Goal: Task Accomplishment & Management: Complete application form

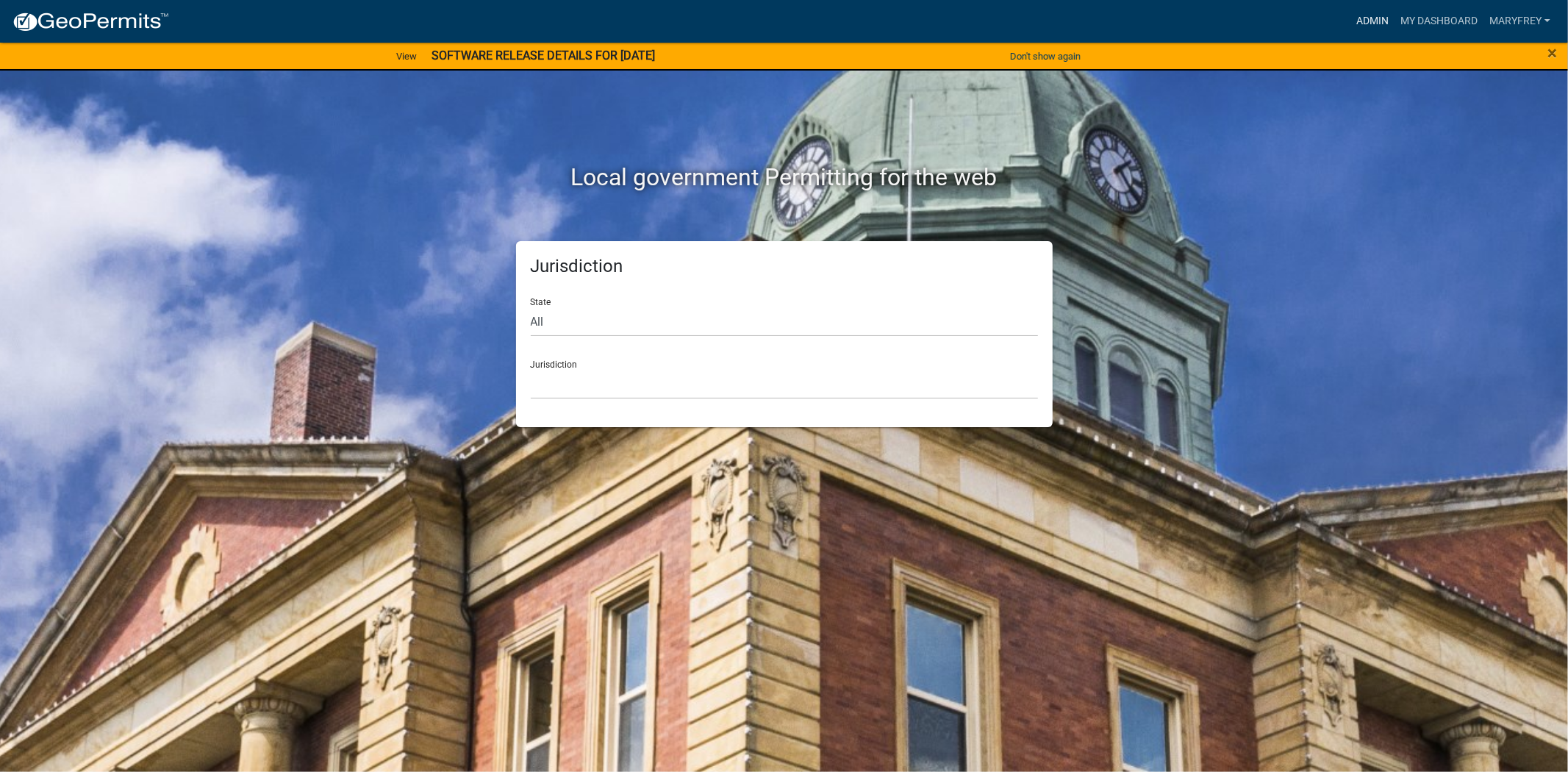
click at [1368, 16] on link "Admin" at bounding box center [1372, 21] width 44 height 28
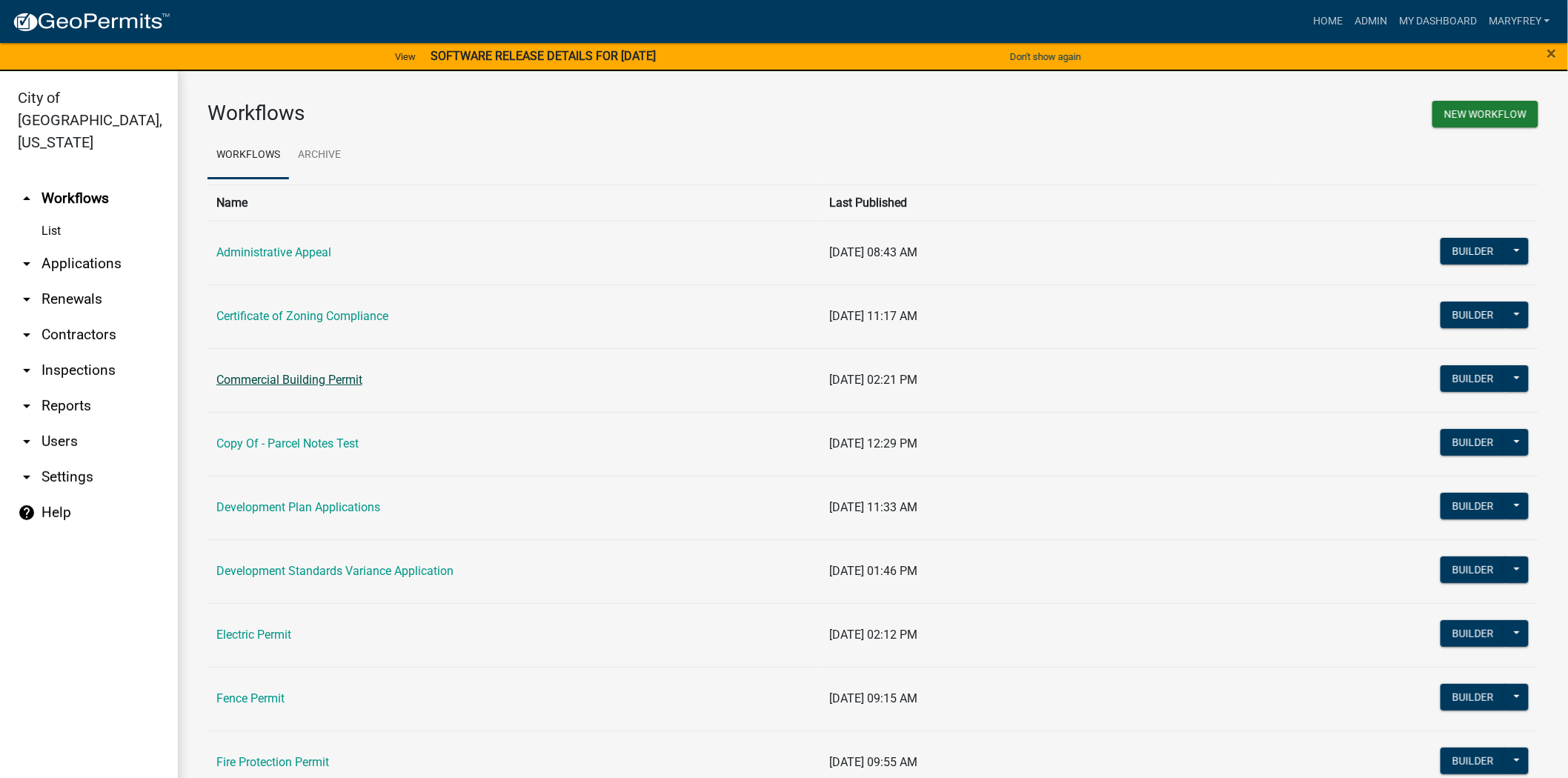
click at [262, 379] on link "Commercial Building Permit" at bounding box center [289, 379] width 146 height 14
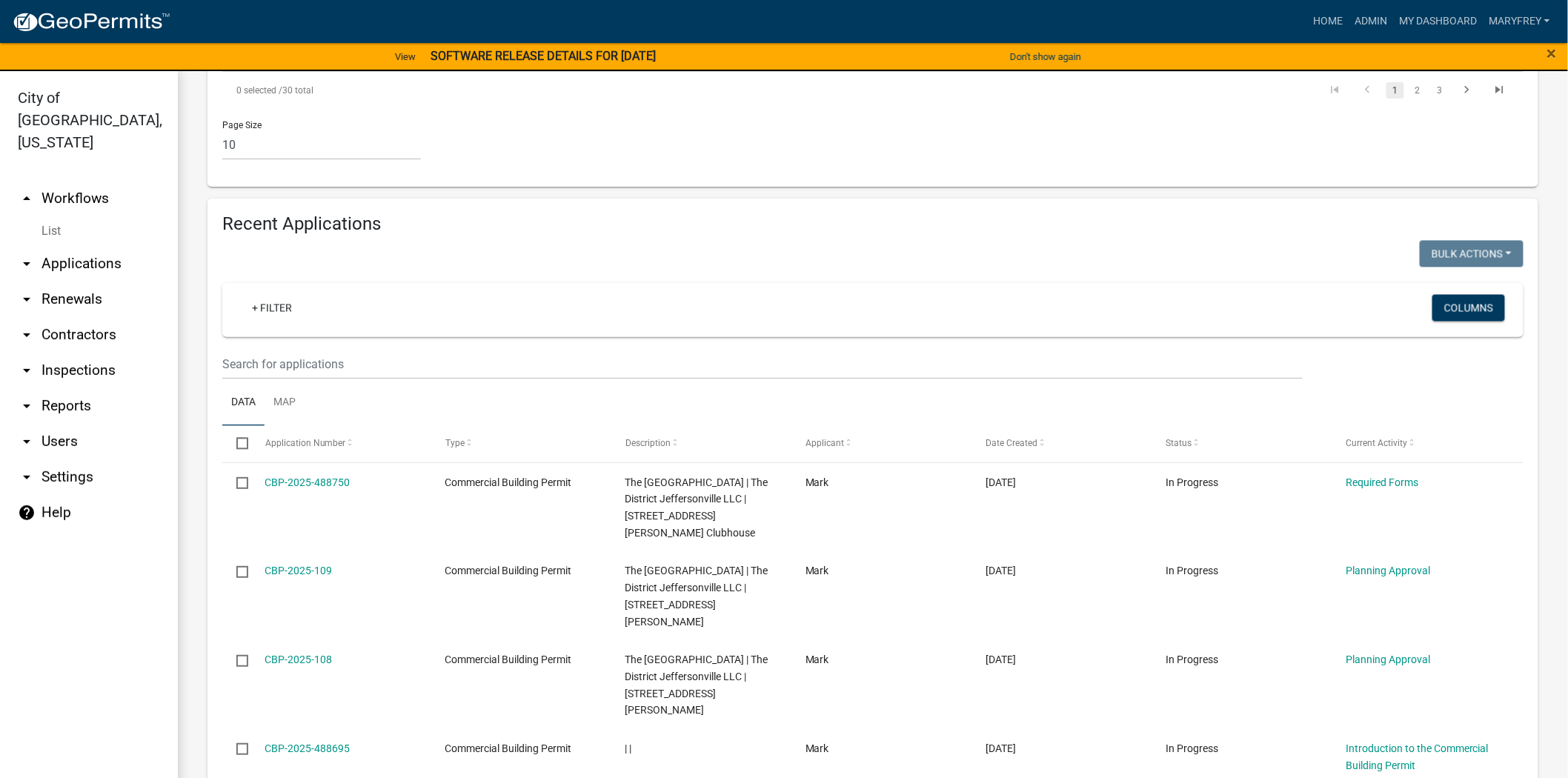
scroll to position [1210, 0]
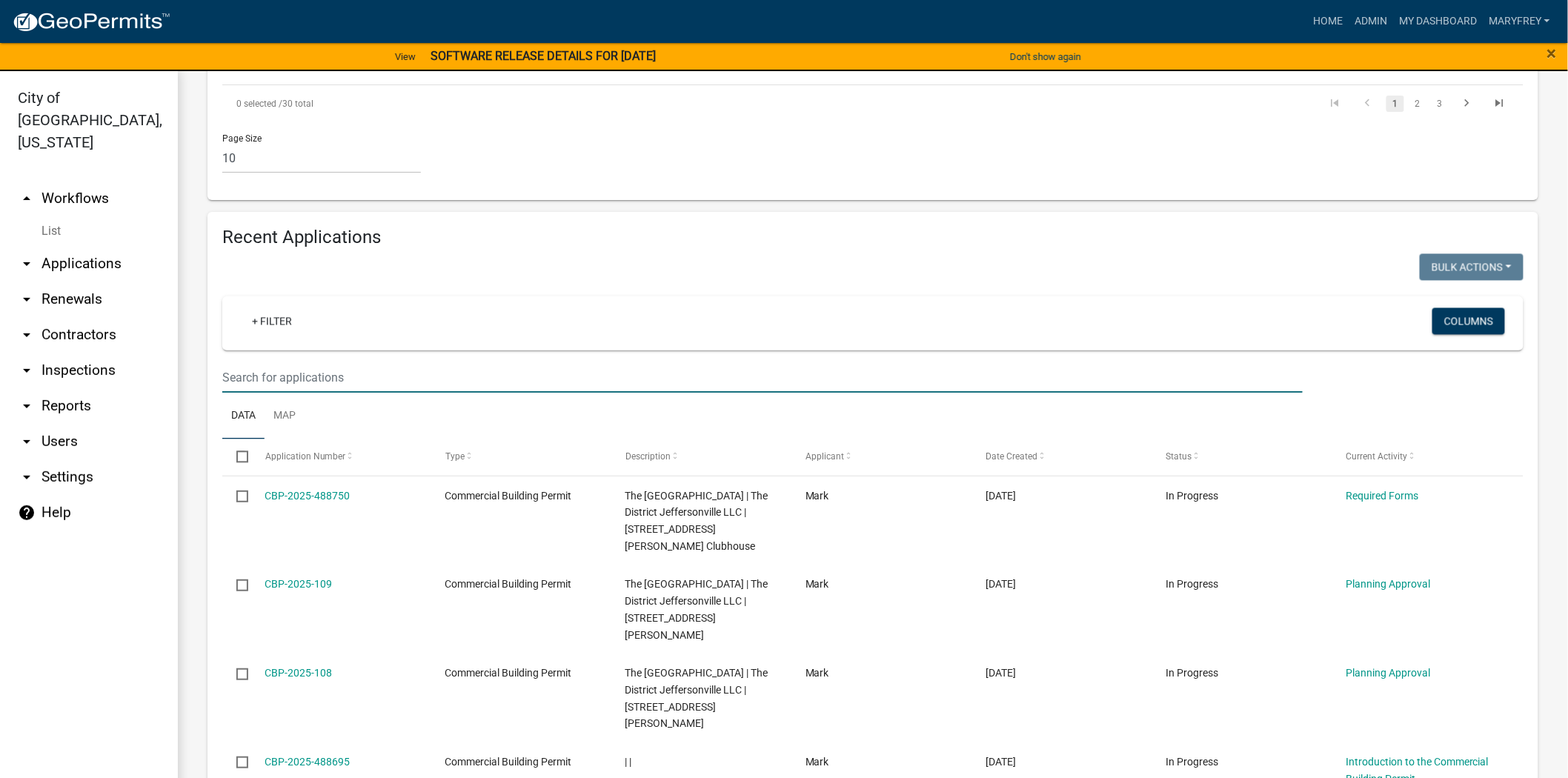
click at [257, 362] on input "text" at bounding box center [762, 377] width 1081 height 31
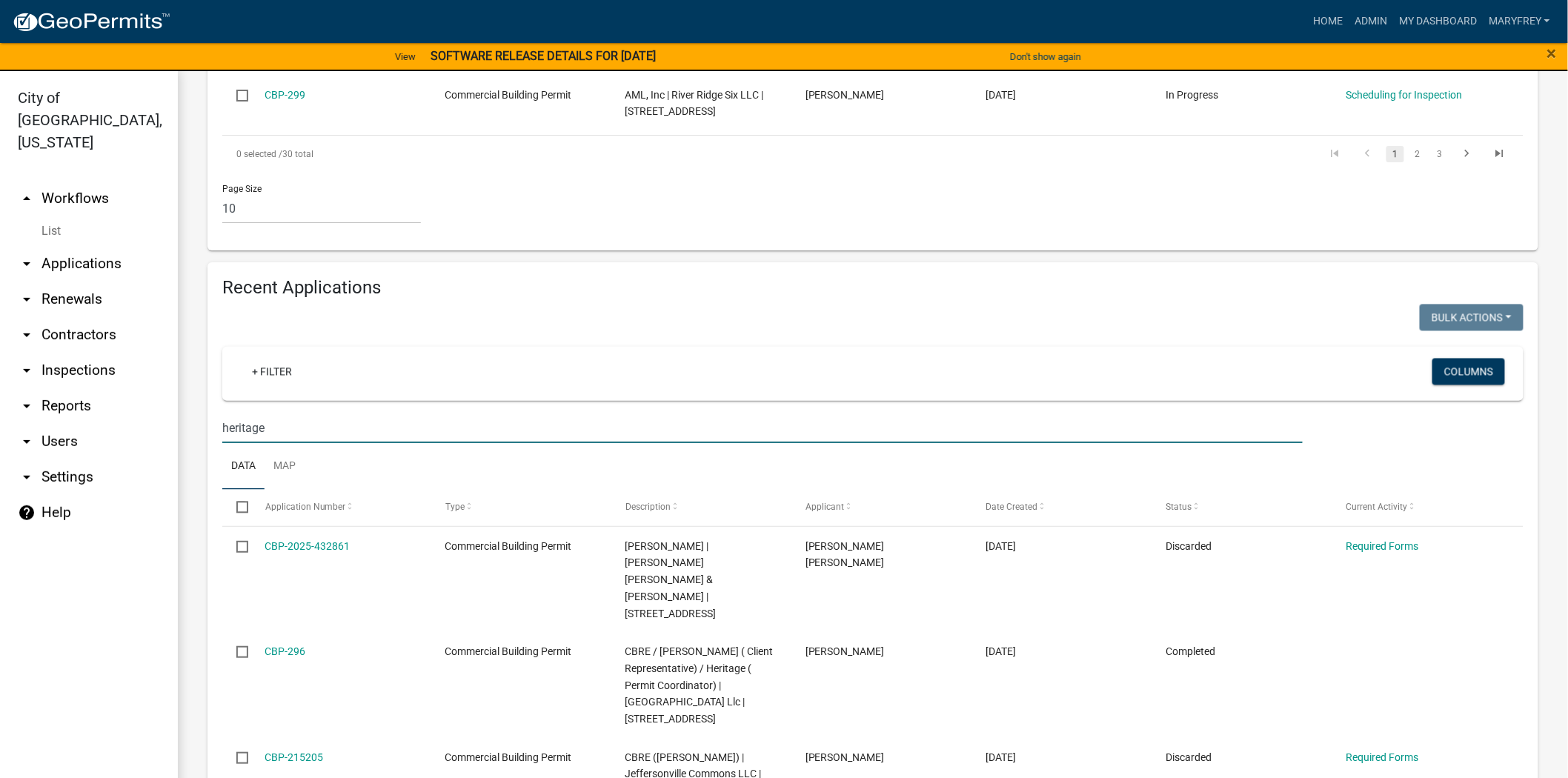
drag, startPoint x: 276, startPoint y: 364, endPoint x: 175, endPoint y: 373, distance: 101.4
click at [175, 373] on div "City of [GEOGRAPHIC_DATA], [US_STATE] arrow_drop_up Workflows List arrow_drop_d…" at bounding box center [784, 433] width 1568 height 725
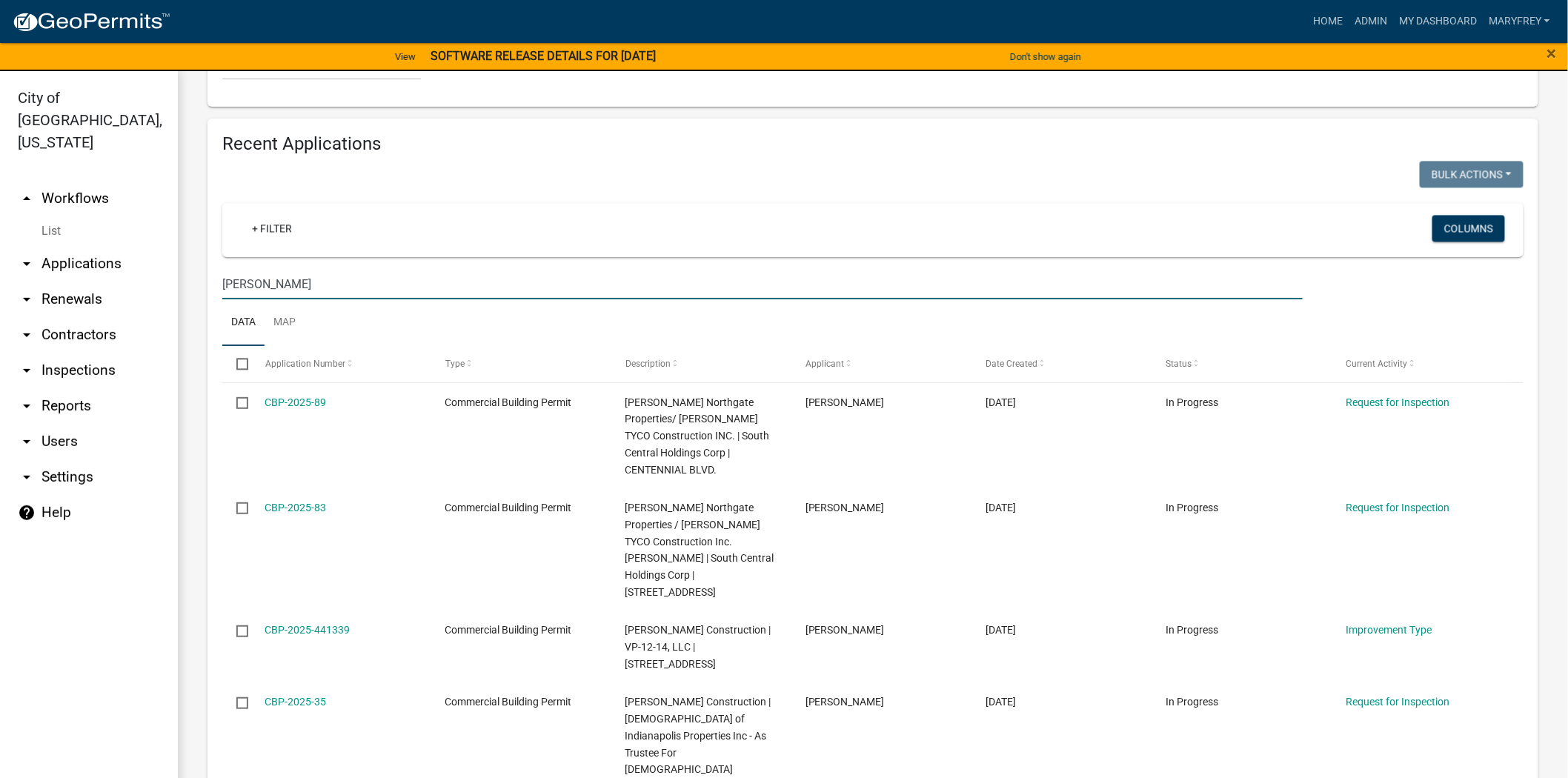
scroll to position [1306, 0]
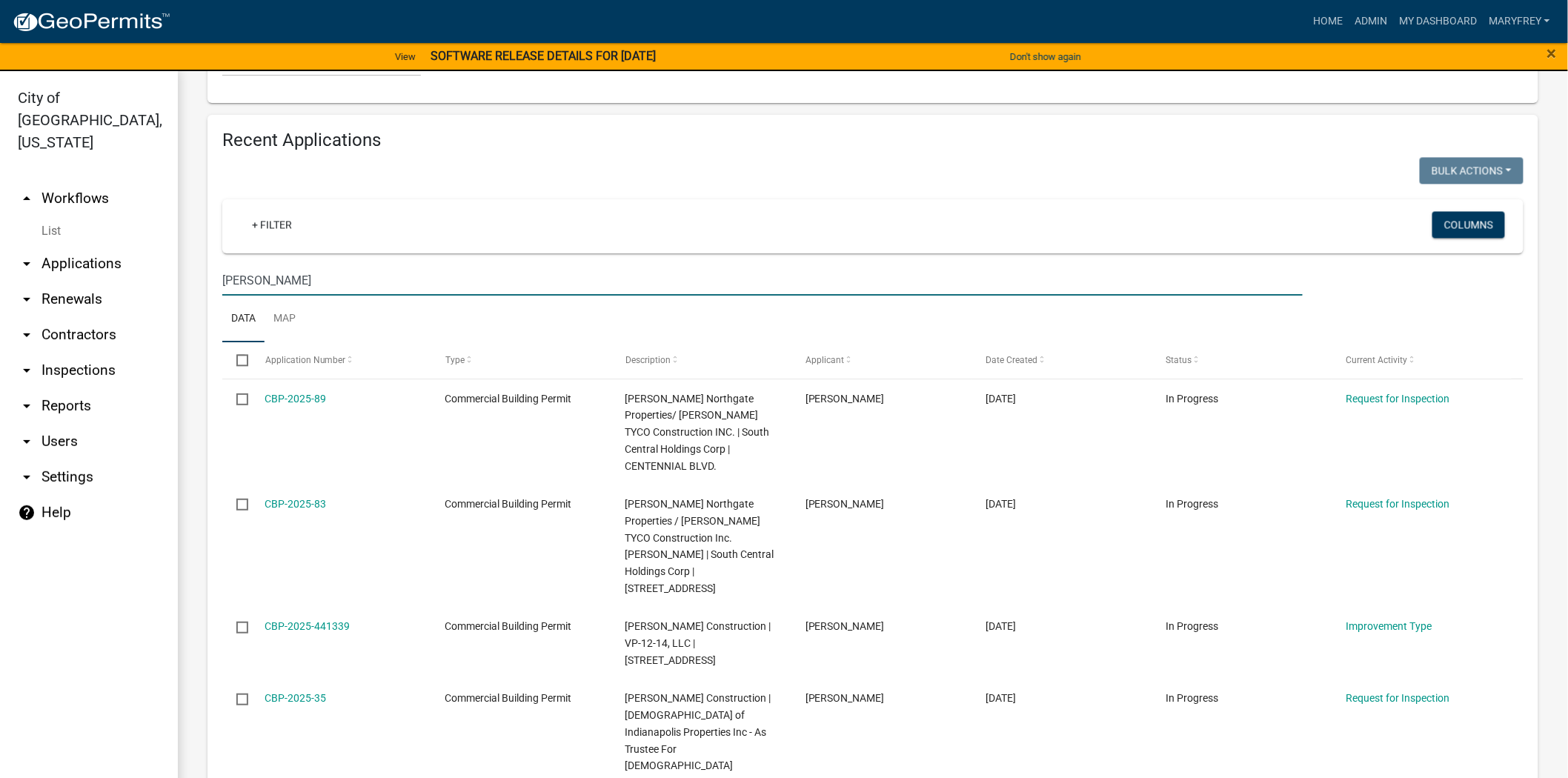
type input "[PERSON_NAME]"
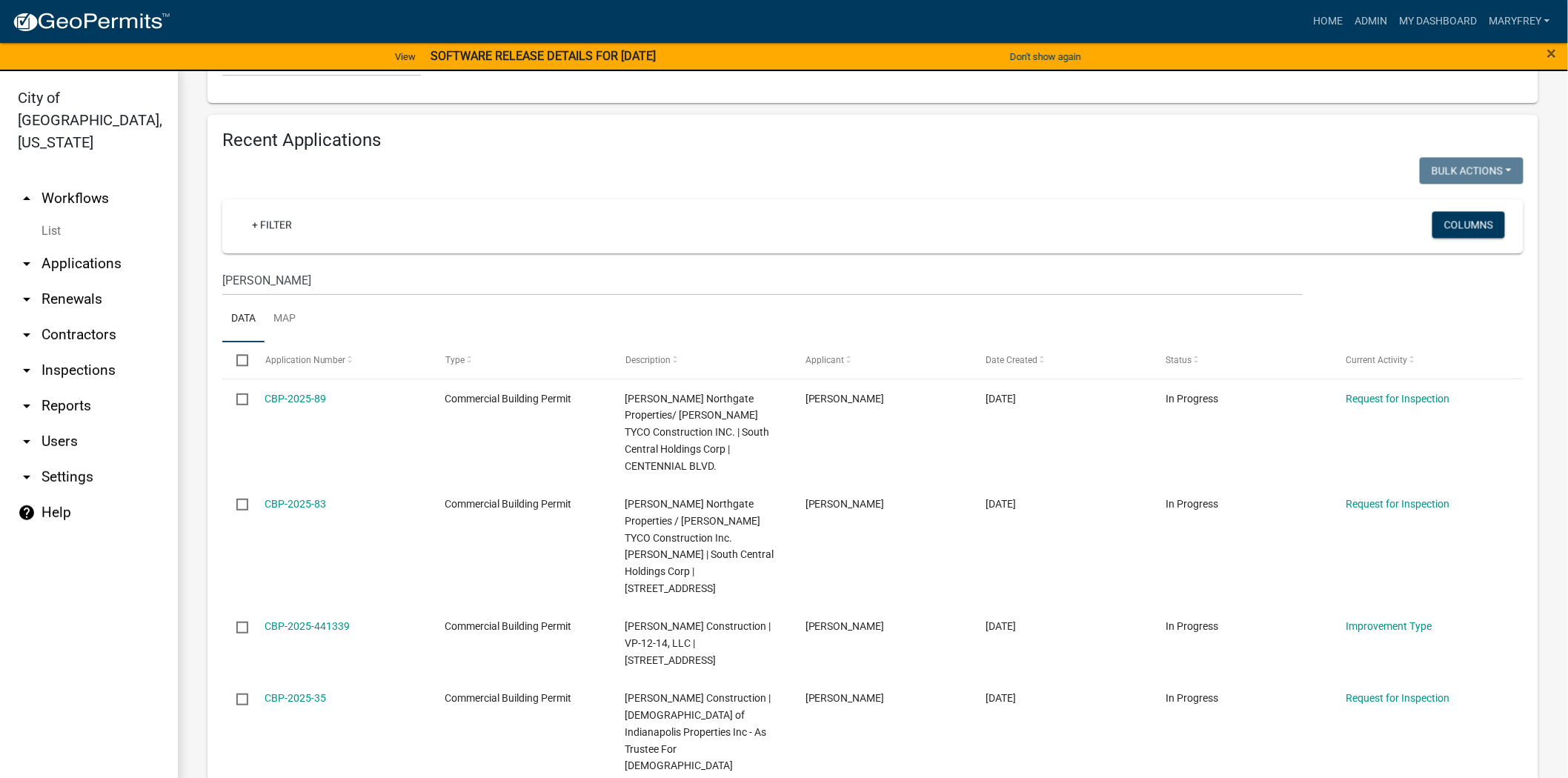
click at [98, 181] on link "arrow_drop_up Workflows" at bounding box center [88, 198] width 178 height 36
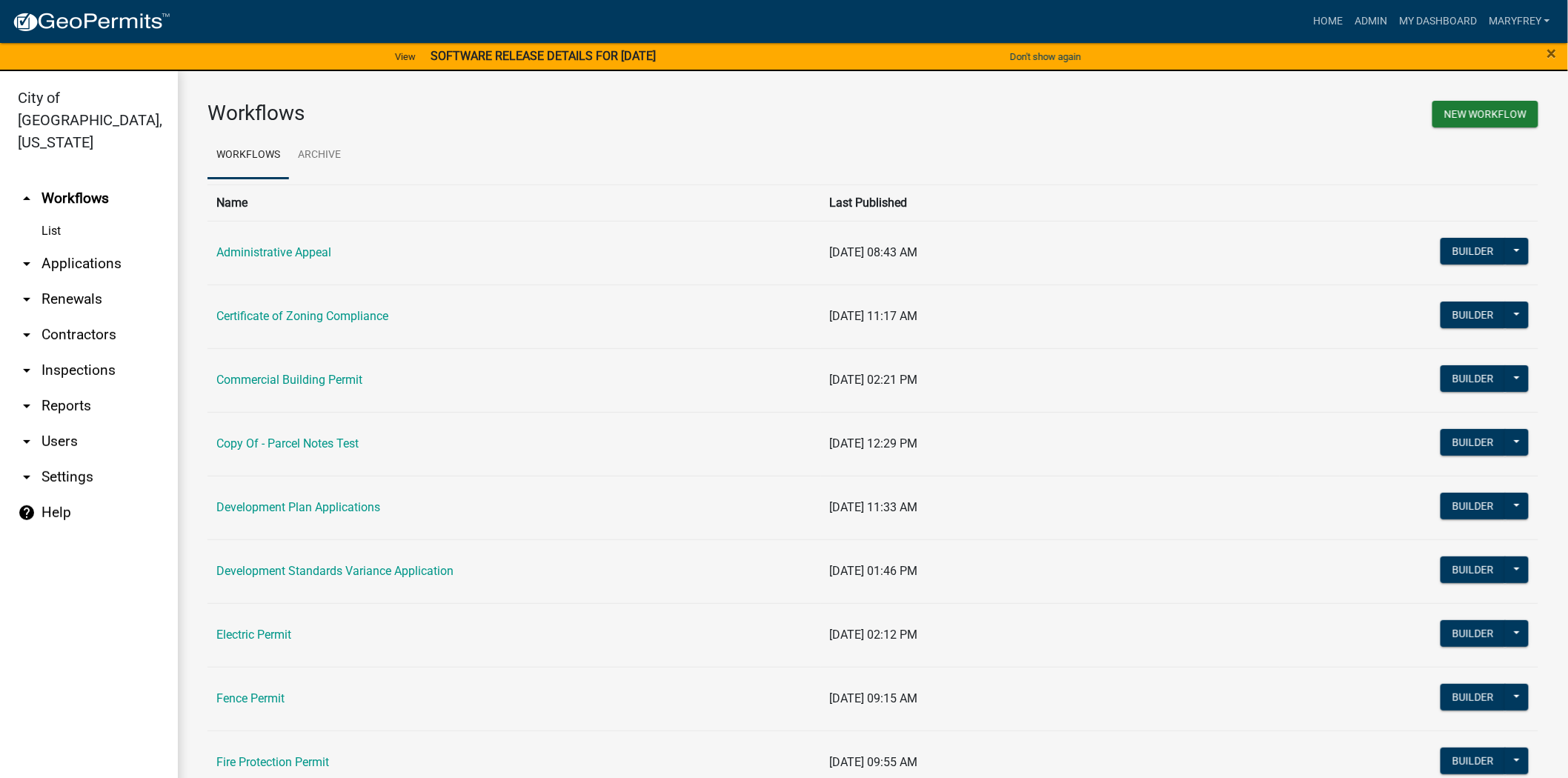
click at [93, 248] on link "arrow_drop_down Applications" at bounding box center [88, 264] width 178 height 36
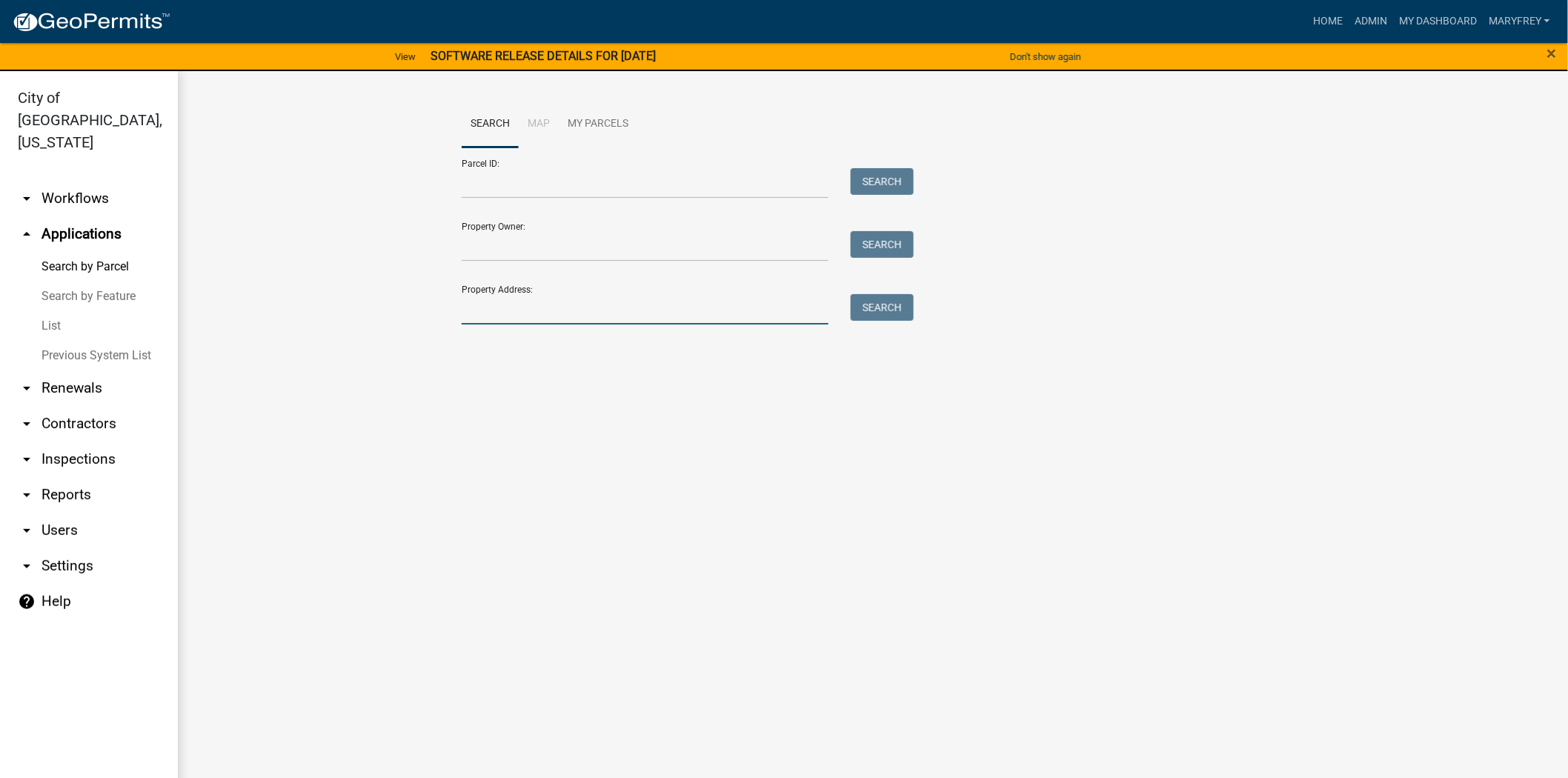
click at [480, 312] on input "Property Address:" at bounding box center [645, 309] width 367 height 31
type input "908 maple"
click at [868, 312] on button "Search" at bounding box center [882, 308] width 63 height 26
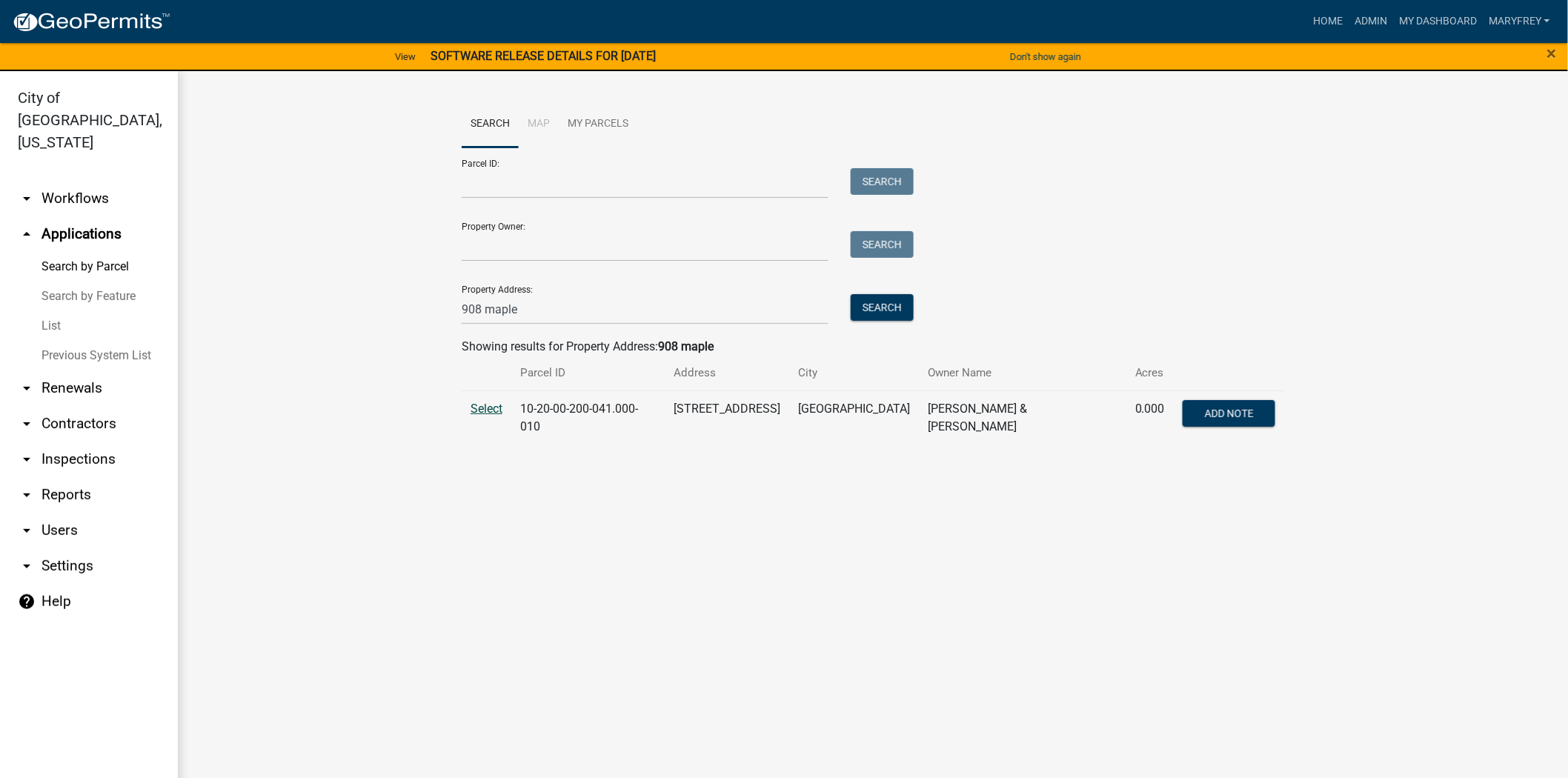
click at [480, 406] on span "Select" at bounding box center [486, 408] width 32 height 14
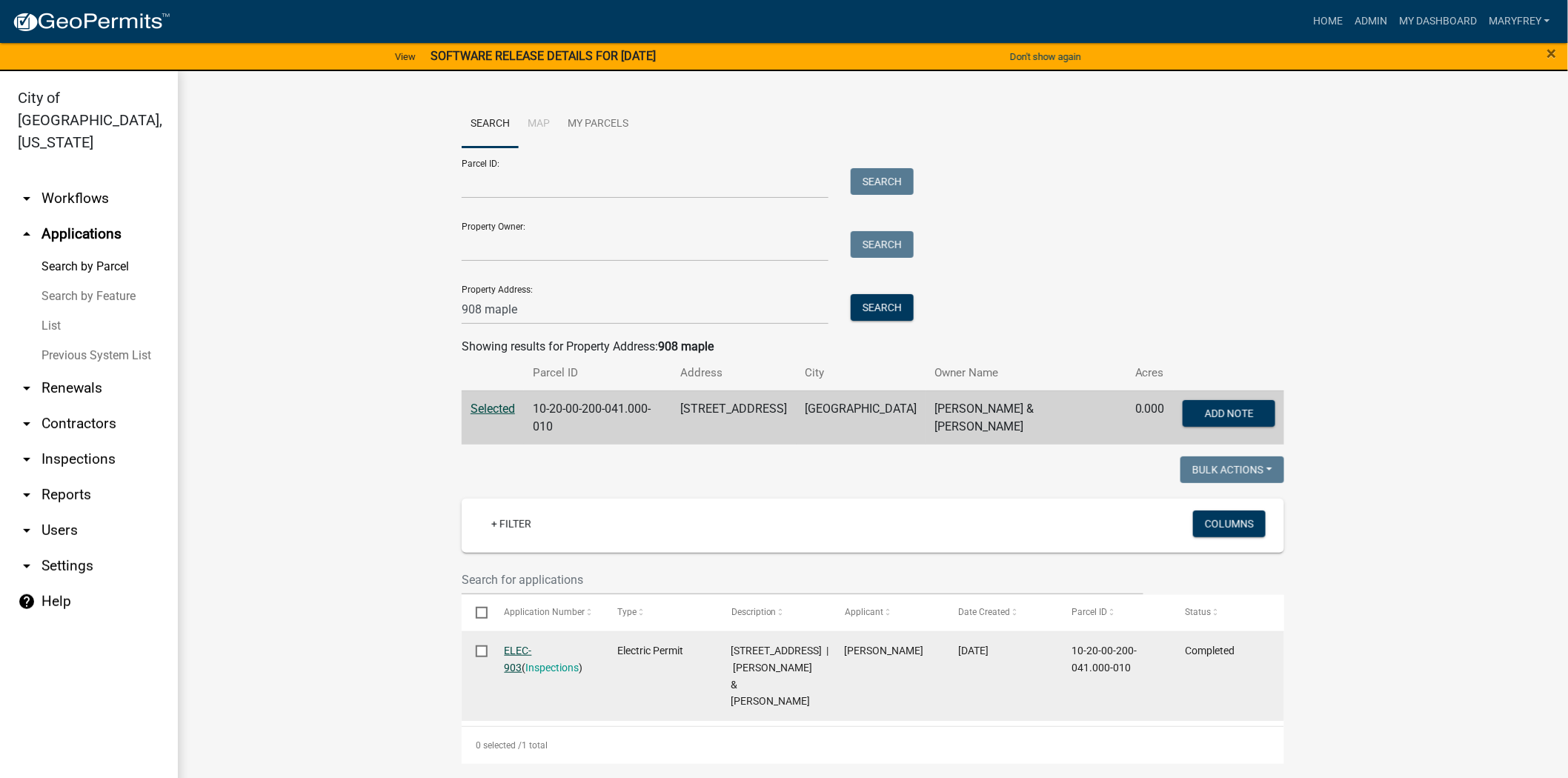
click at [525, 647] on link "ELEC-903" at bounding box center [518, 659] width 27 height 29
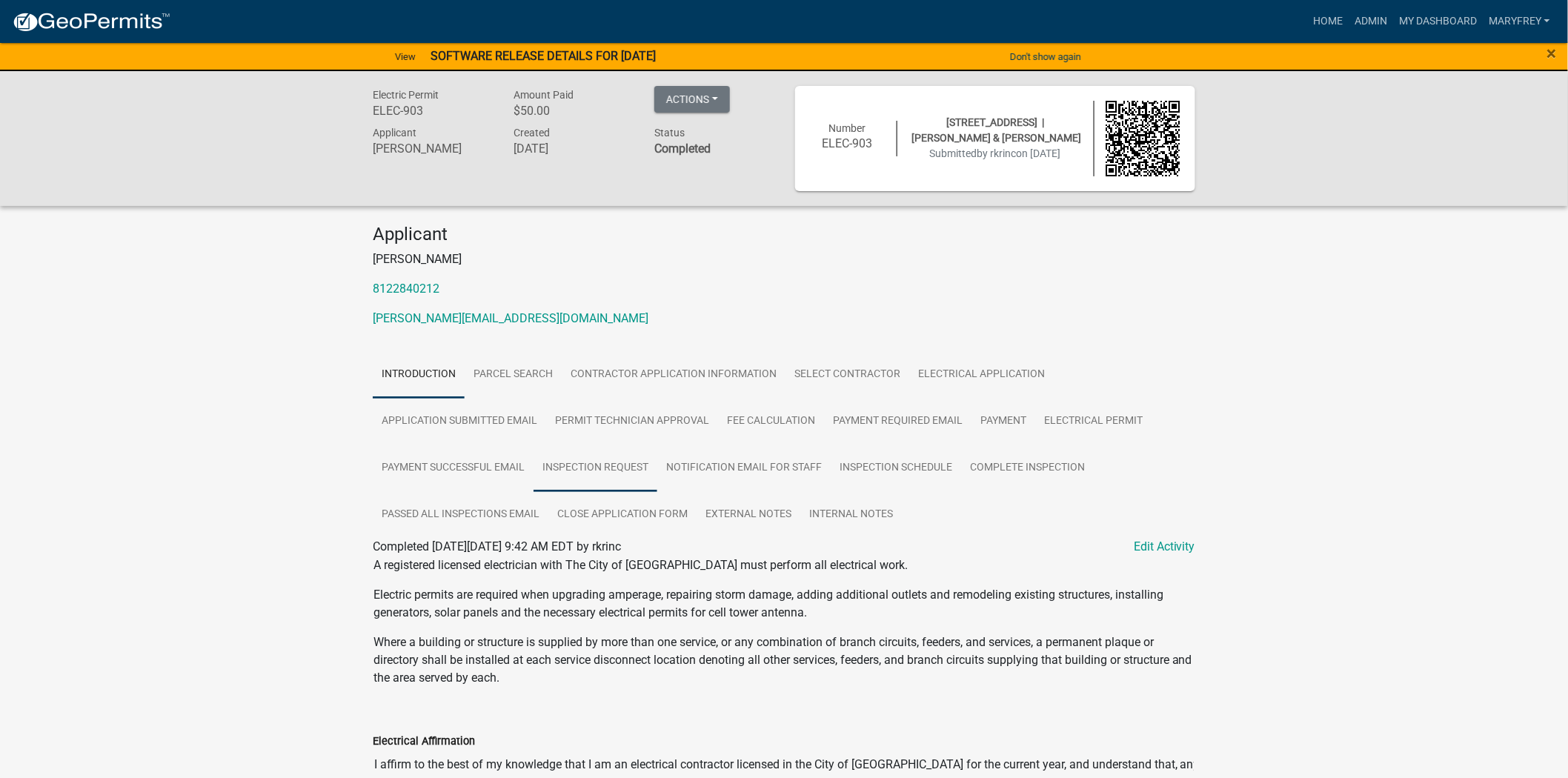
click at [584, 475] on link "Inspection Request" at bounding box center [595, 468] width 124 height 47
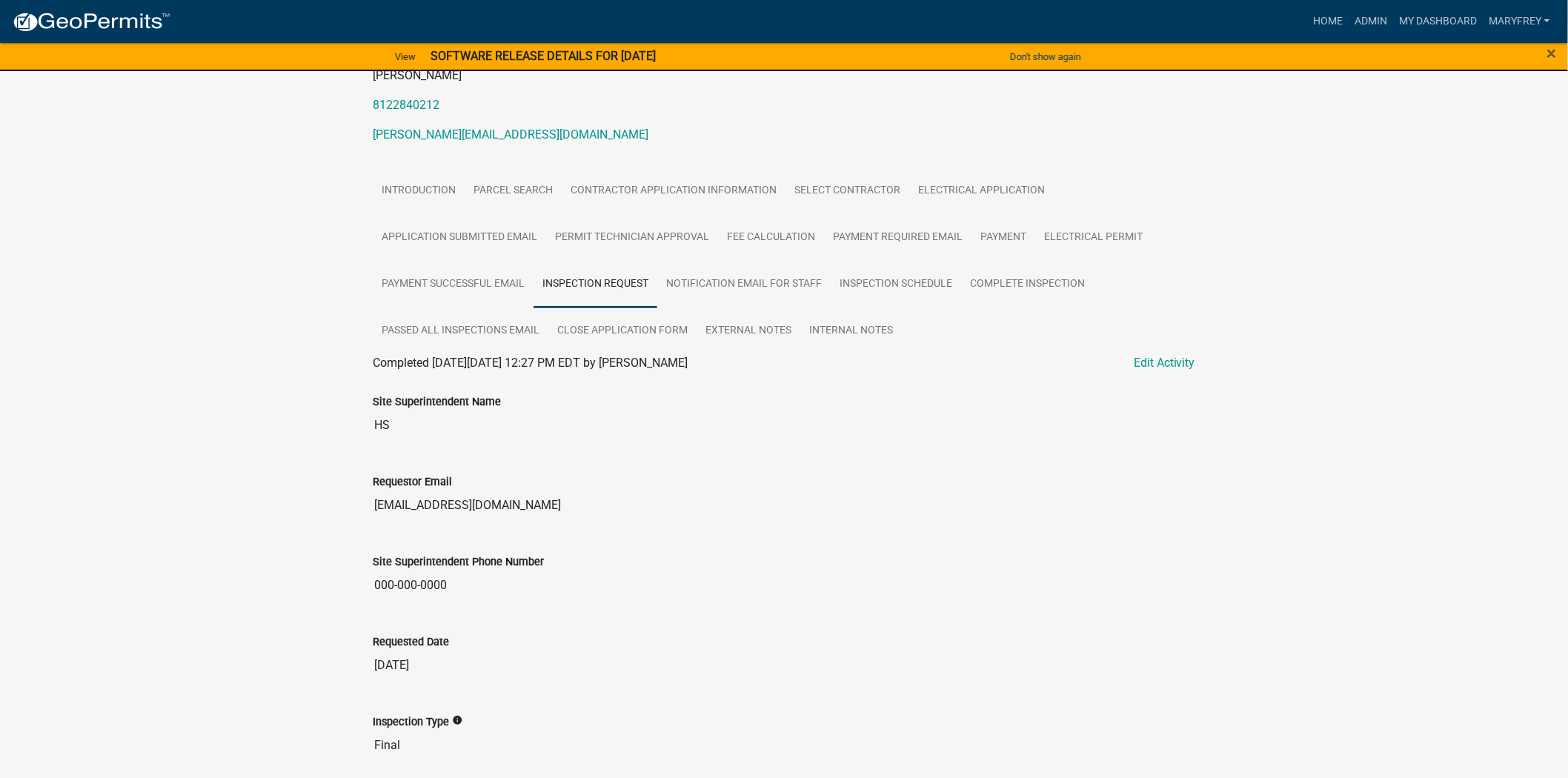
scroll to position [190, 0]
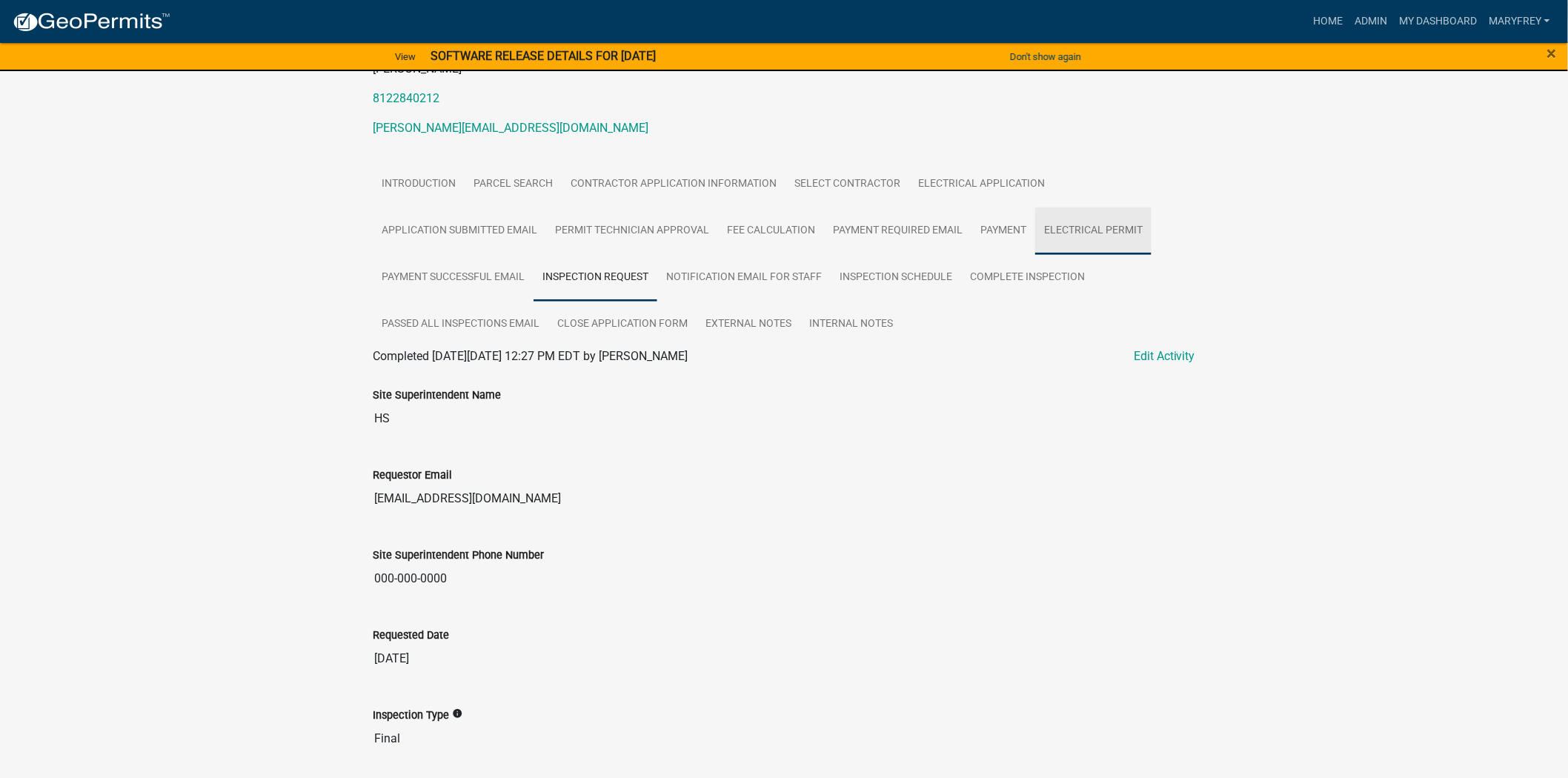
click at [1094, 231] on link "Electrical Permit" at bounding box center [1093, 231] width 117 height 47
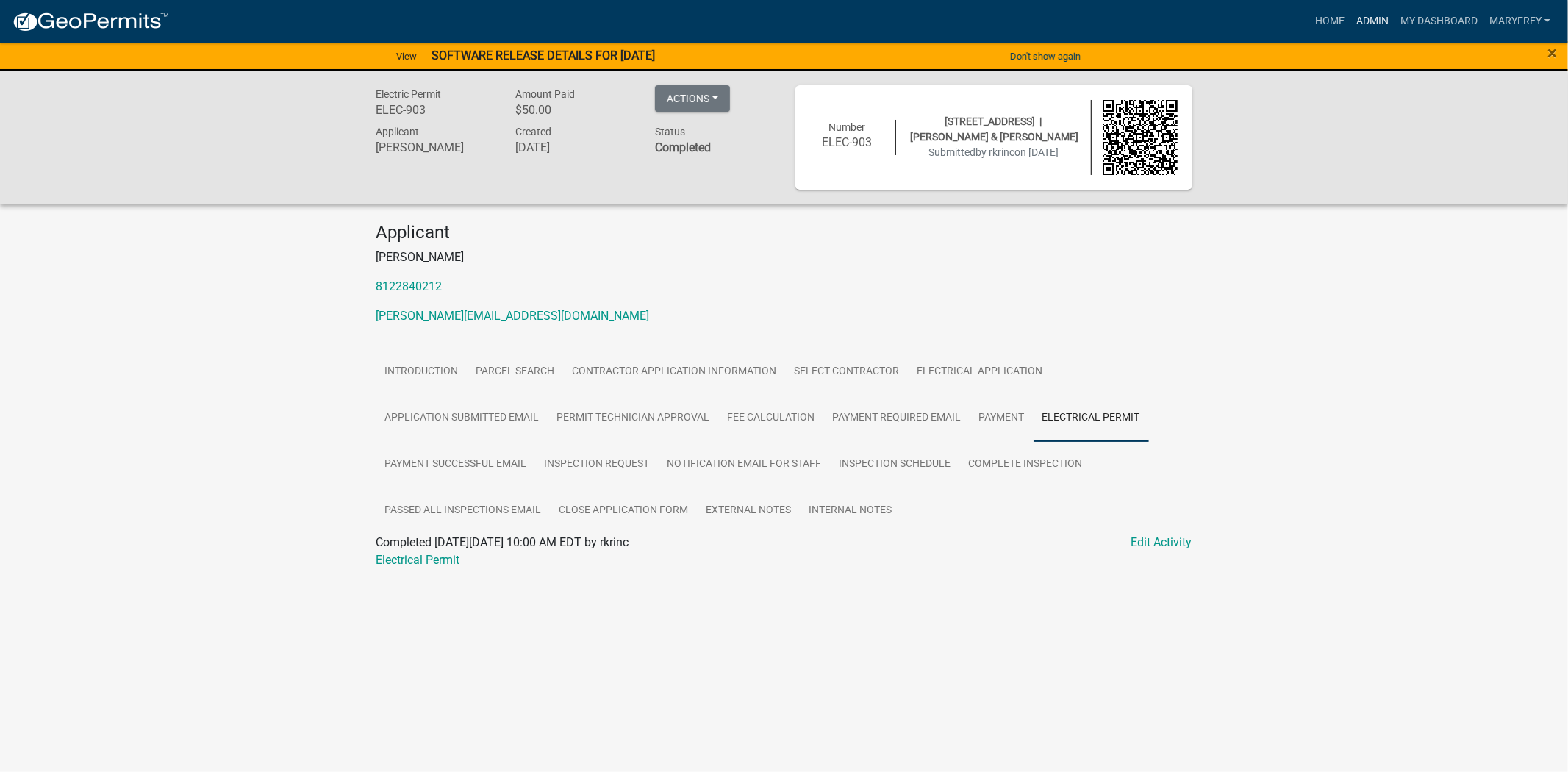
click at [1373, 25] on link "Admin" at bounding box center [1372, 21] width 44 height 28
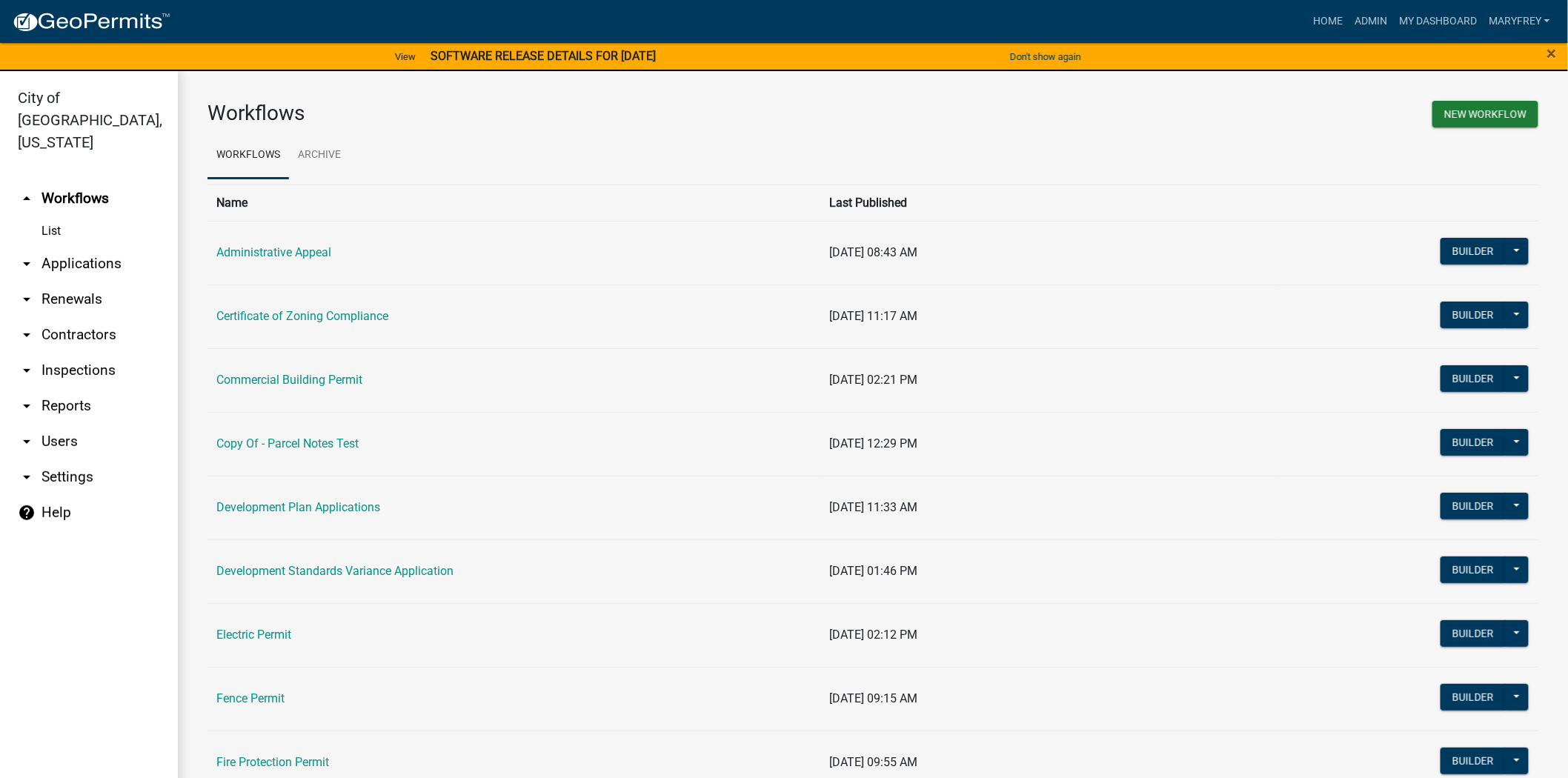
click at [89, 246] on link "arrow_drop_down Applications" at bounding box center [88, 264] width 178 height 36
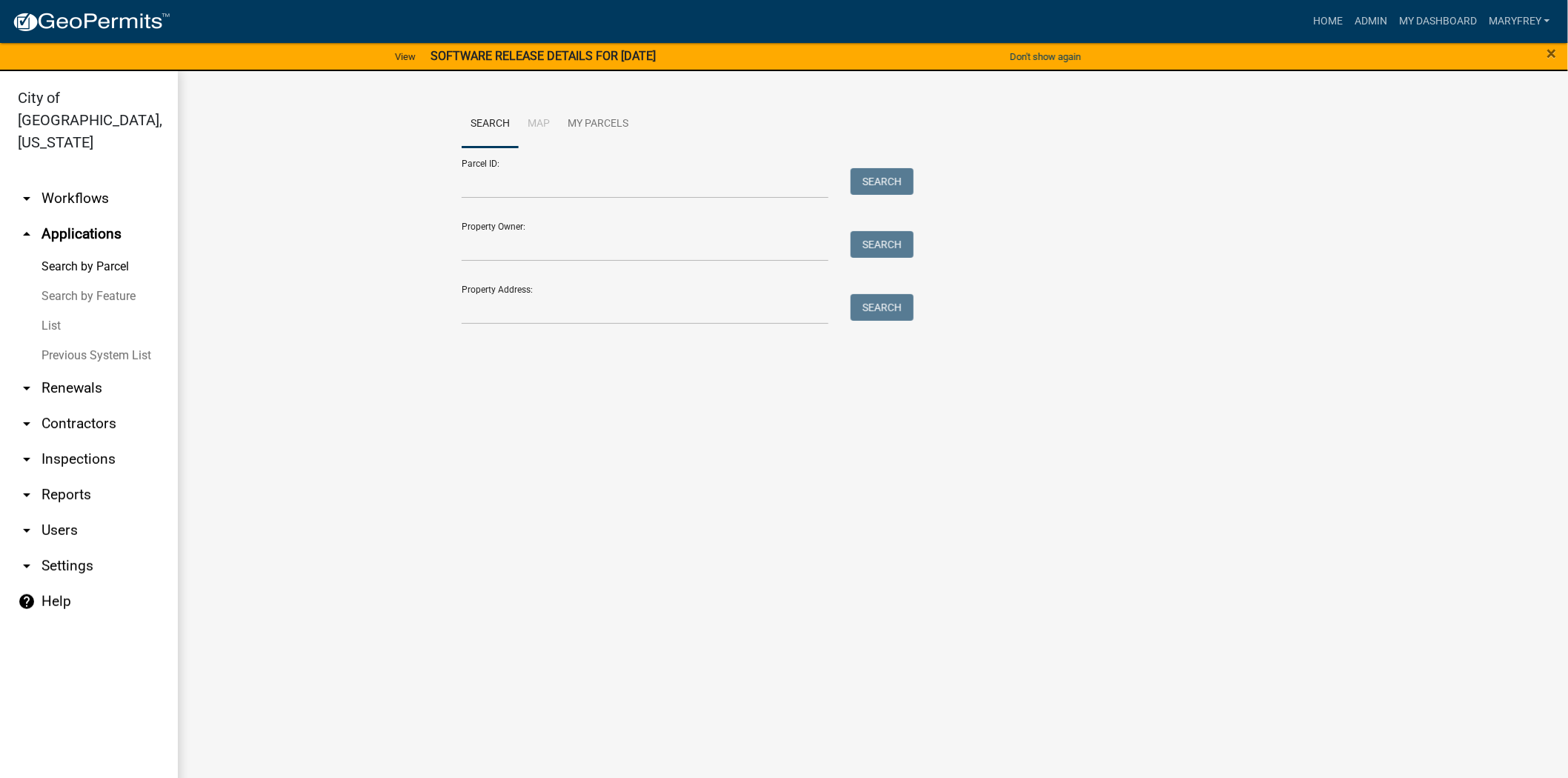
click at [76, 181] on link "arrow_drop_down Workflows" at bounding box center [88, 198] width 178 height 36
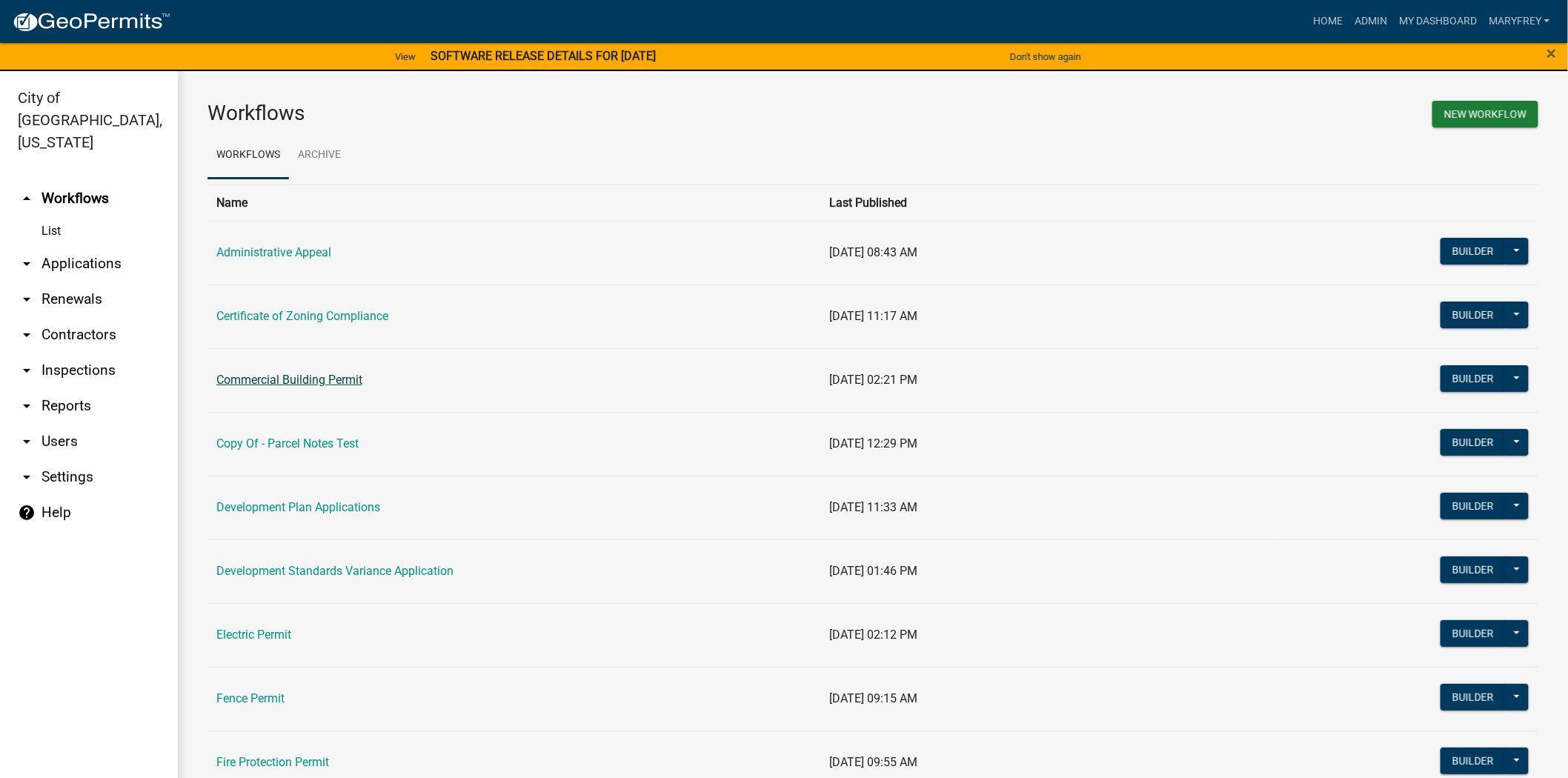
click at [264, 381] on link "Commercial Building Permit" at bounding box center [289, 379] width 146 height 14
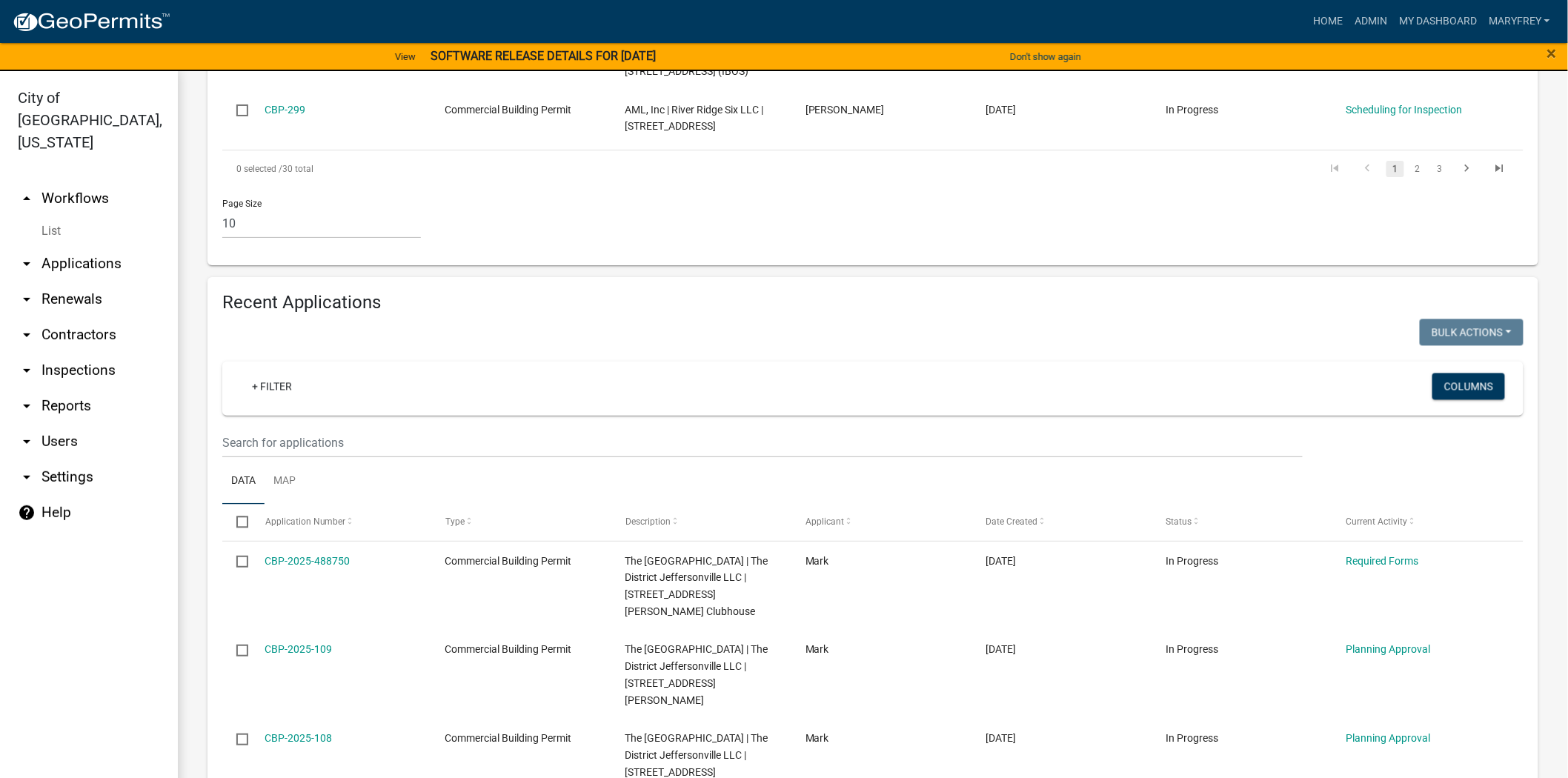
scroll to position [1432, 0]
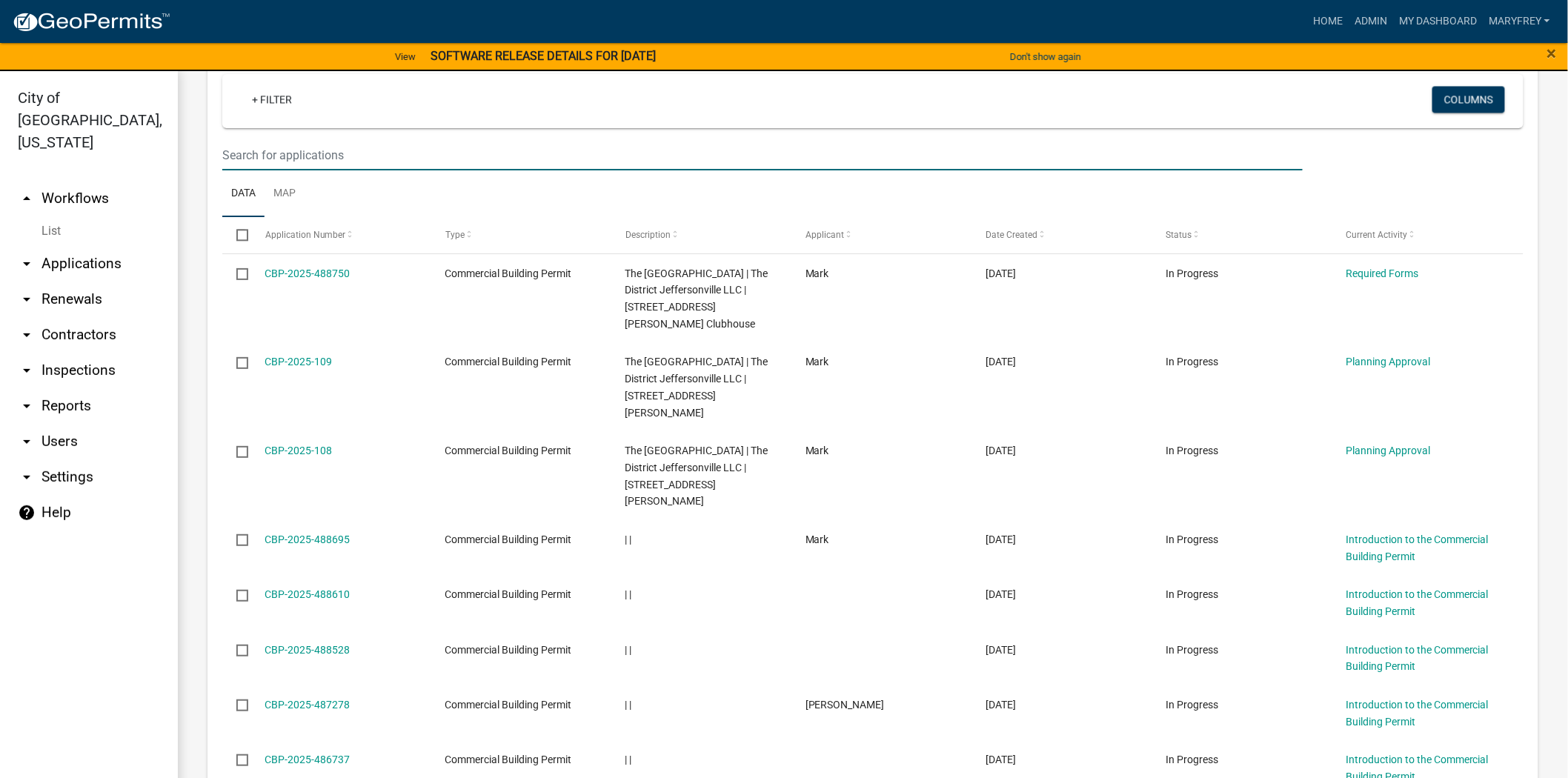
click at [261, 140] on input "text" at bounding box center [762, 155] width 1081 height 31
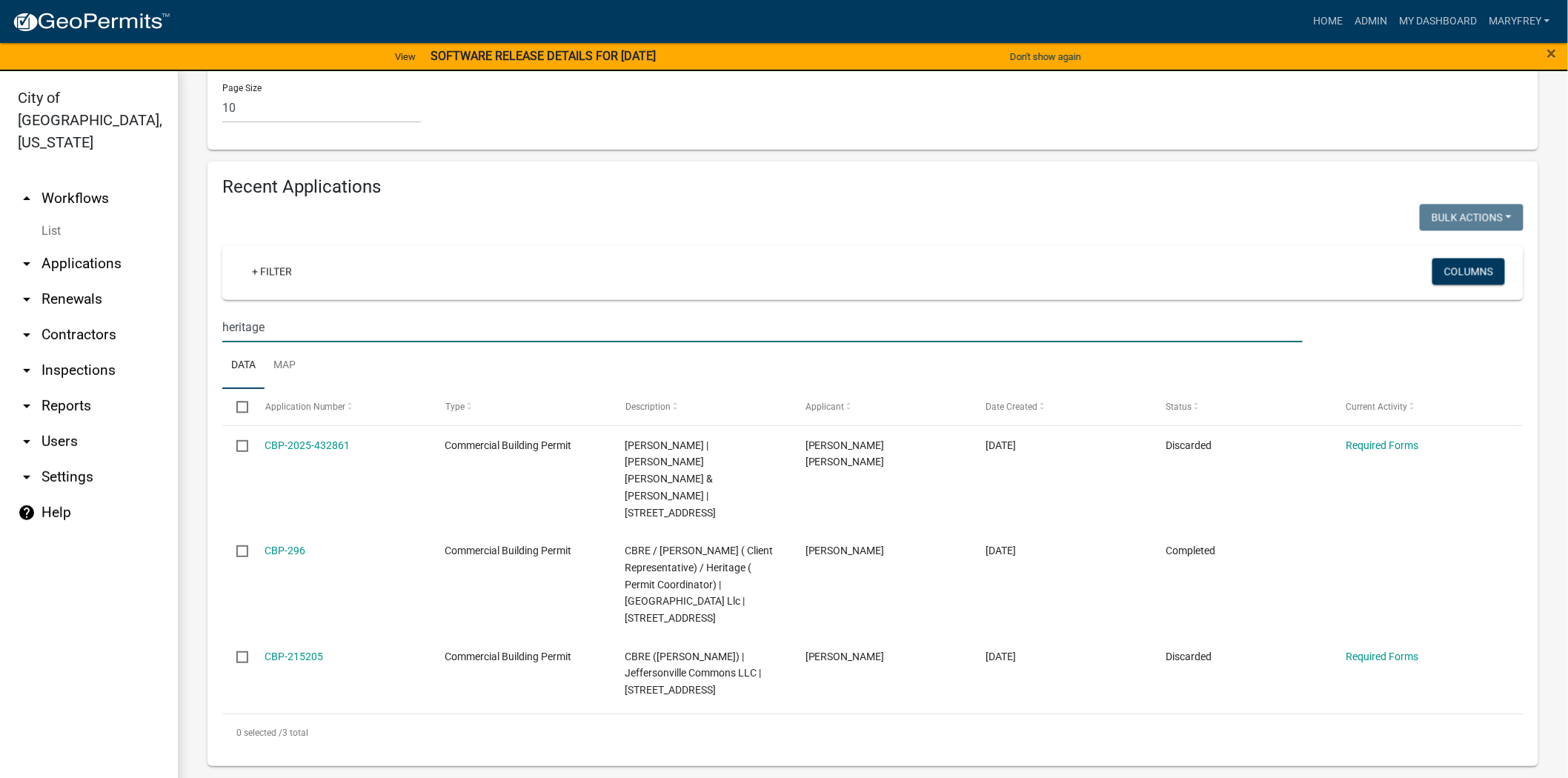
scroll to position [1159, 0]
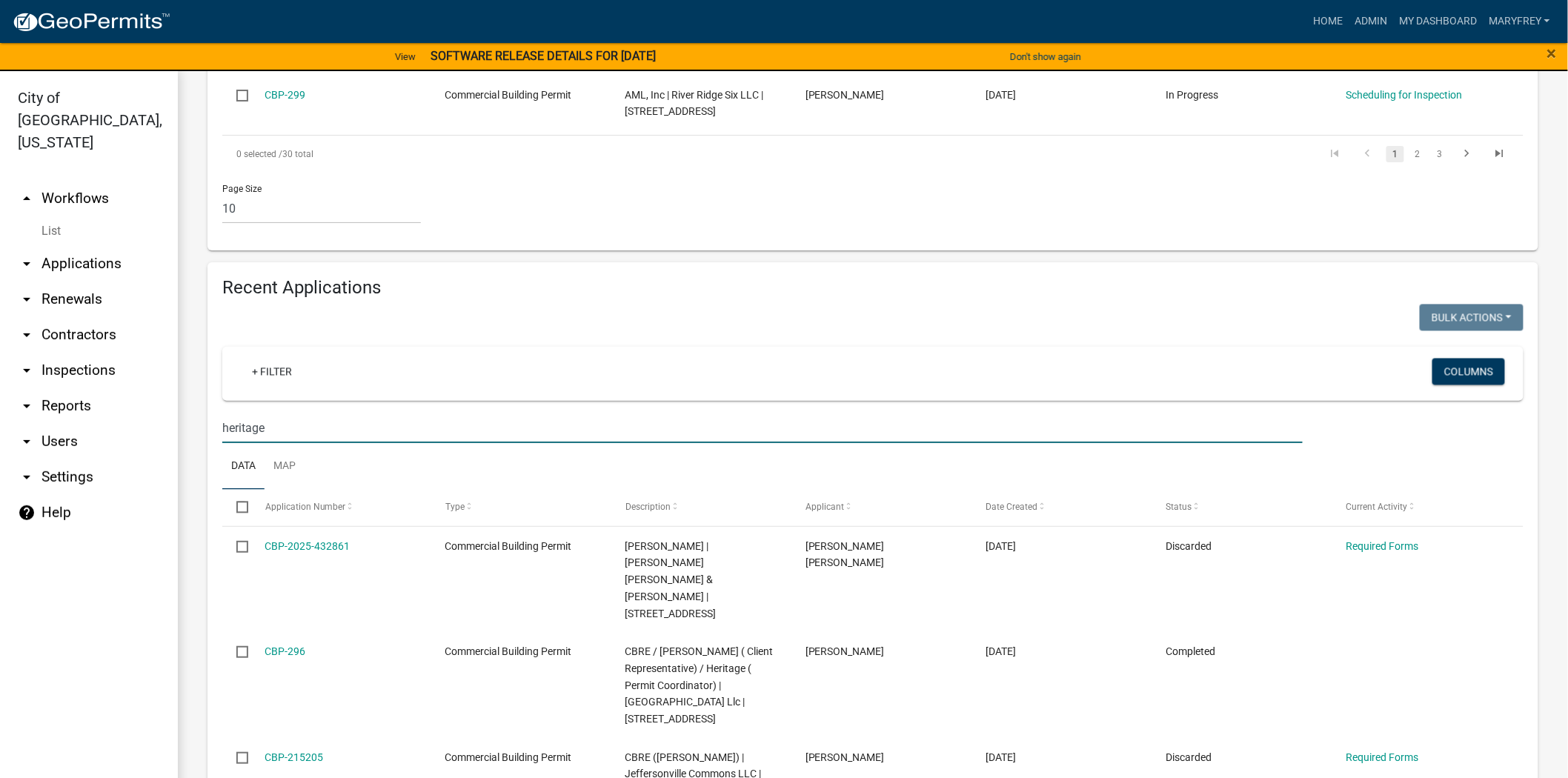
drag, startPoint x: 275, startPoint y: 360, endPoint x: 197, endPoint y: 381, distance: 80.8
click at [197, 381] on div "Recent Applications Bulk Actions Void Expire Lock Withdraw + Filter Columns her…" at bounding box center [873, 564] width 1354 height 604
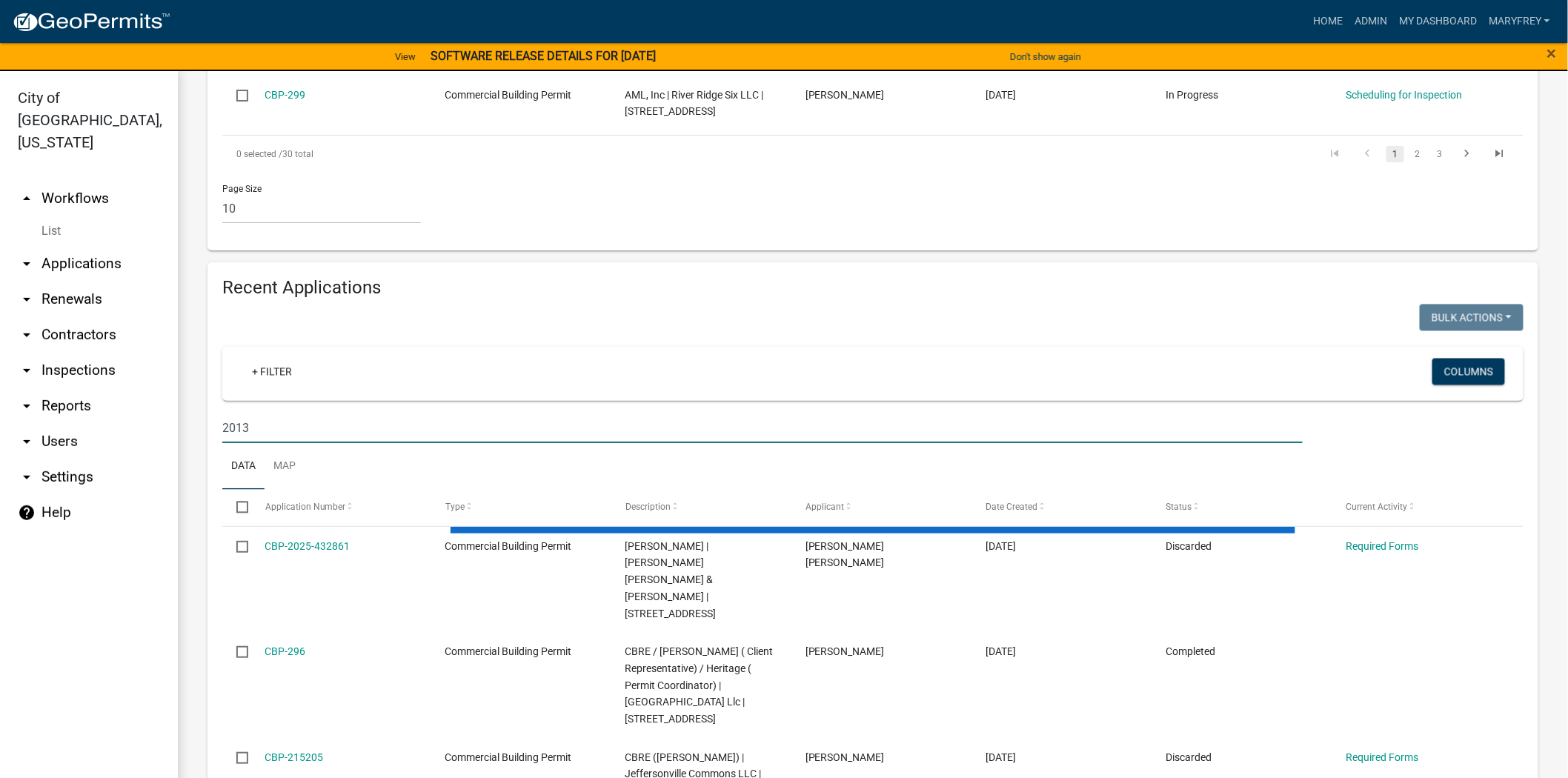
scroll to position [1071, 0]
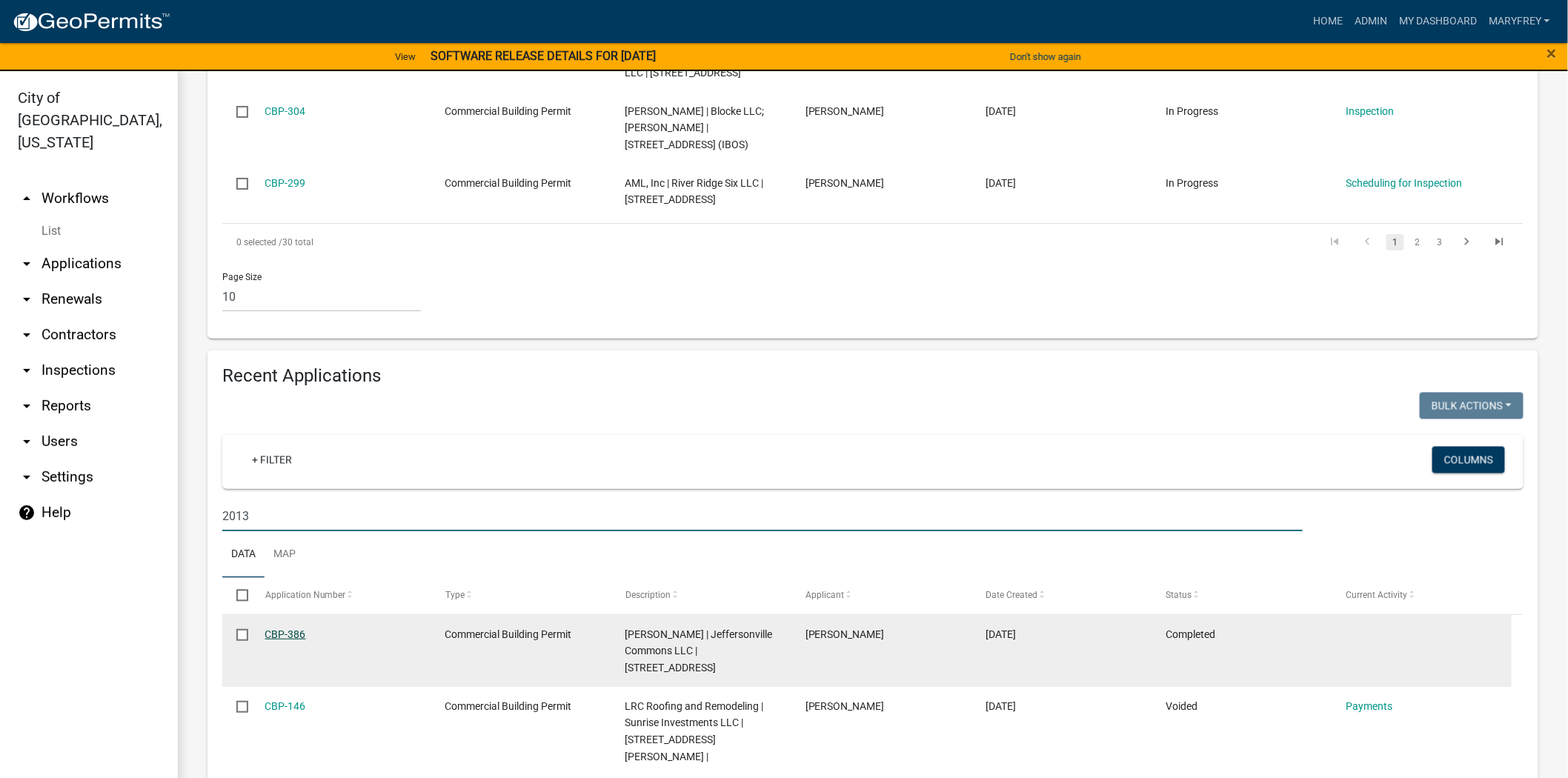
type input "2013"
click at [278, 628] on link "CBP-386" at bounding box center [285, 634] width 41 height 12
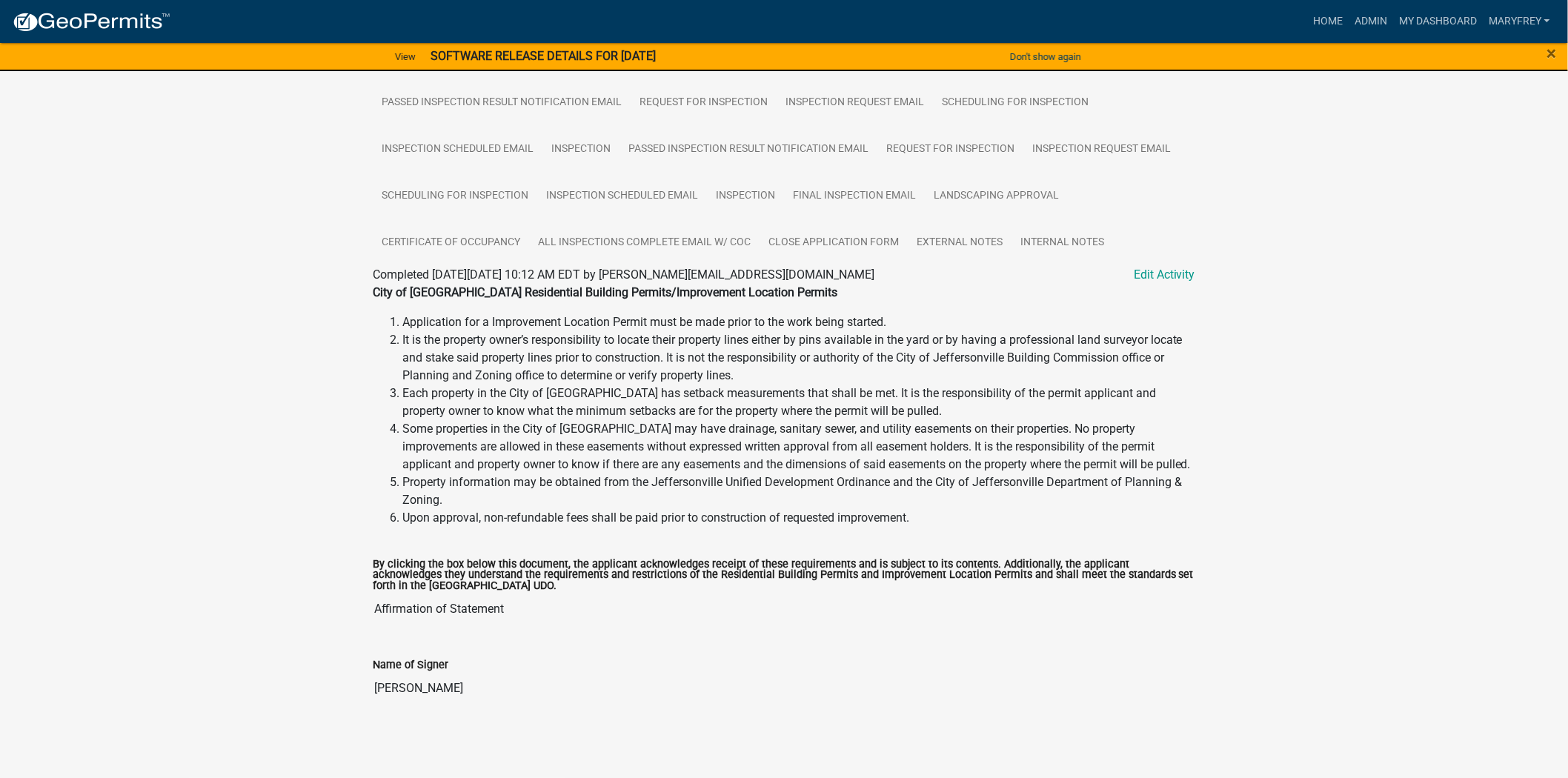
scroll to position [458, 0]
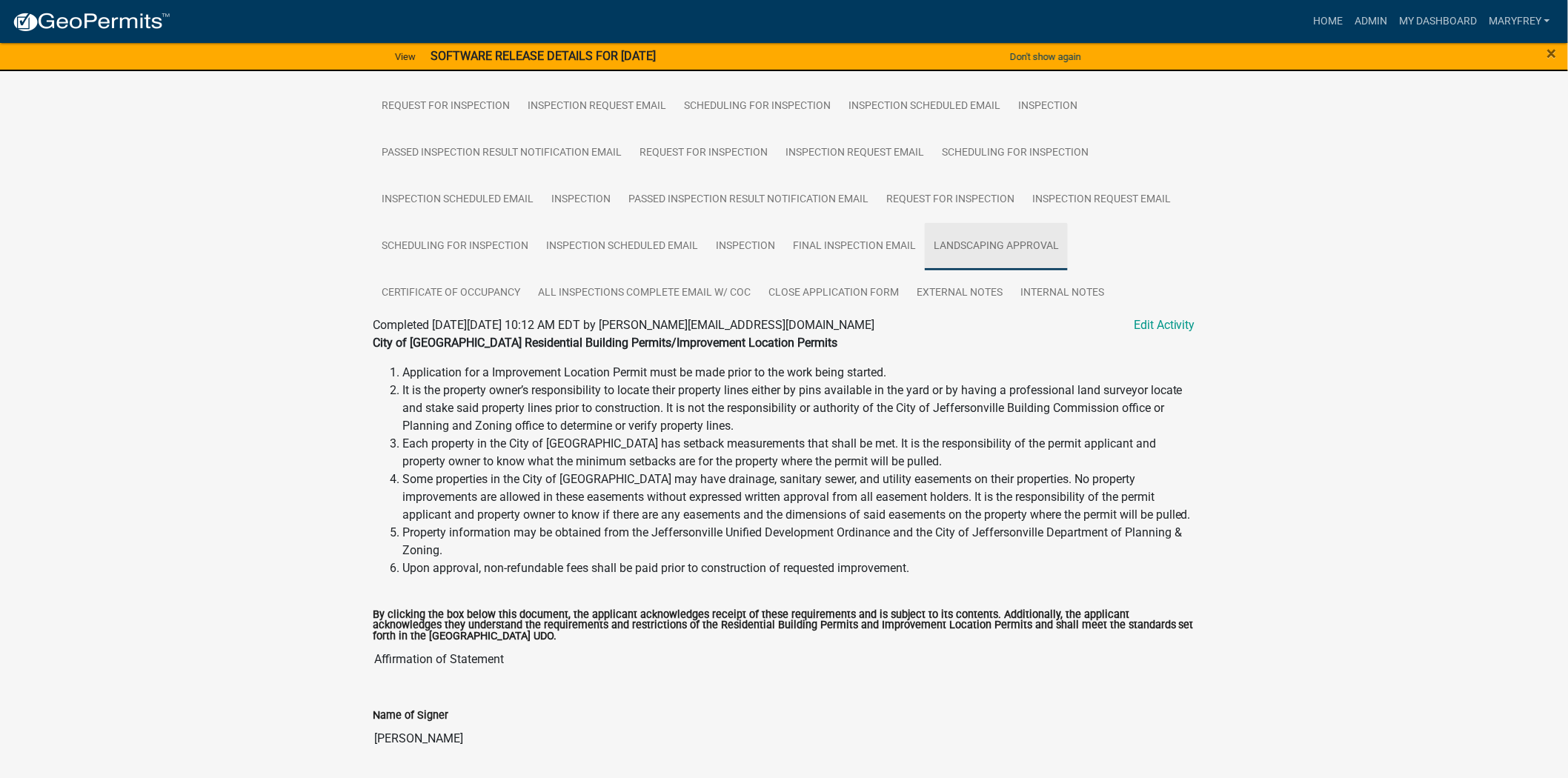
click at [981, 267] on link "Landscaping Approval" at bounding box center [997, 246] width 143 height 47
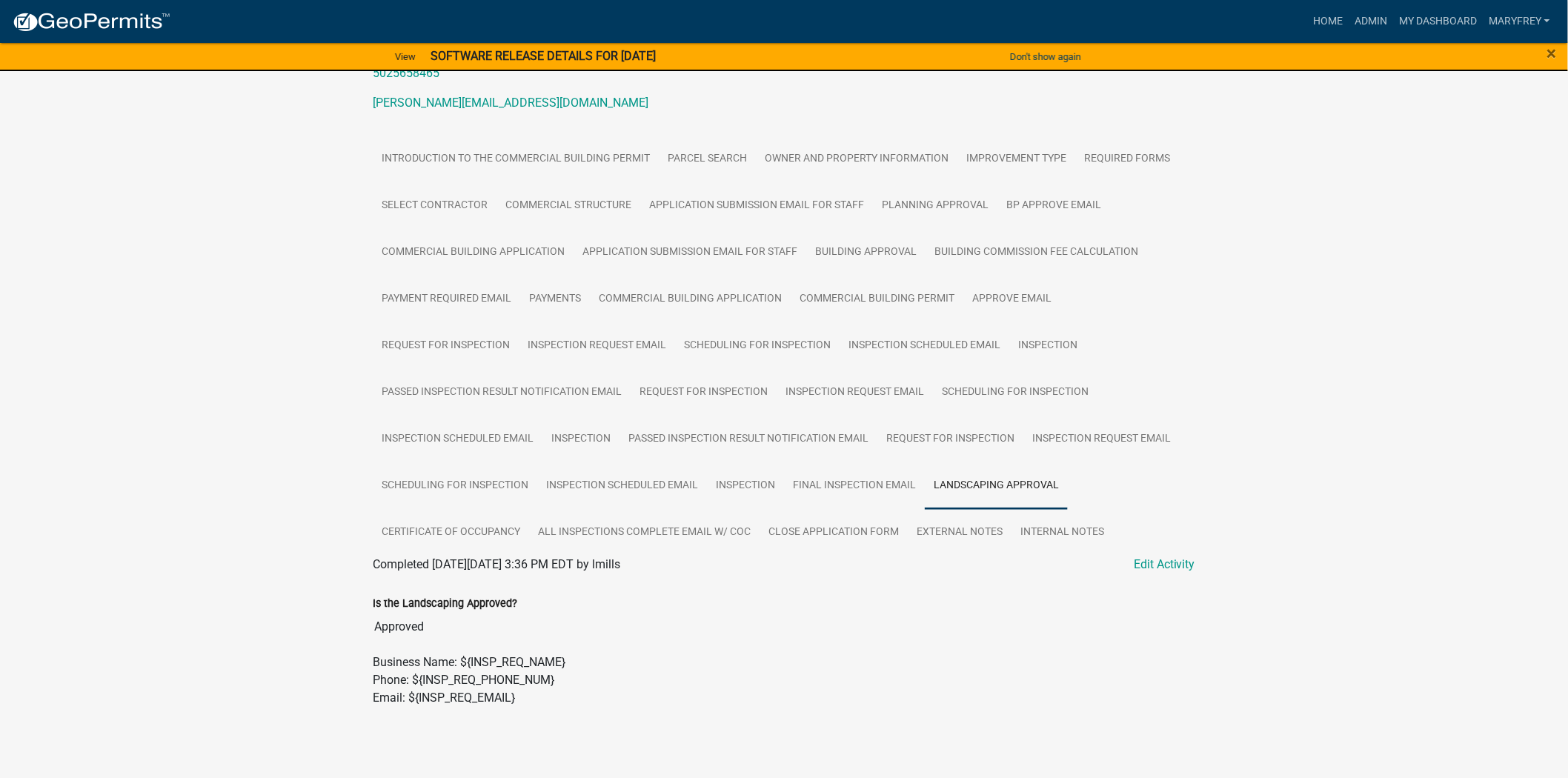
scroll to position [239, 0]
click at [1041, 351] on link "Inspection" at bounding box center [1048, 342] width 77 height 47
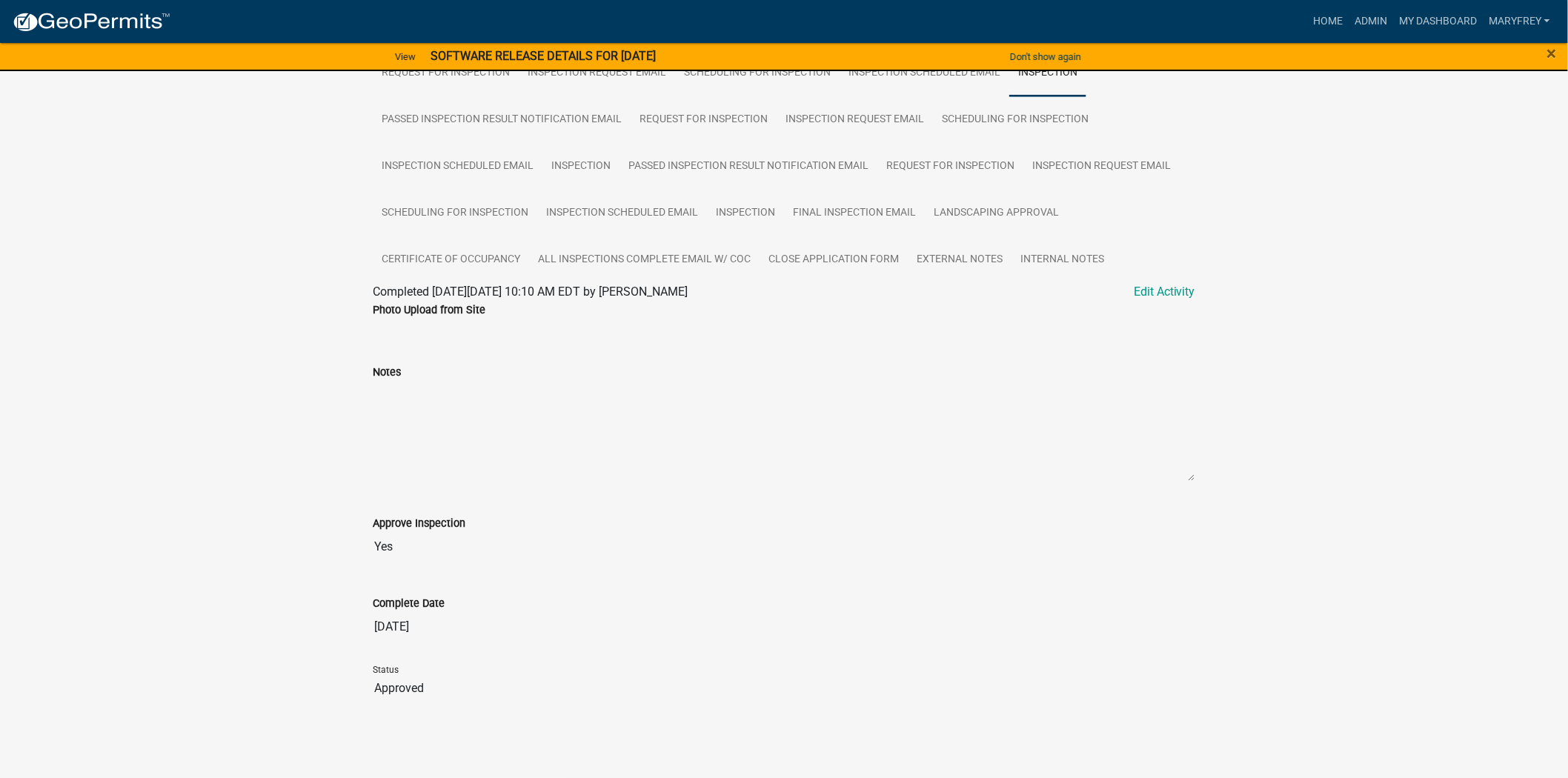
scroll to position [260, 0]
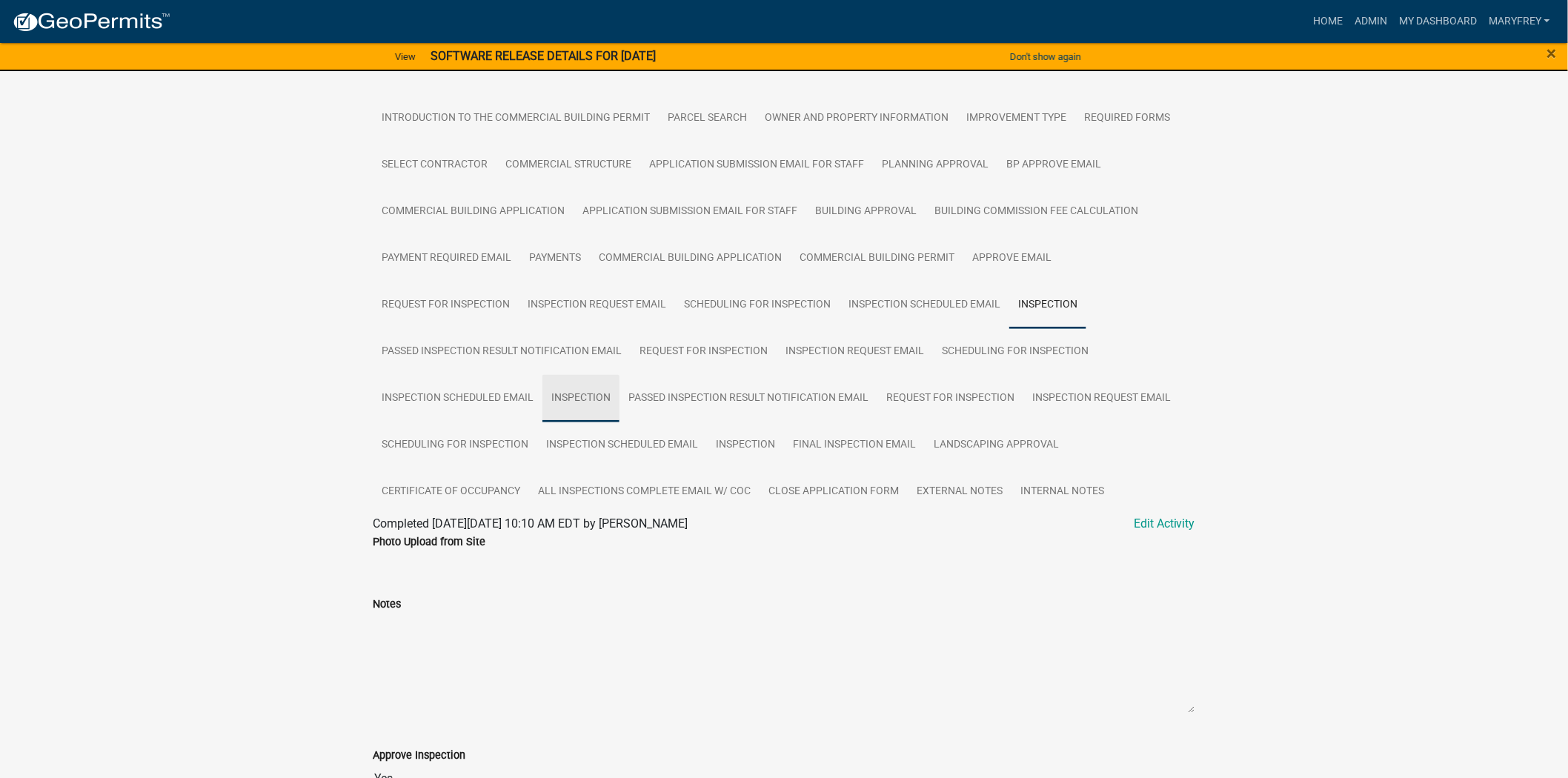
click at [582, 422] on link "Inspection" at bounding box center [581, 398] width 77 height 47
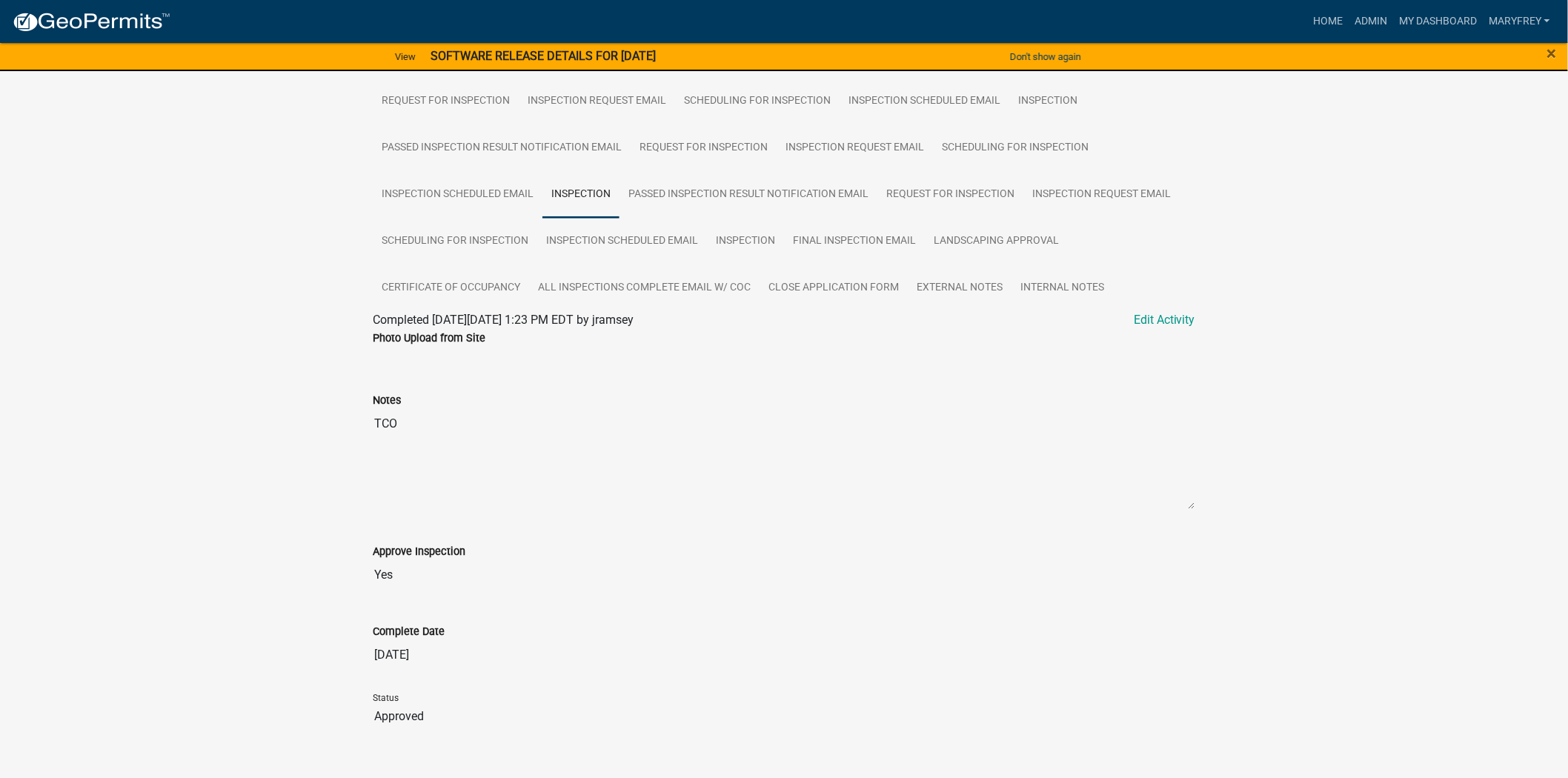
scroll to position [461, 0]
click at [982, 222] on link "Request for Inspection" at bounding box center [950, 198] width 146 height 47
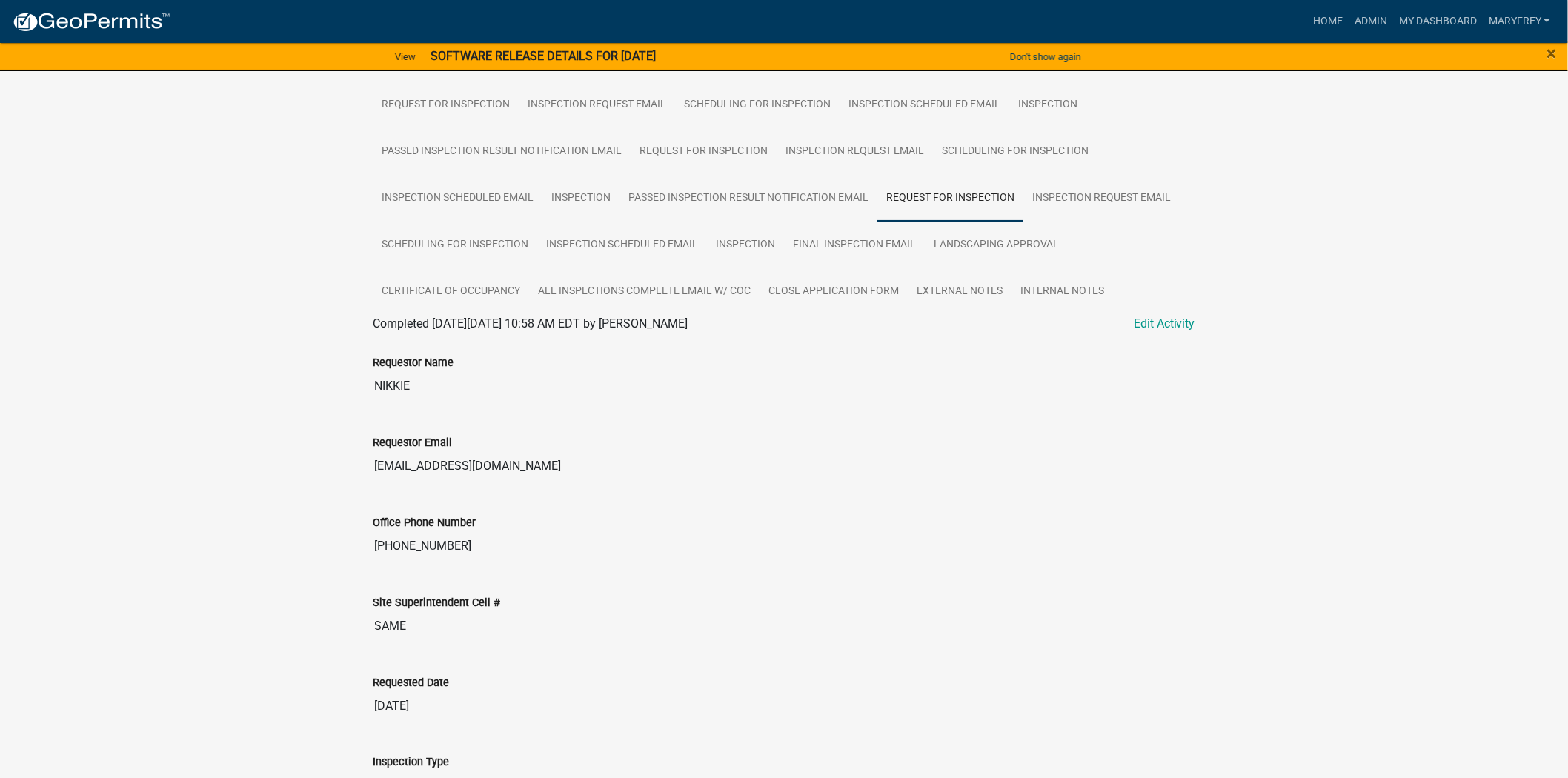
scroll to position [465, 0]
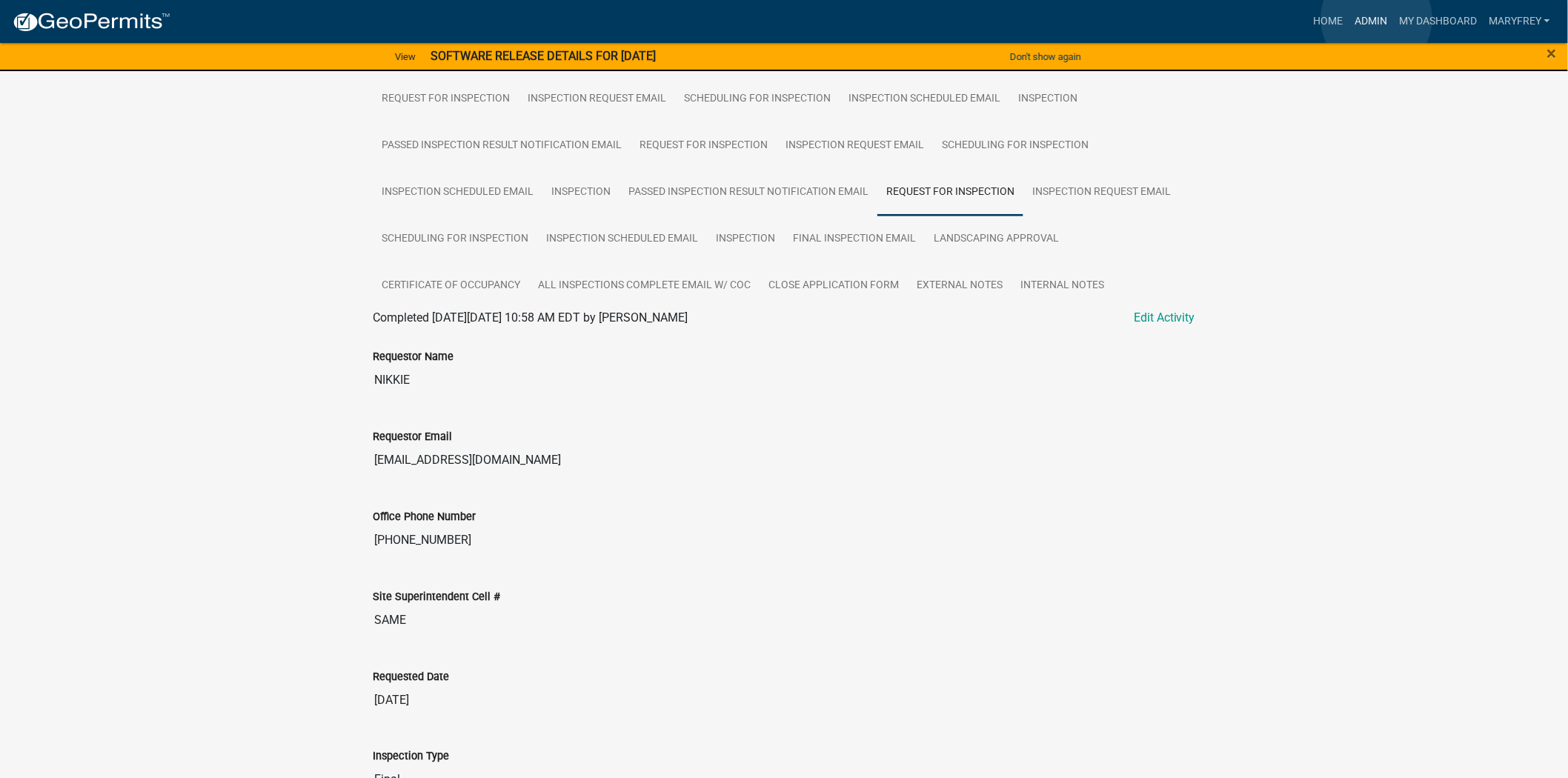
click at [1377, 18] on link "Admin" at bounding box center [1371, 21] width 45 height 28
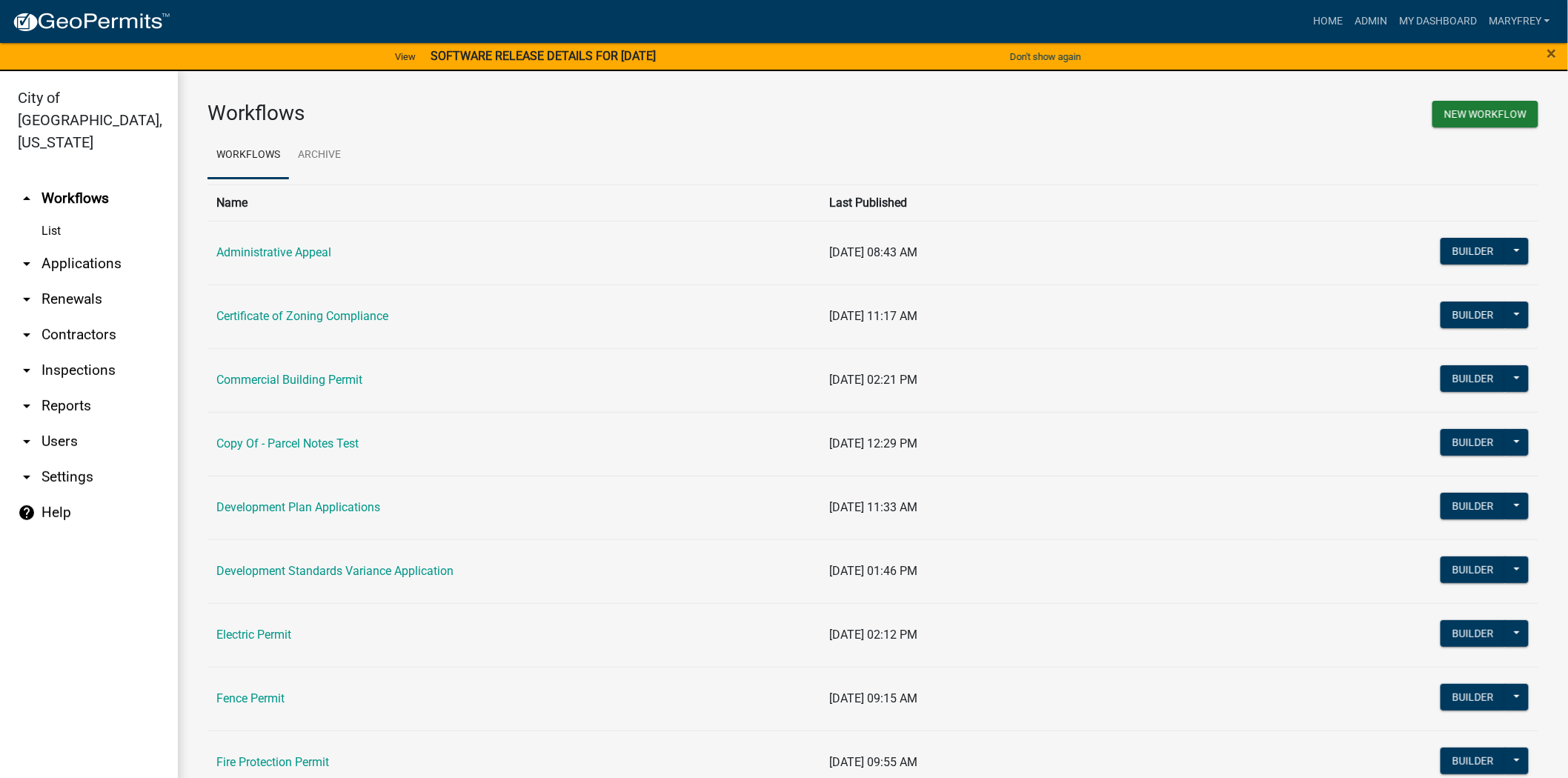
click at [74, 353] on link "arrow_drop_down Inspections" at bounding box center [88, 370] width 178 height 36
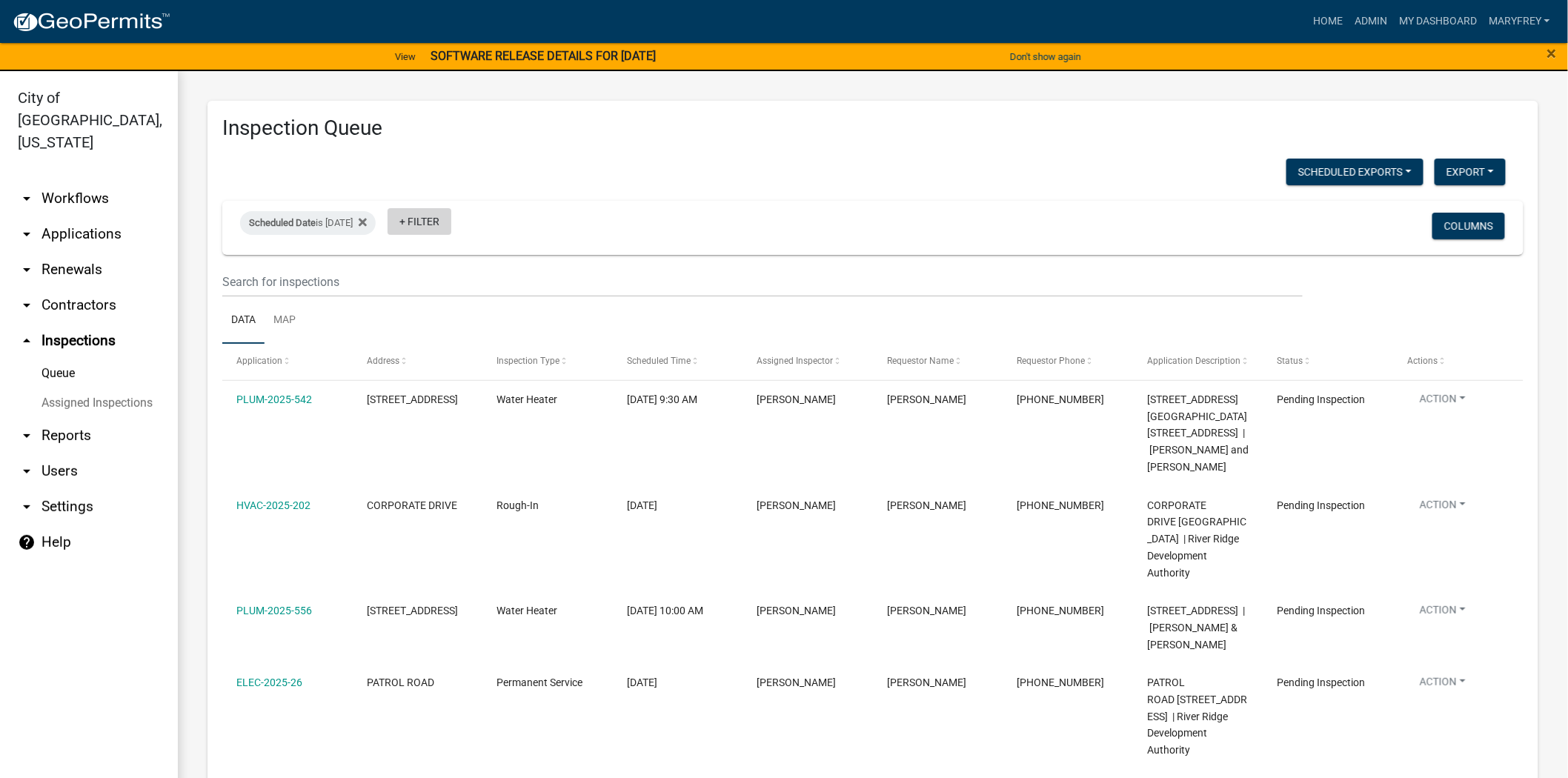
click at [428, 222] on link "+ Filter" at bounding box center [419, 222] width 64 height 26
click at [419, 575] on li "Inspector" at bounding box center [450, 572] width 136 height 34
click at [401, 294] on select "Select an option None [PERSON_NAME] [PERSON_NAME] [PERSON_NAME] [PERSON_NAME] […" at bounding box center [449, 294] width 148 height 31
select select "36a8b8f0-2ef8-43e9-ae06-718f51af8d36"
click at [414, 279] on select "Select an option None [PERSON_NAME] [PERSON_NAME] [PERSON_NAME] [PERSON_NAME] […" at bounding box center [449, 294] width 148 height 31
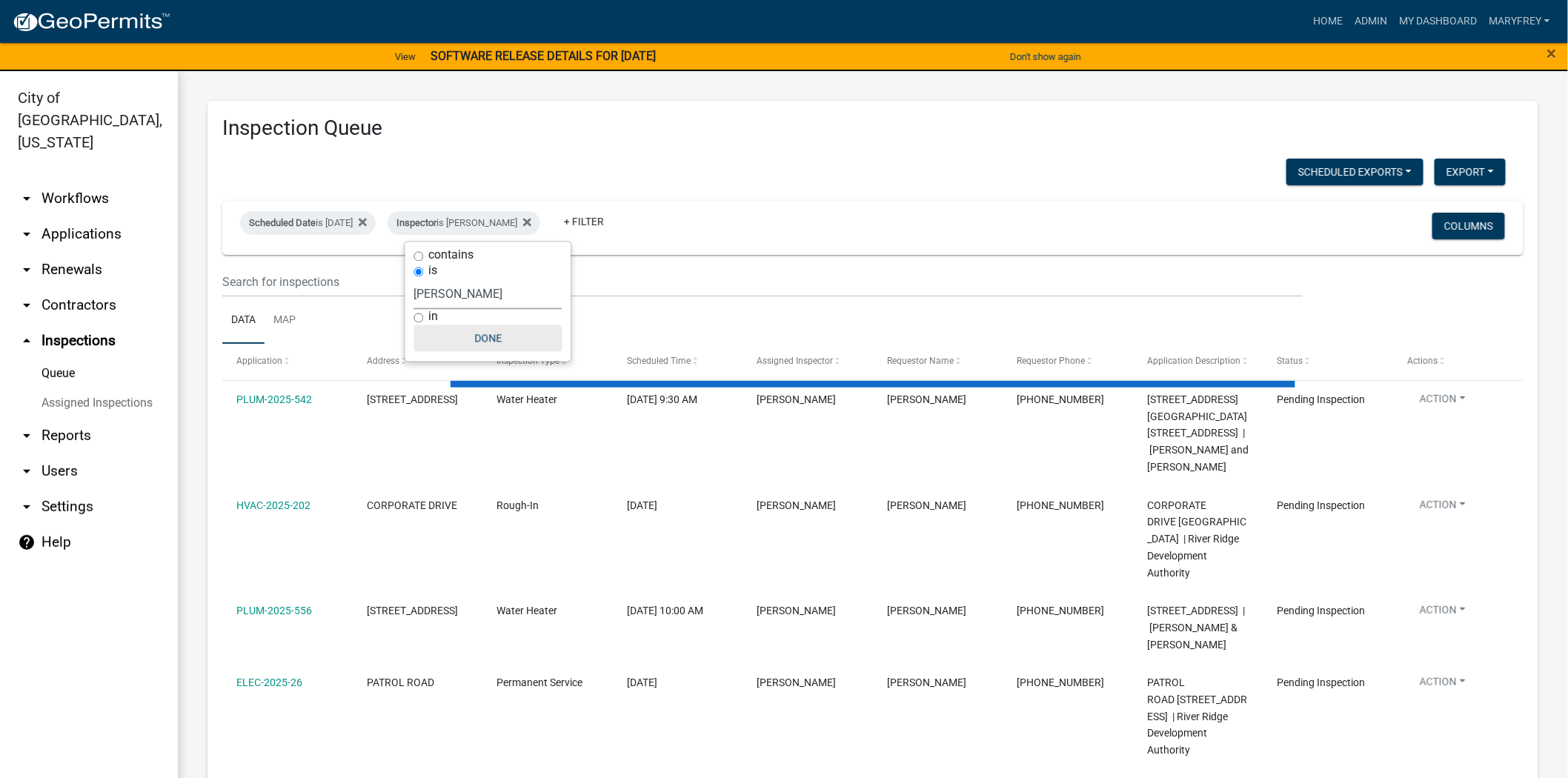
click at [490, 341] on button "Done" at bounding box center [488, 338] width 148 height 26
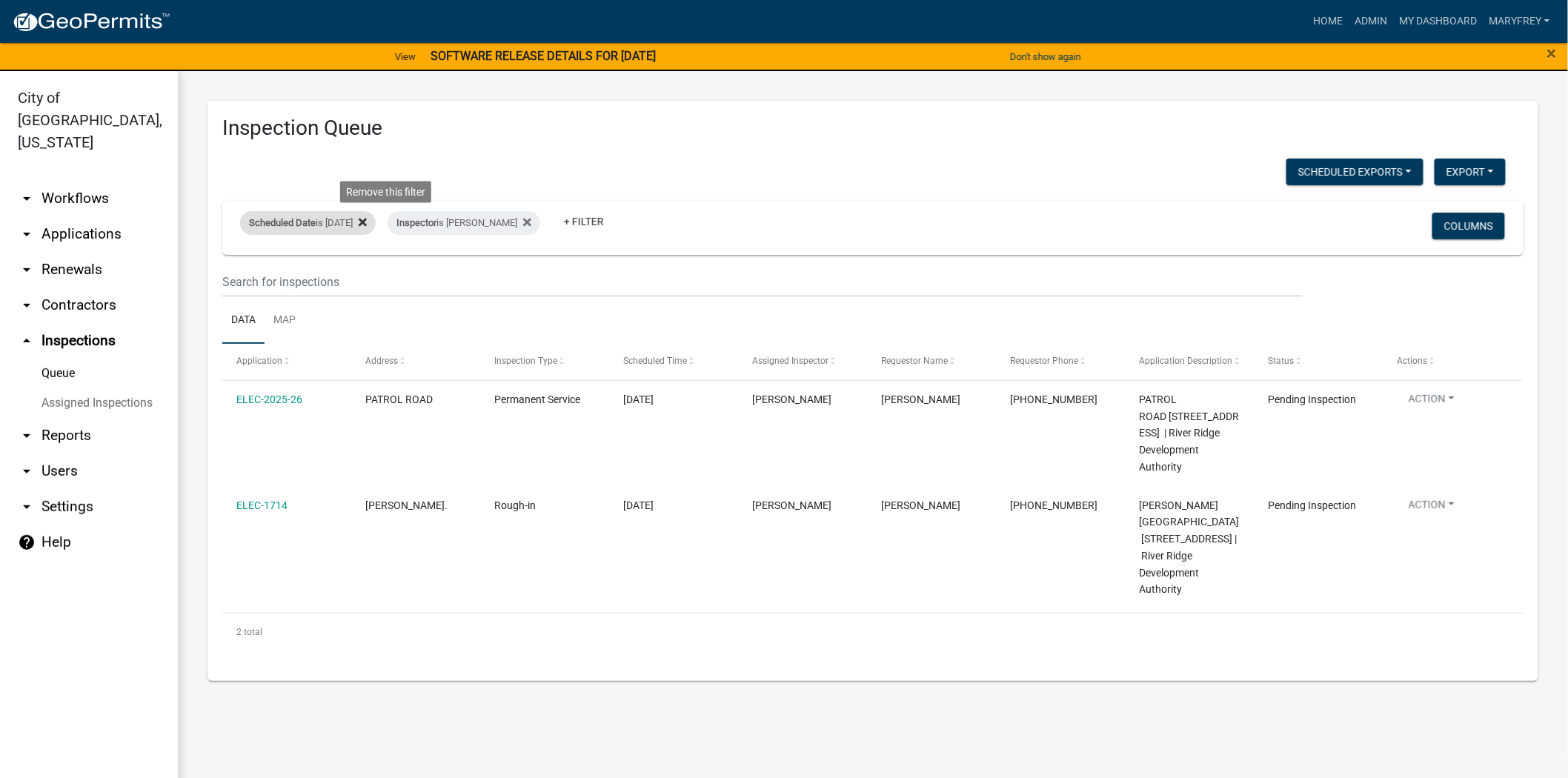
click at [367, 223] on icon at bounding box center [363, 222] width 8 height 8
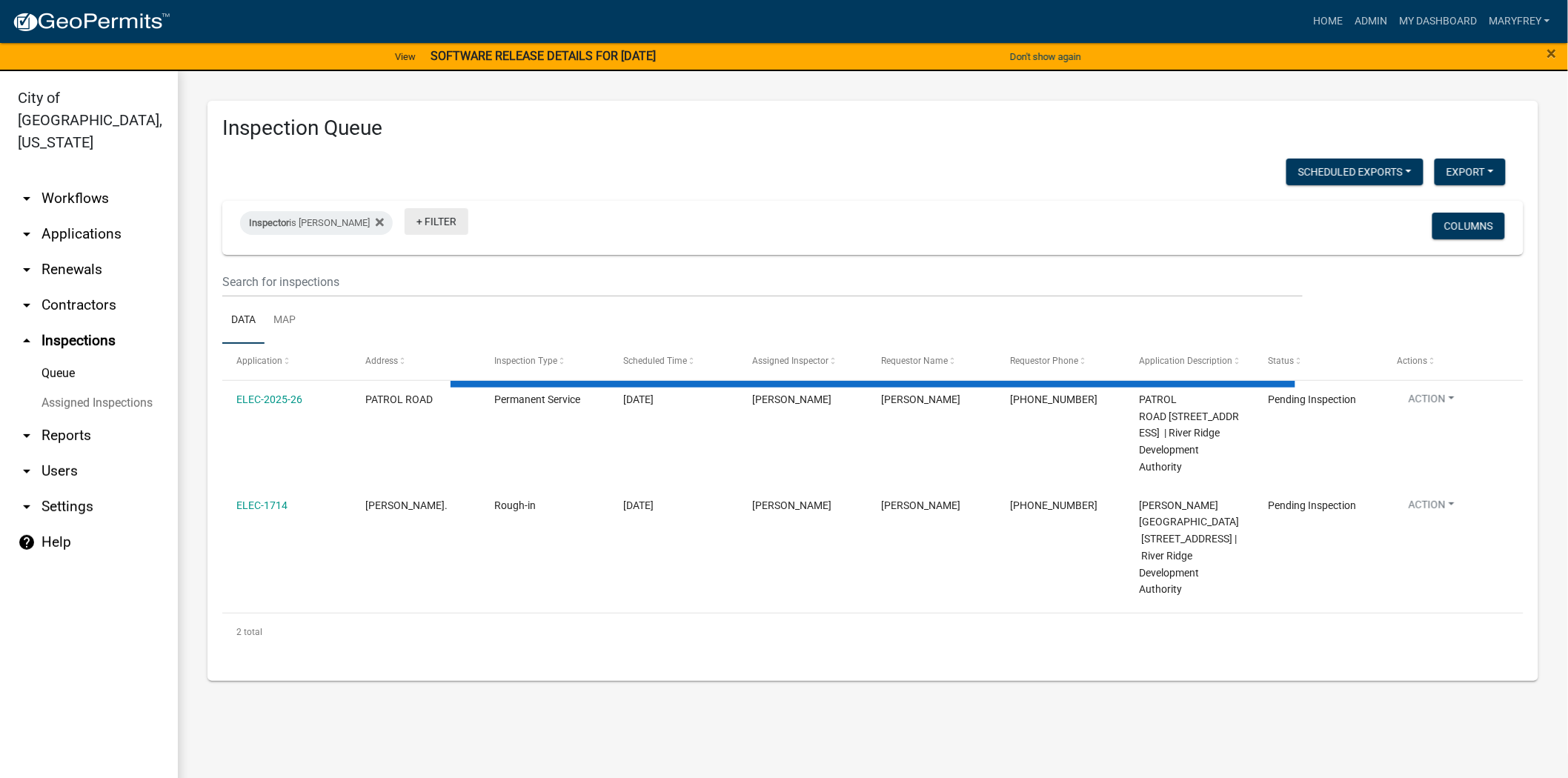
click at [410, 223] on link "+ Filter" at bounding box center [436, 222] width 64 height 26
select select "3: 100"
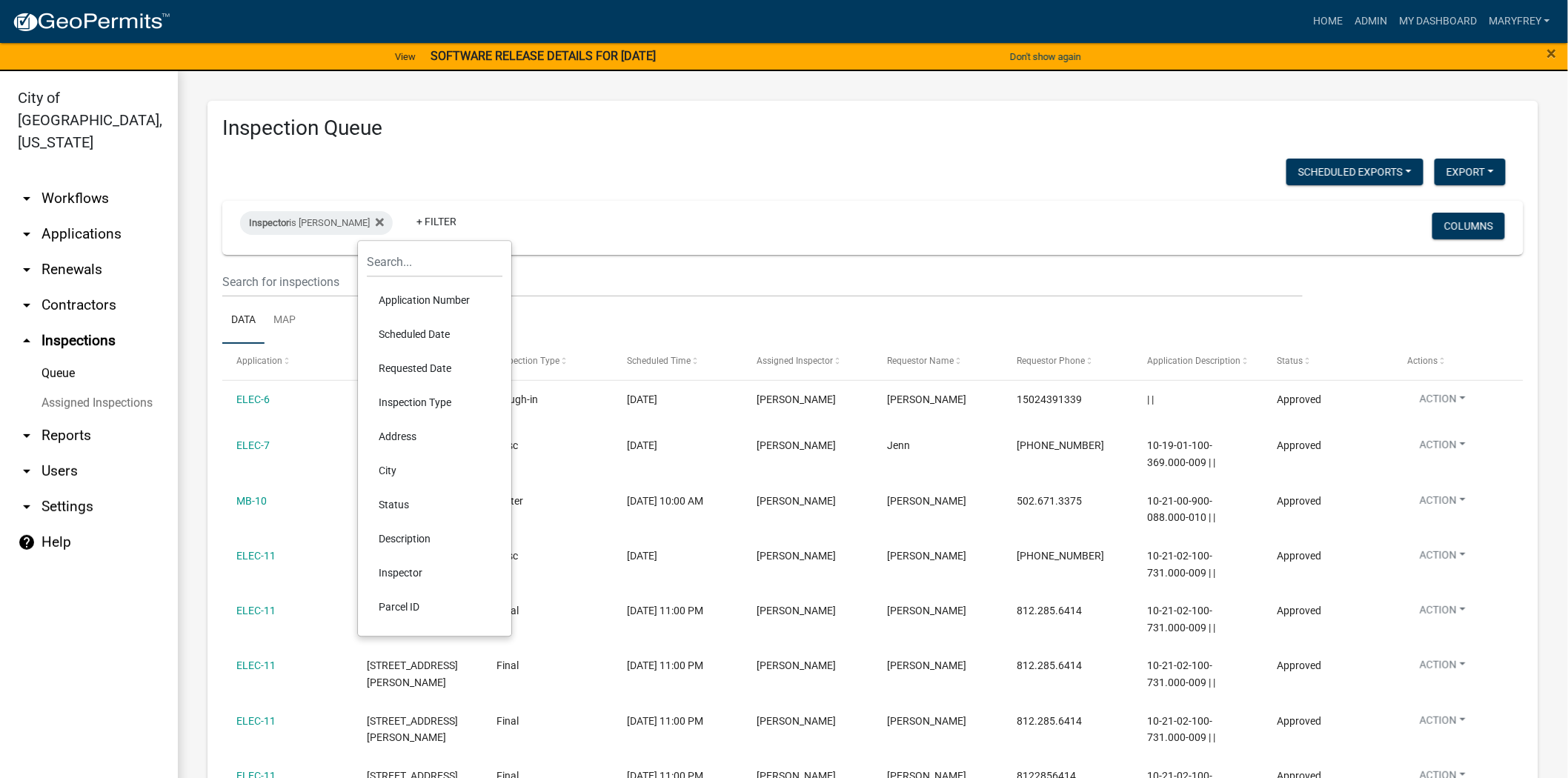
click at [418, 327] on li "Scheduled Date" at bounding box center [435, 334] width 136 height 34
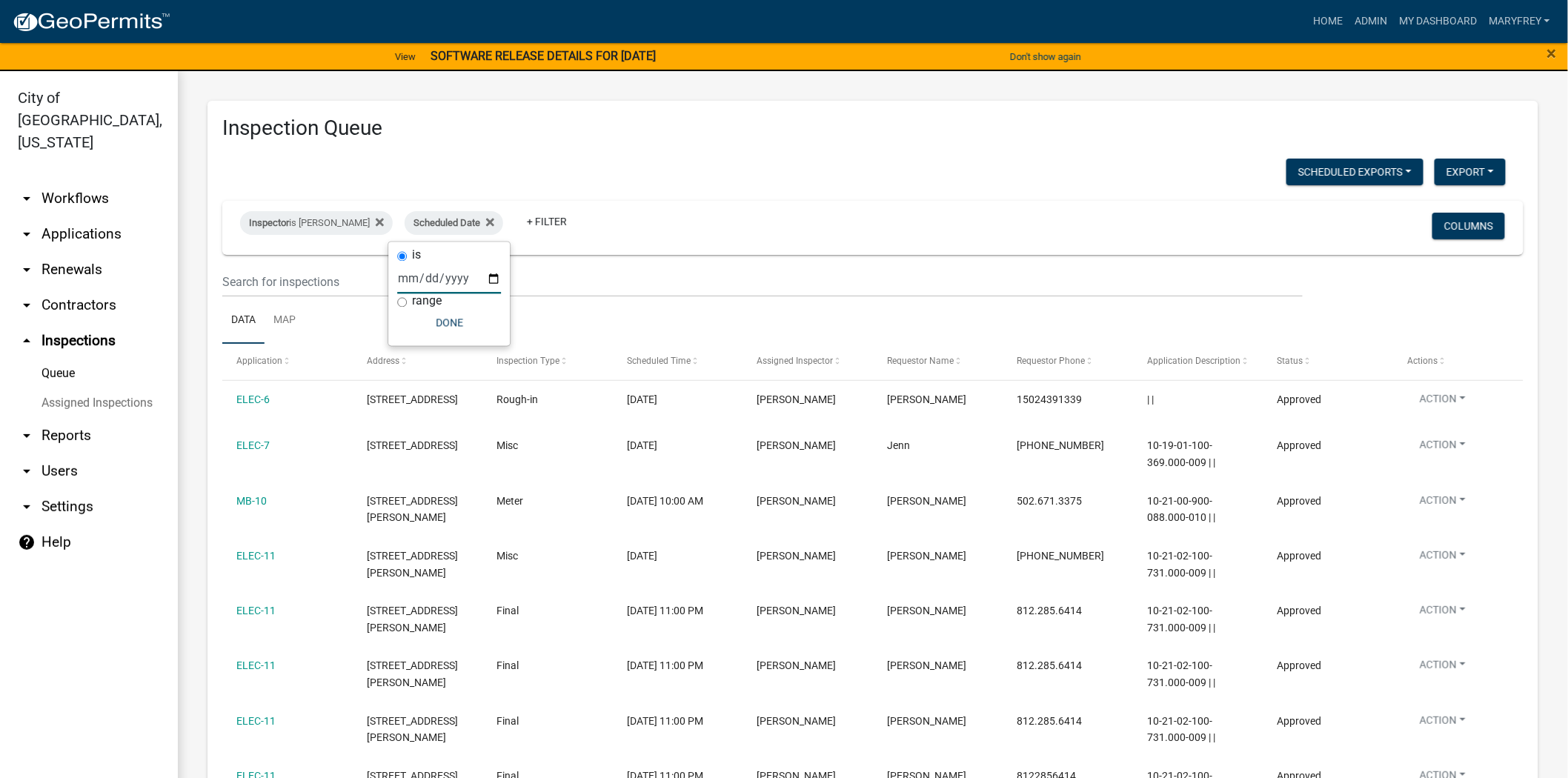
click at [492, 275] on input "date" at bounding box center [448, 279] width 103 height 31
type input "[DATE]"
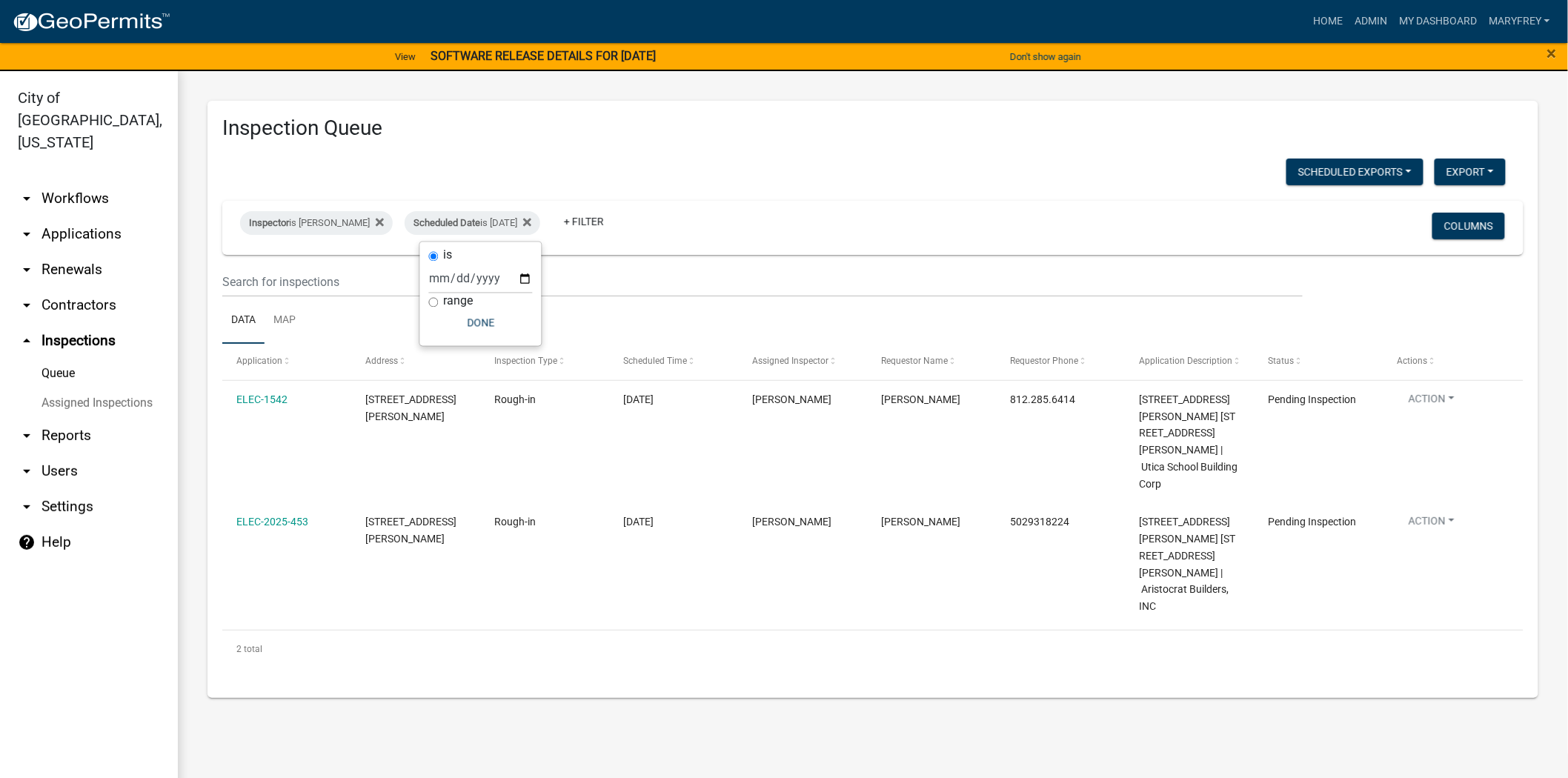
click at [101, 181] on link "arrow_drop_down Workflows" at bounding box center [88, 198] width 178 height 36
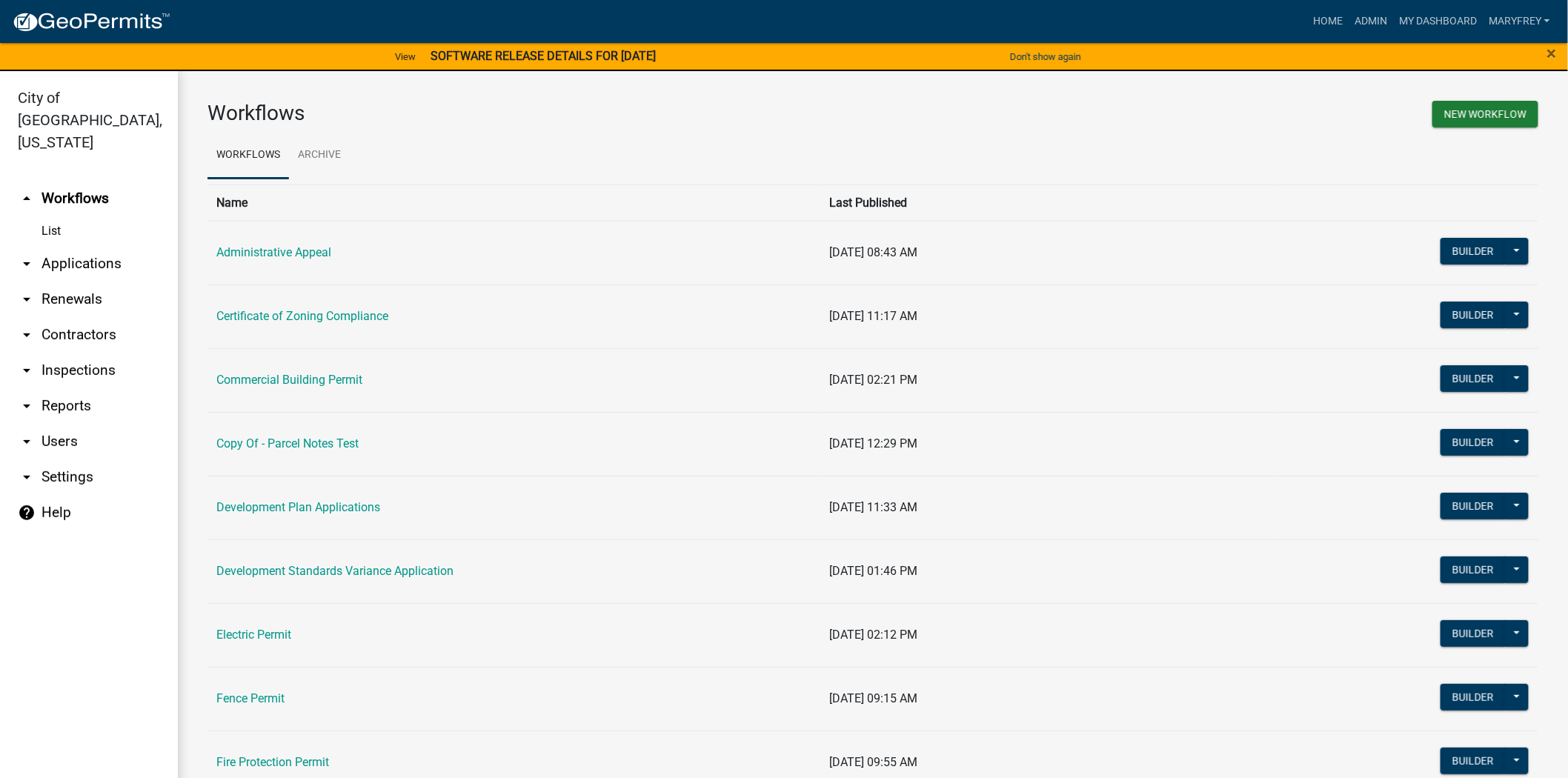
click at [109, 246] on link "arrow_drop_down Applications" at bounding box center [88, 264] width 178 height 36
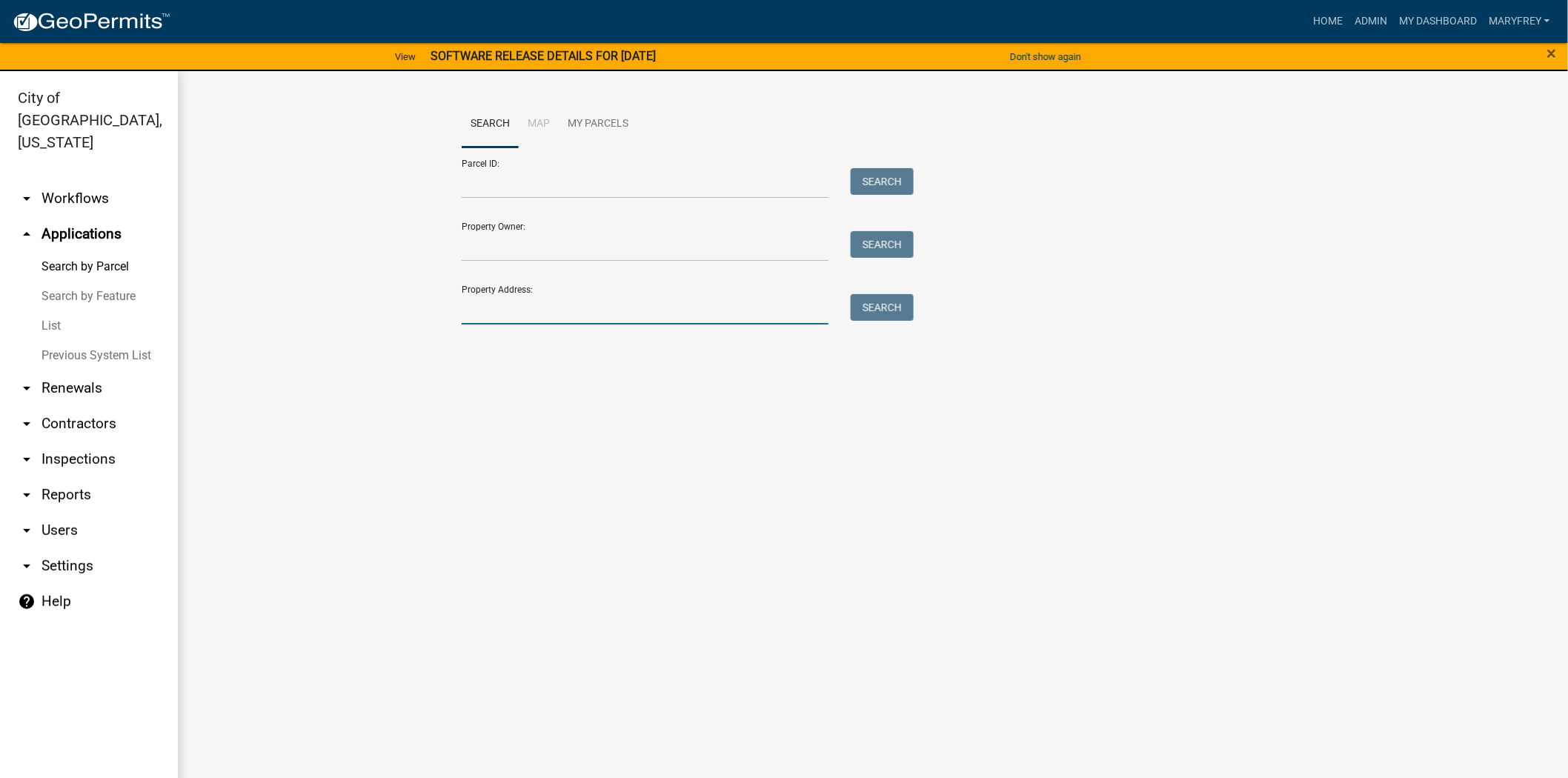
click at [492, 311] on input "Property Address:" at bounding box center [645, 309] width 367 height 31
type input "56 sycamore"
click at [885, 310] on button "Search" at bounding box center [882, 308] width 63 height 26
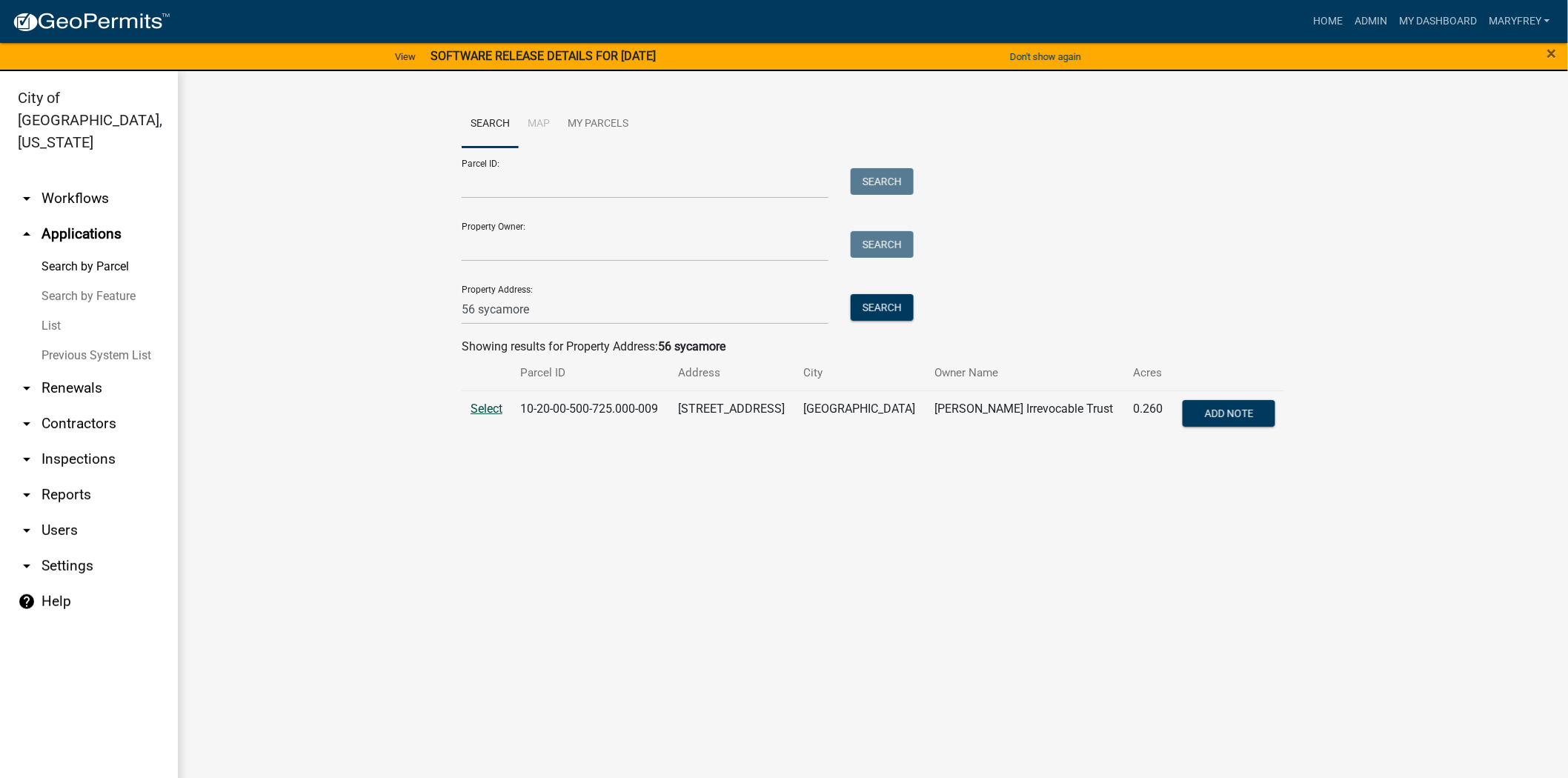
click at [487, 408] on span "Select" at bounding box center [486, 408] width 32 height 14
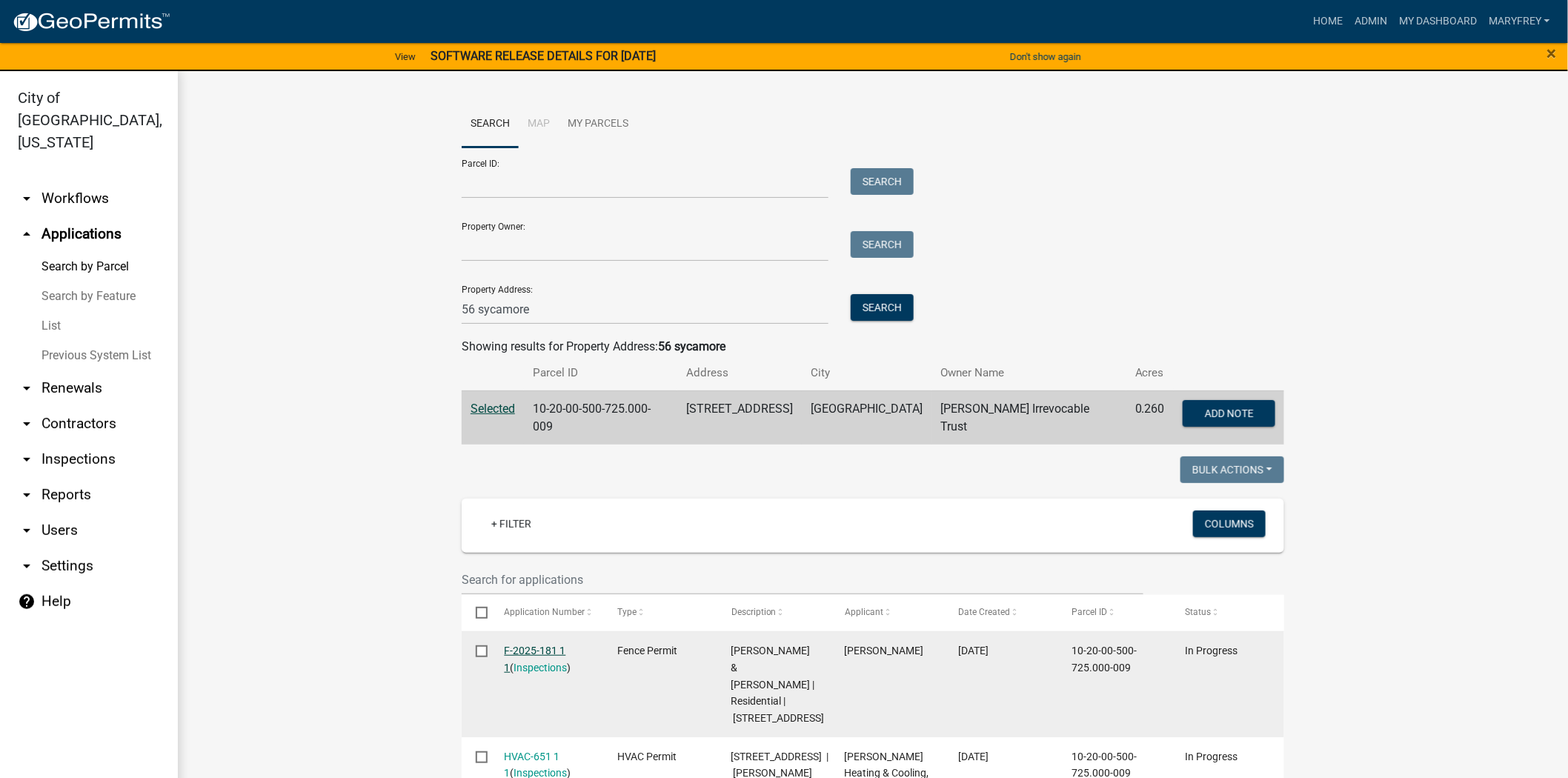
click at [520, 645] on link "F-2025-181 1 1" at bounding box center [535, 659] width 61 height 29
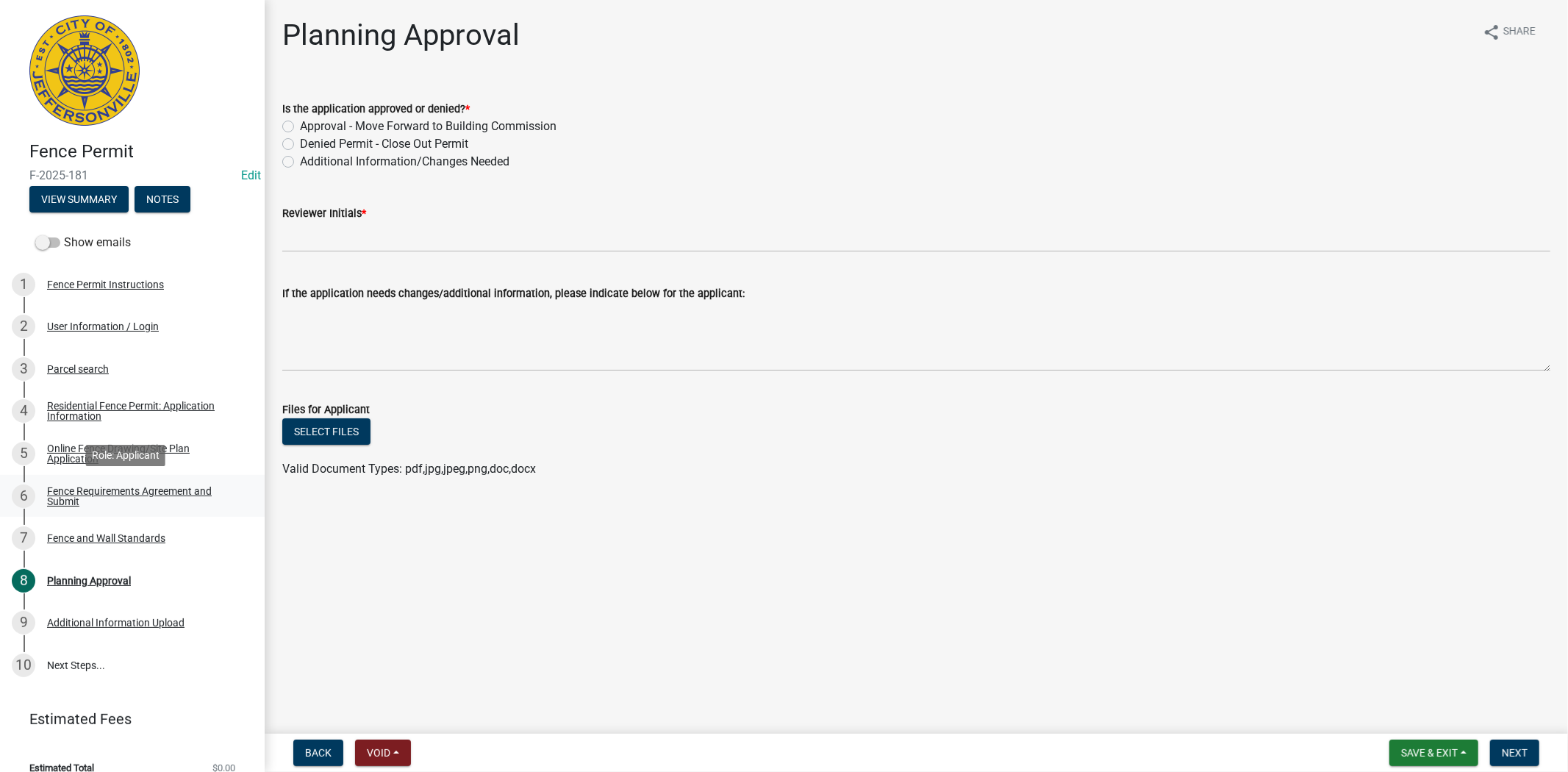
click at [84, 490] on div "Fence Requirements Agreement and Submit" at bounding box center [144, 496] width 194 height 21
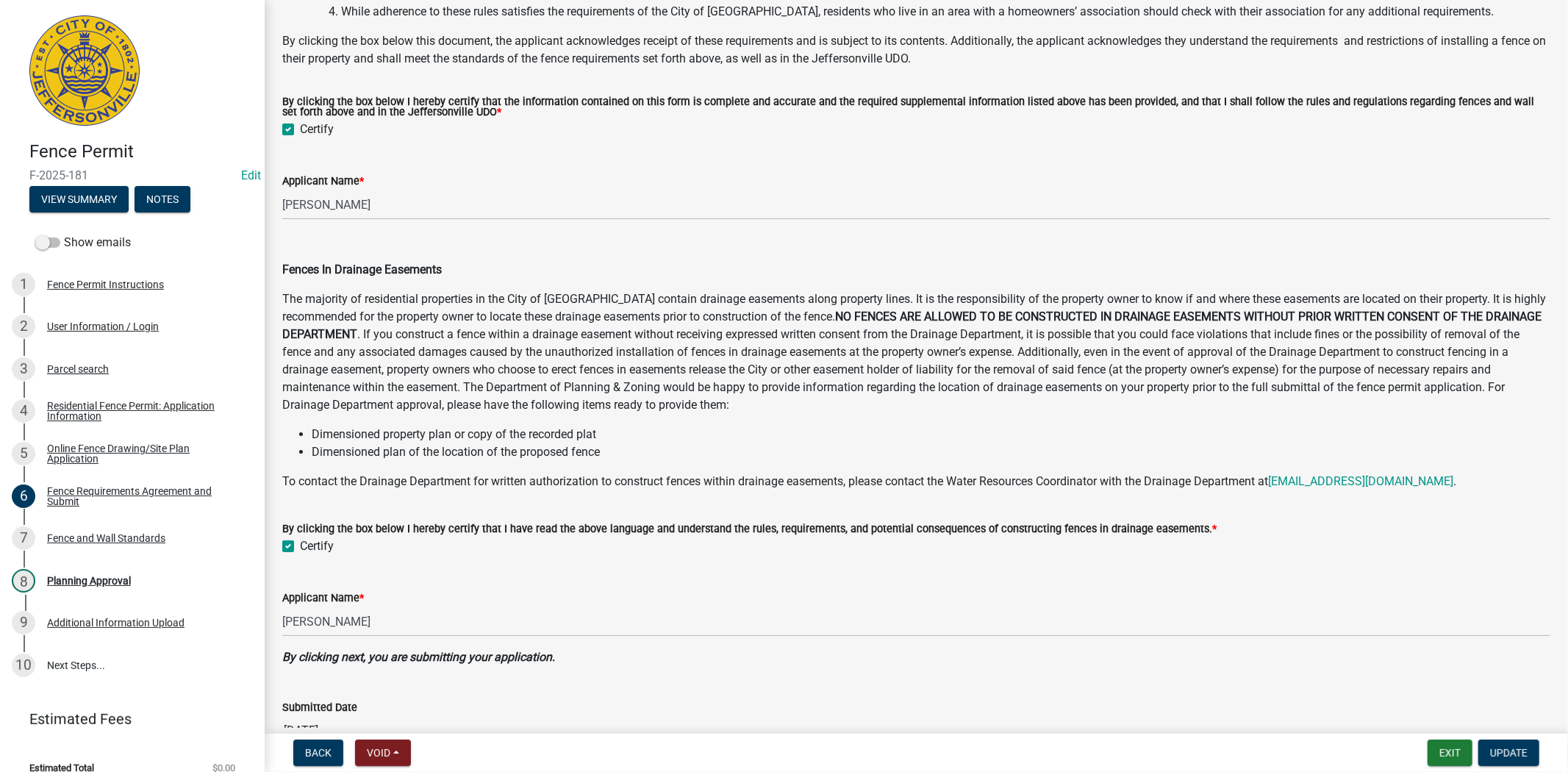
scroll to position [532, 0]
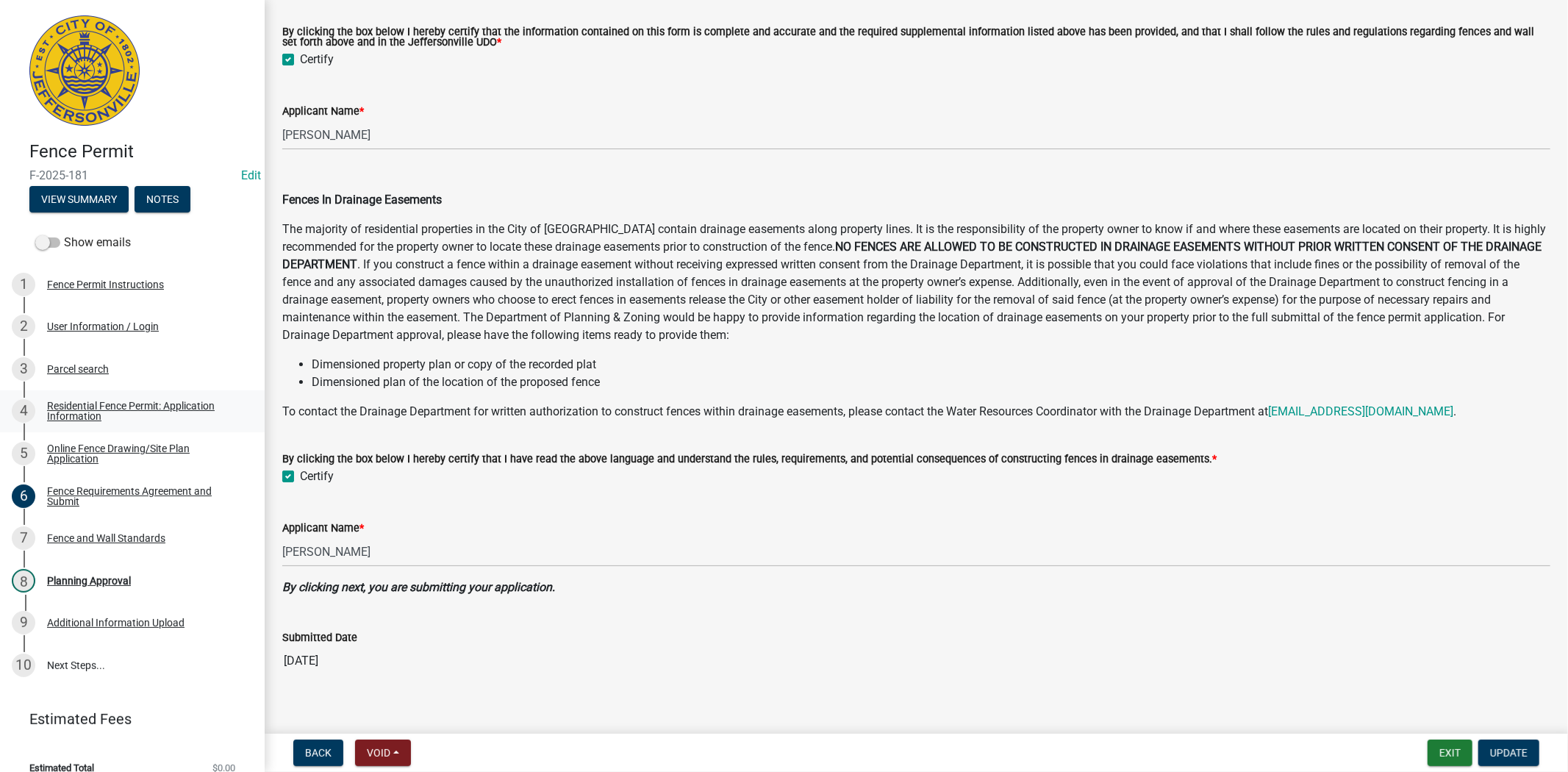
click at [90, 409] on div "Residential Fence Permit: Application Information" at bounding box center [144, 410] width 194 height 21
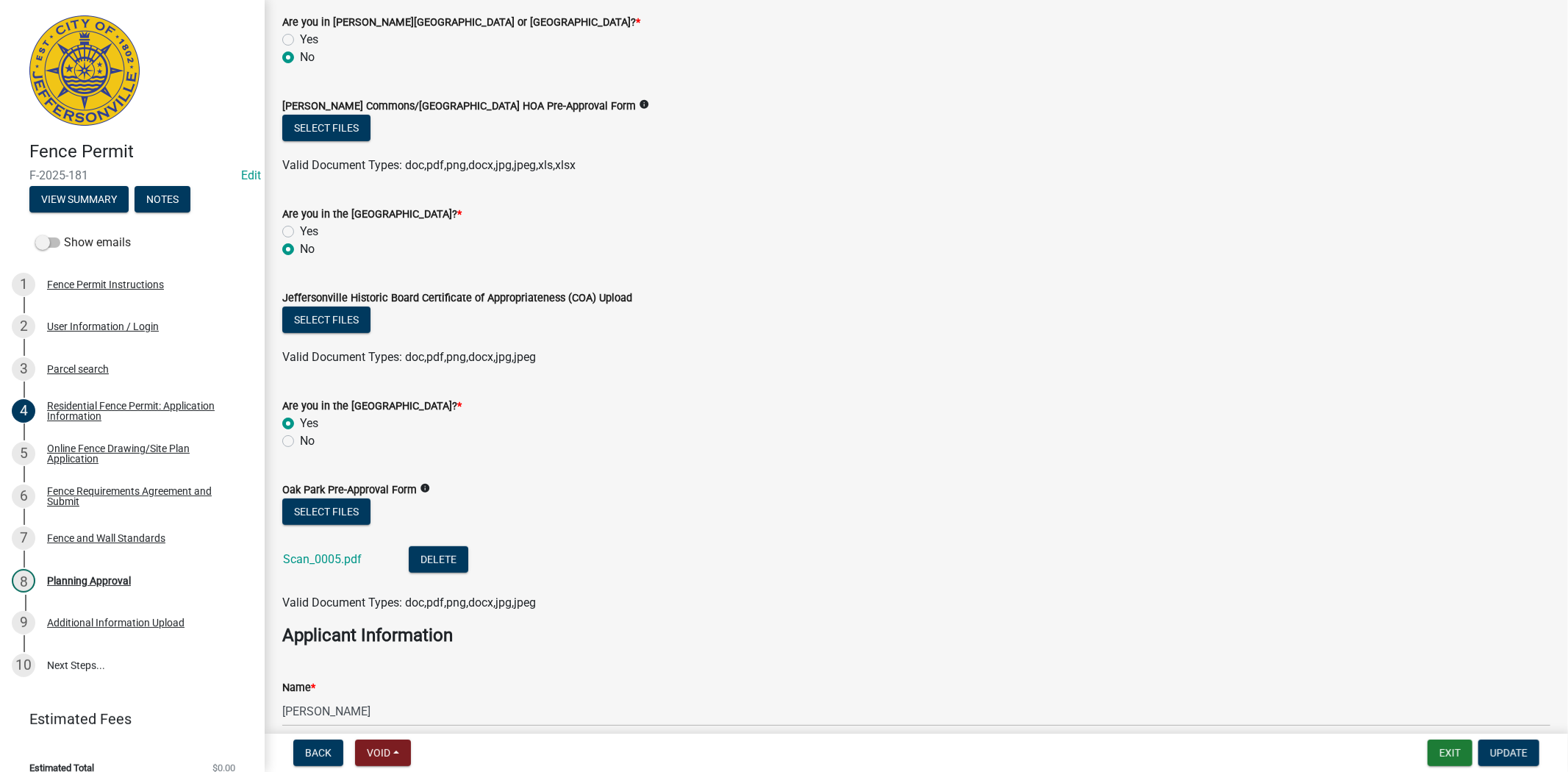
scroll to position [372, 0]
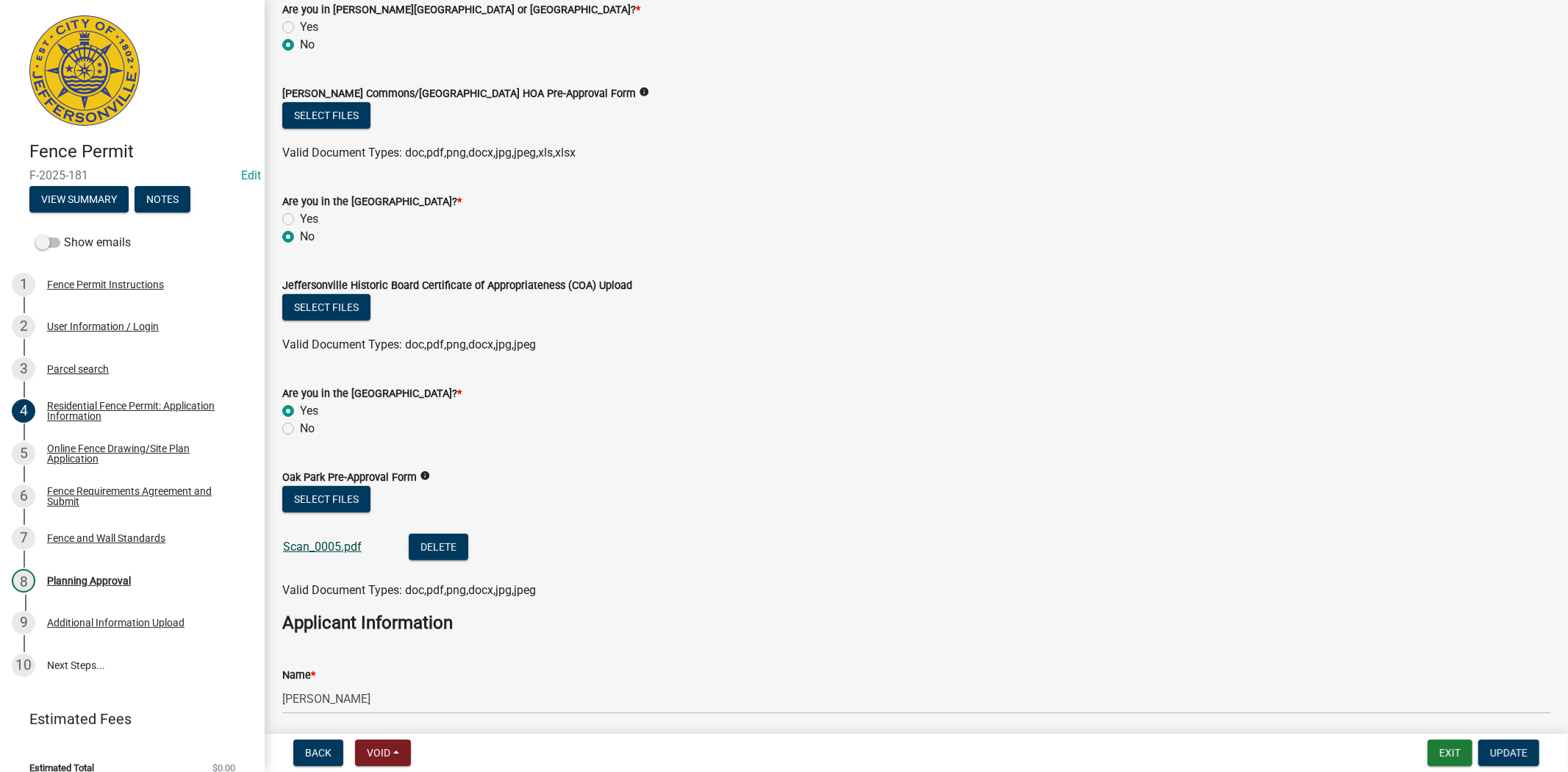
click at [317, 547] on link "Scan_0005.pdf" at bounding box center [322, 546] width 79 height 14
click at [84, 447] on div "Online Fence Drawing/Site Plan Application" at bounding box center [144, 453] width 194 height 21
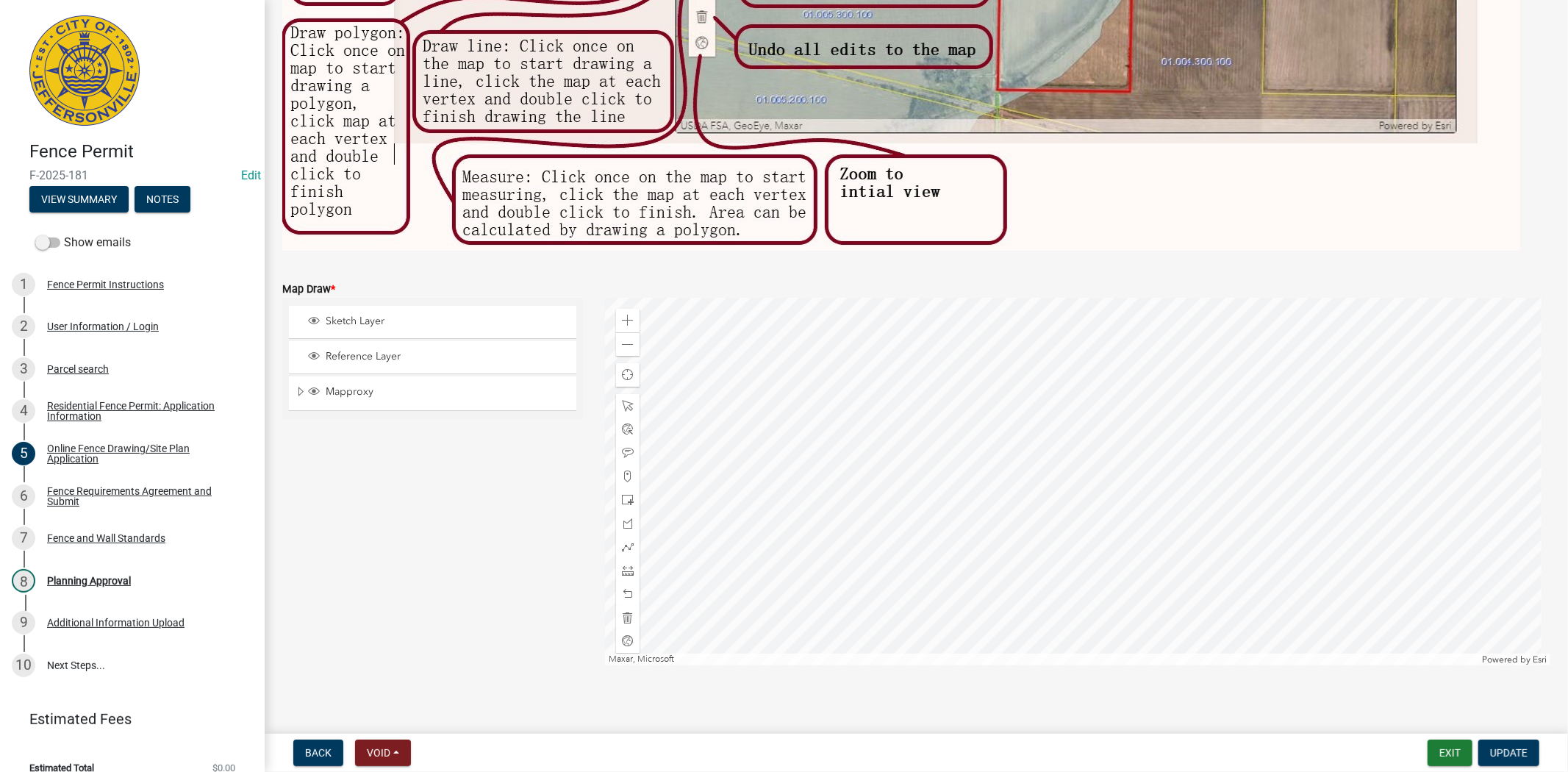
scroll to position [462, 0]
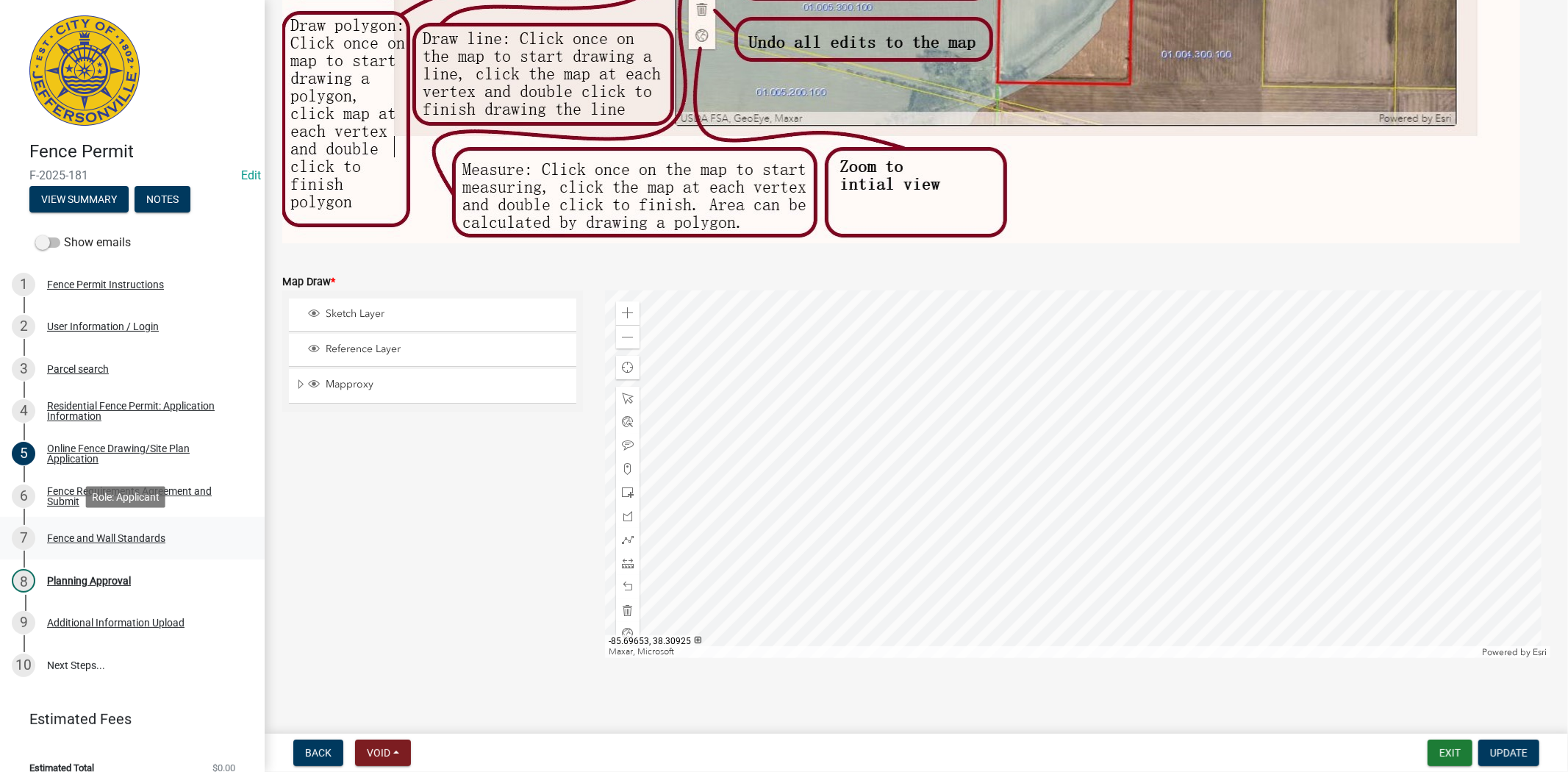
click at [96, 533] on div "Fence and Wall Standards" at bounding box center [106, 538] width 118 height 11
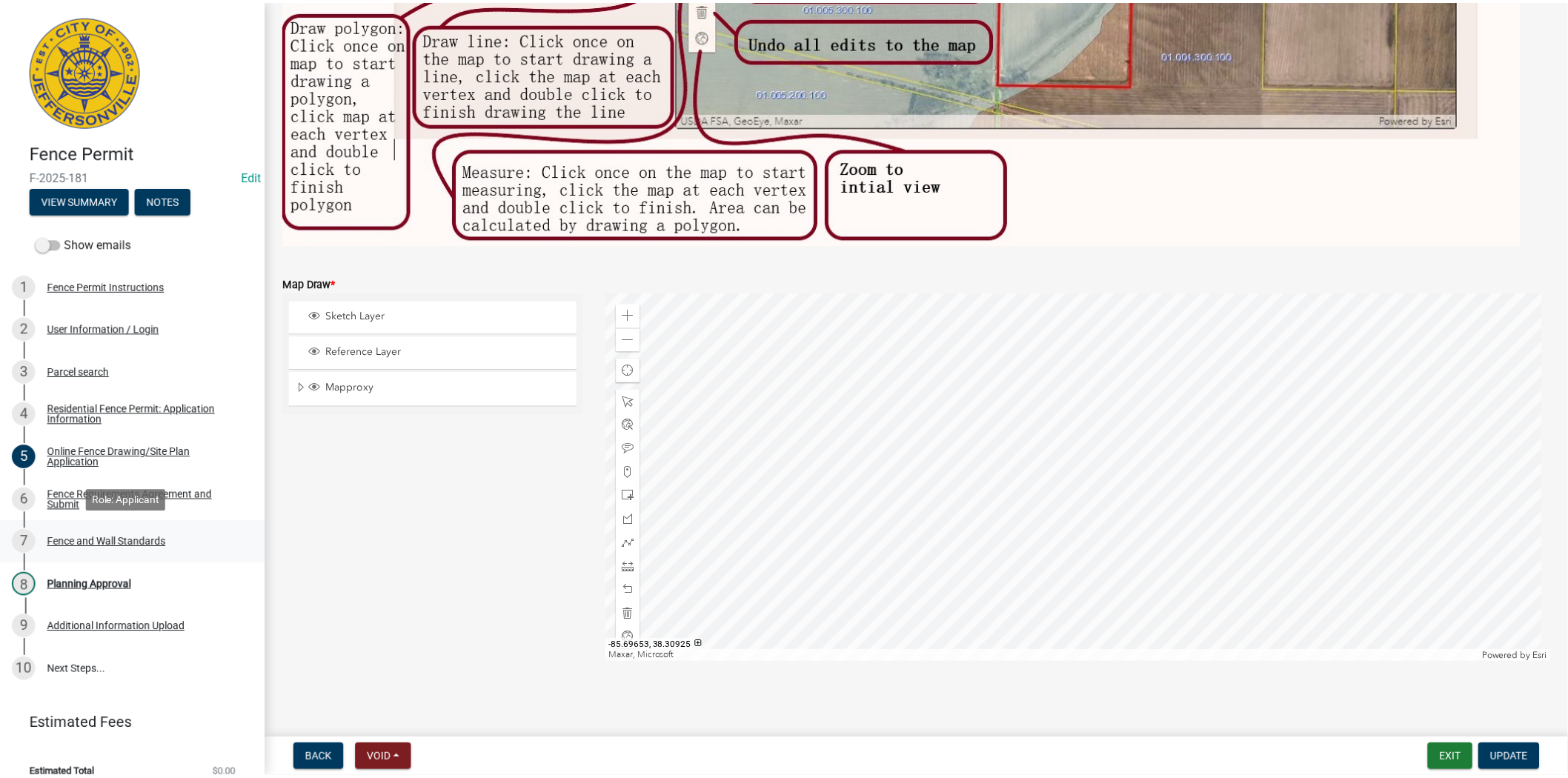
scroll to position [0, 0]
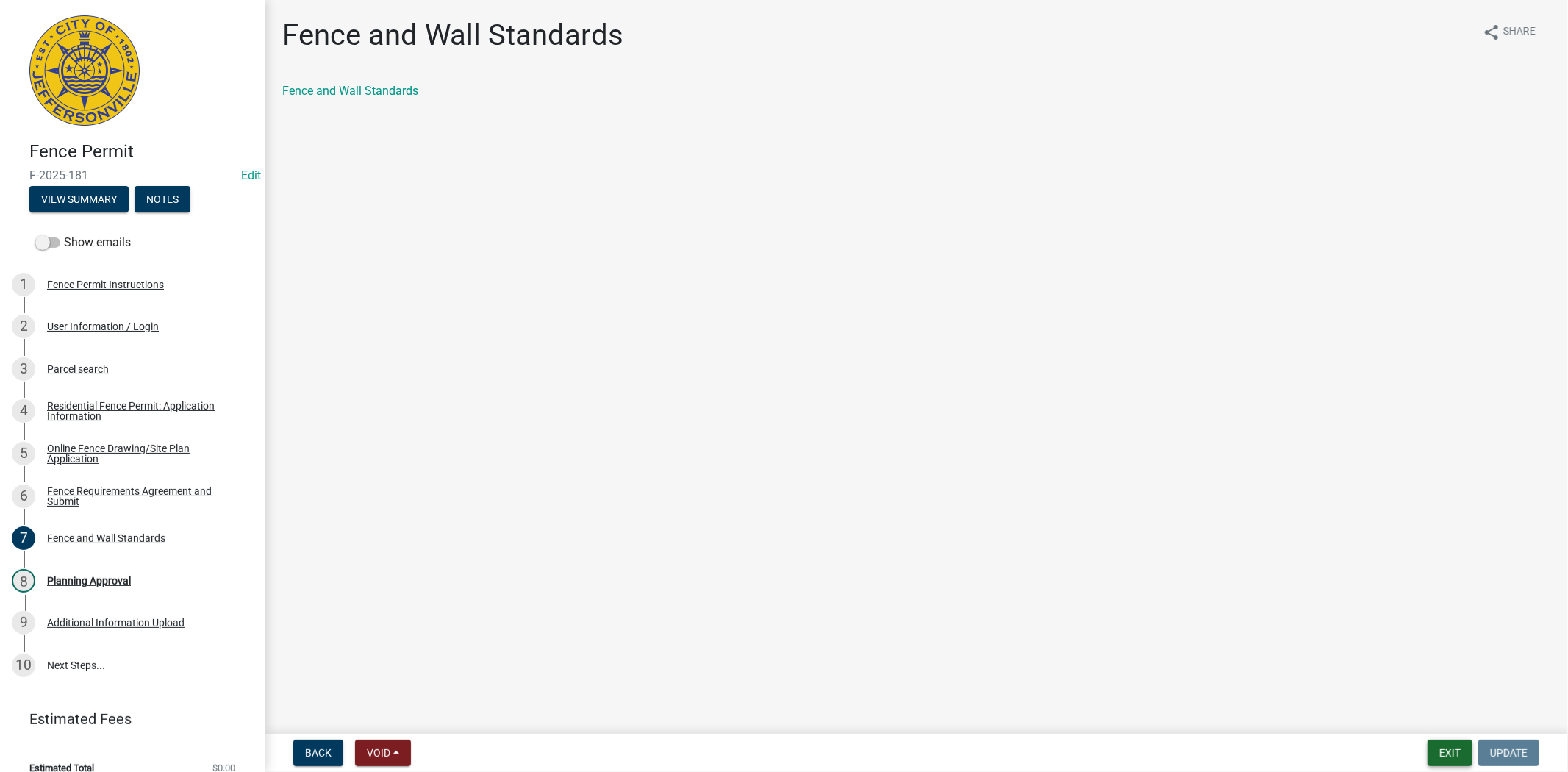
click at [1446, 746] on button "Exit" at bounding box center [1450, 753] width 45 height 26
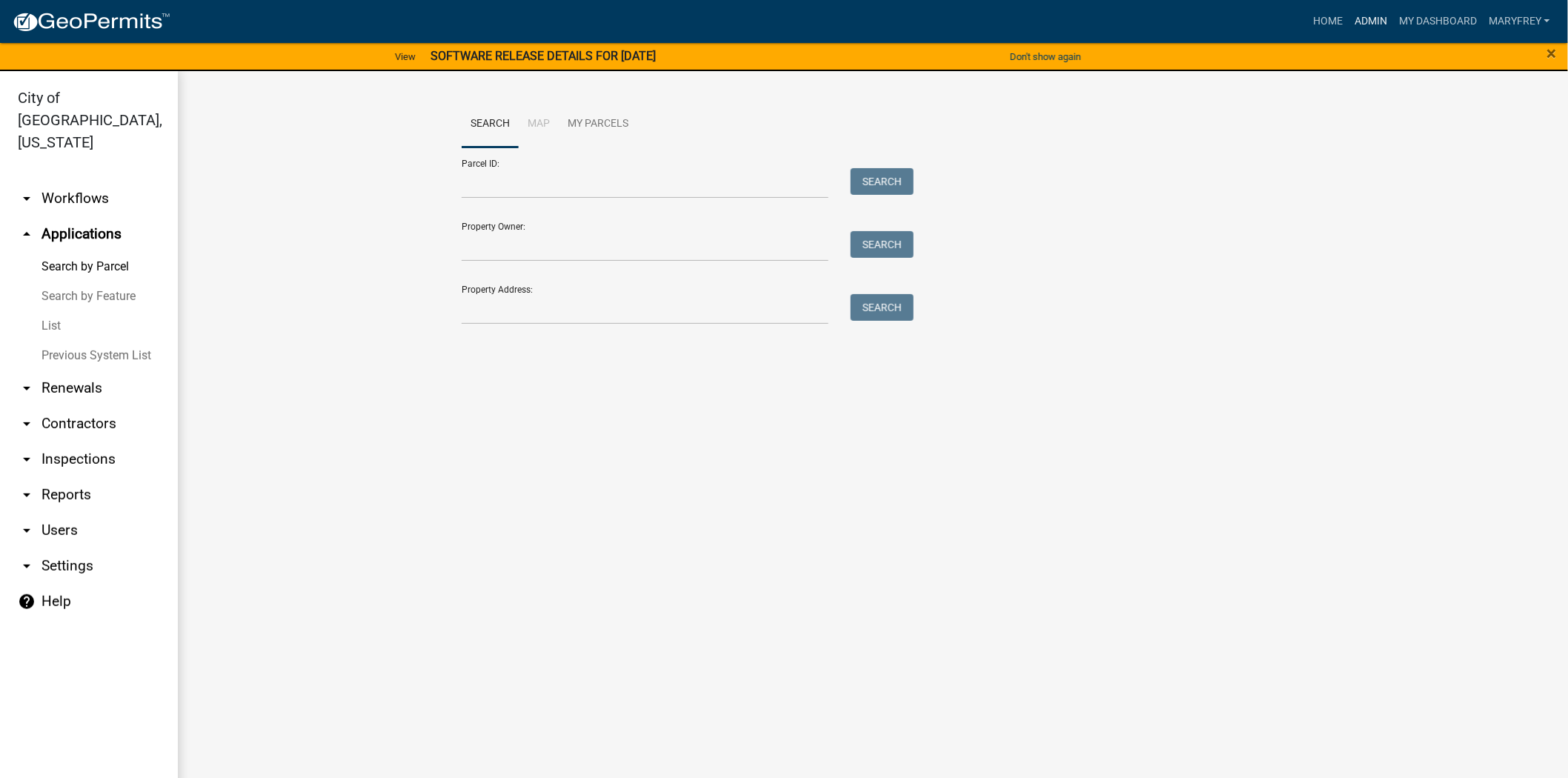
click at [1375, 21] on link "Admin" at bounding box center [1371, 21] width 45 height 28
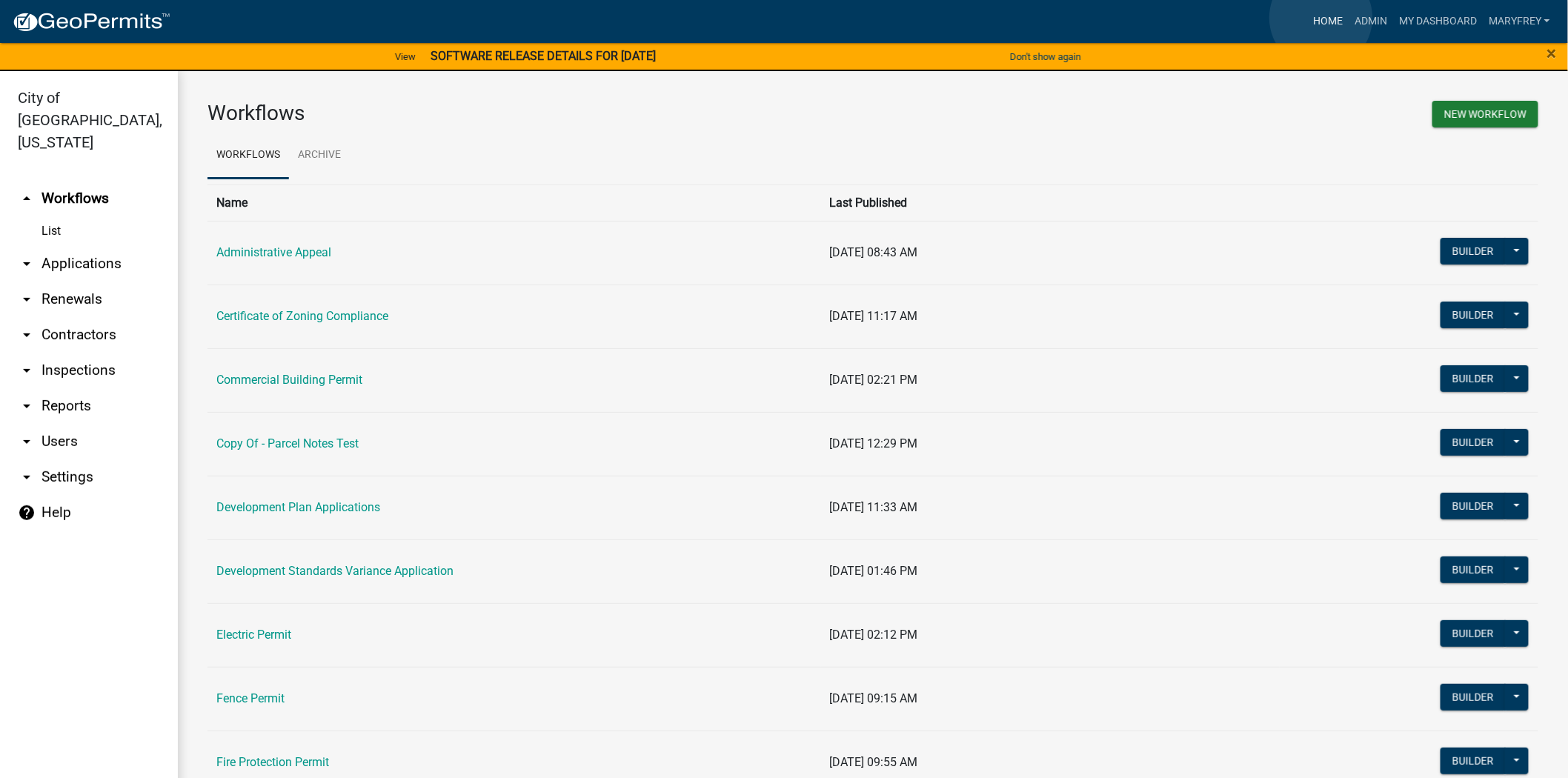
click at [1322, 18] on link "Home" at bounding box center [1328, 21] width 41 height 28
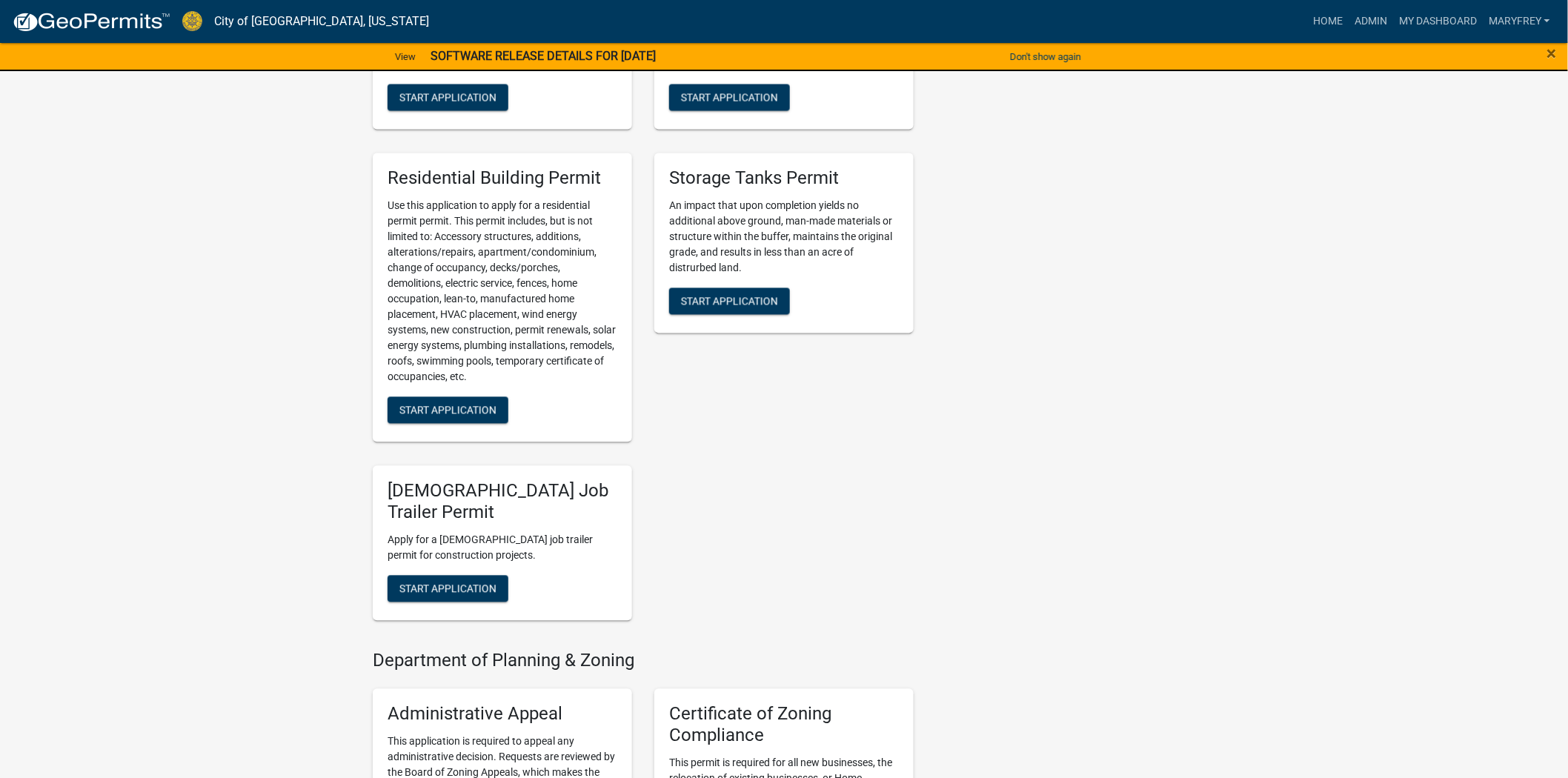
scroll to position [1121, 0]
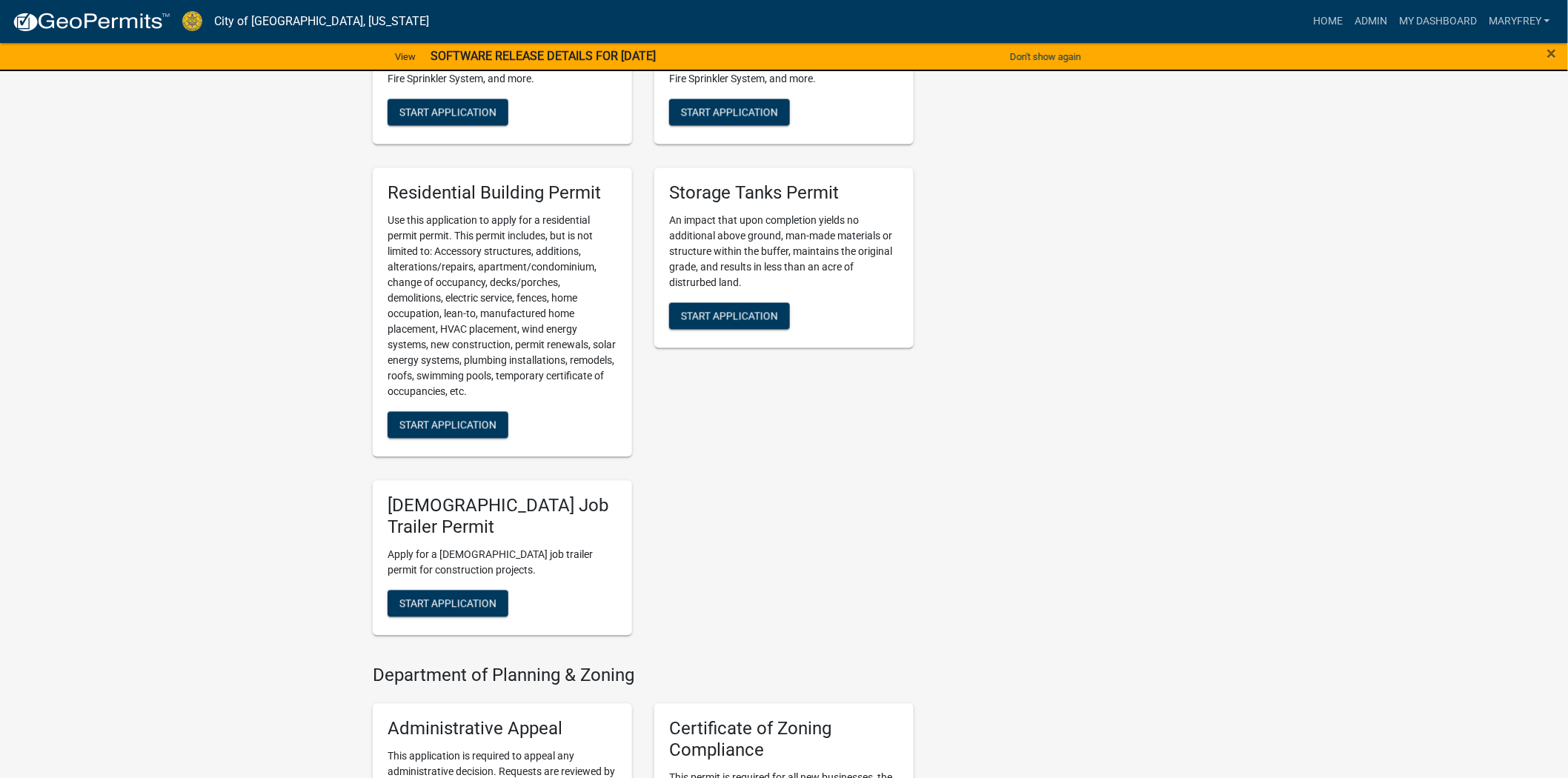
click at [460, 440] on div "Residential Building Permit Use this application to apply for a residential per…" at bounding box center [503, 313] width 260 height 289
click at [455, 420] on span "Start Application" at bounding box center [447, 425] width 97 height 12
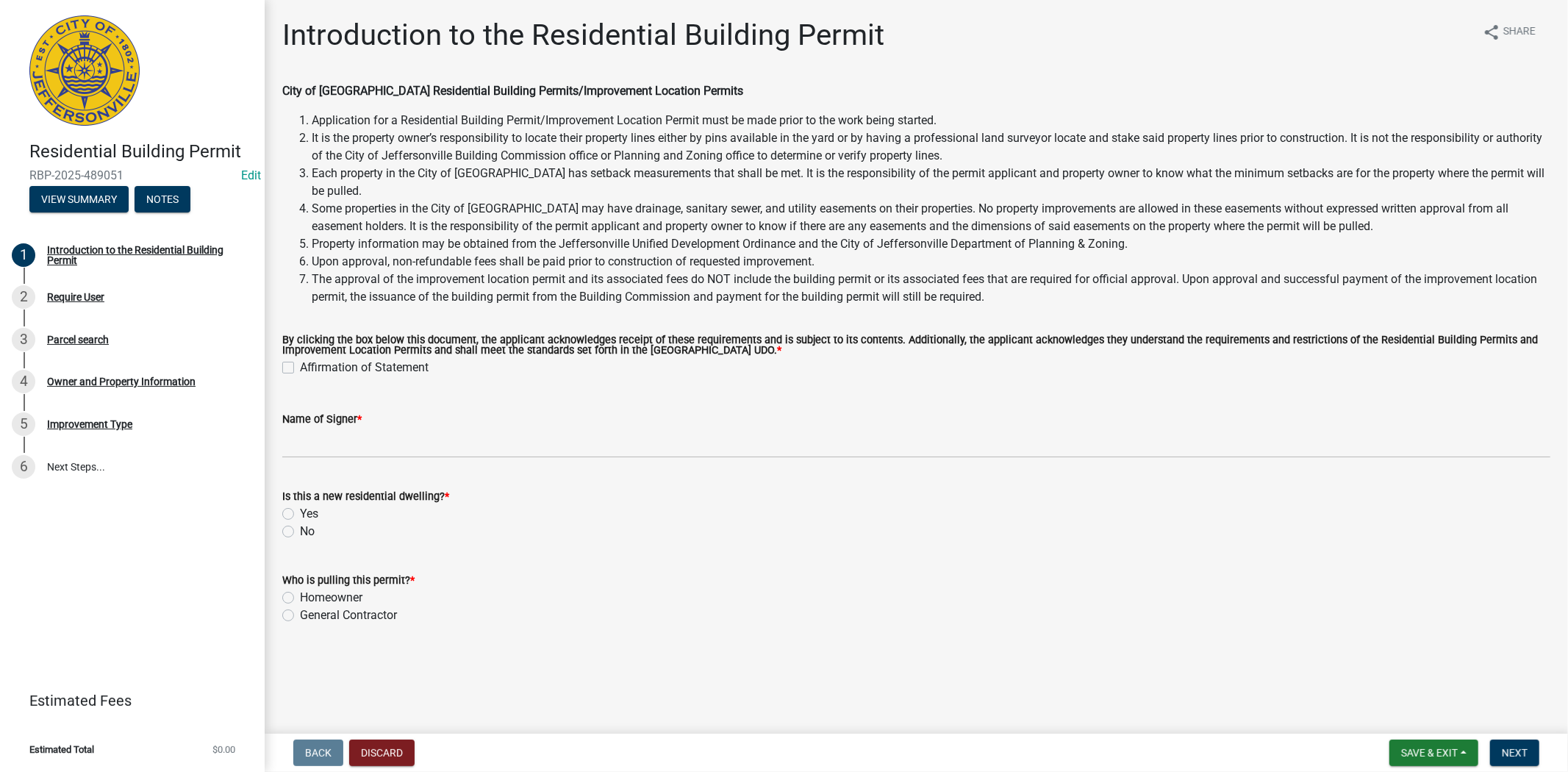
click at [300, 368] on label "Affirmation of Statement" at bounding box center [364, 368] width 129 height 18
click at [300, 368] on input "Affirmation of Statement" at bounding box center [305, 363] width 10 height 10
checkbox input "true"
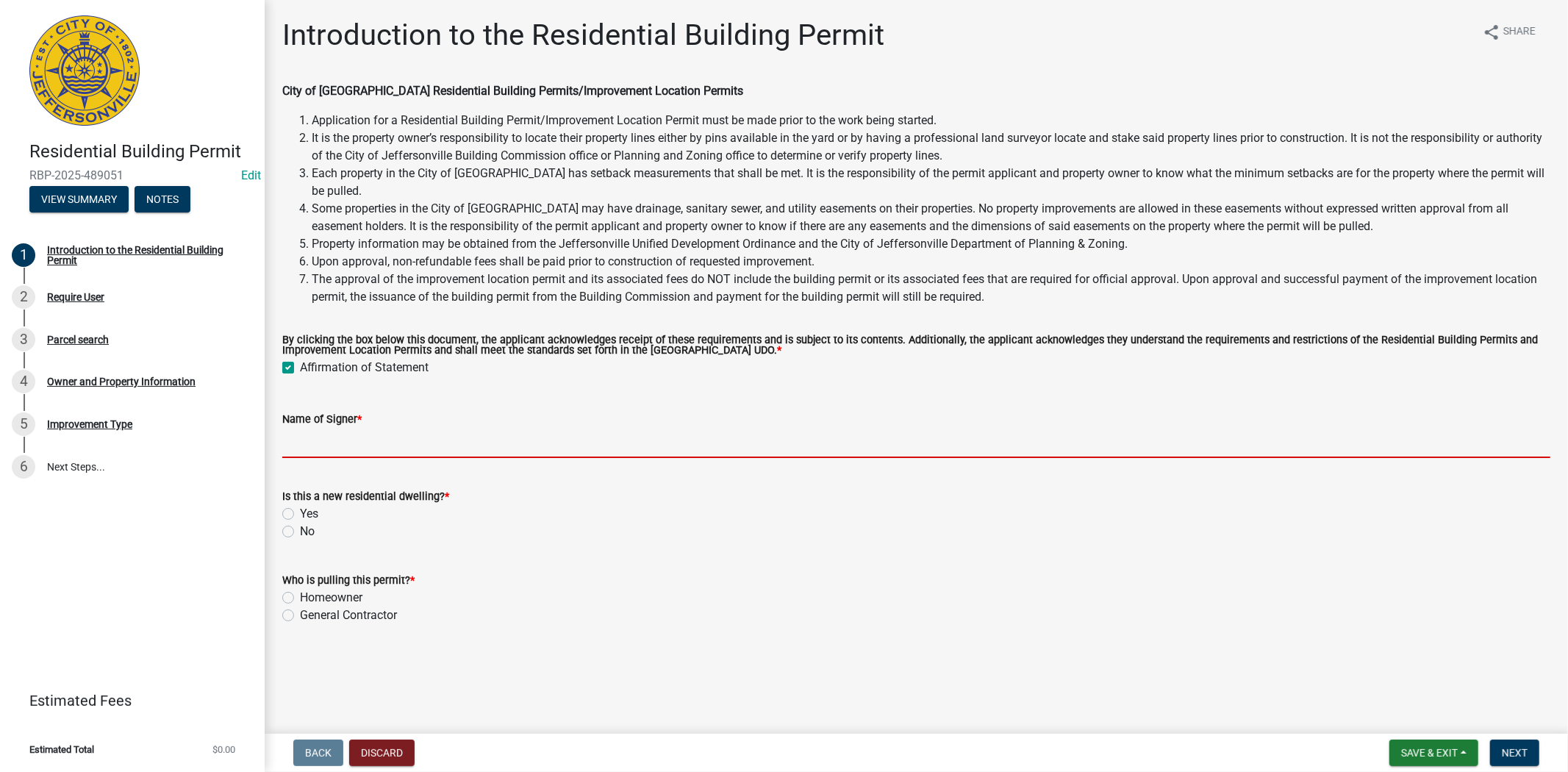
click at [301, 450] on input "Name of Signer *" at bounding box center [916, 443] width 1268 height 30
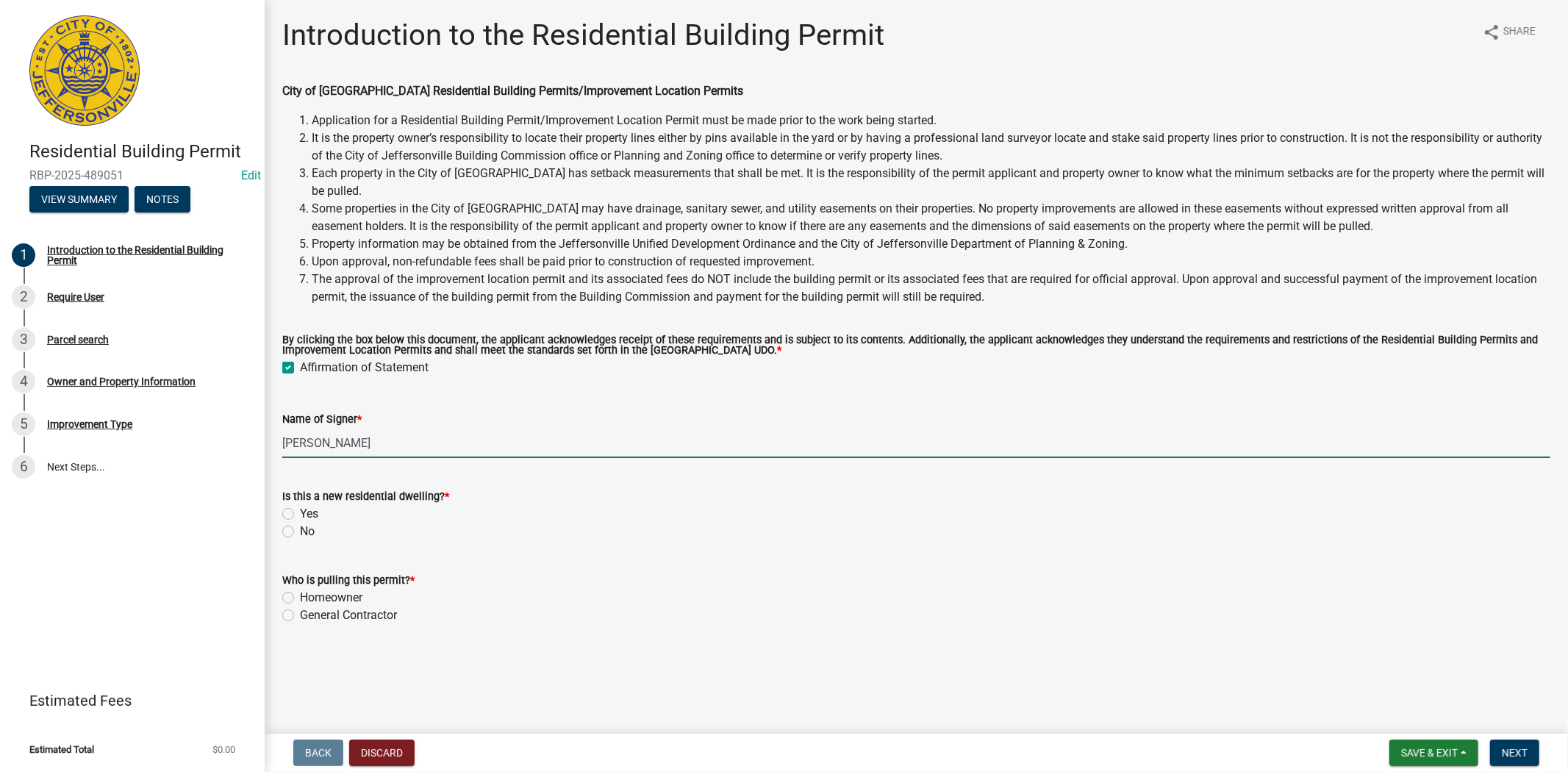
type input "[PERSON_NAME]"
click at [300, 513] on label "Yes" at bounding box center [309, 514] width 18 height 18
click at [300, 513] on input "Yes" at bounding box center [305, 510] width 10 height 10
radio input "true"
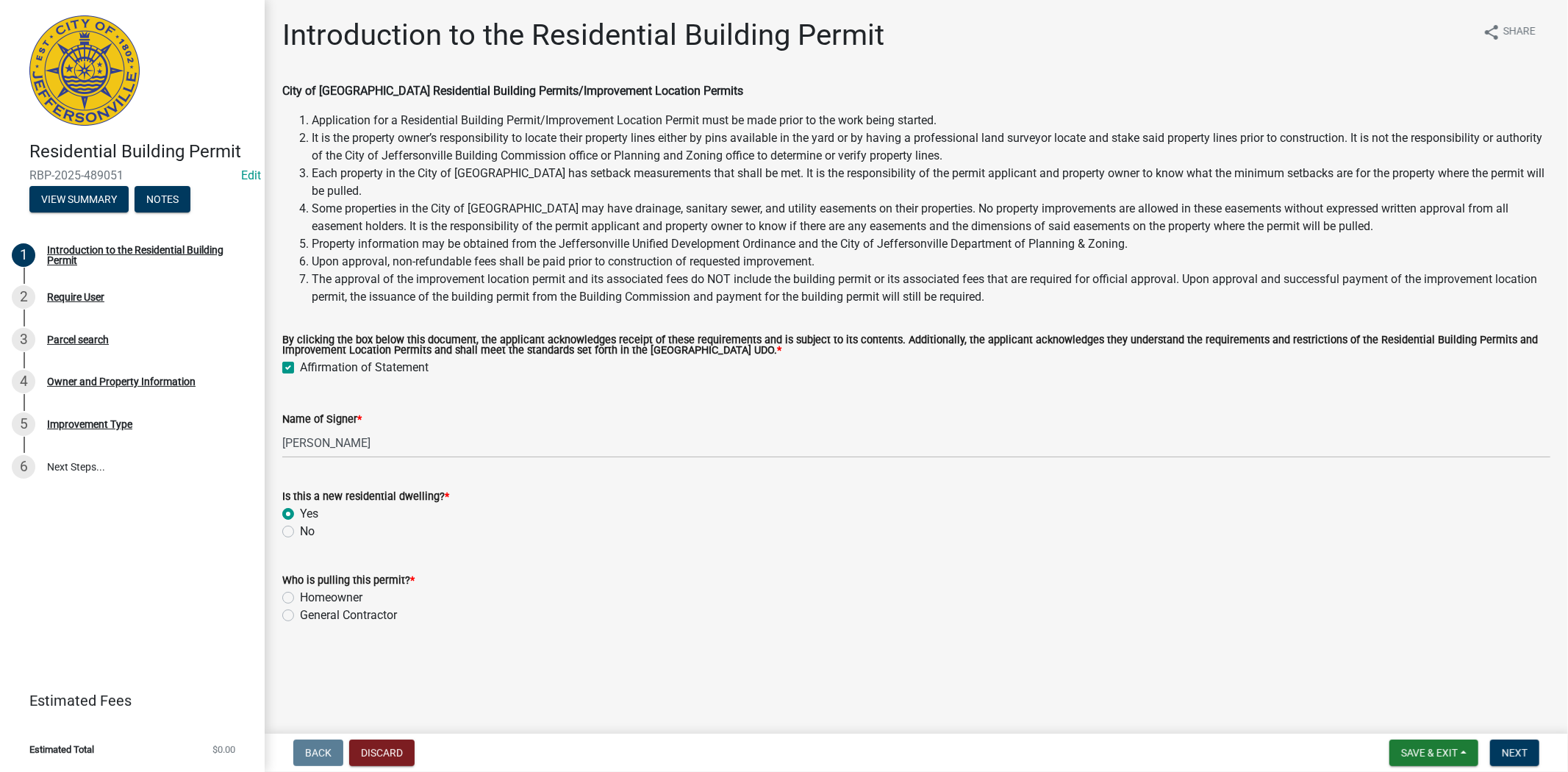
click at [290, 623] on div "General Contractor" at bounding box center [916, 615] width 1268 height 18
click at [300, 613] on label "General Contractor" at bounding box center [349, 615] width 97 height 18
click at [300, 613] on input "General Contractor" at bounding box center [305, 611] width 10 height 10
radio input "true"
click at [1521, 752] on span "Next" at bounding box center [1514, 753] width 25 height 11
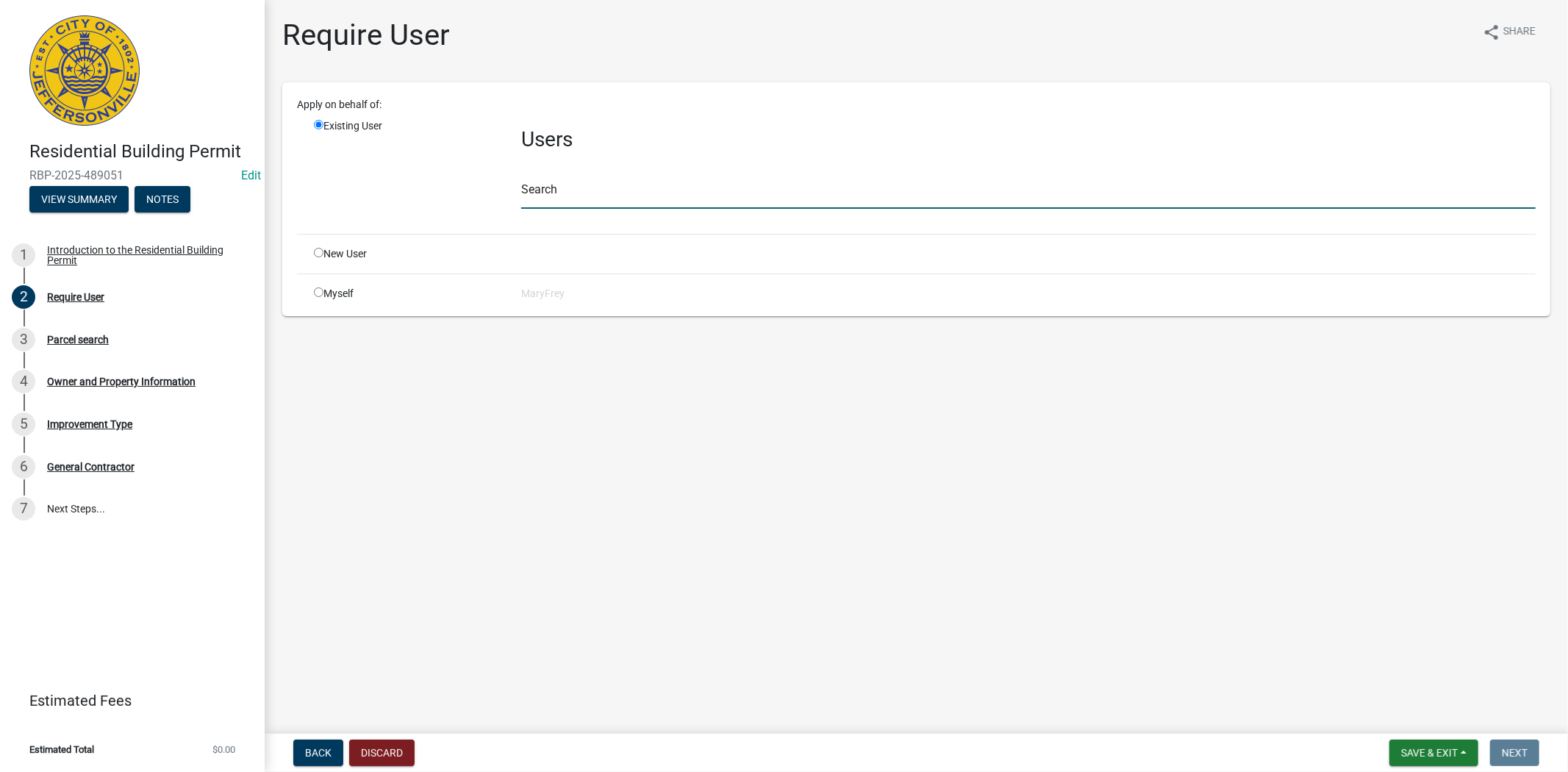
click at [564, 195] on input "text" at bounding box center [1028, 194] width 1014 height 30
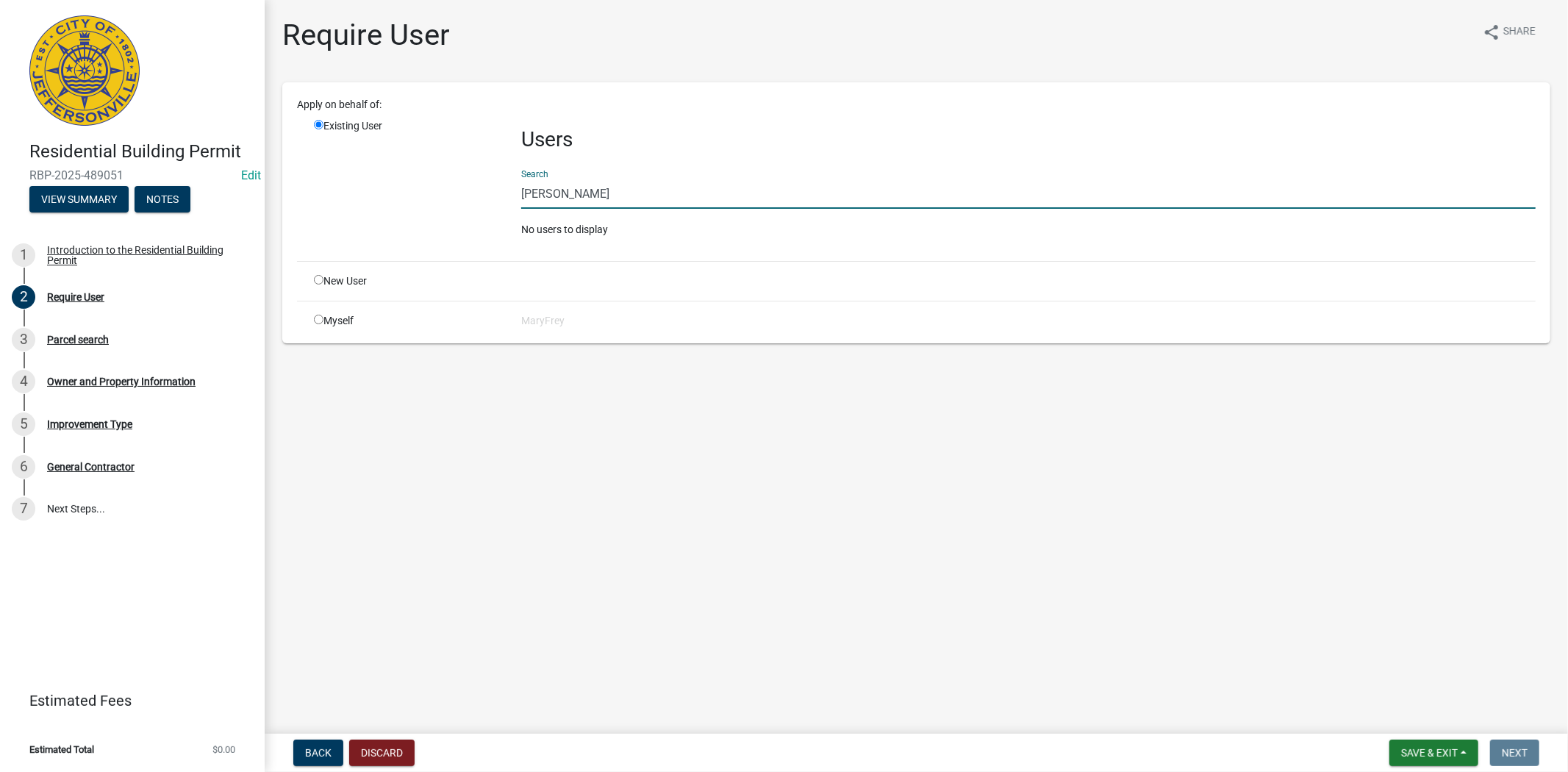
drag, startPoint x: 582, startPoint y: 180, endPoint x: 468, endPoint y: 199, distance: 115.6
click at [468, 199] on div "Existing User Users Search [PERSON_NAME] No users to display" at bounding box center [924, 184] width 1243 height 131
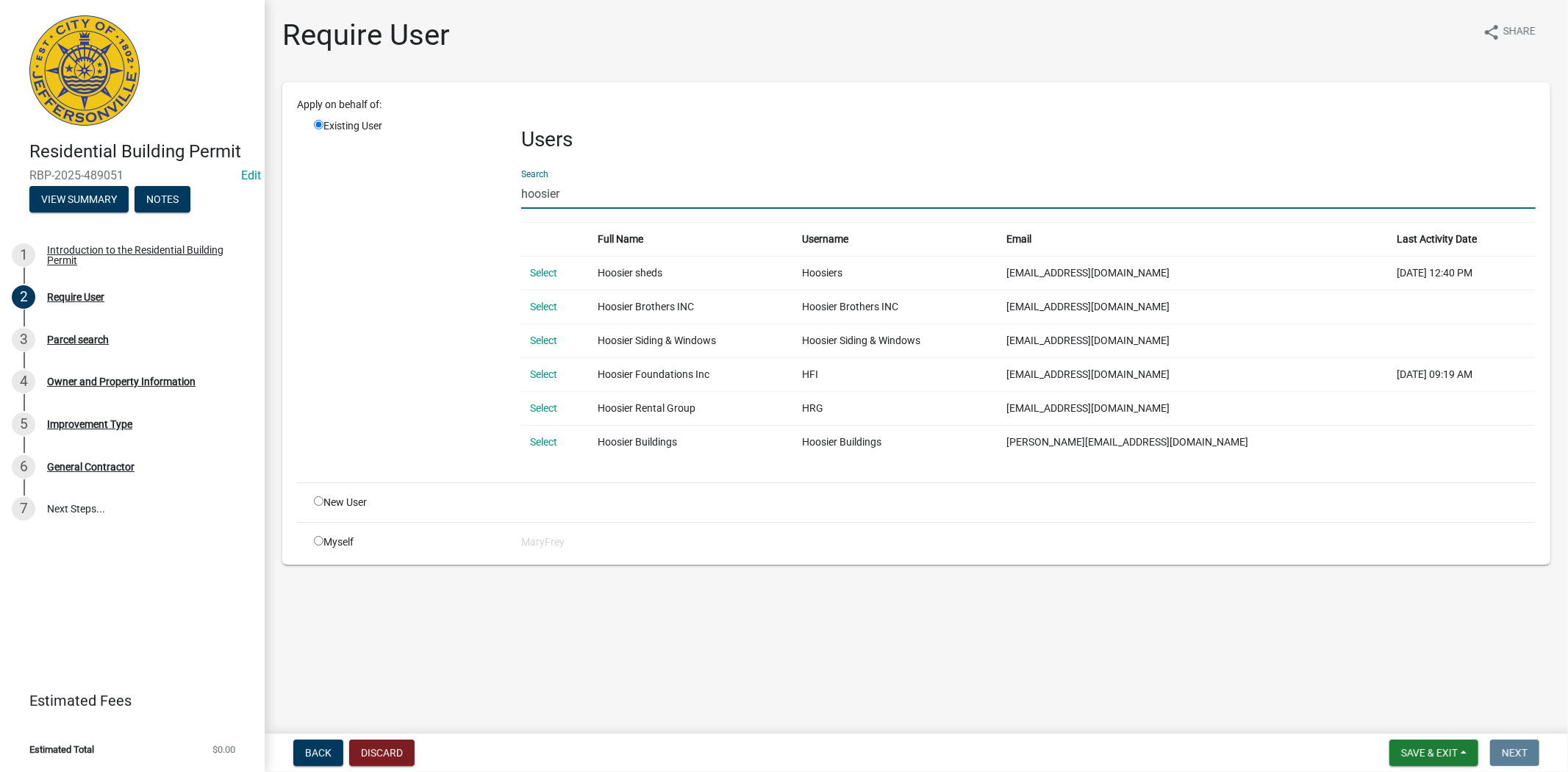
click at [558, 193] on input "hoosier" at bounding box center [1028, 194] width 1014 height 30
type input "h"
drag, startPoint x: 568, startPoint y: 193, endPoint x: 505, endPoint y: 193, distance: 63.0
click at [505, 193] on div "Existing User Users Search Hoosier Full Name Username Email Last Activity Date …" at bounding box center [924, 294] width 1243 height 352
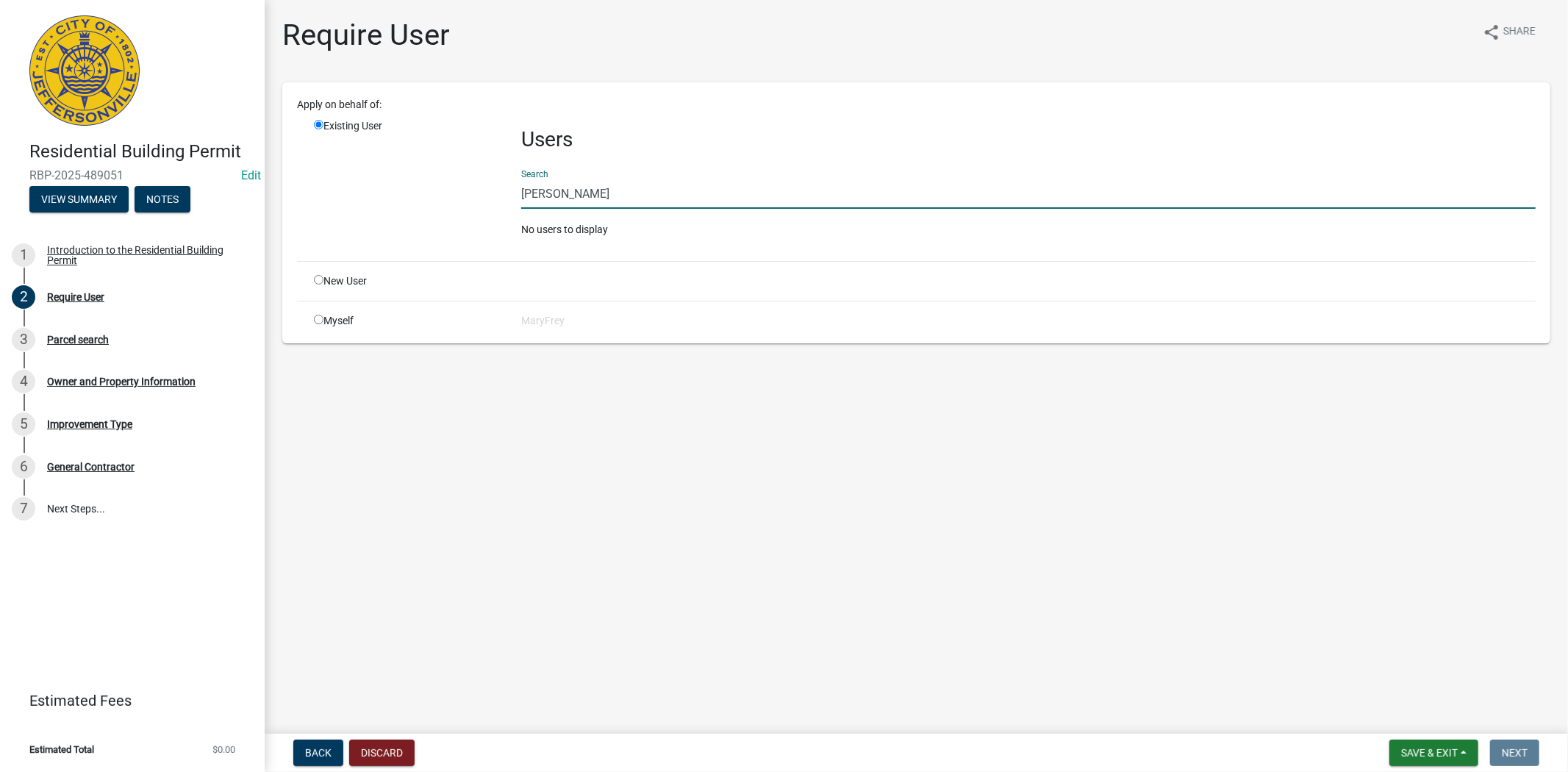
drag, startPoint x: 599, startPoint y: 197, endPoint x: 495, endPoint y: 202, distance: 104.1
click at [495, 202] on div "Existing User Users Search [PERSON_NAME] No users to display" at bounding box center [924, 184] width 1243 height 131
drag, startPoint x: 585, startPoint y: 195, endPoint x: 494, endPoint y: 202, distance: 91.3
click at [494, 202] on div "Existing User Users Search B [PERSON_NAME] No users to display" at bounding box center [924, 184] width 1243 height 131
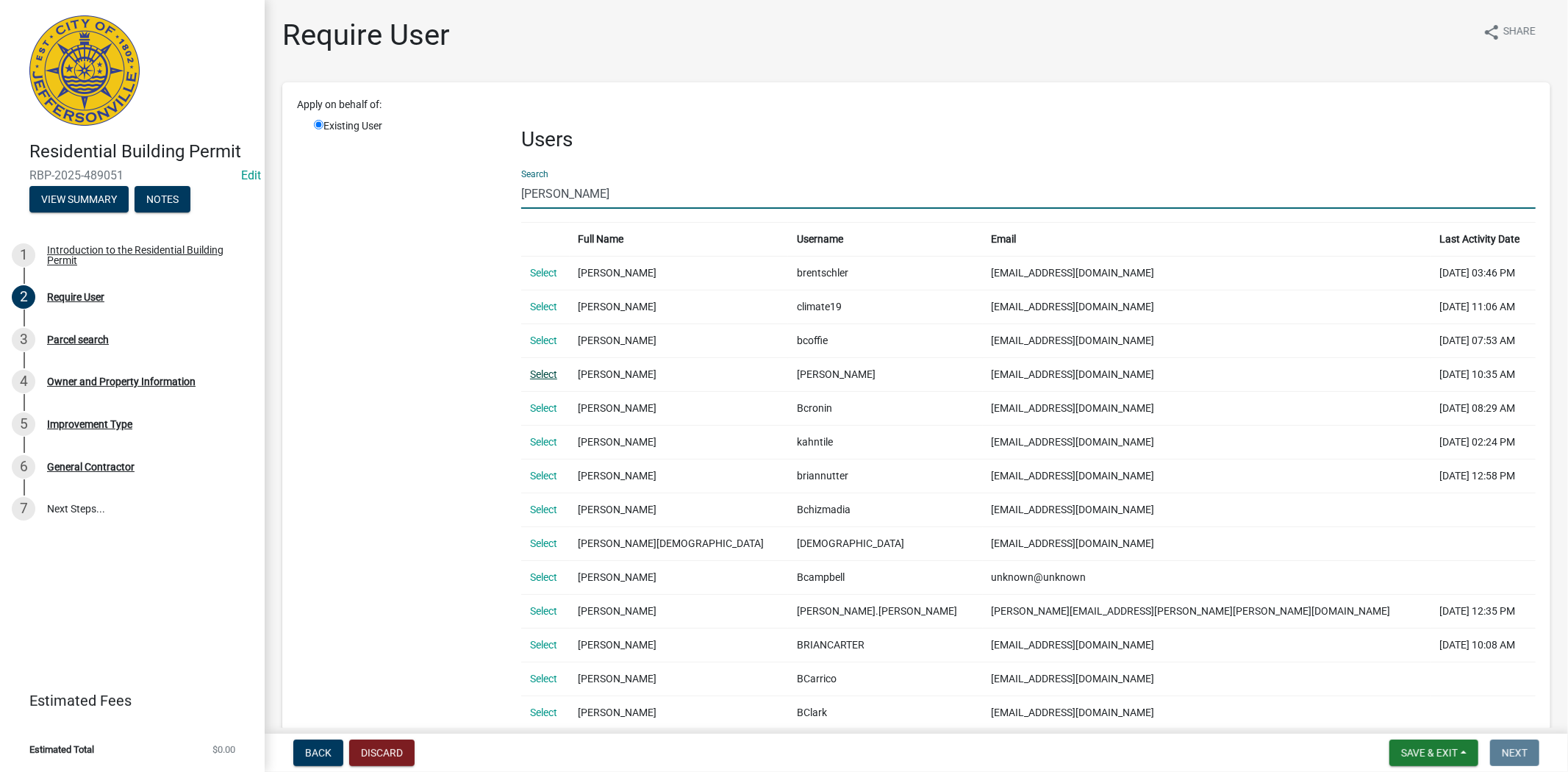
type input "[PERSON_NAME]"
click at [545, 377] on link "Select" at bounding box center [543, 374] width 27 height 11
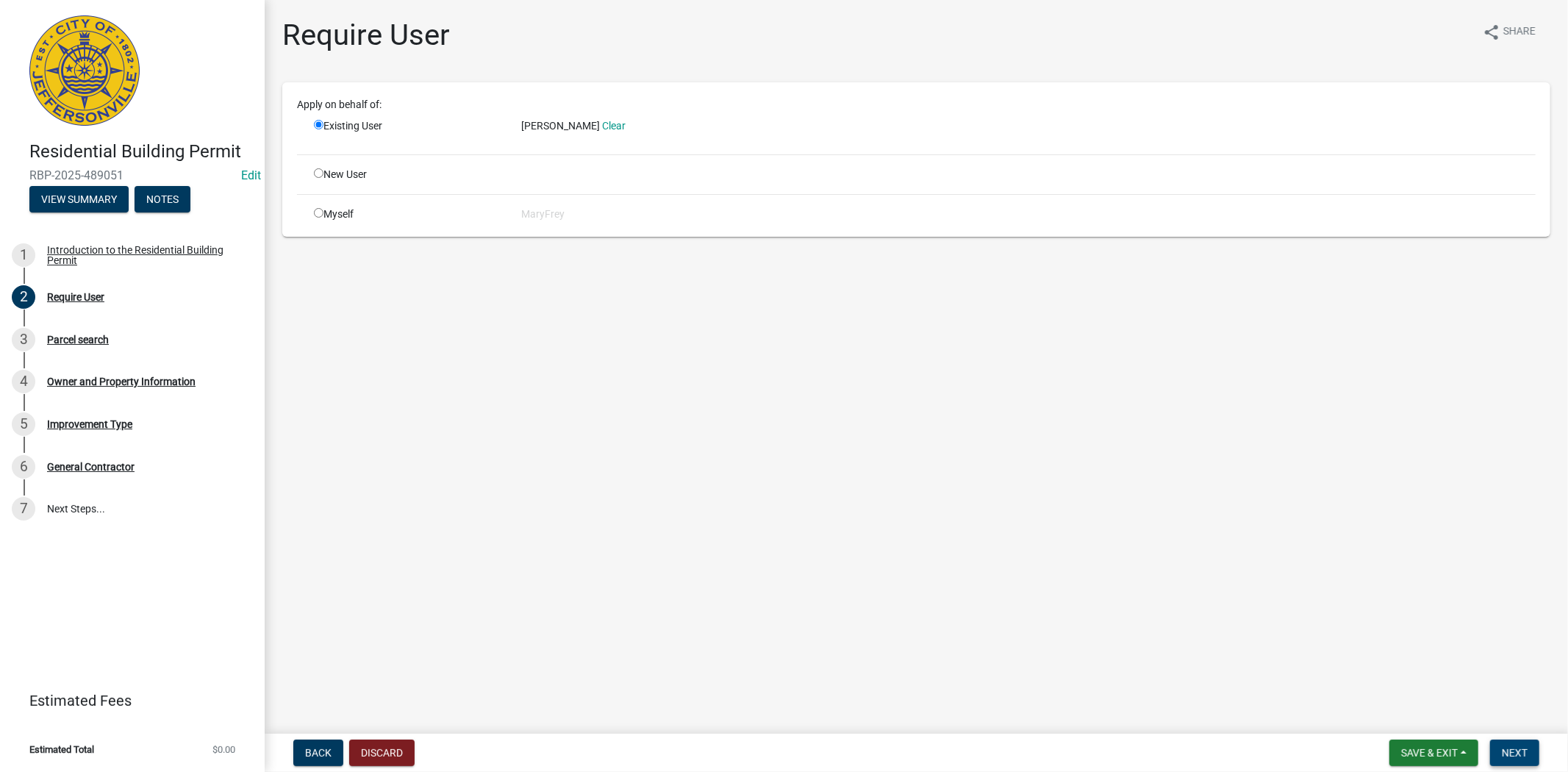
click at [1505, 756] on span "Next" at bounding box center [1514, 753] width 25 height 11
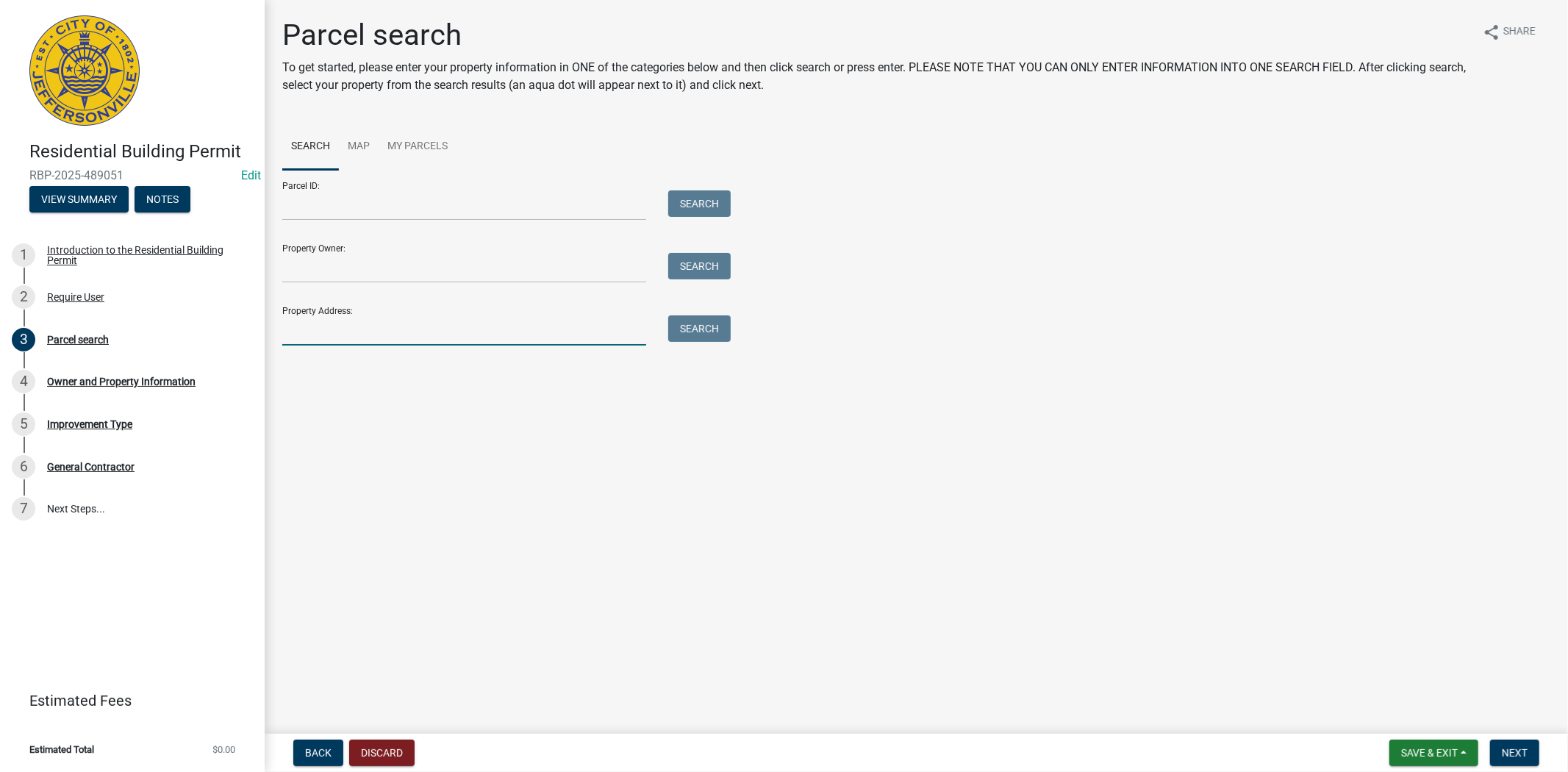
click at [318, 340] on input "Property Address:" at bounding box center [464, 330] width 364 height 30
type input "310 riverside"
click at [697, 329] on button "Search" at bounding box center [700, 328] width 62 height 26
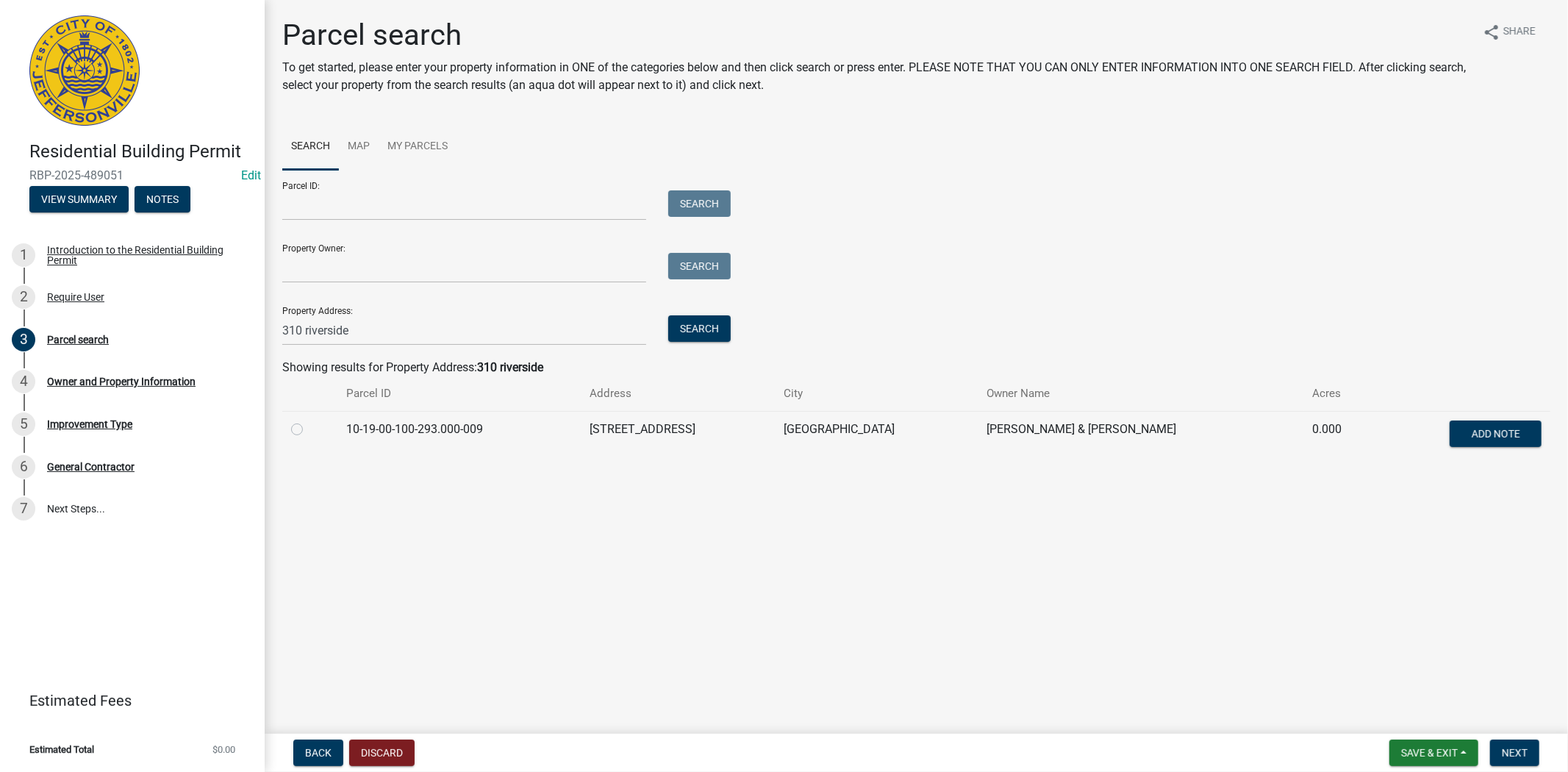
click at [308, 421] on label at bounding box center [308, 421] width 0 height 0
click at [308, 430] on input "radio" at bounding box center [313, 426] width 10 height 10
radio input "true"
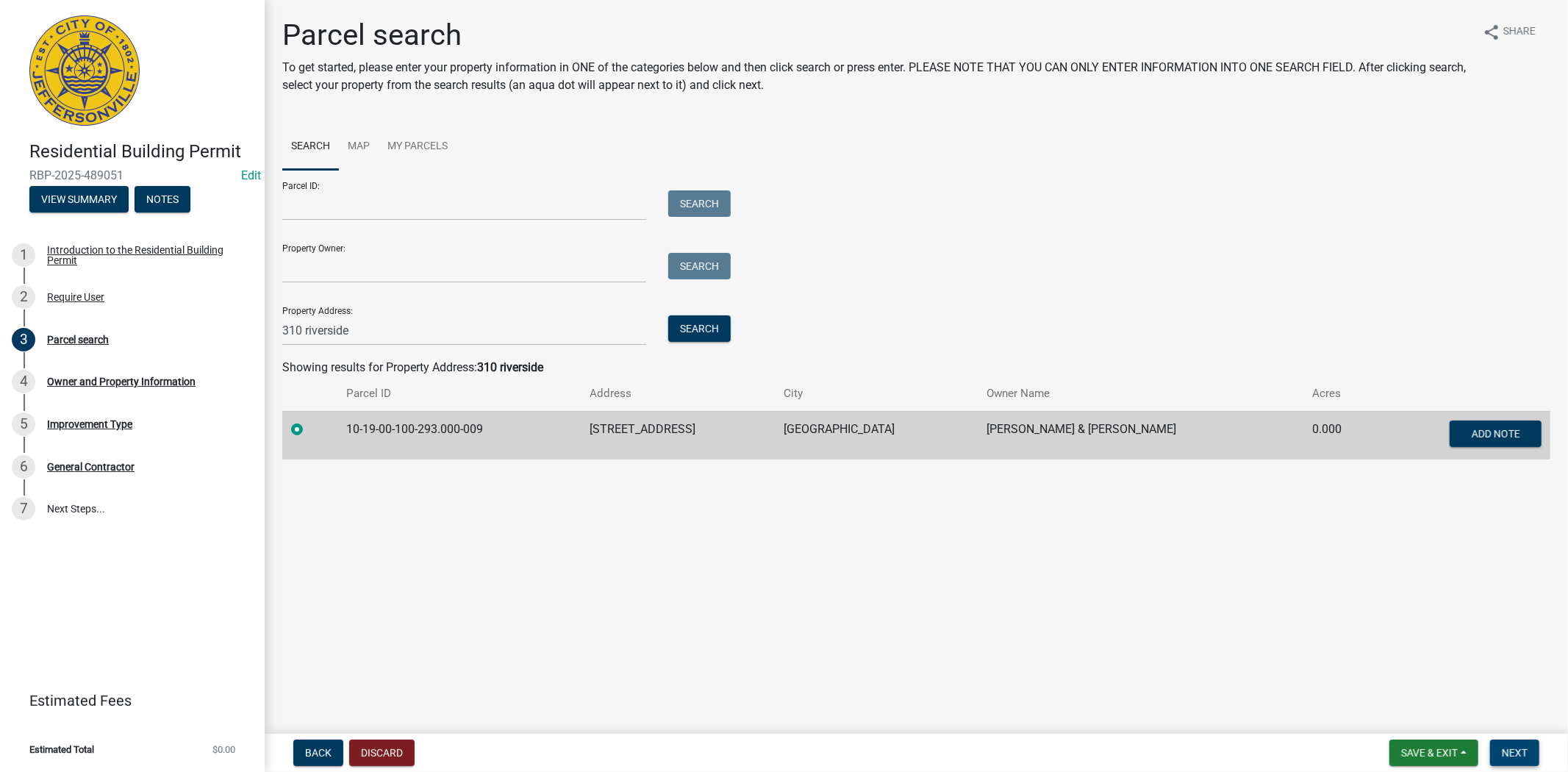
click at [1515, 756] on span "Next" at bounding box center [1514, 753] width 25 height 11
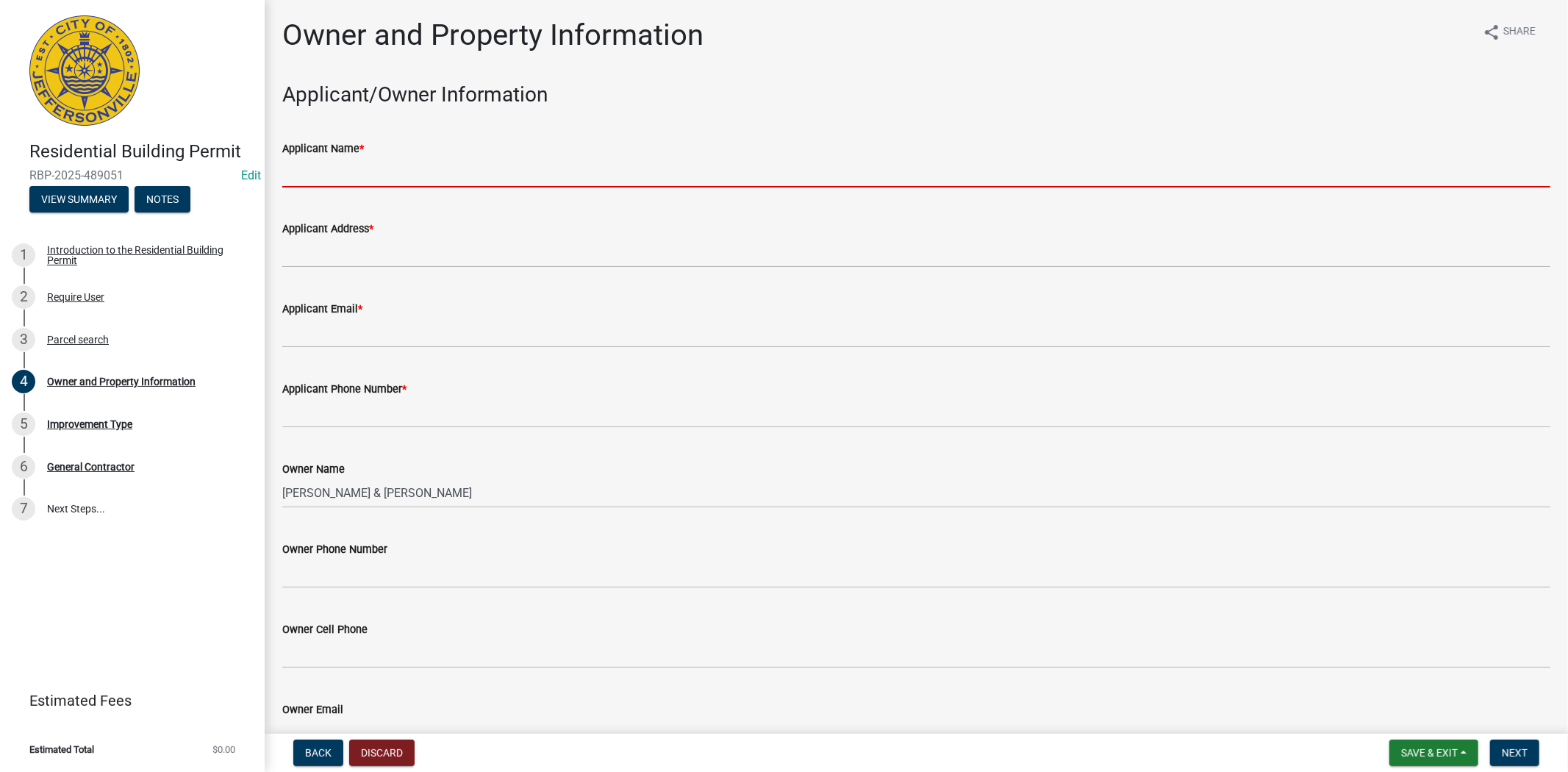
click at [363, 181] on input "Applicant Name *" at bounding box center [916, 172] width 1268 height 30
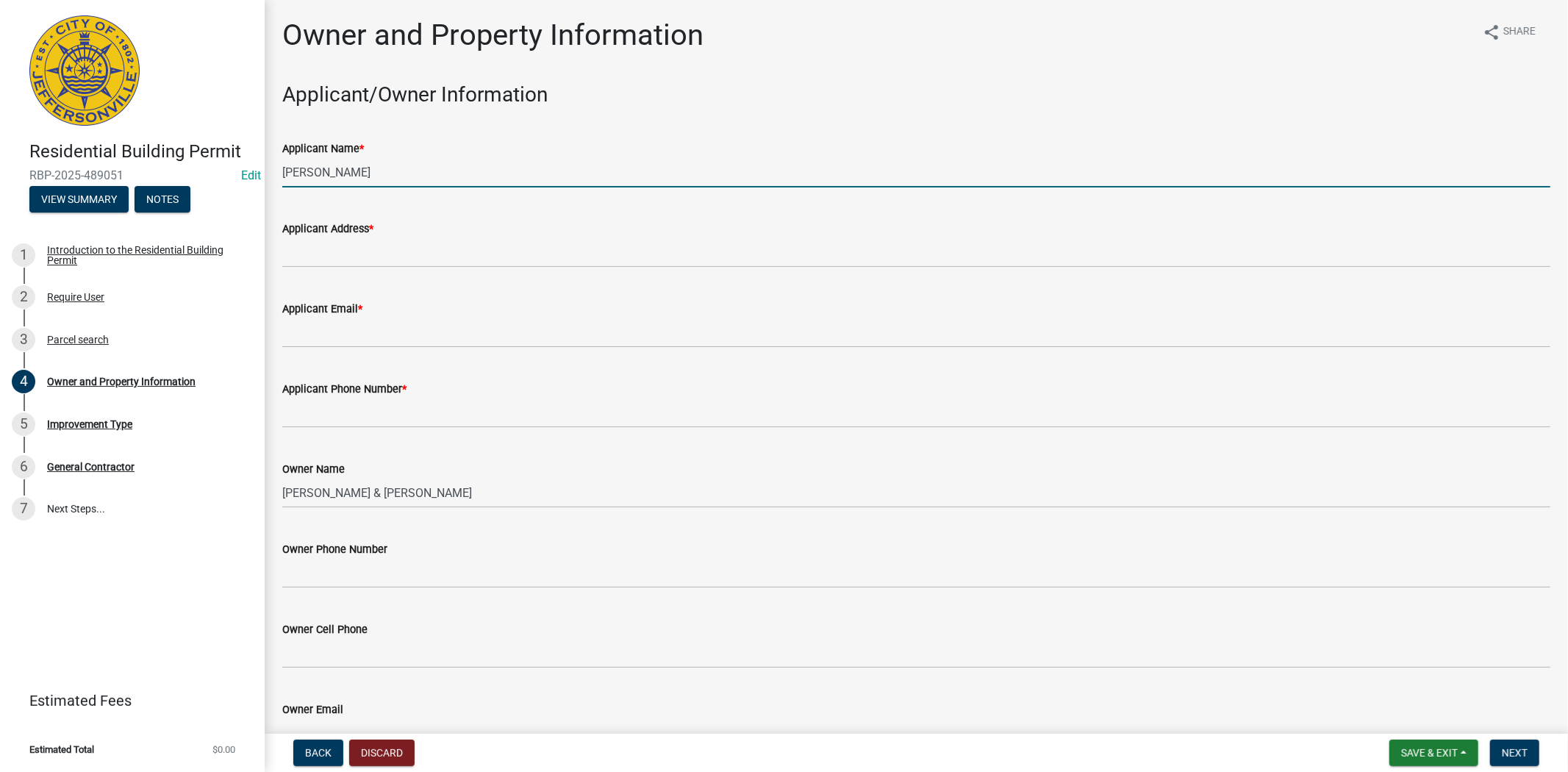
drag, startPoint x: 365, startPoint y: 166, endPoint x: 340, endPoint y: 176, distance: 26.9
click at [340, 176] on input "[PERSON_NAME]" at bounding box center [916, 172] width 1268 height 30
type input "[PERSON_NAME]"
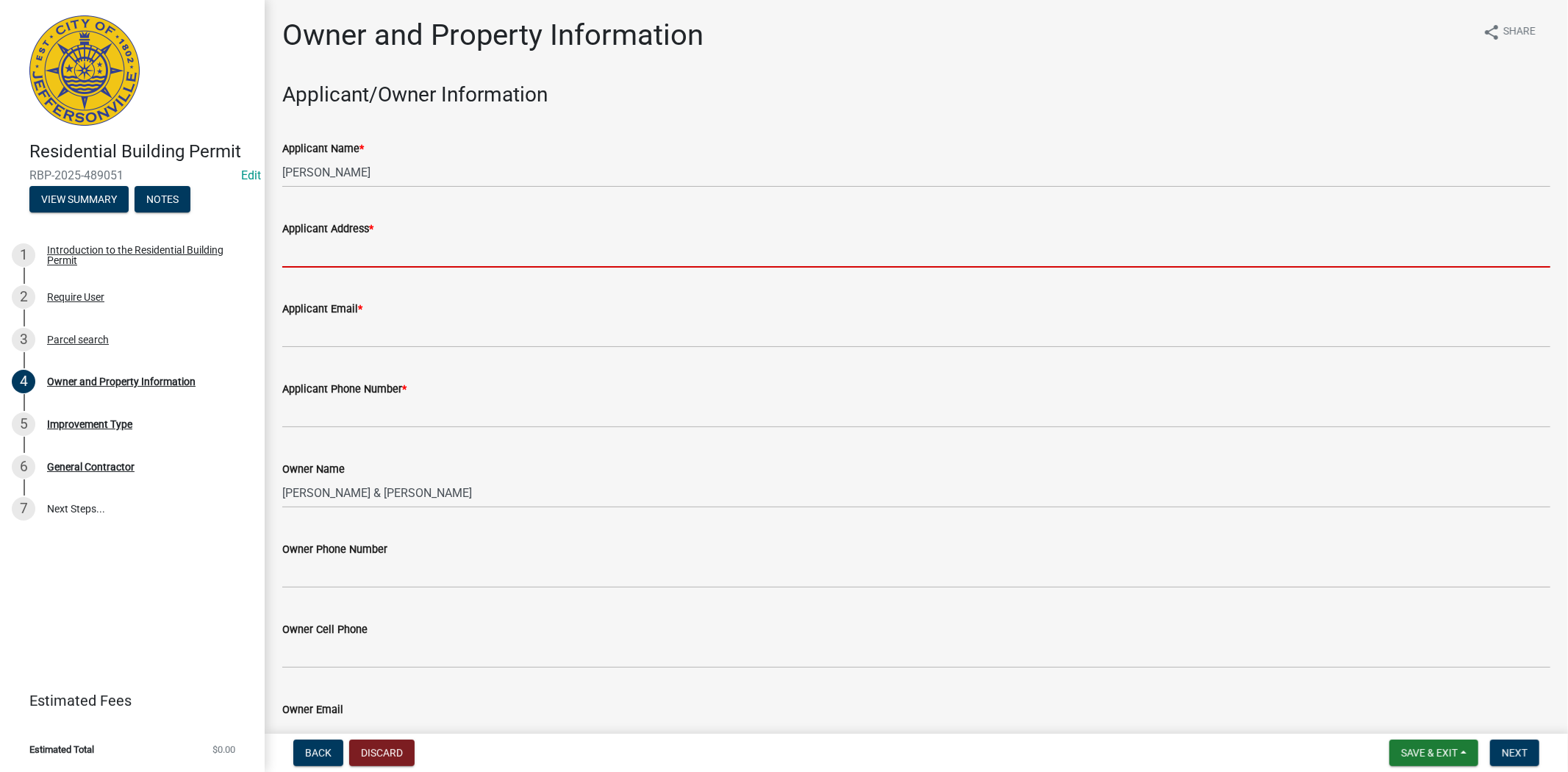
click at [332, 250] on input "Applicant Address *" at bounding box center [916, 252] width 1268 height 30
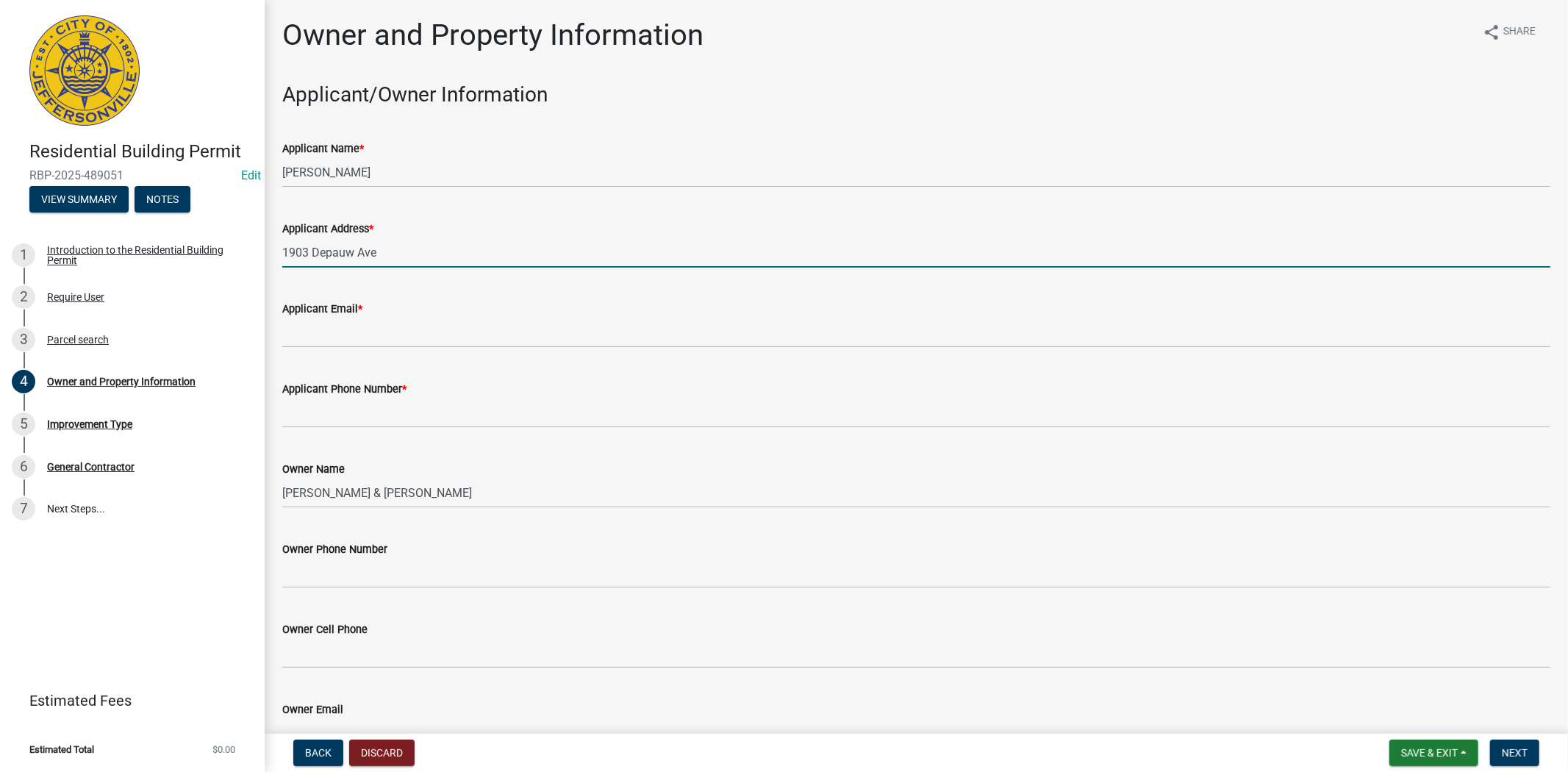
type input "1903 Depauw Ave"
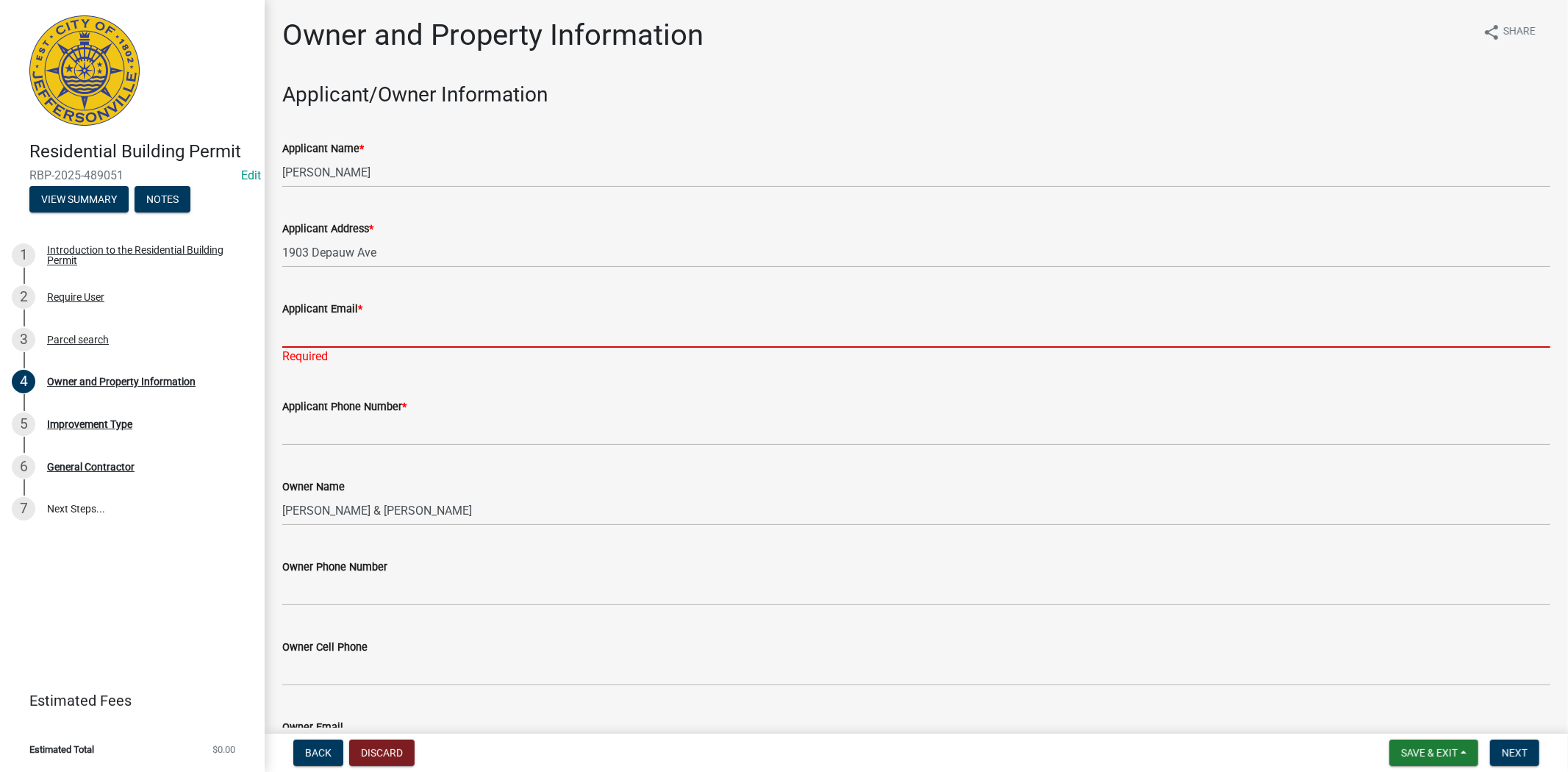
click at [307, 322] on input "Applicant Email *" at bounding box center [916, 332] width 1268 height 30
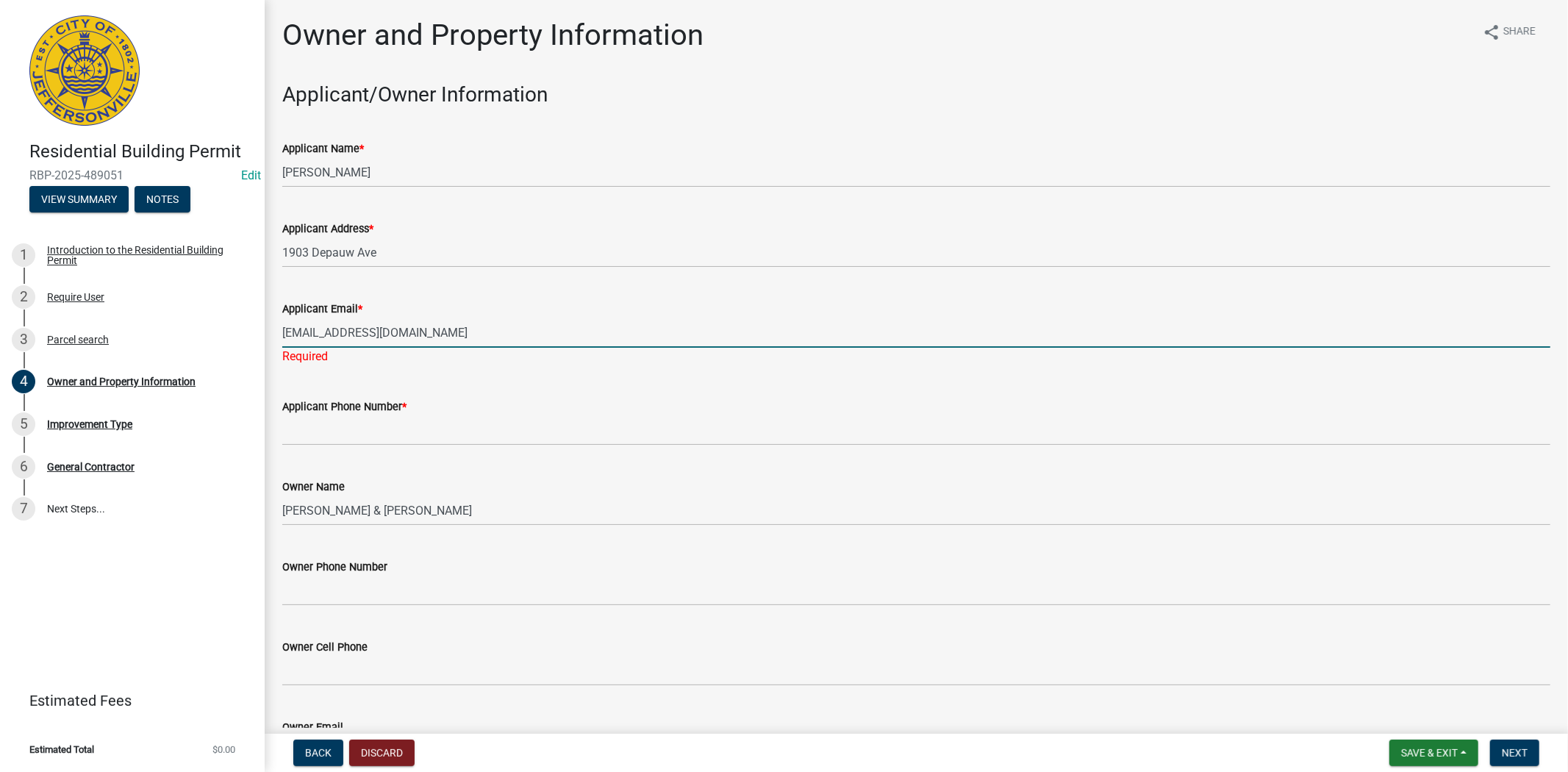
type input "[EMAIL_ADDRESS][DOMAIN_NAME]"
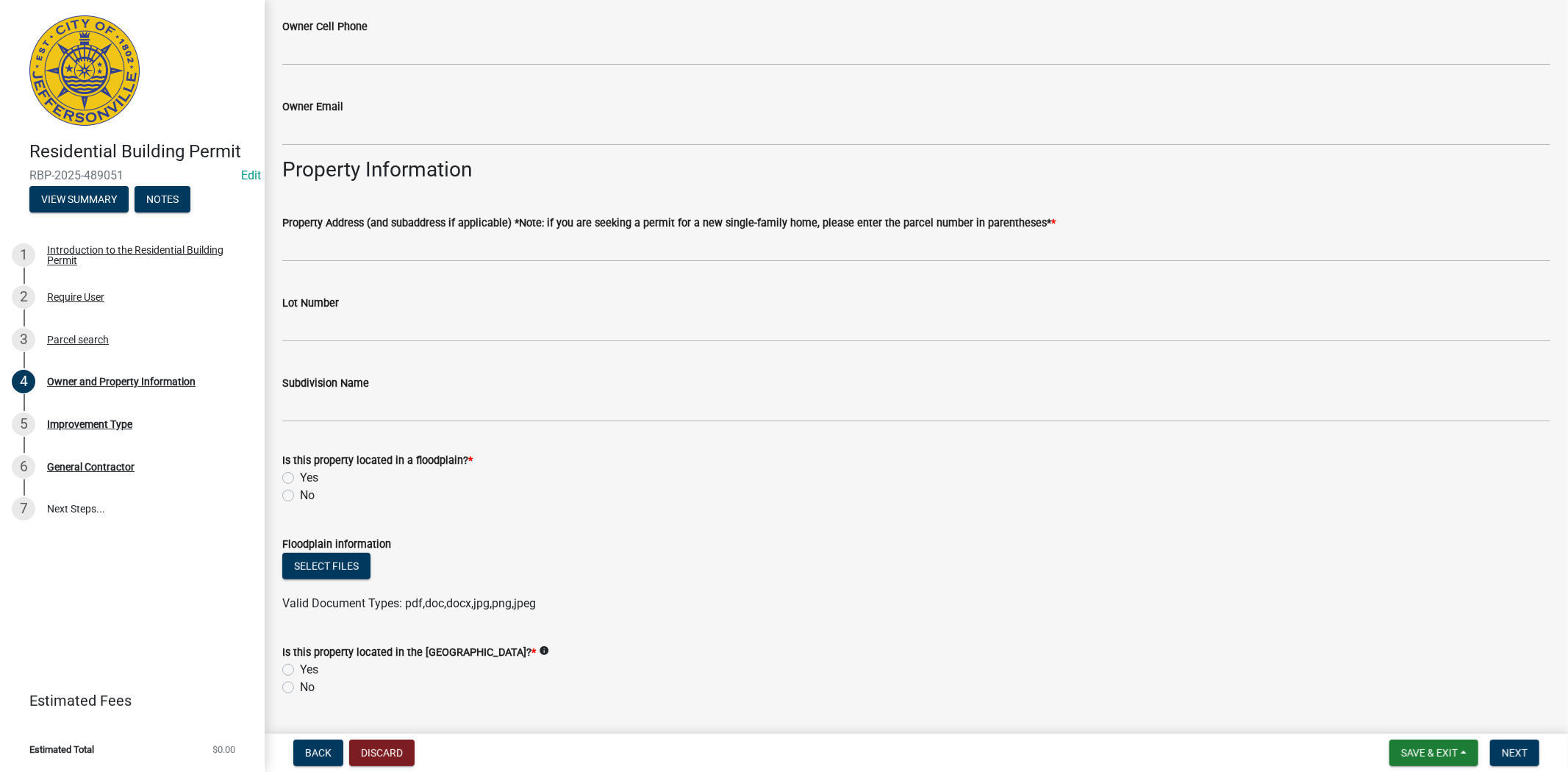
scroll to position [631, 0]
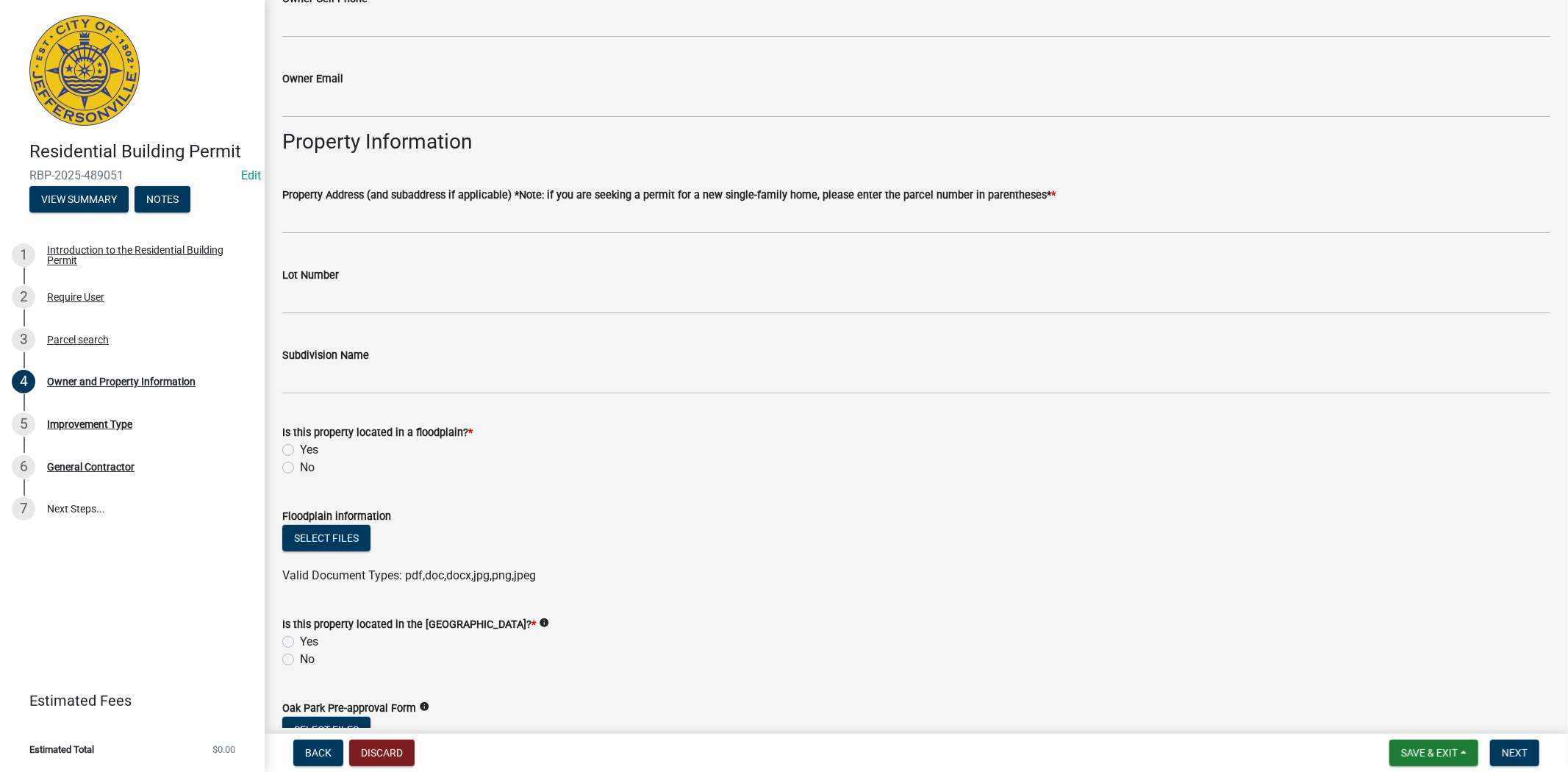
type input "[PHONE_NUMBER]"
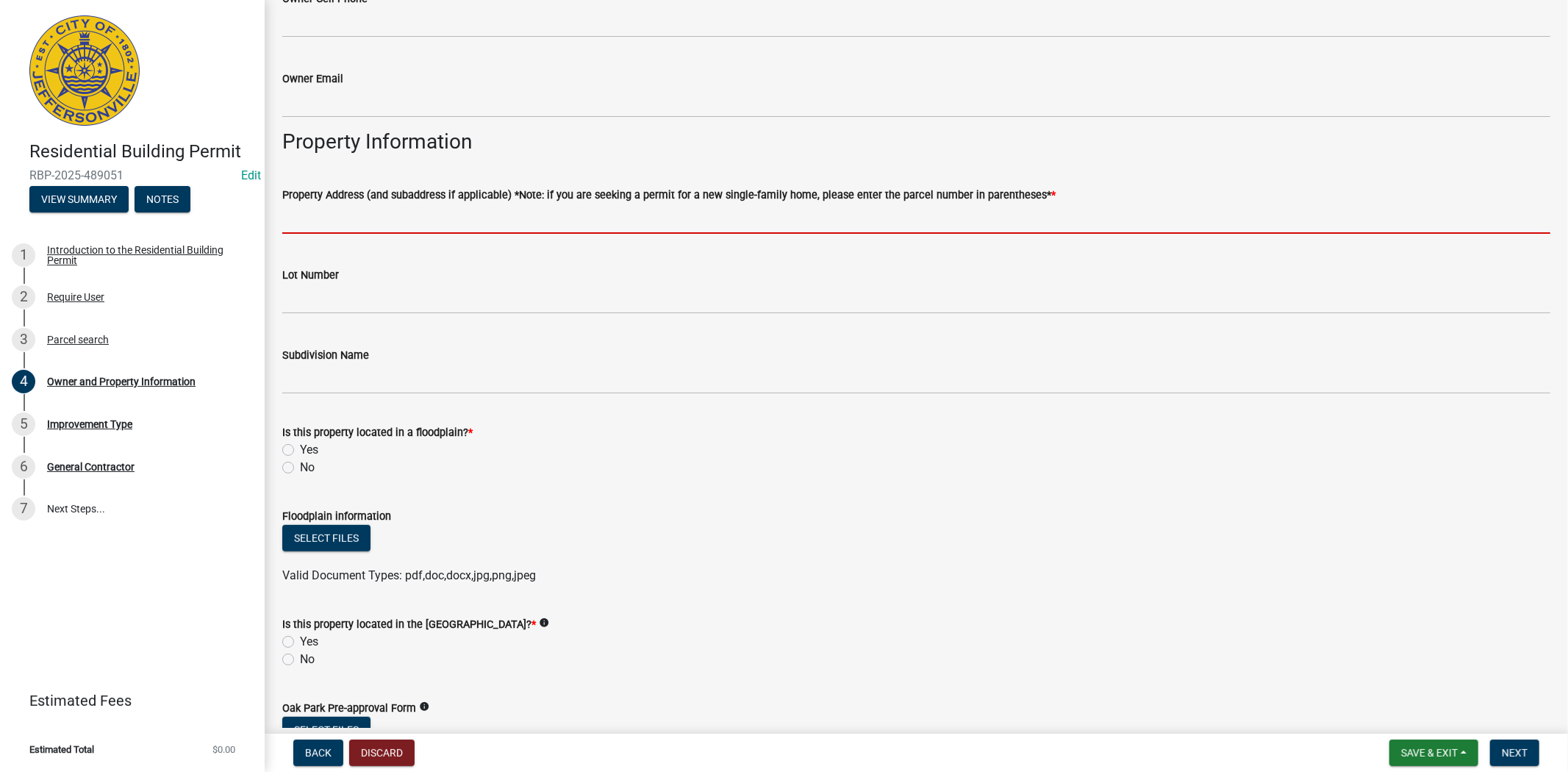
click at [317, 222] on input "Property Address (and subaddress if applicable) *Note: if you are seeking a per…" at bounding box center [916, 218] width 1268 height 30
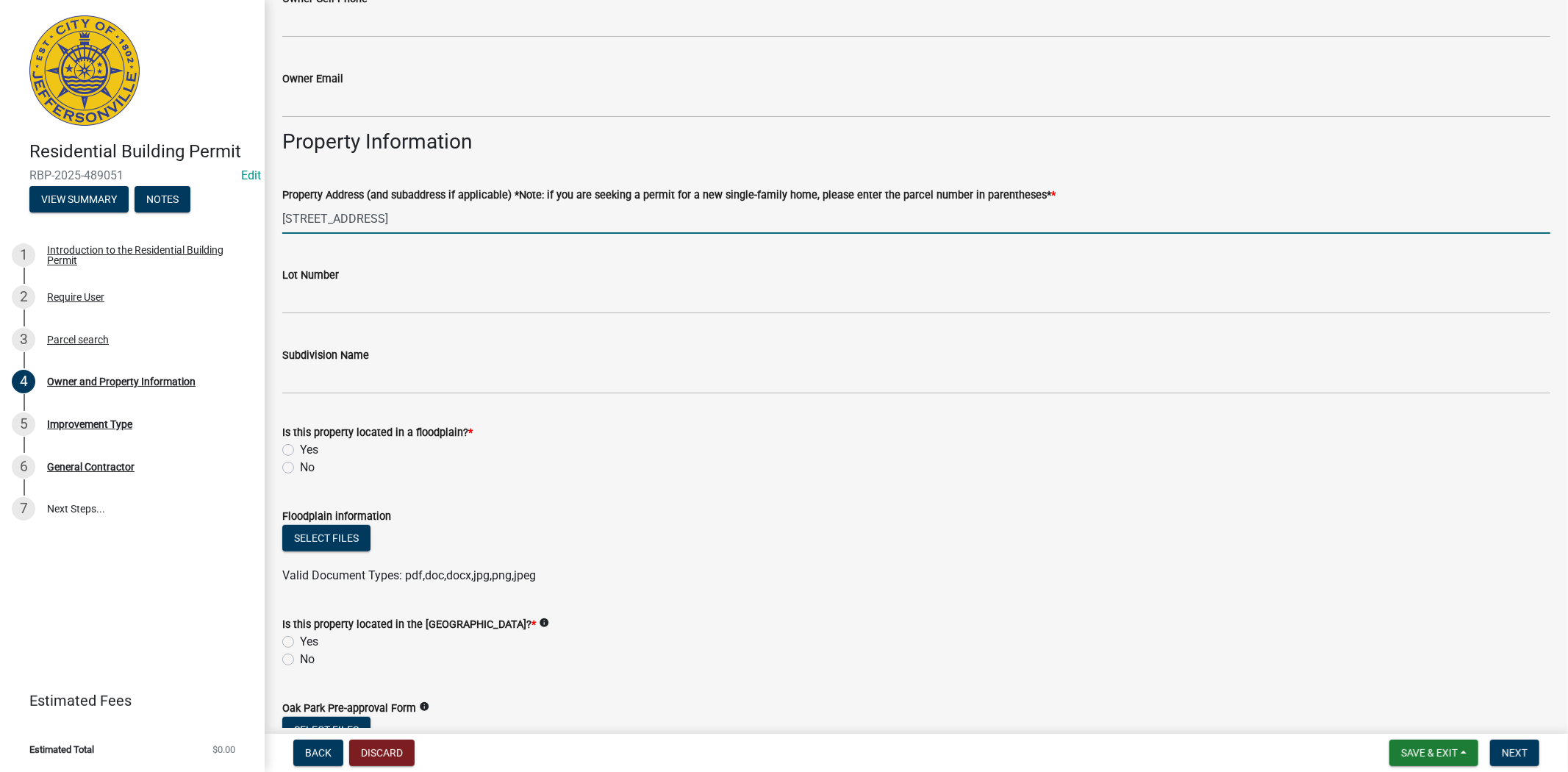
type input "[STREET_ADDRESS]"
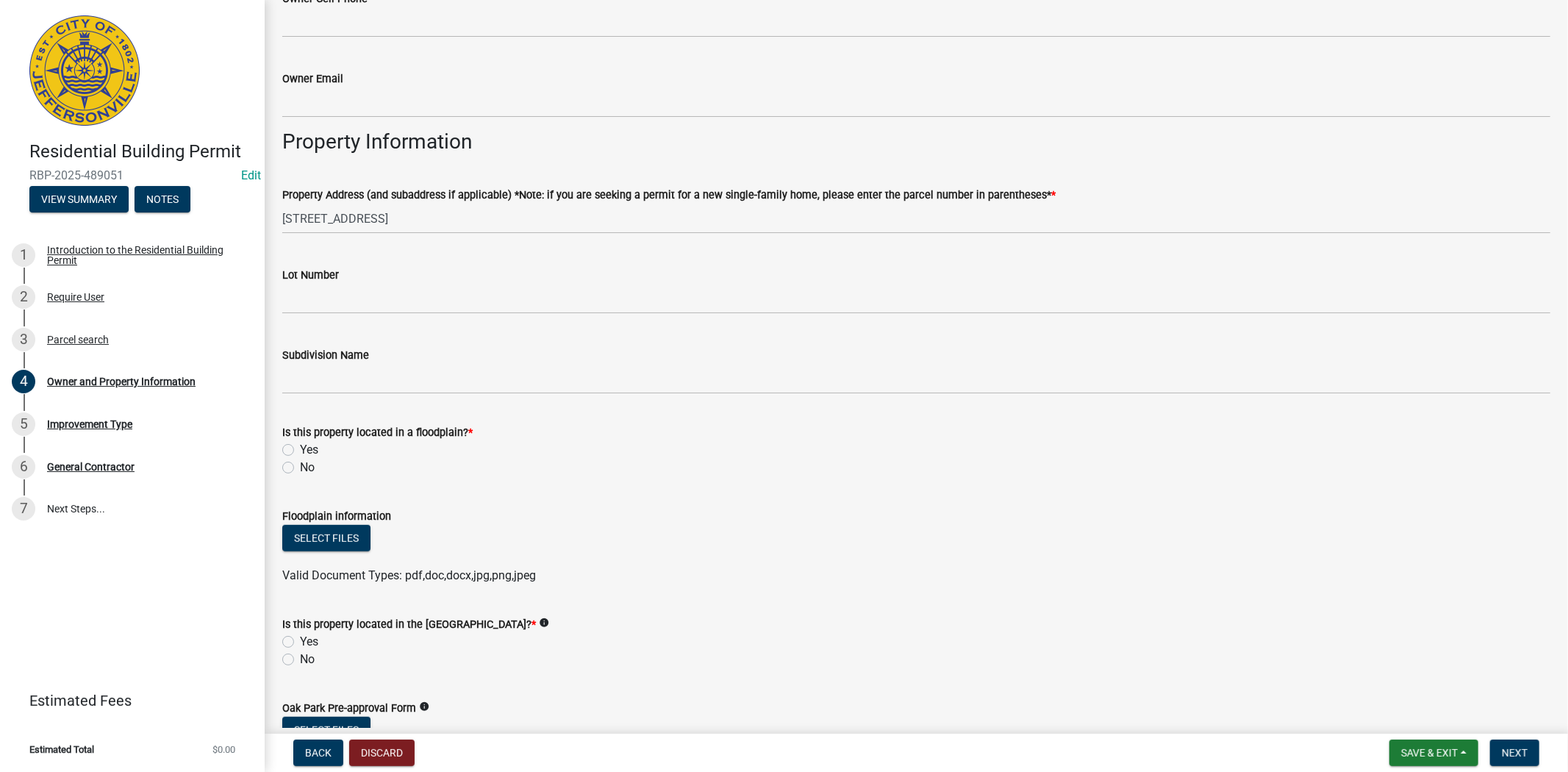
click at [300, 450] on label "Yes" at bounding box center [309, 450] width 18 height 18
click at [300, 450] on input "Yes" at bounding box center [305, 446] width 10 height 10
radio input "true"
click at [300, 657] on label "No" at bounding box center [308, 660] width 15 height 18
click at [300, 657] on input "No" at bounding box center [305, 656] width 10 height 10
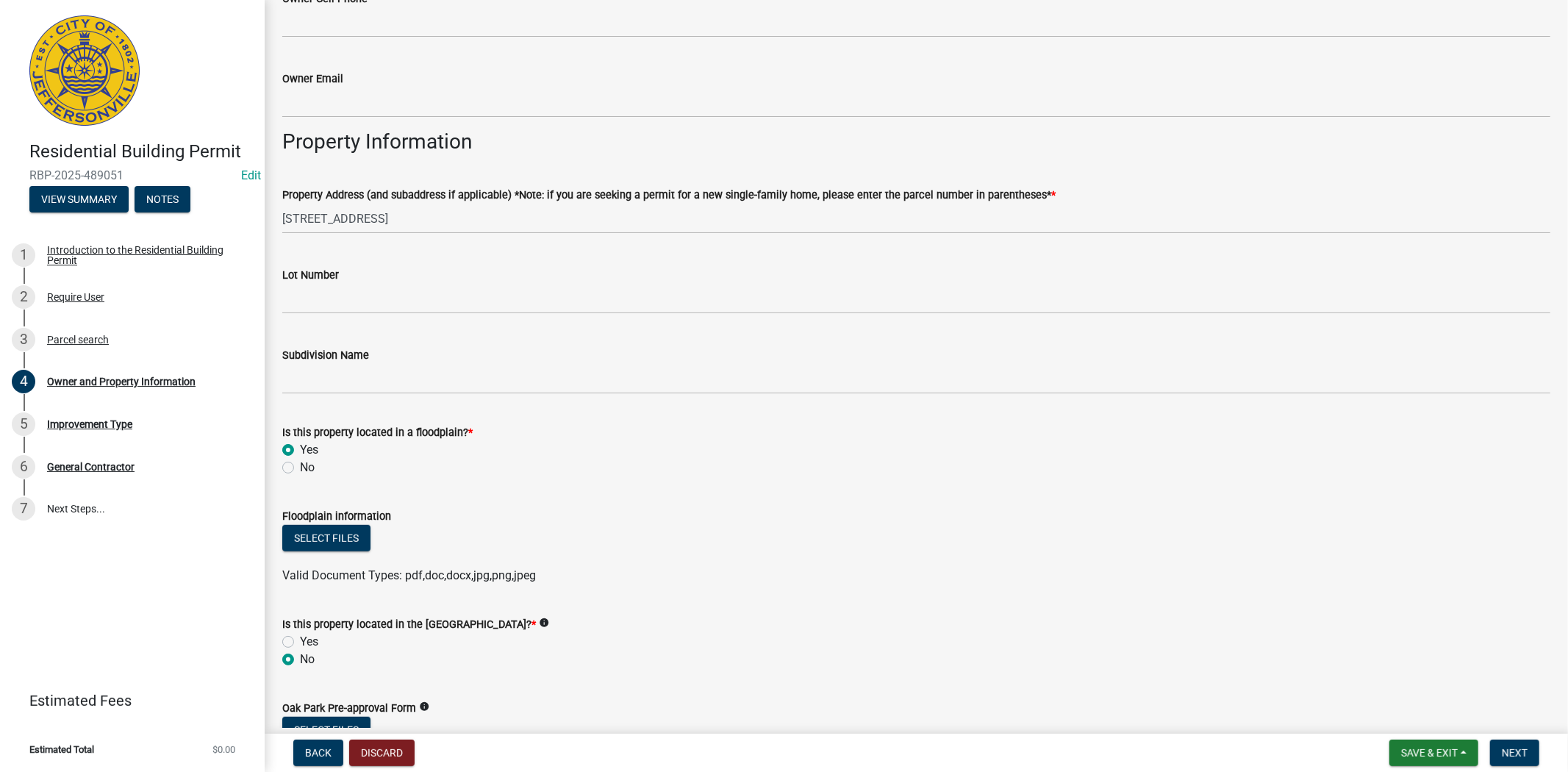
radio input "true"
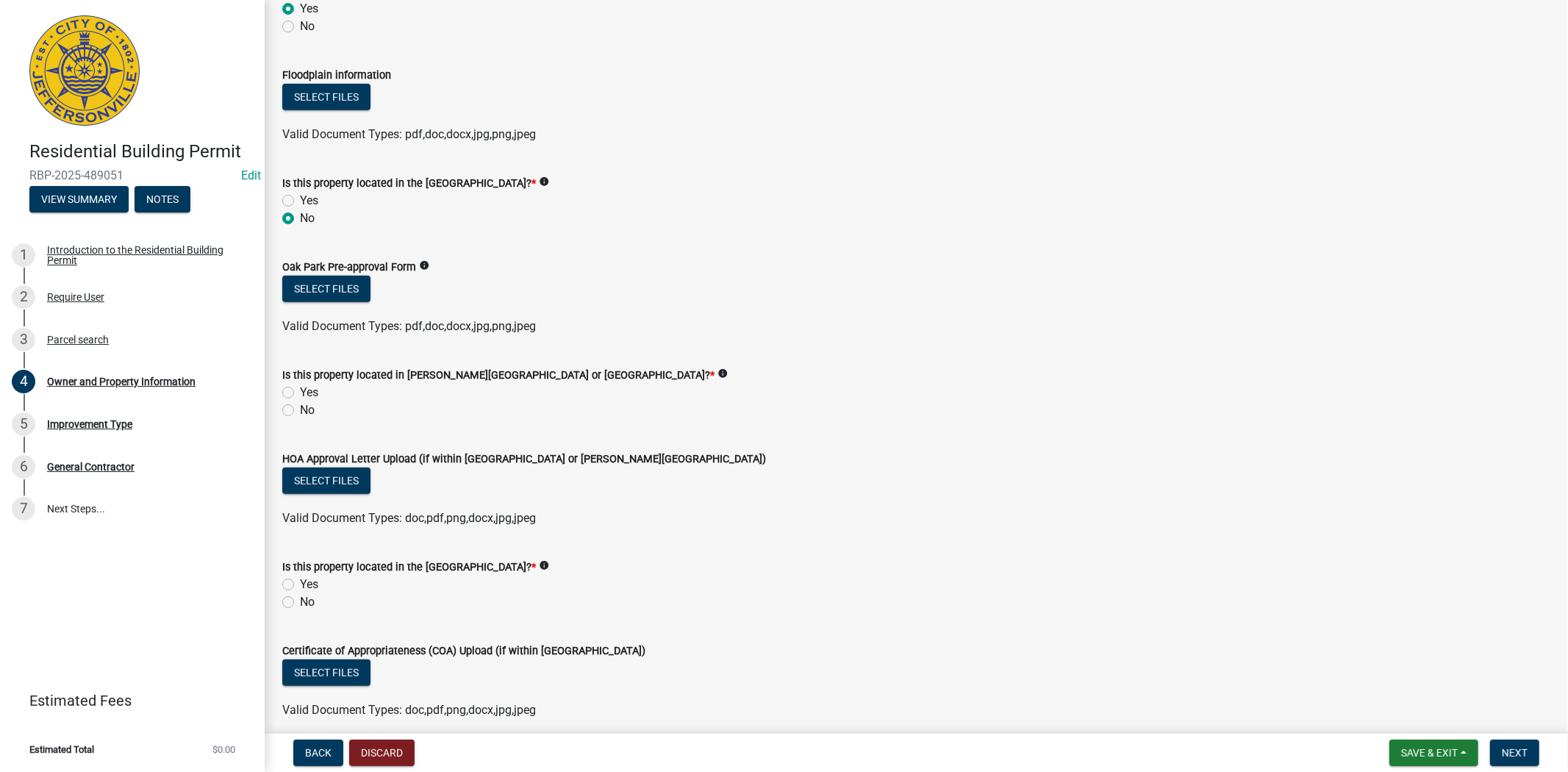
scroll to position [1134, 0]
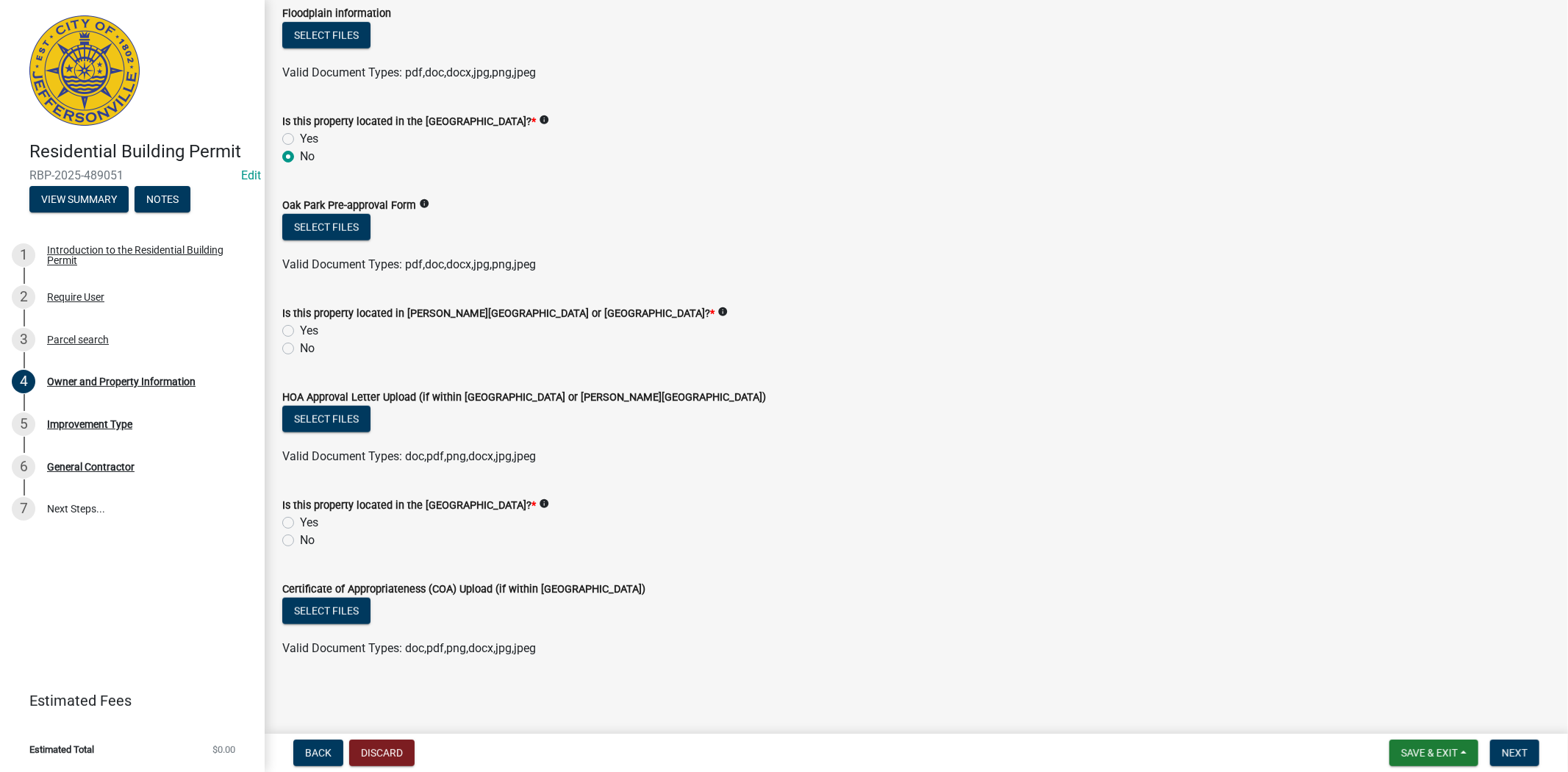
click at [300, 349] on label "No" at bounding box center [308, 349] width 15 height 18
click at [300, 349] on input "No" at bounding box center [305, 345] width 10 height 10
radio input "true"
click at [300, 522] on label "Yes" at bounding box center [309, 523] width 18 height 18
click at [300, 522] on input "Yes" at bounding box center [305, 518] width 10 height 10
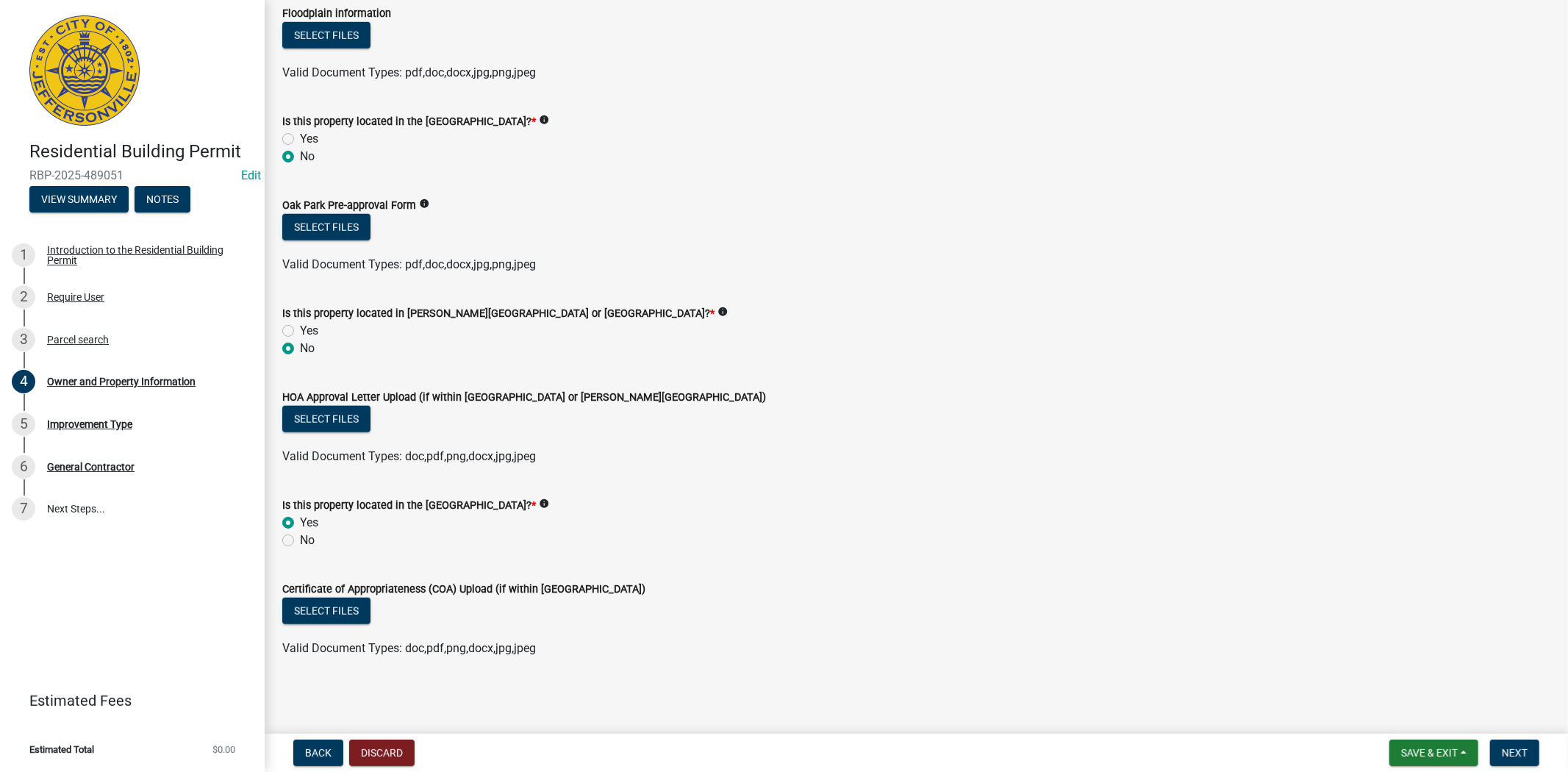
radio input "true"
click at [1534, 747] on button "Next" at bounding box center [1515, 753] width 49 height 26
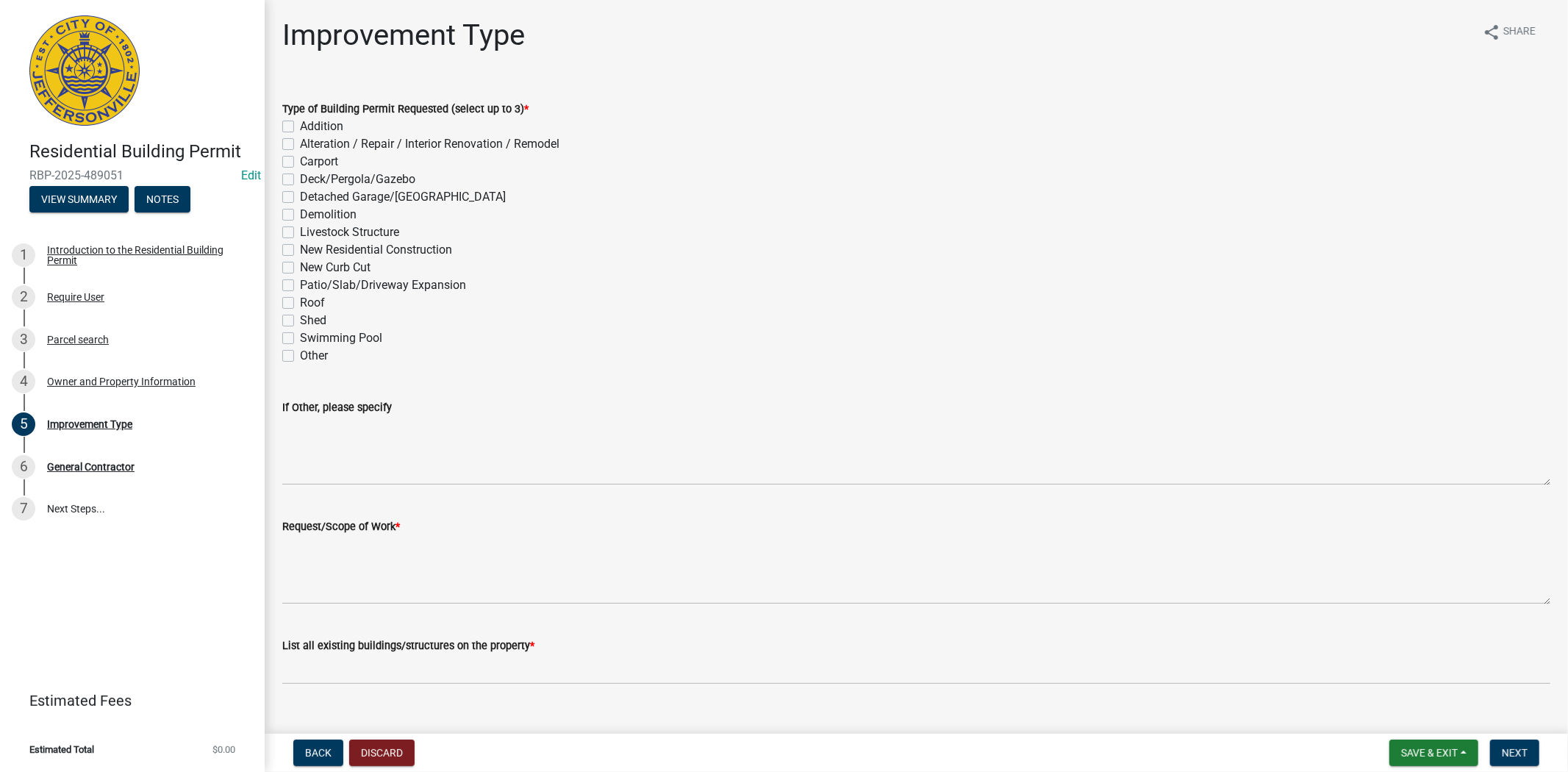
click at [300, 145] on label "Alteration / Repair / Interior Renovation / Remodel" at bounding box center [430, 144] width 259 height 18
click at [300, 145] on input "Alteration / Repair / Interior Renovation / Remodel" at bounding box center [305, 140] width 10 height 10
checkbox input "true"
checkbox input "false"
checkbox input "true"
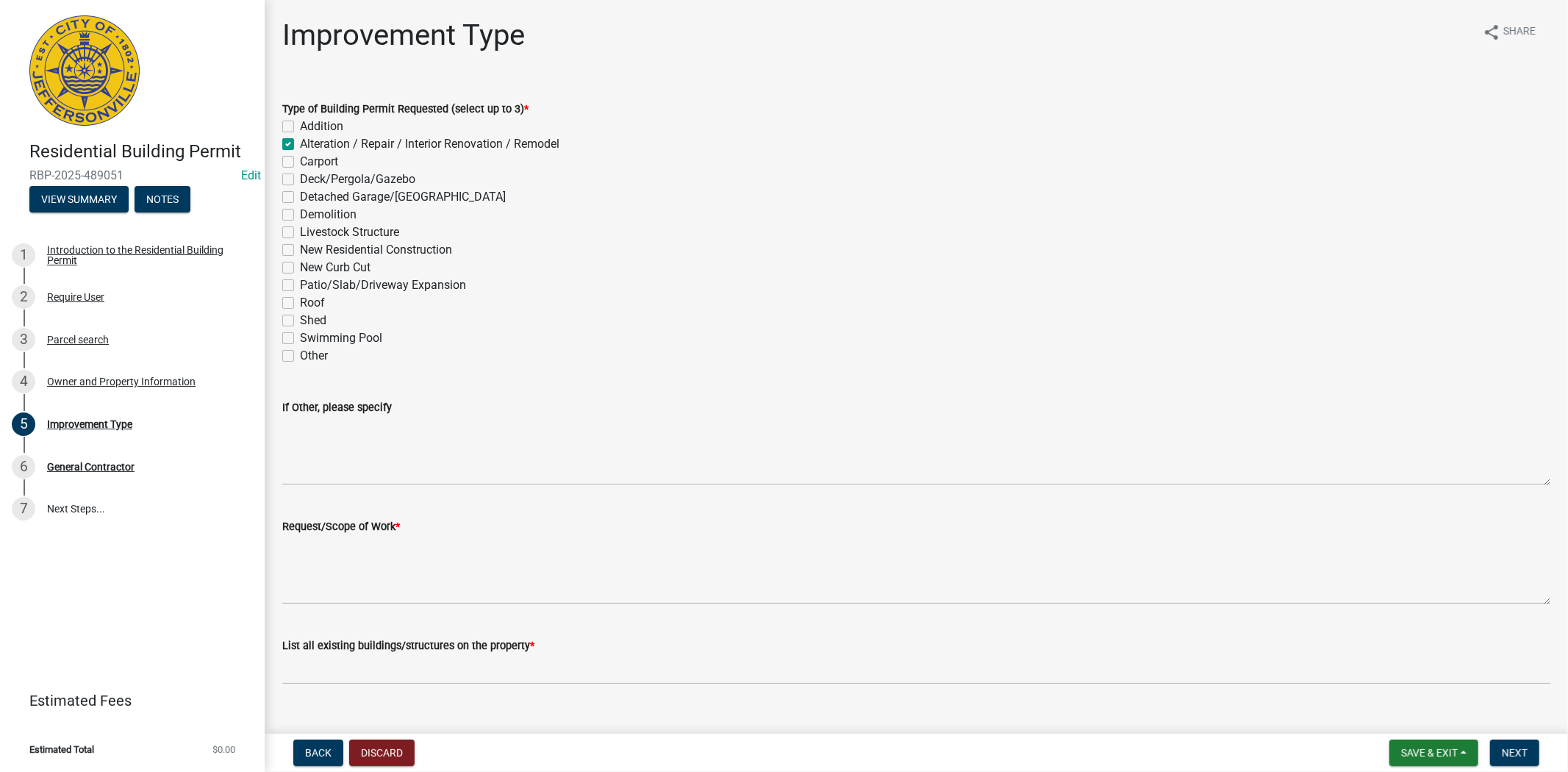
checkbox input "false"
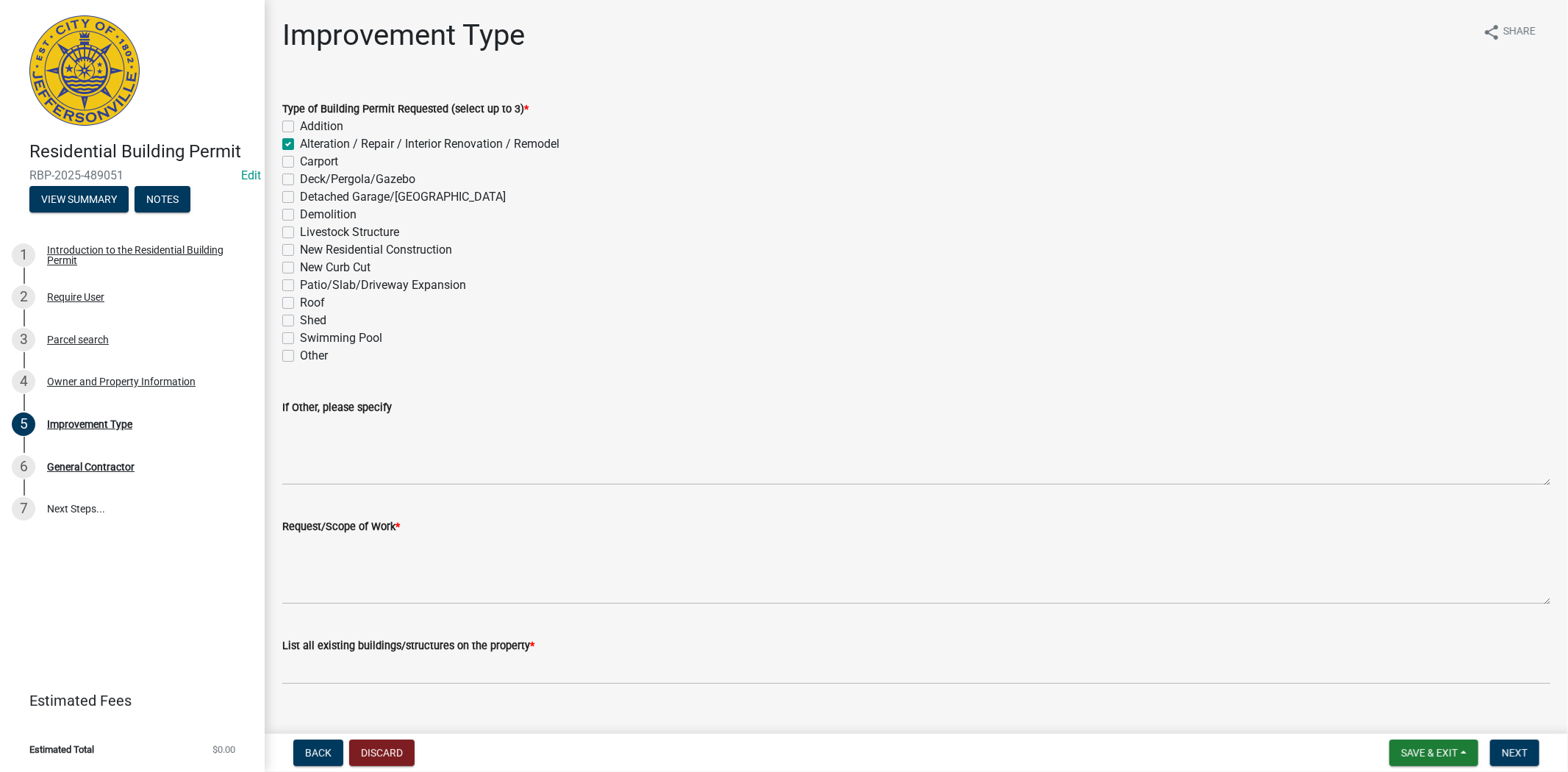
checkbox input "false"
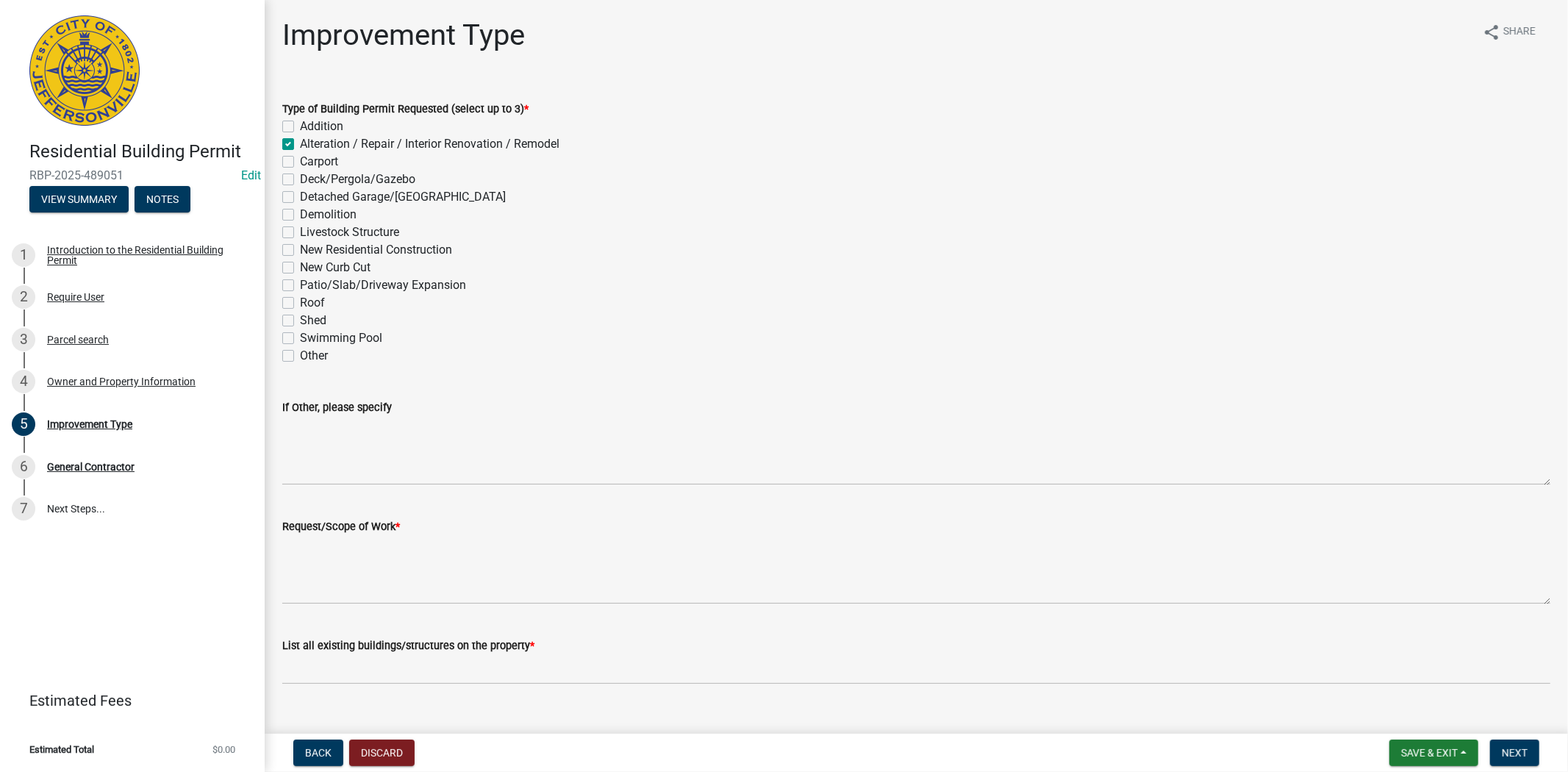
checkbox input "false"
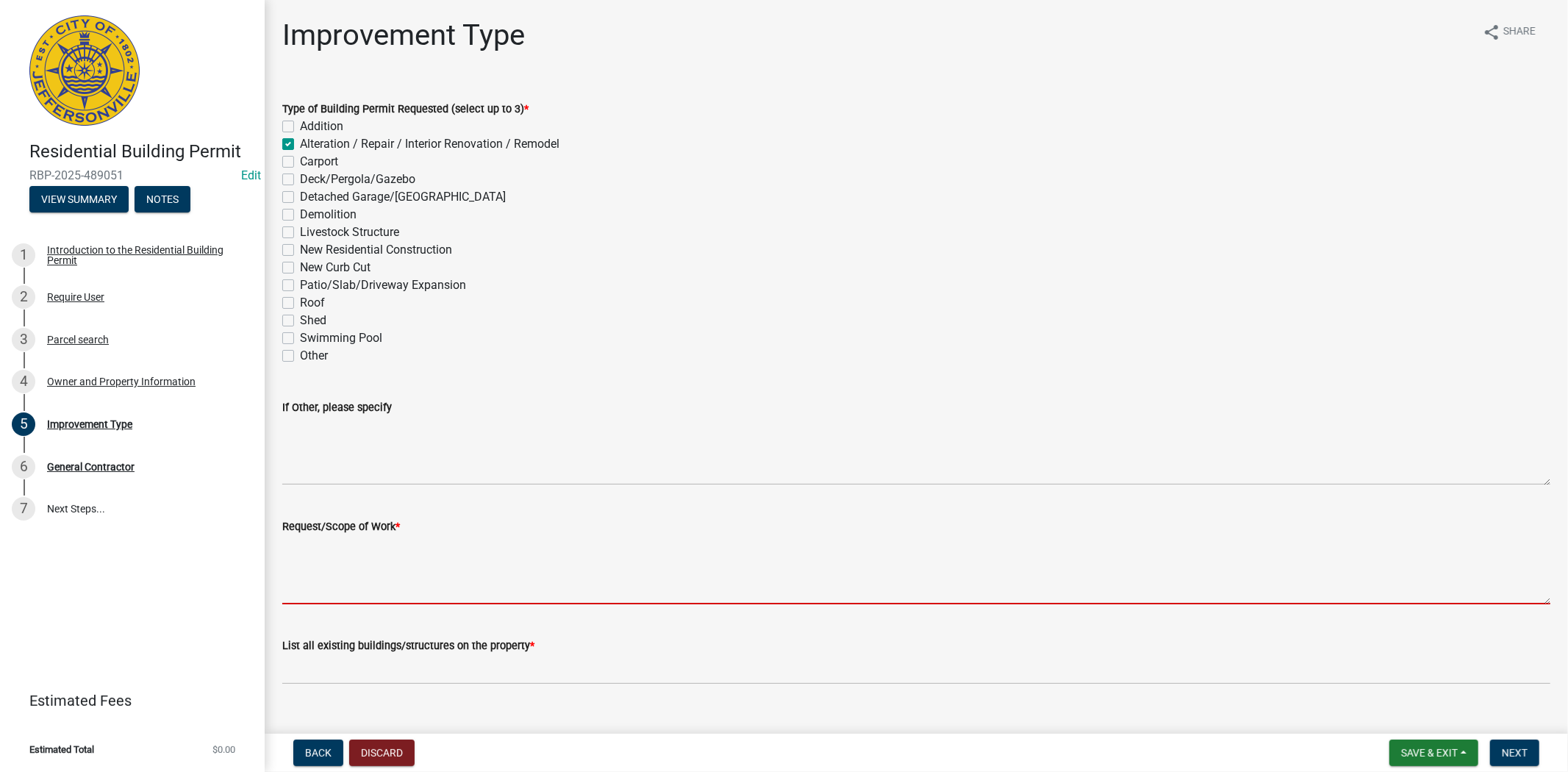
click at [328, 564] on textarea "Request/Scope of Work *" at bounding box center [916, 569] width 1268 height 69
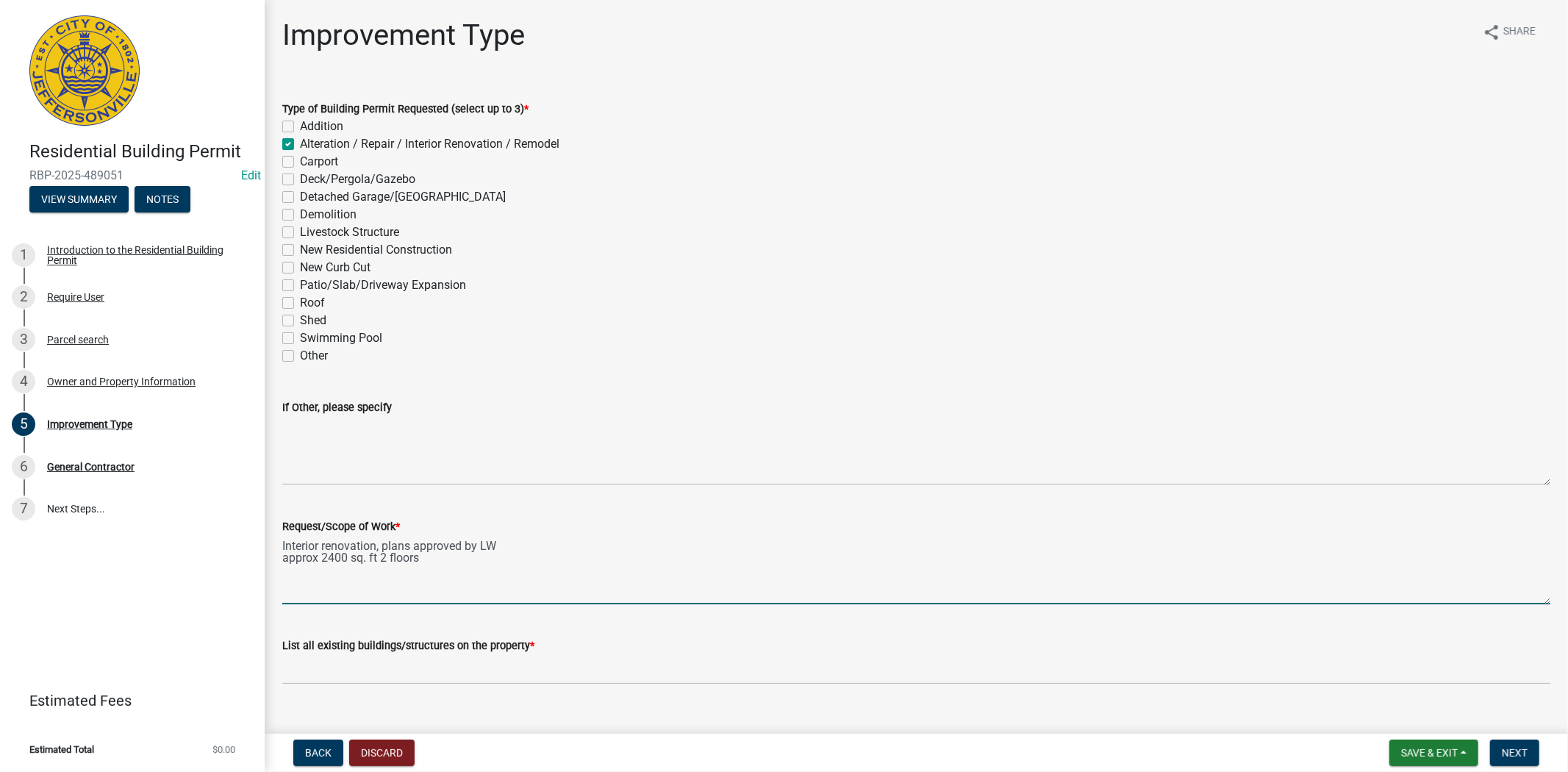
type textarea "Interior renovation, plans approved by LW approx 2400 sq. ft 2 floors"
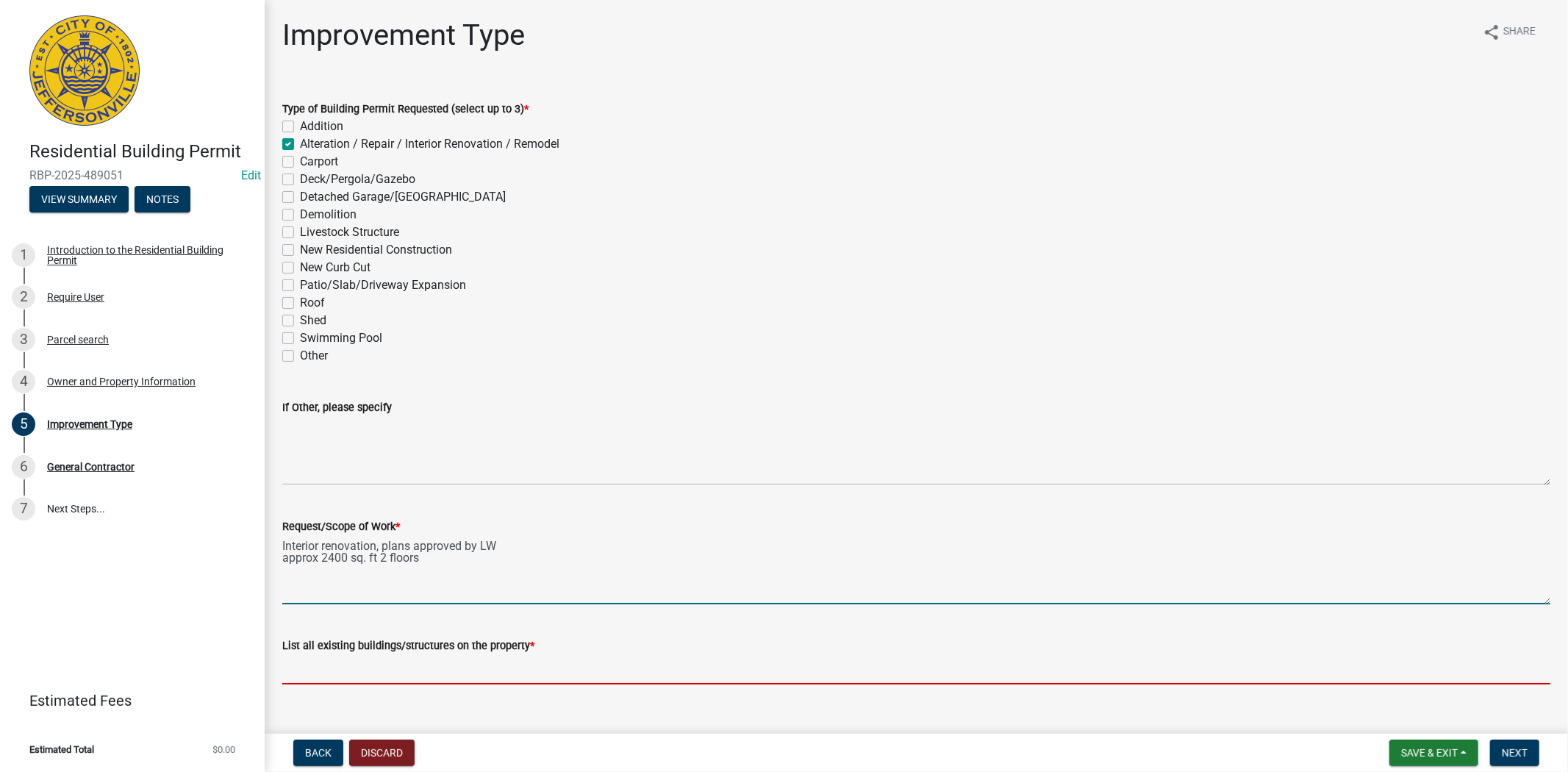
click at [326, 673] on input "List all existing buildings/structures on the property *" at bounding box center [916, 669] width 1268 height 30
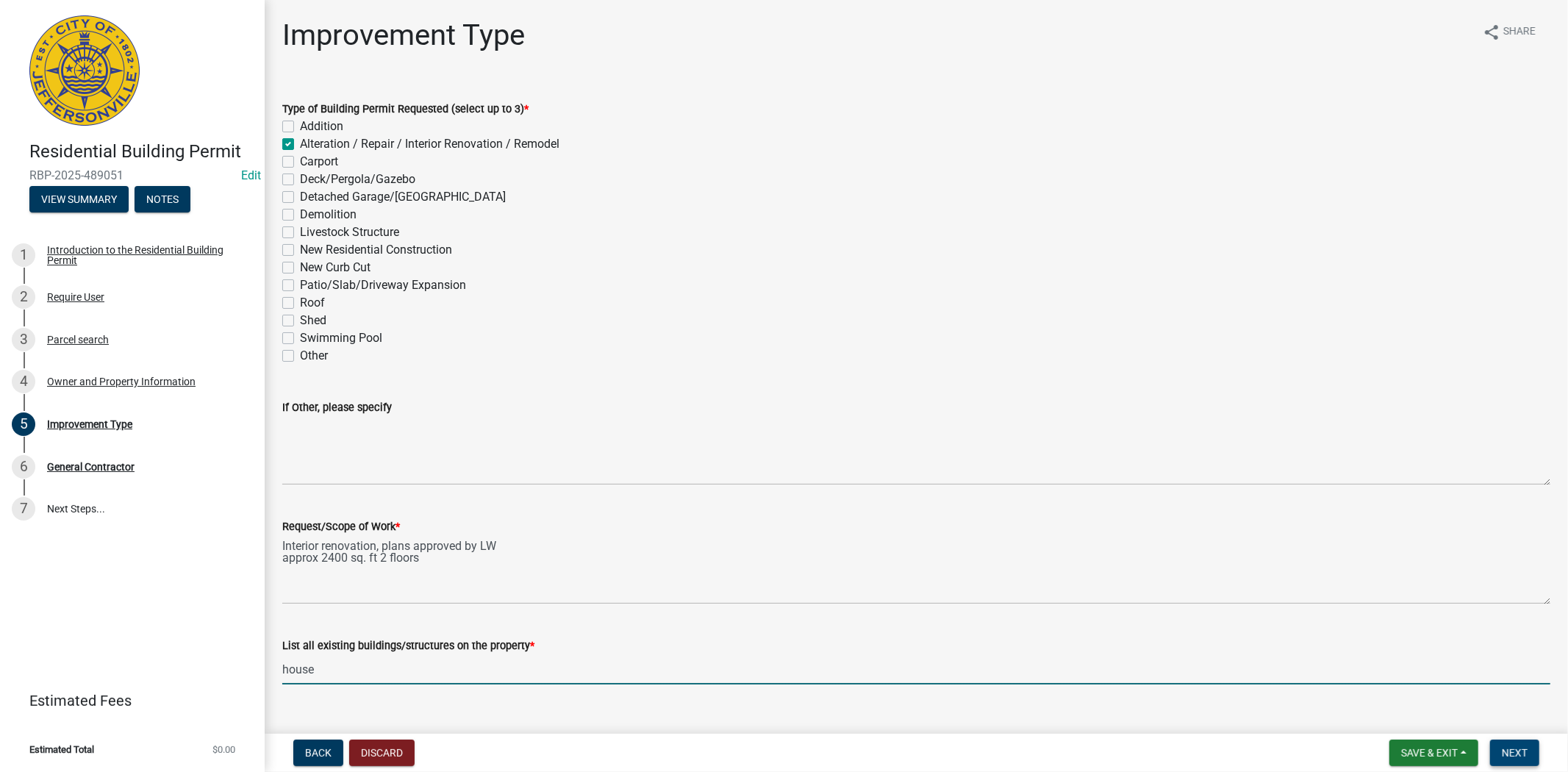
type input "house"
click at [1520, 753] on span "Next" at bounding box center [1514, 753] width 25 height 11
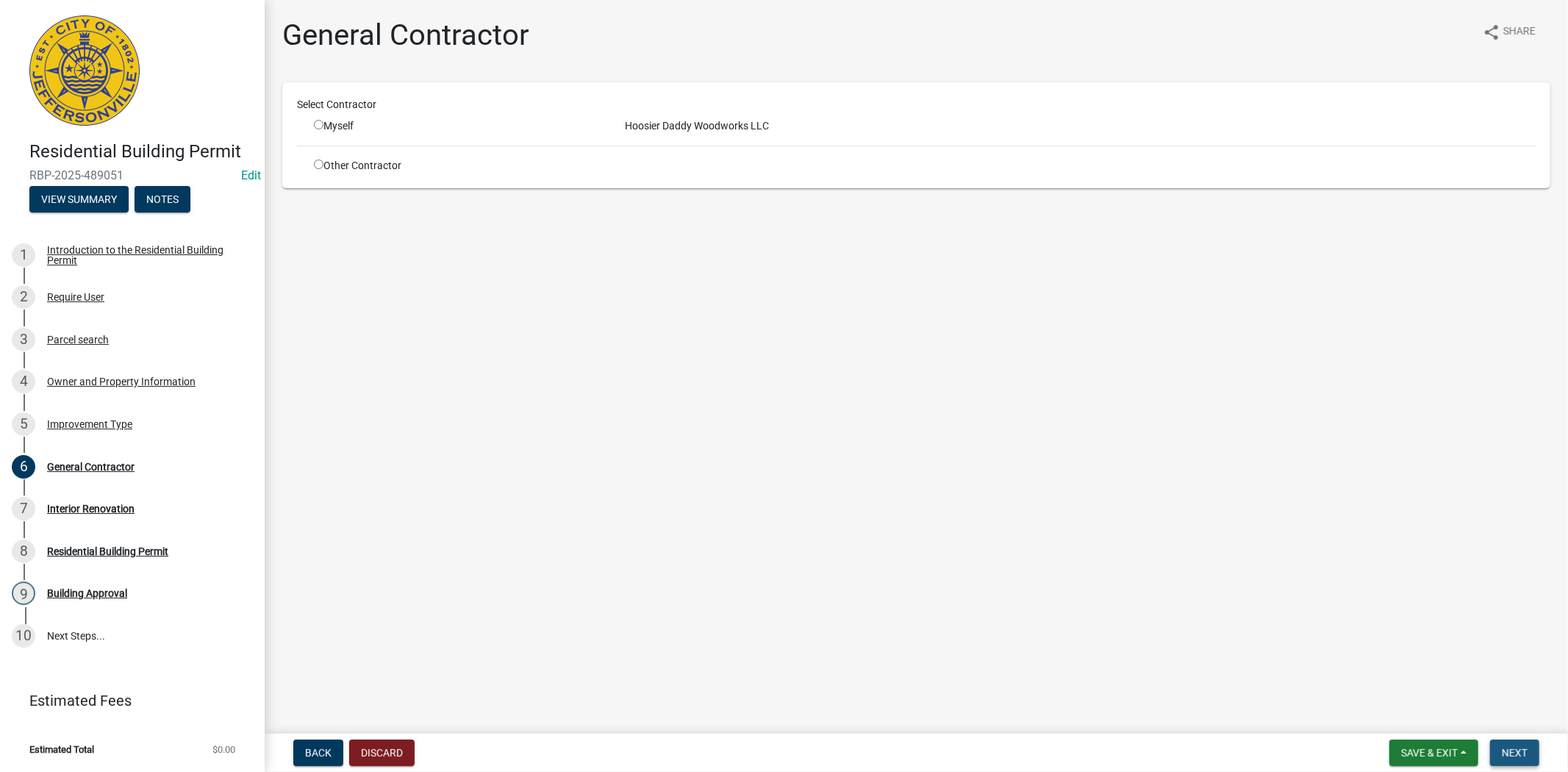
click at [1506, 751] on span "Next" at bounding box center [1514, 753] width 25 height 11
click at [317, 124] on input "radio" at bounding box center [319, 125] width 10 height 10
radio input "true"
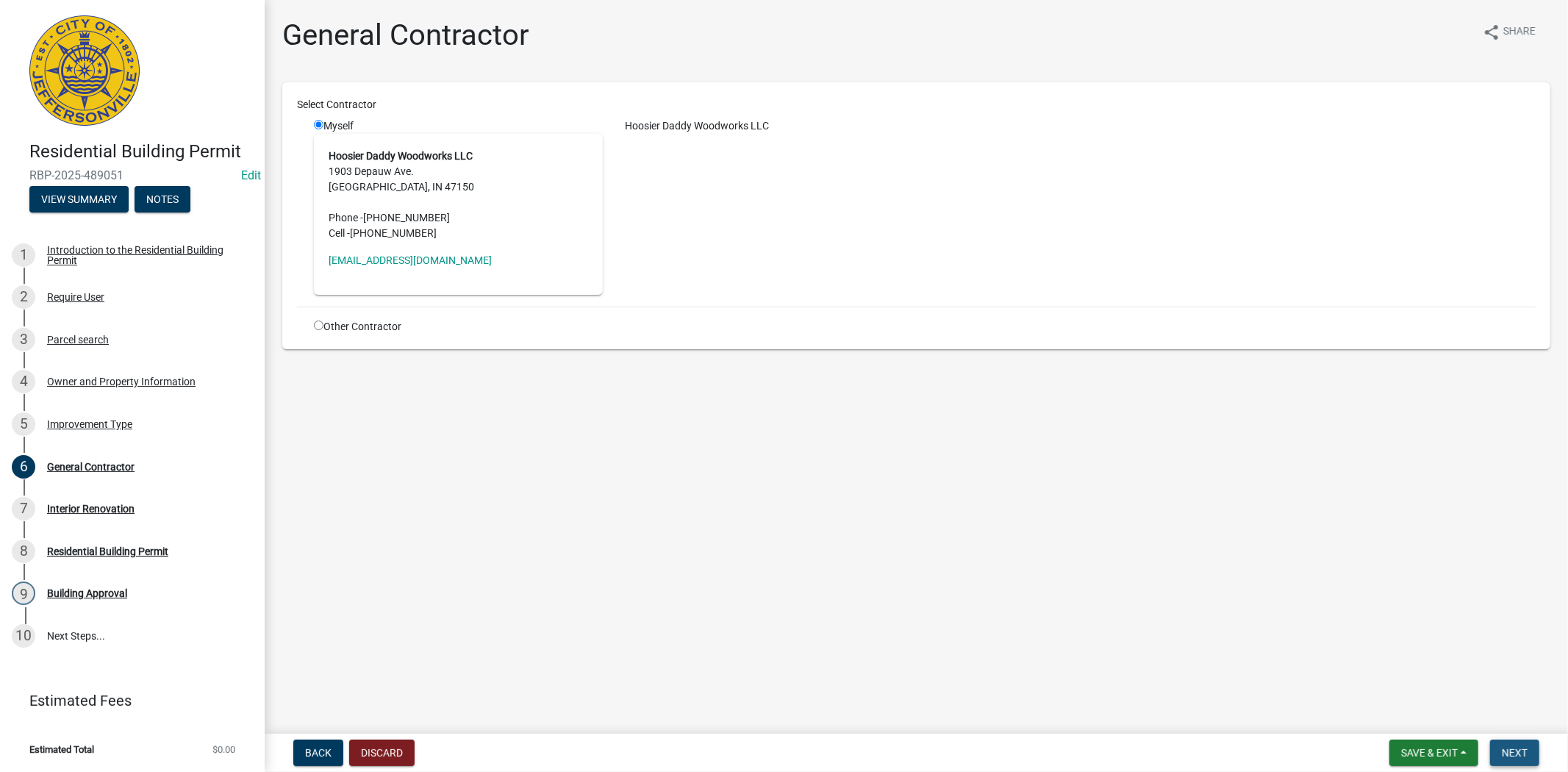
click at [1520, 756] on span "Next" at bounding box center [1514, 753] width 25 height 11
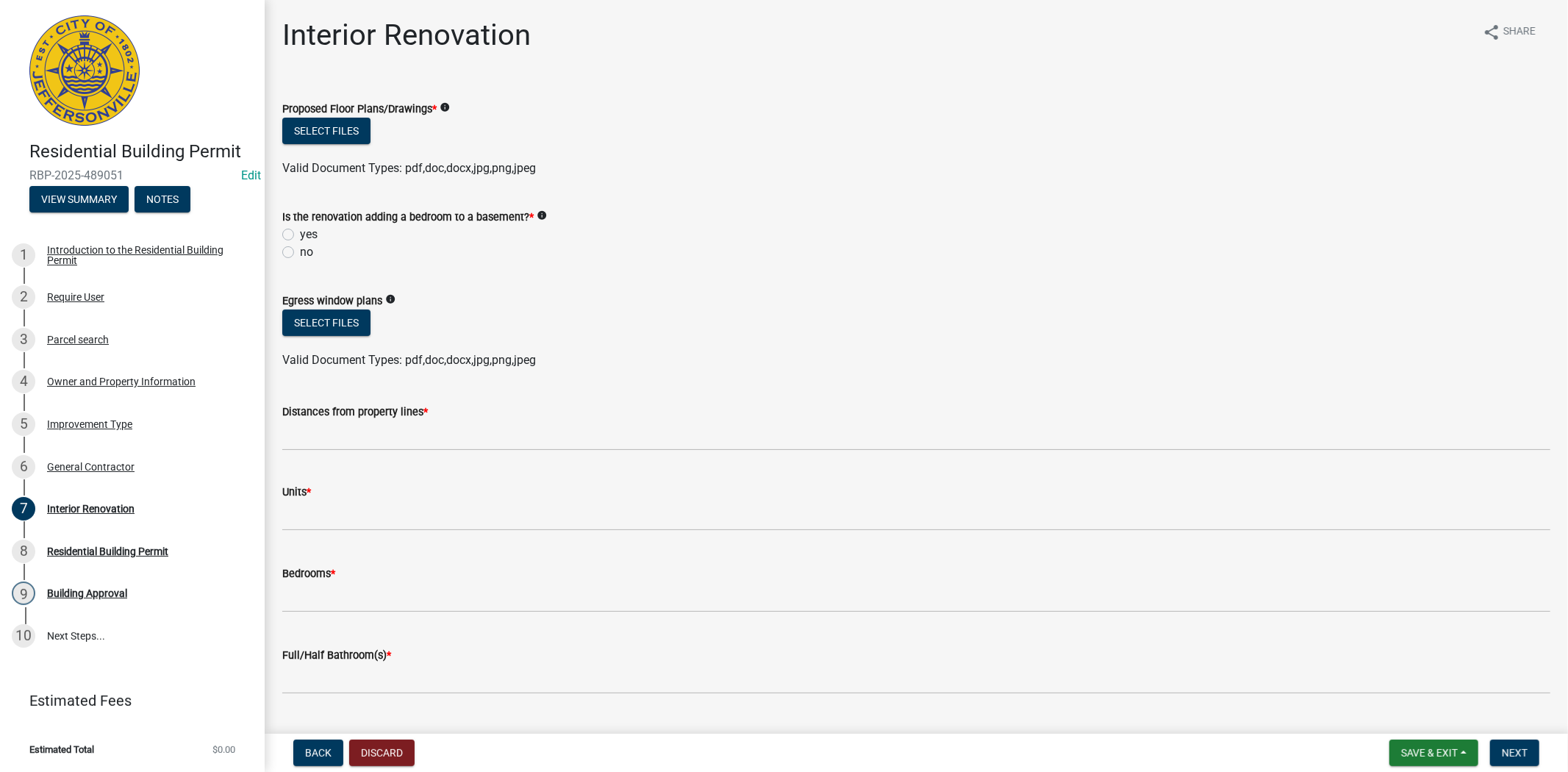
click at [300, 255] on label "no" at bounding box center [307, 253] width 13 height 18
click at [300, 253] on input "no" at bounding box center [305, 249] width 10 height 10
radio input "true"
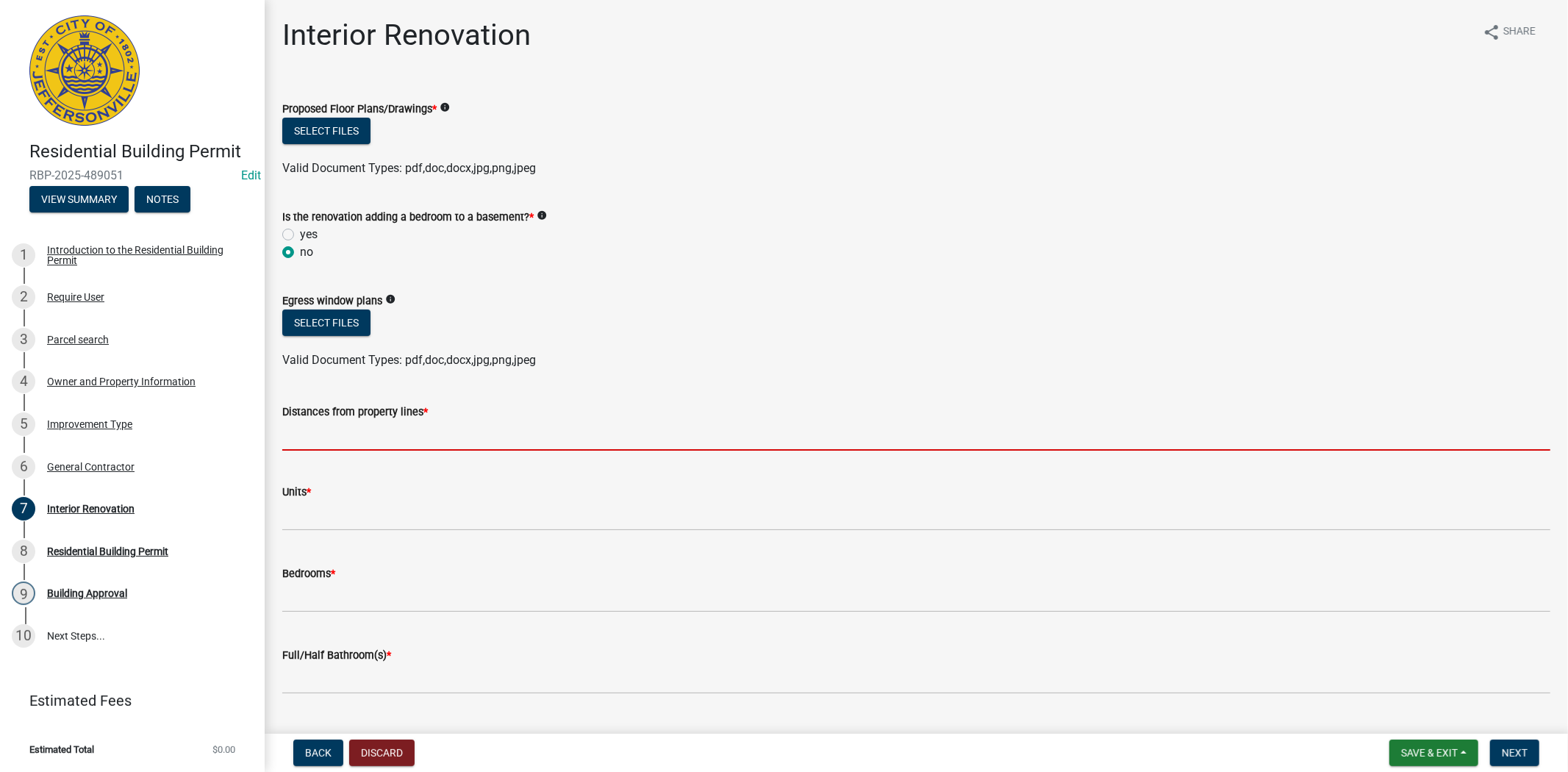
click at [312, 441] on input "Distances from property lines *" at bounding box center [916, 436] width 1268 height 30
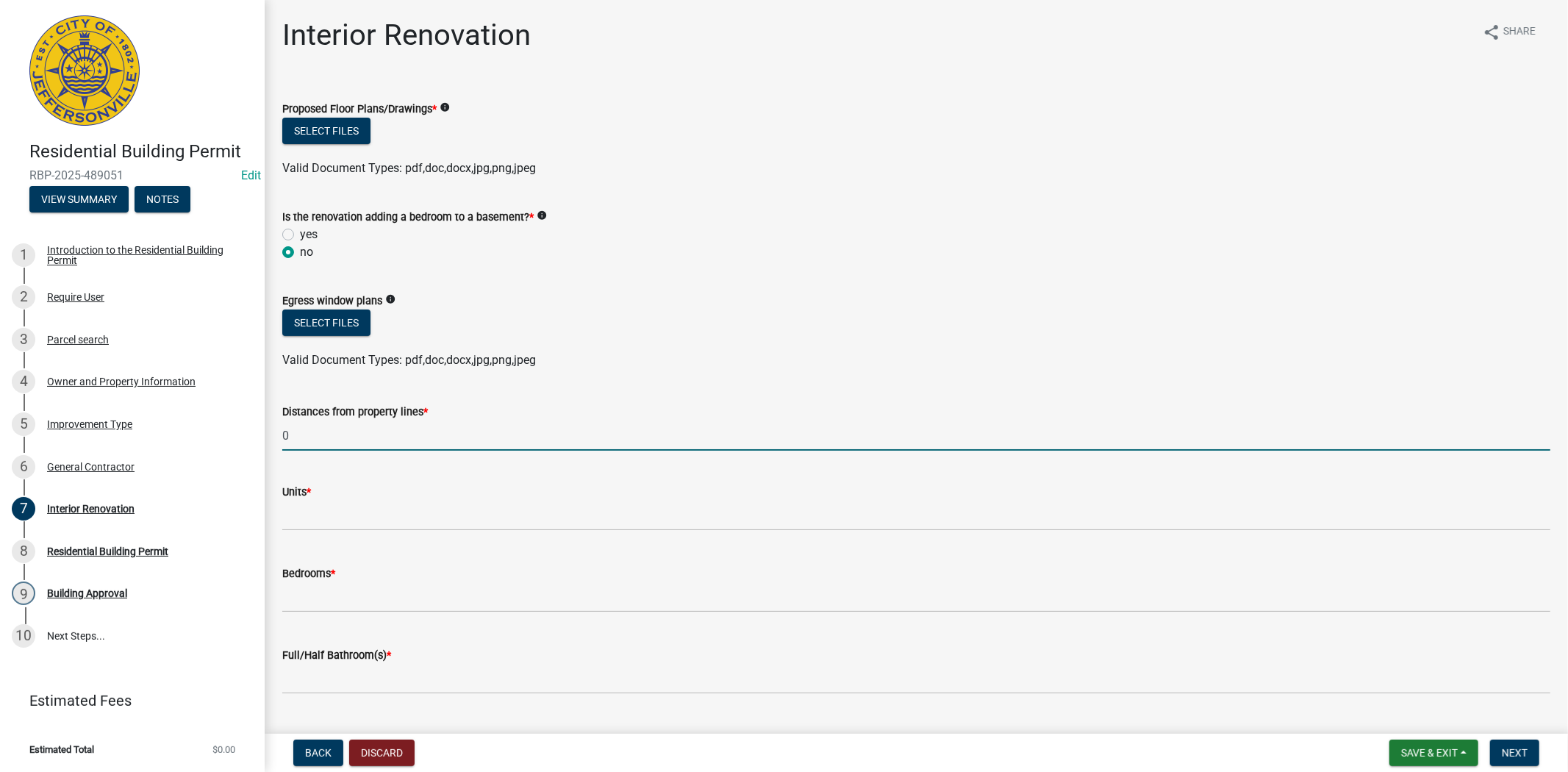
type input "0"
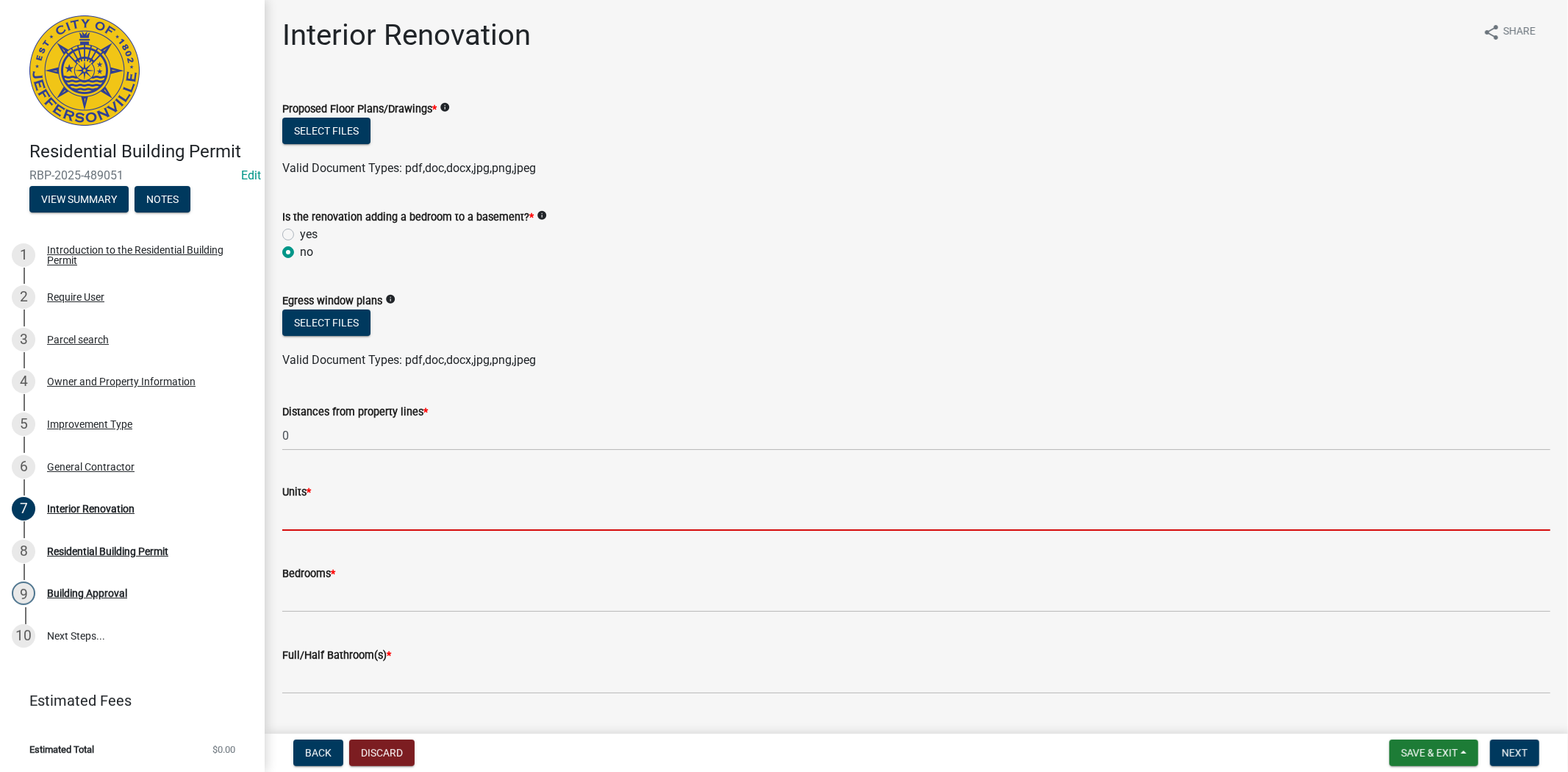
click at [327, 518] on input "text" at bounding box center [916, 515] width 1268 height 30
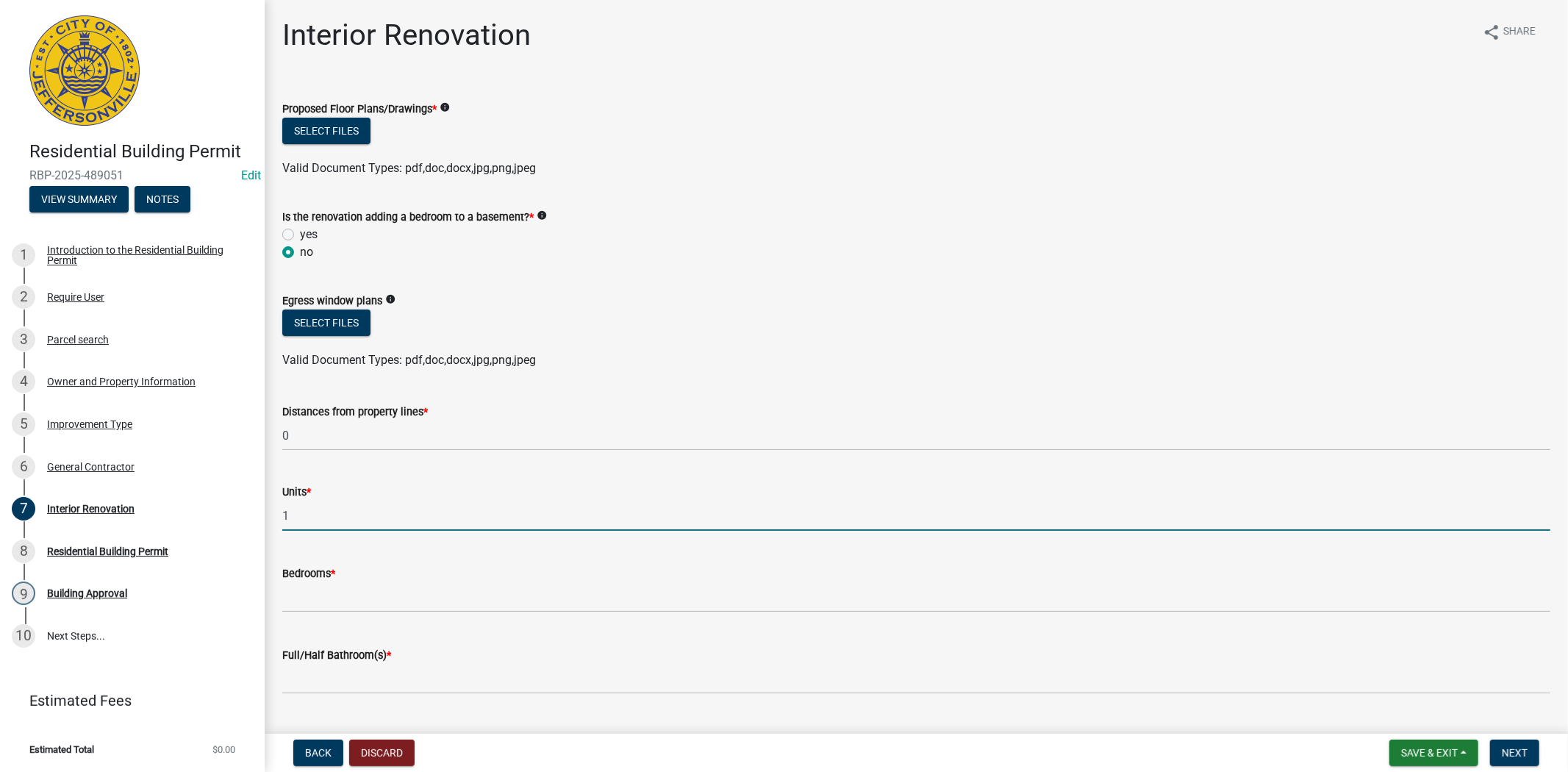
type input "1"
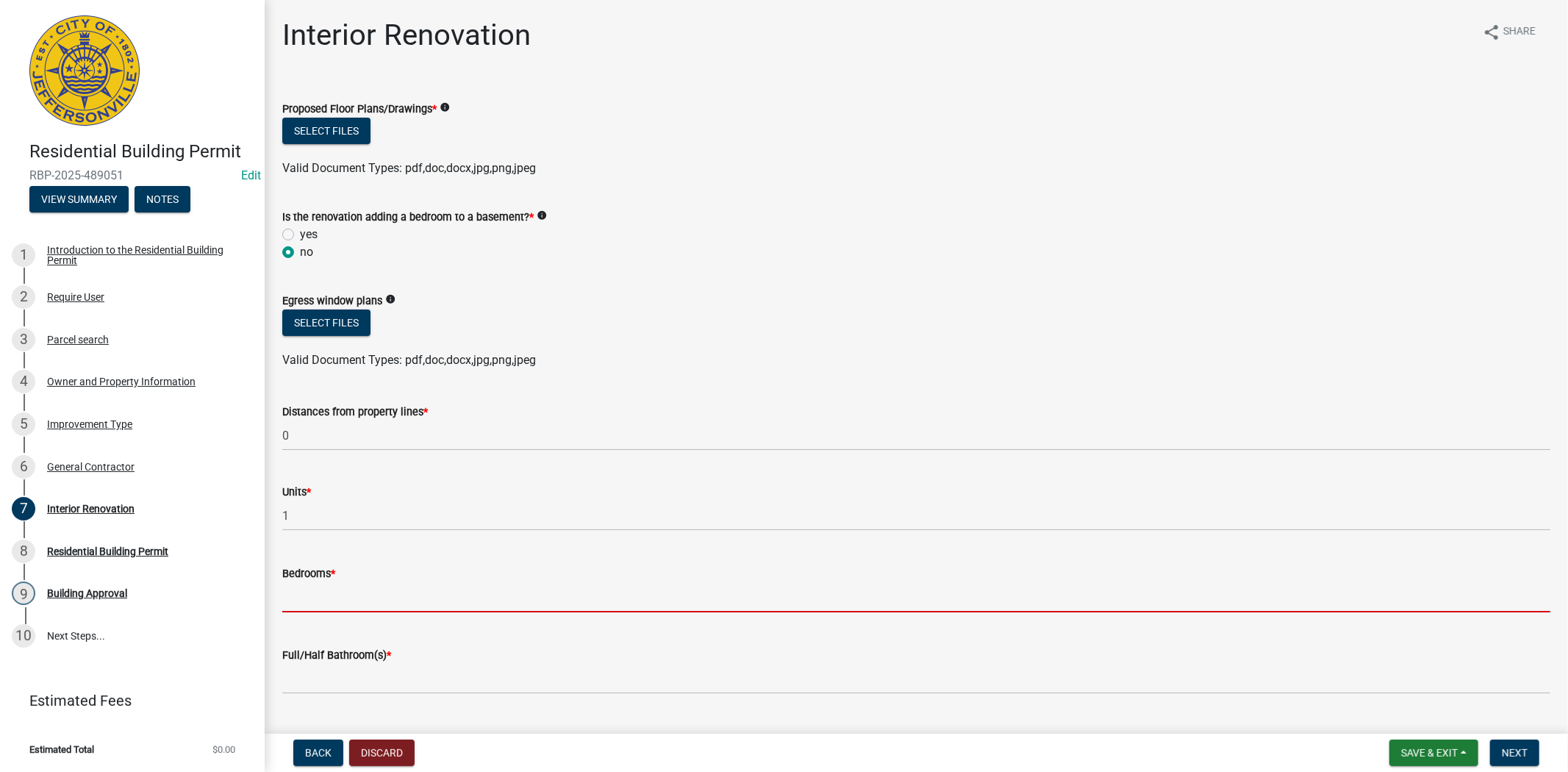
click at [323, 600] on input "text" at bounding box center [916, 597] width 1268 height 30
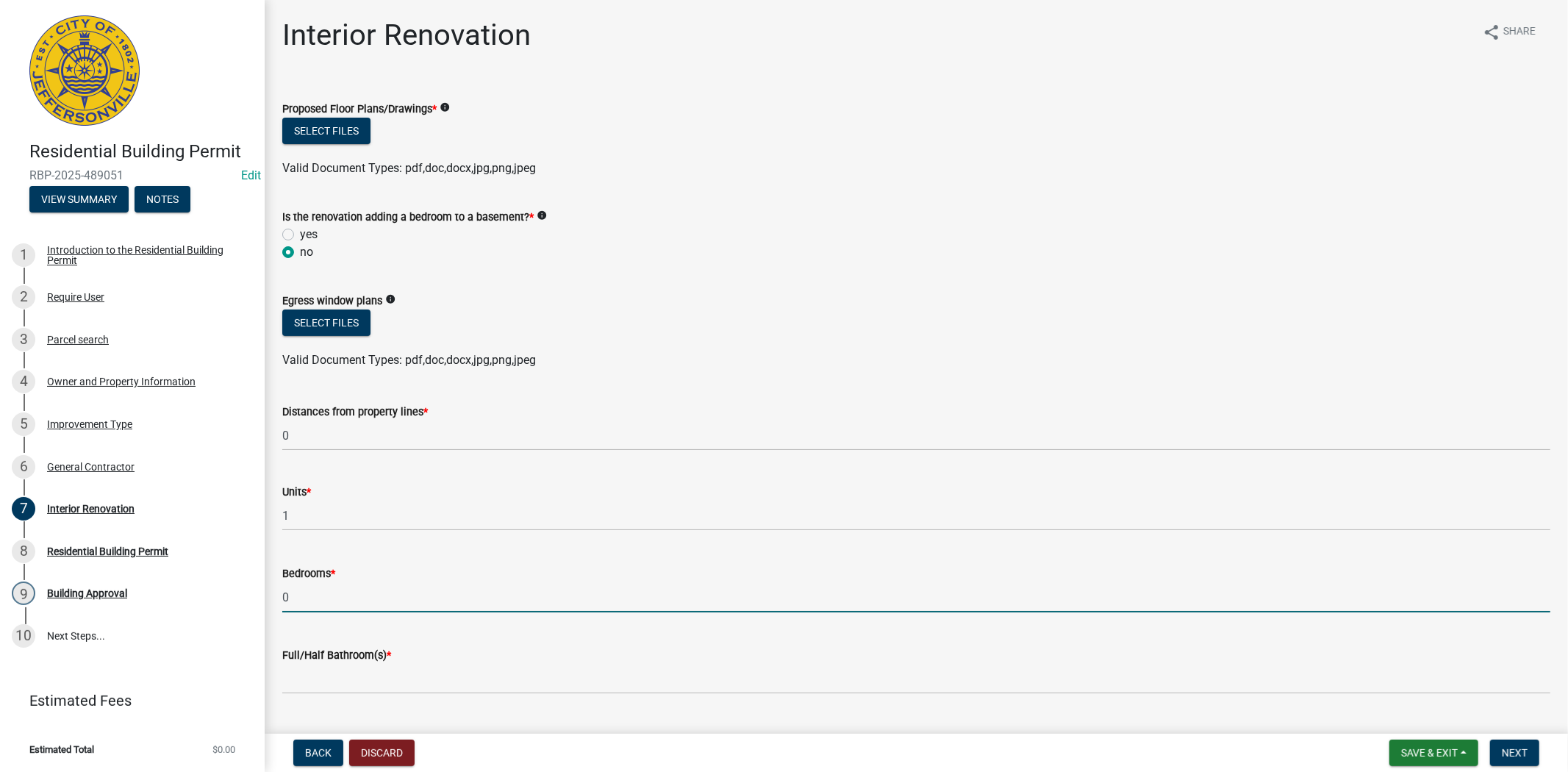
type input "0"
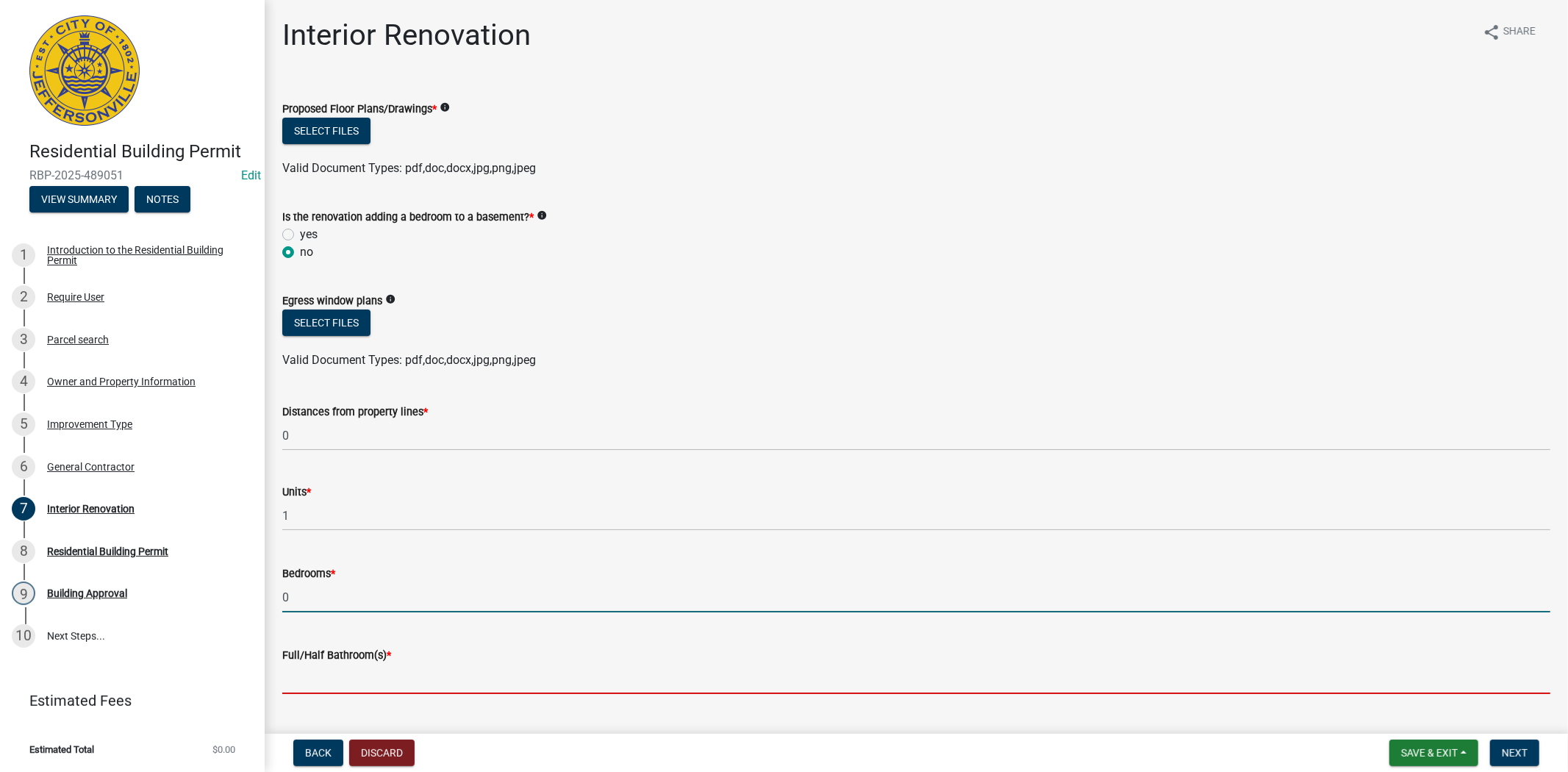
click at [326, 682] on input "text" at bounding box center [916, 678] width 1268 height 30
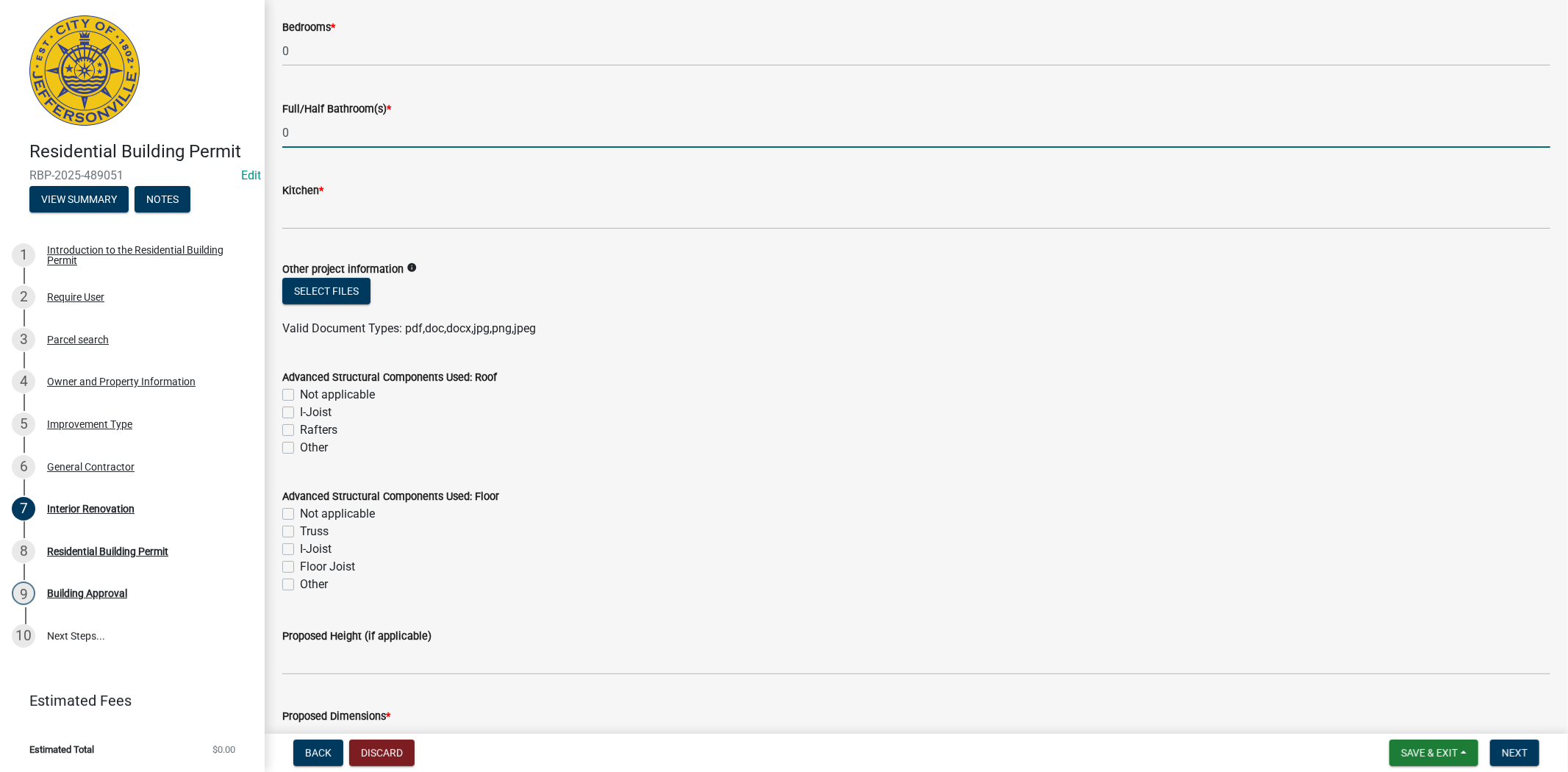
scroll to position [578, 0]
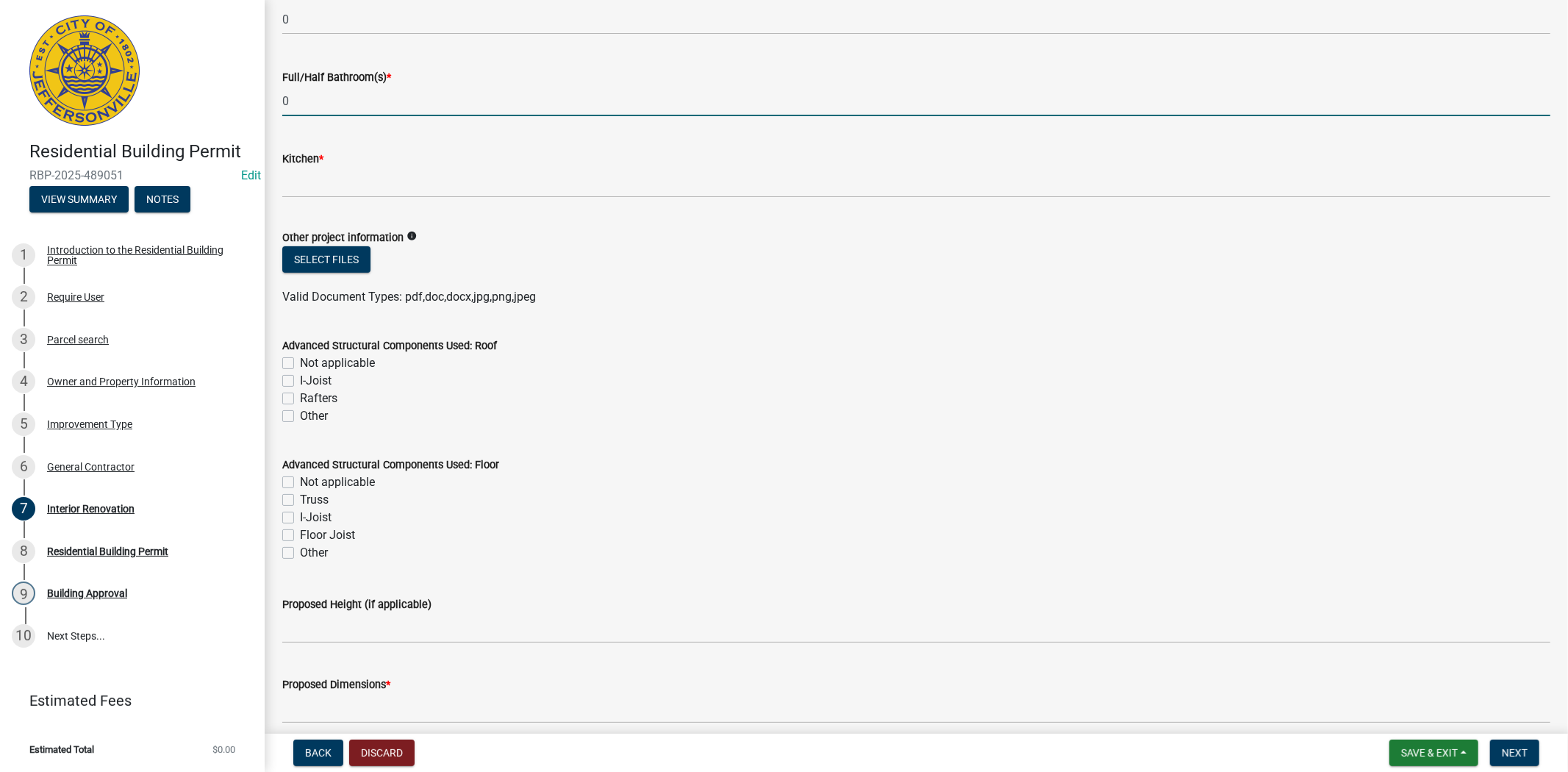
type input "0"
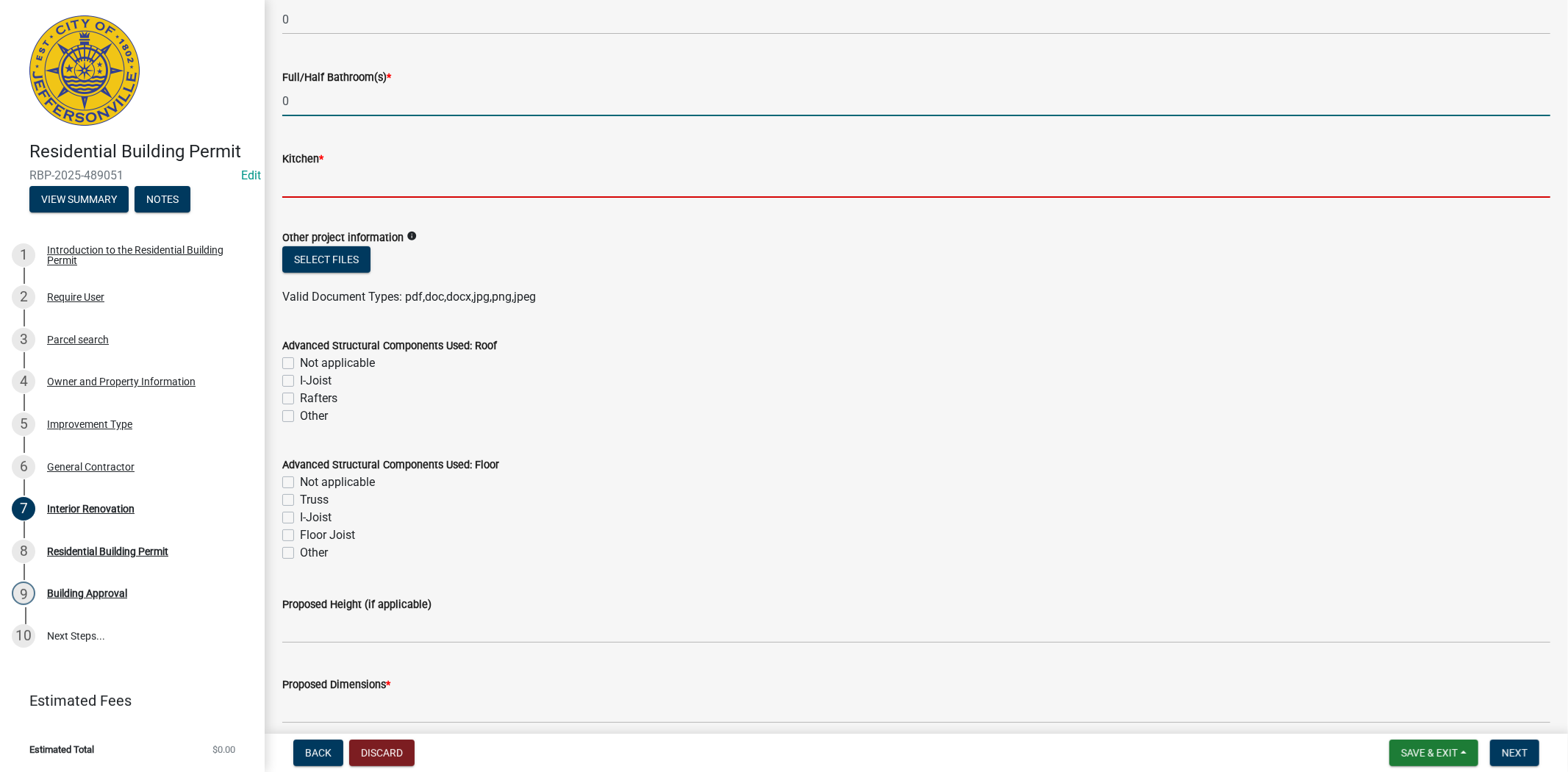
click at [331, 184] on input "text" at bounding box center [916, 182] width 1268 height 30
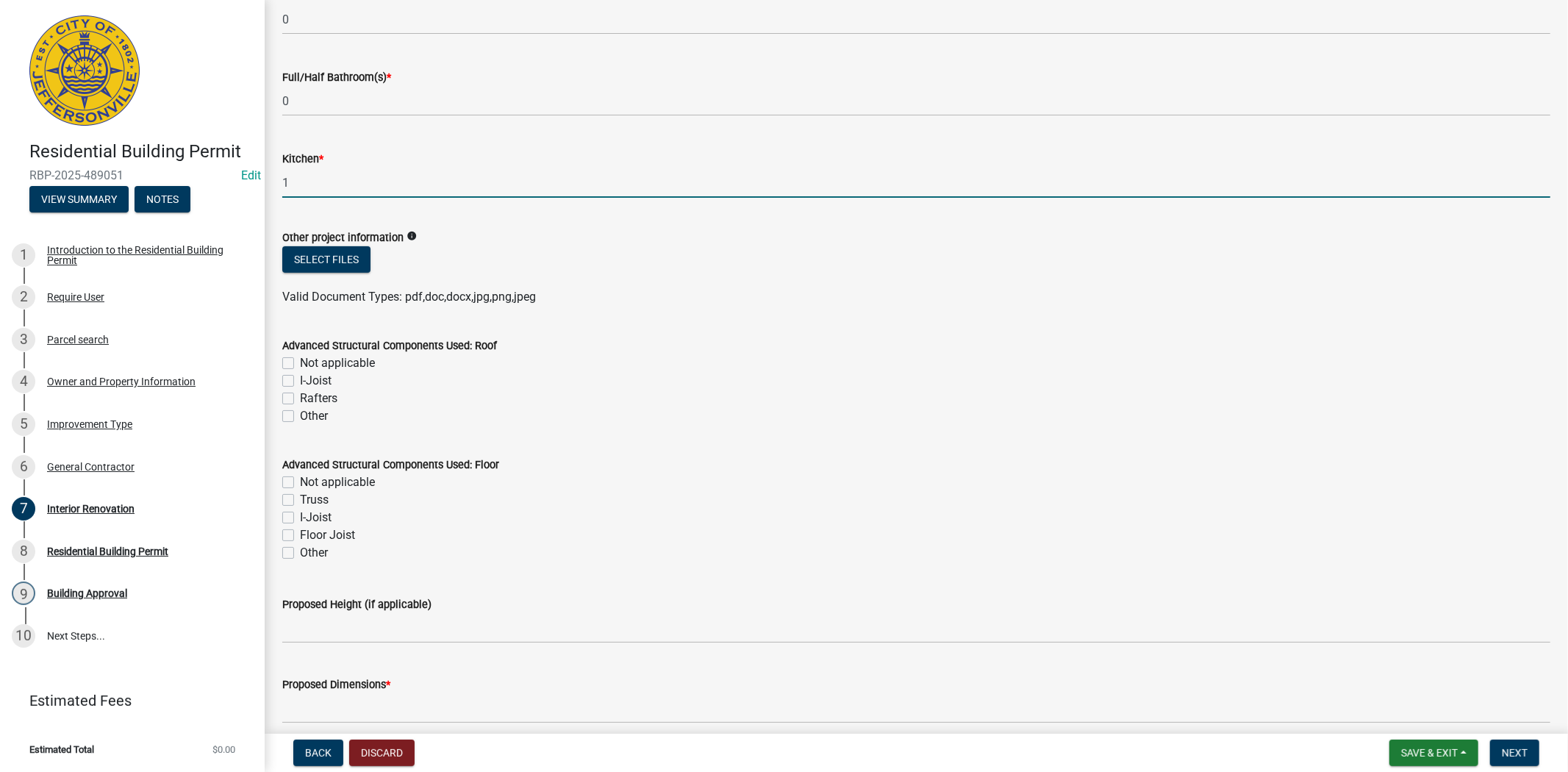
type input "1"
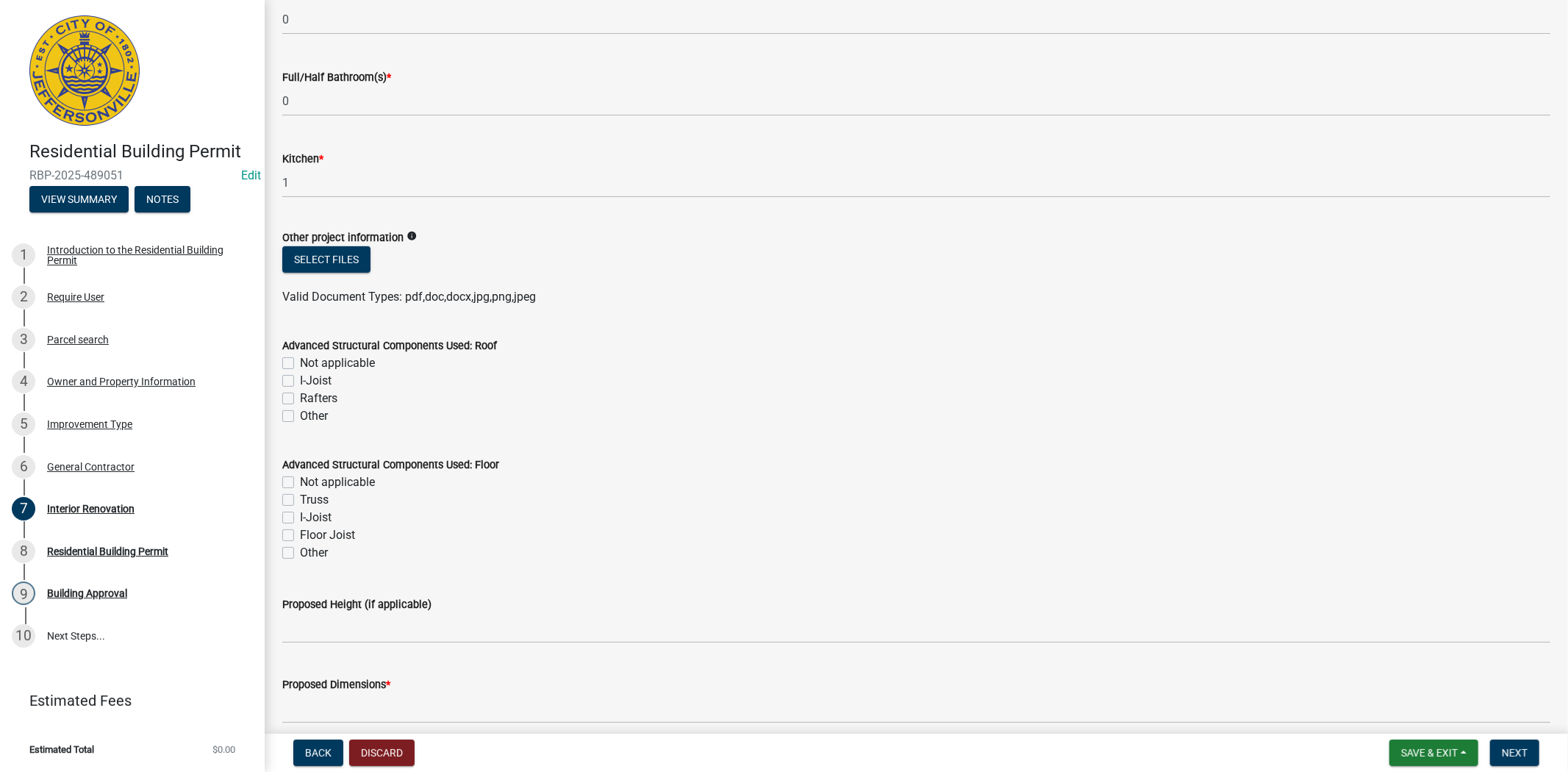
click at [300, 419] on label "Other" at bounding box center [314, 417] width 28 height 18
click at [300, 417] on input "Other" at bounding box center [305, 413] width 10 height 10
checkbox input "true"
checkbox input "false"
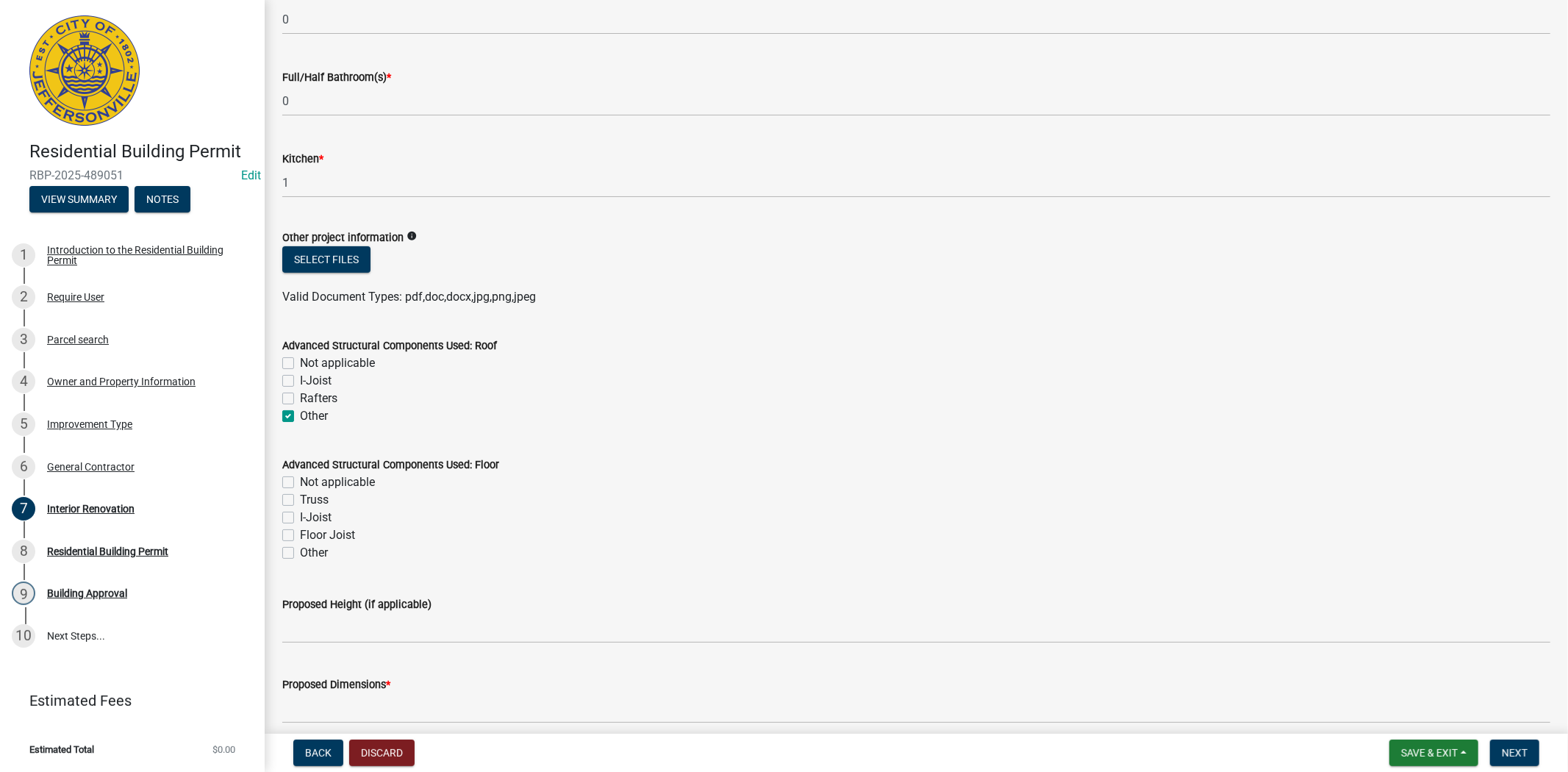
checkbox input "false"
checkbox input "true"
click at [300, 552] on label "Other" at bounding box center [314, 553] width 28 height 18
click at [300, 552] on input "Other" at bounding box center [305, 549] width 10 height 10
checkbox input "true"
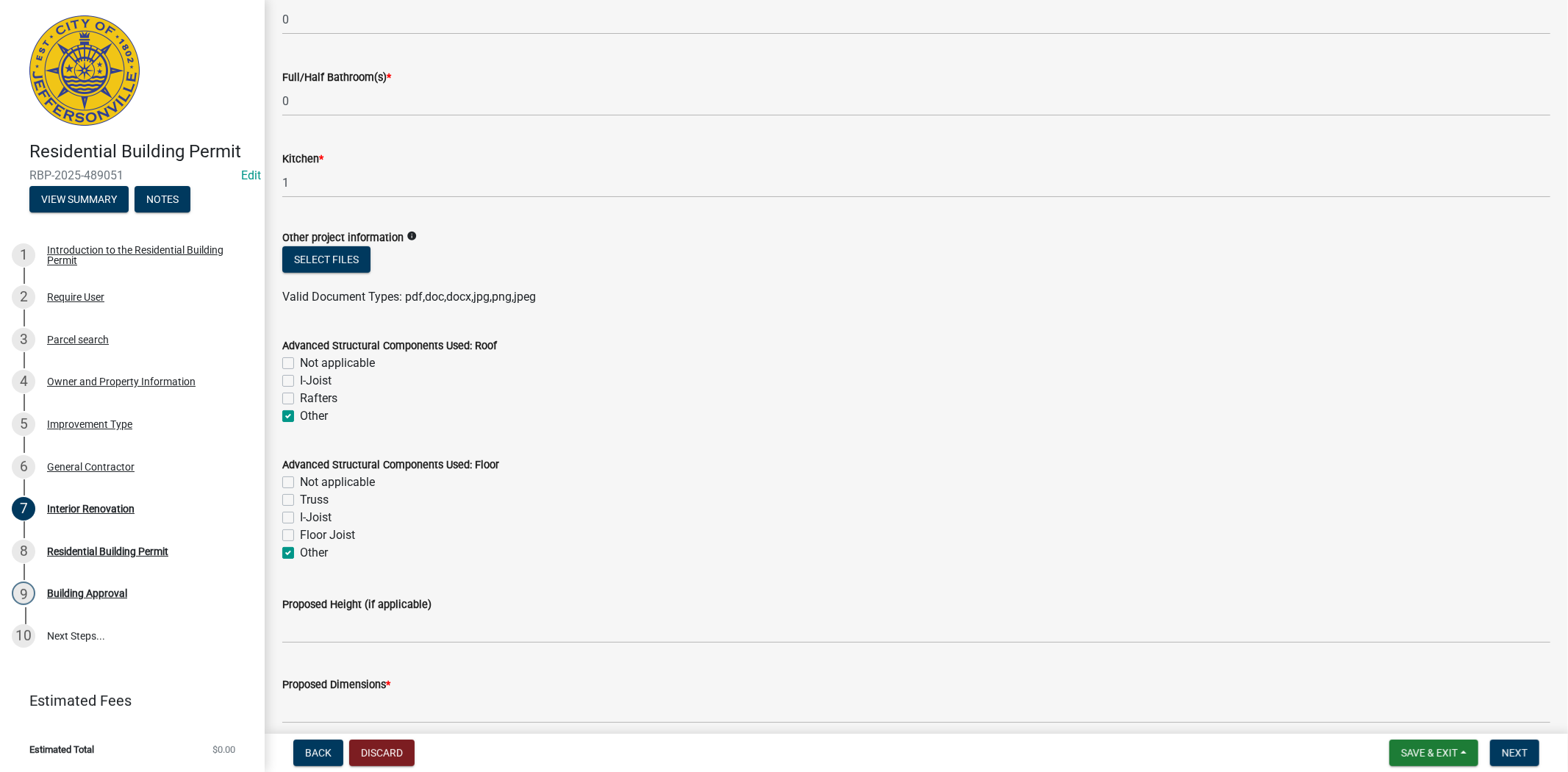
checkbox input "false"
checkbox input "true"
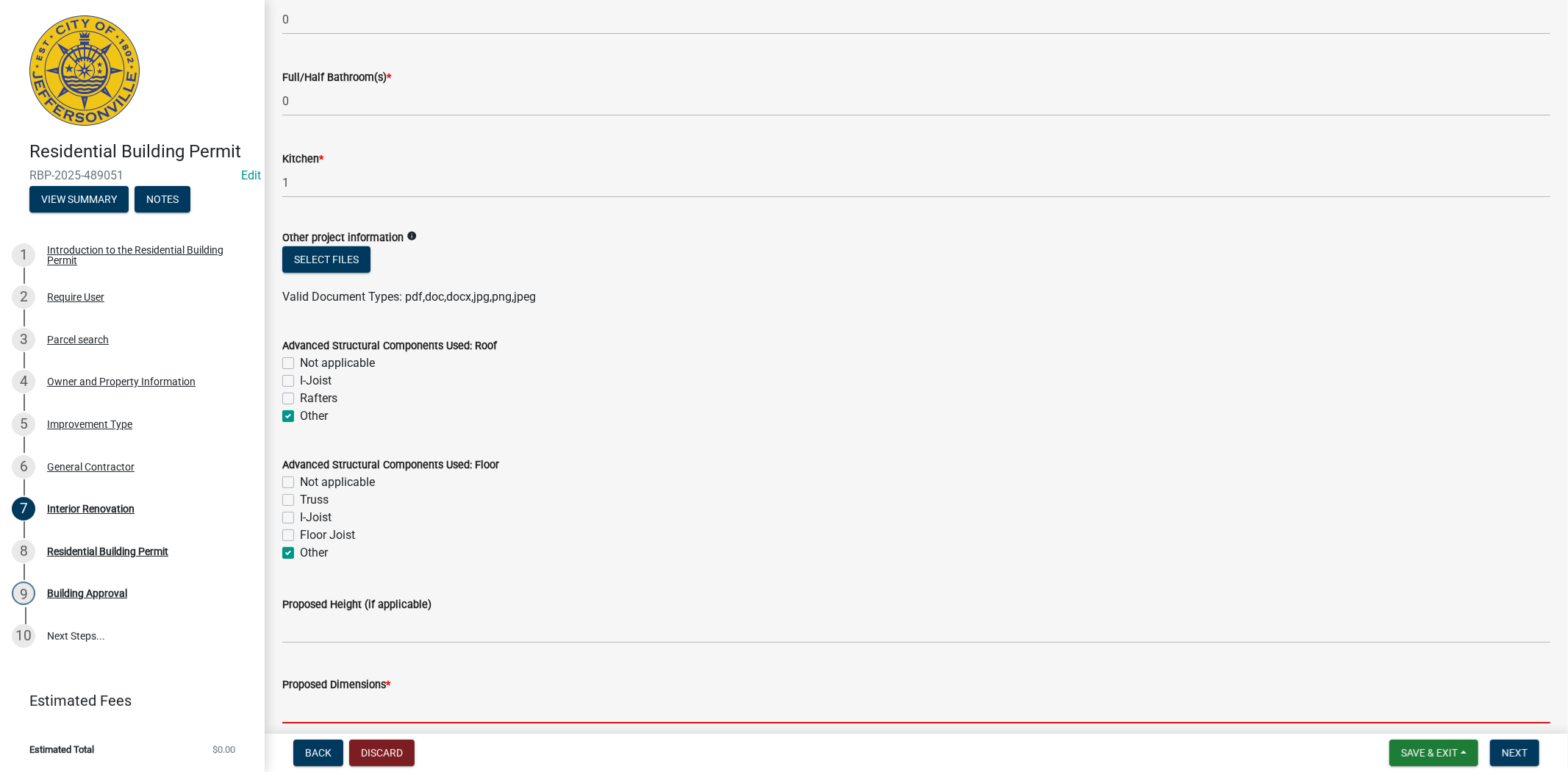
click at [345, 708] on input "Proposed Dimensions *" at bounding box center [916, 708] width 1268 height 30
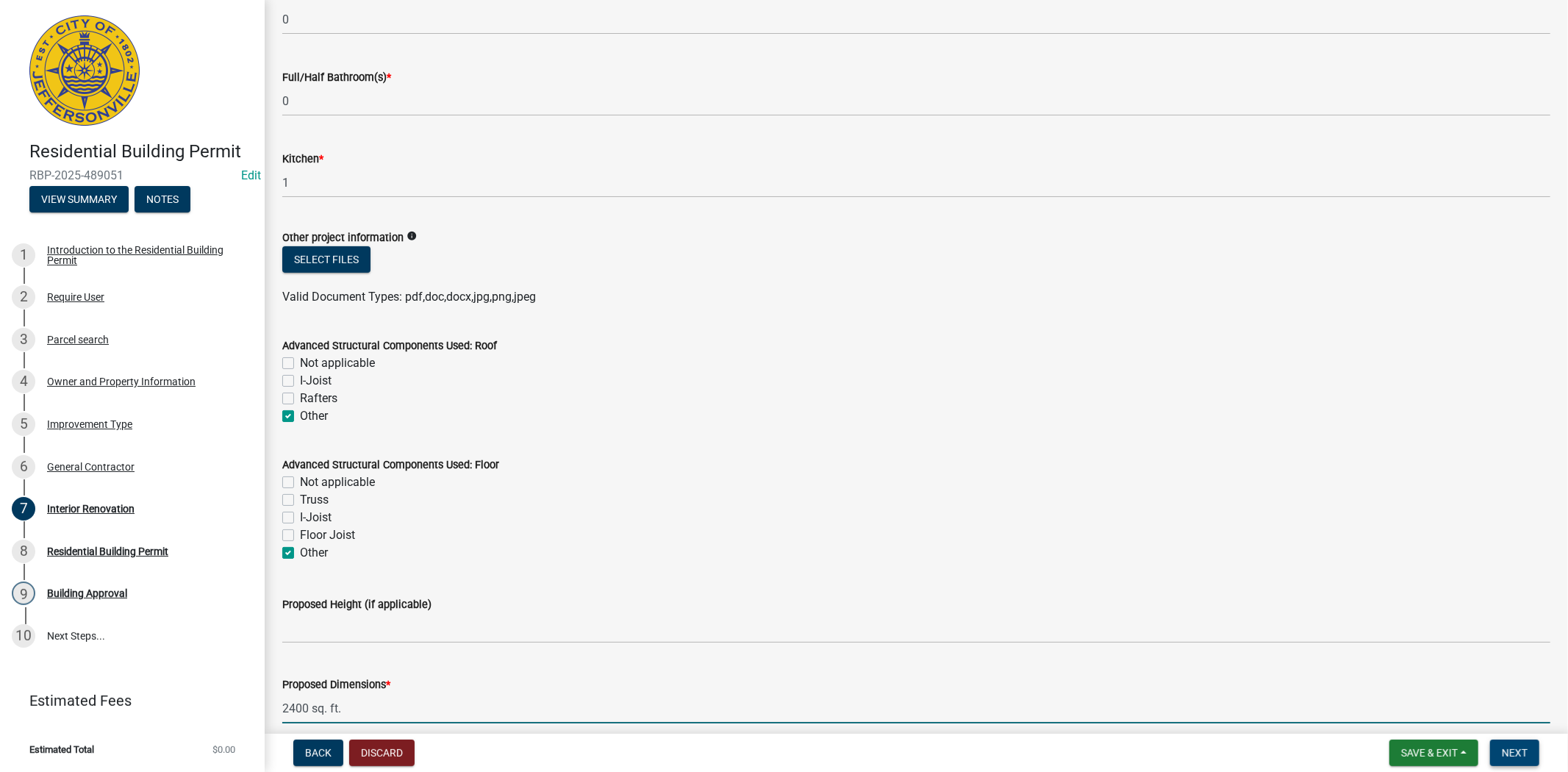
type input "2400 sq. ft."
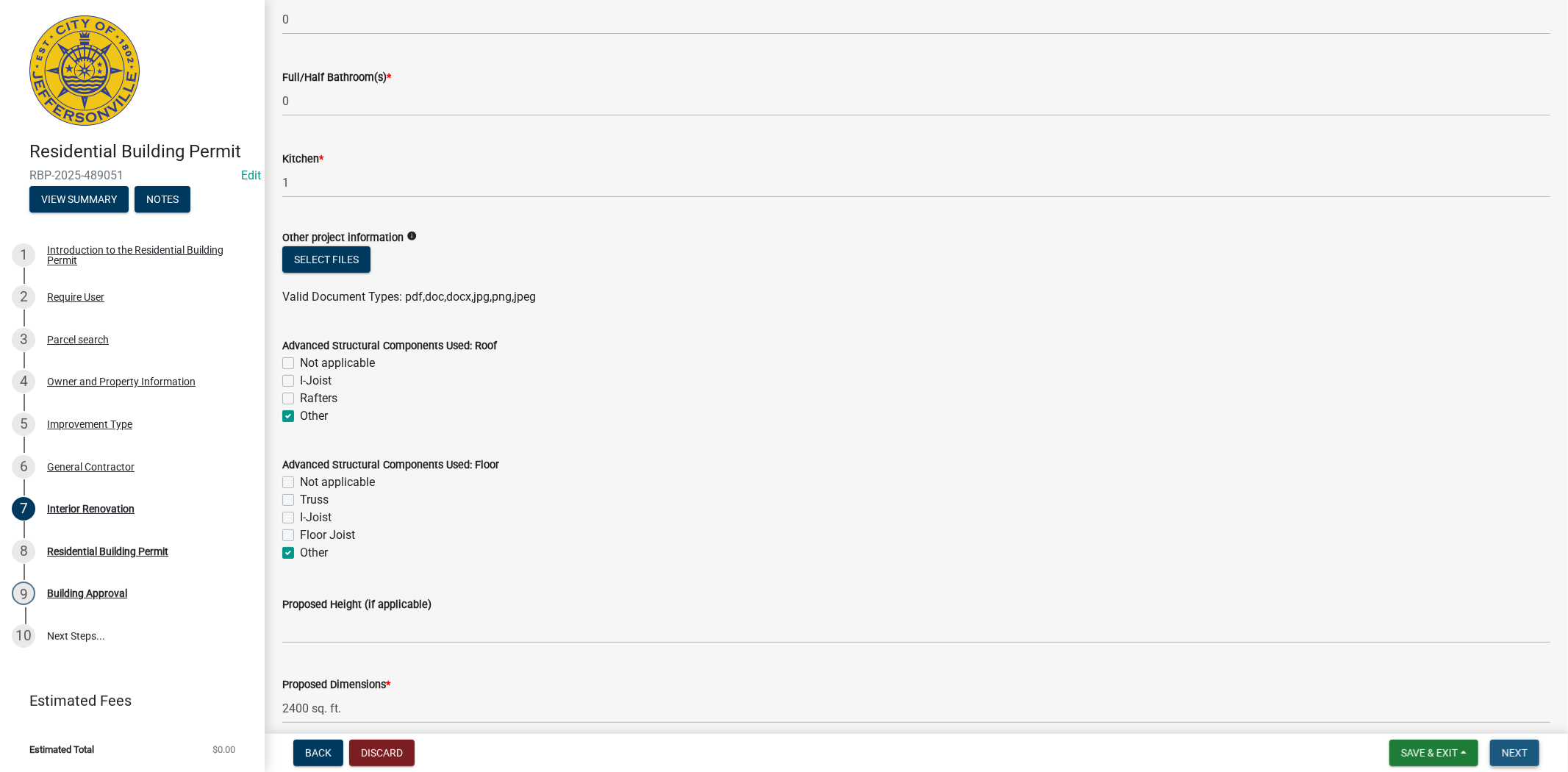
click at [1526, 752] on span "Next" at bounding box center [1514, 753] width 25 height 11
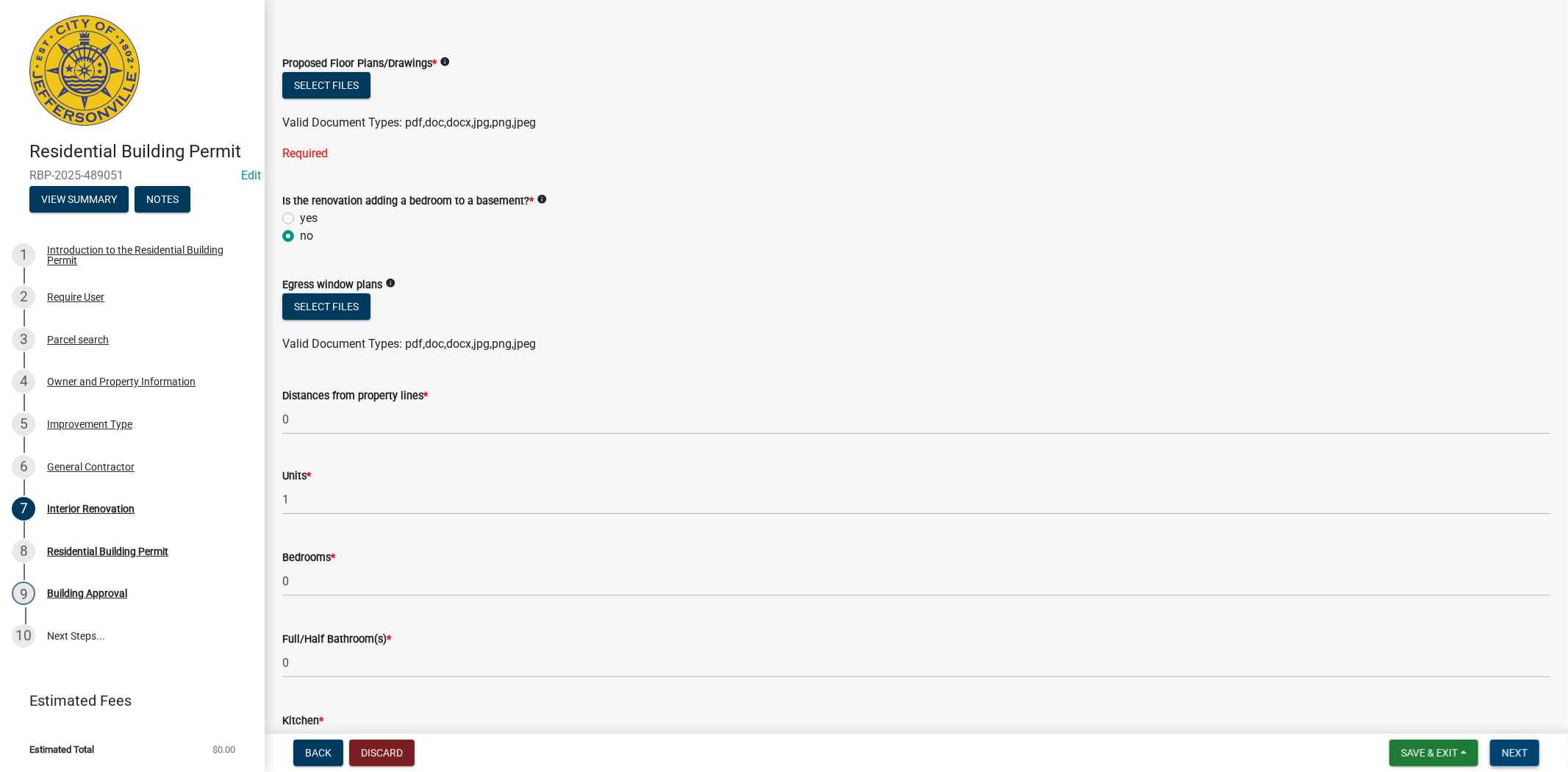
scroll to position [0, 0]
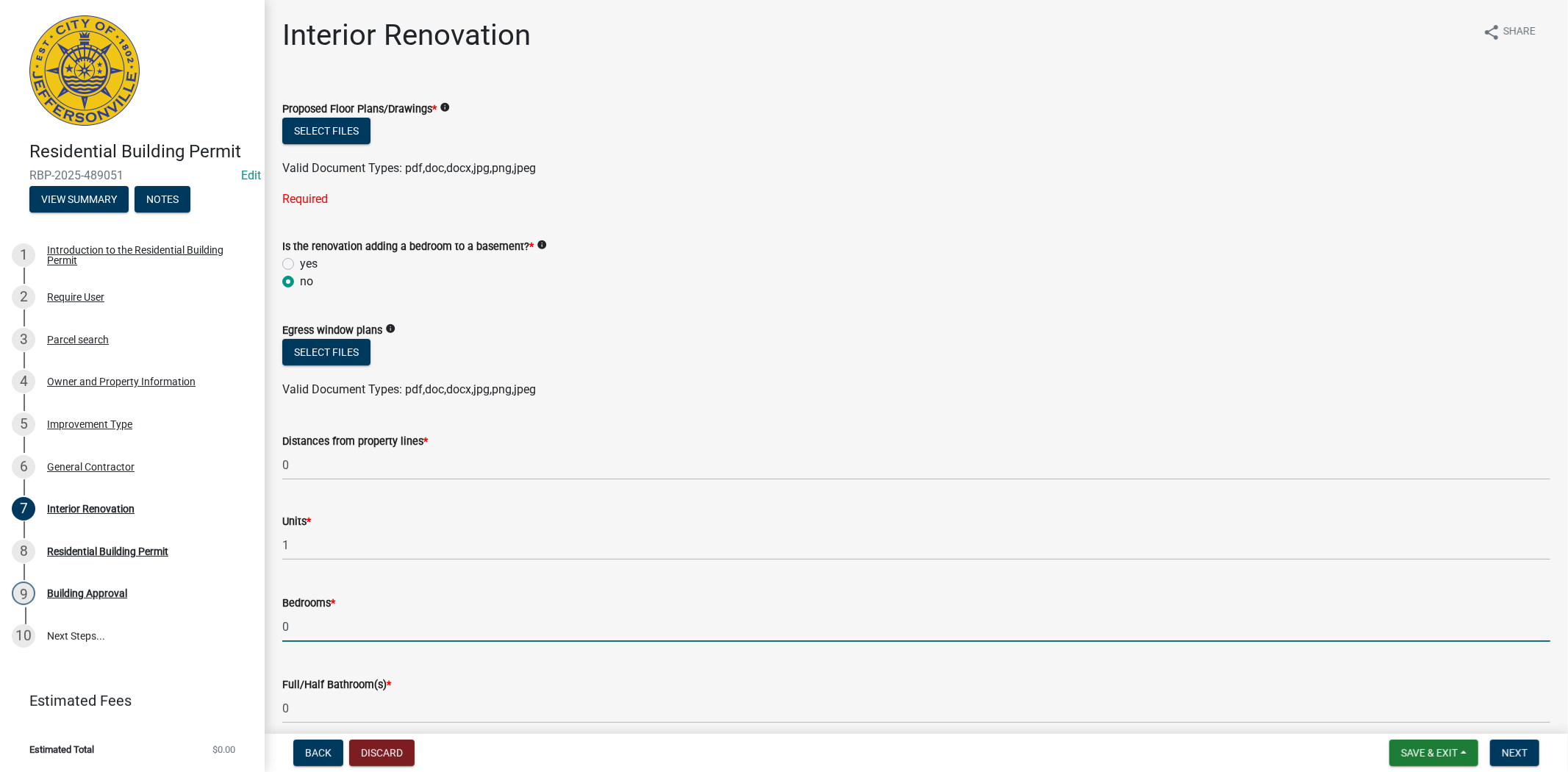
drag, startPoint x: 297, startPoint y: 634, endPoint x: 271, endPoint y: 634, distance: 26.0
click at [271, 634] on div "Bedrooms * 0" at bounding box center [916, 607] width 1290 height 68
click at [346, 125] on button "Select files" at bounding box center [326, 130] width 89 height 26
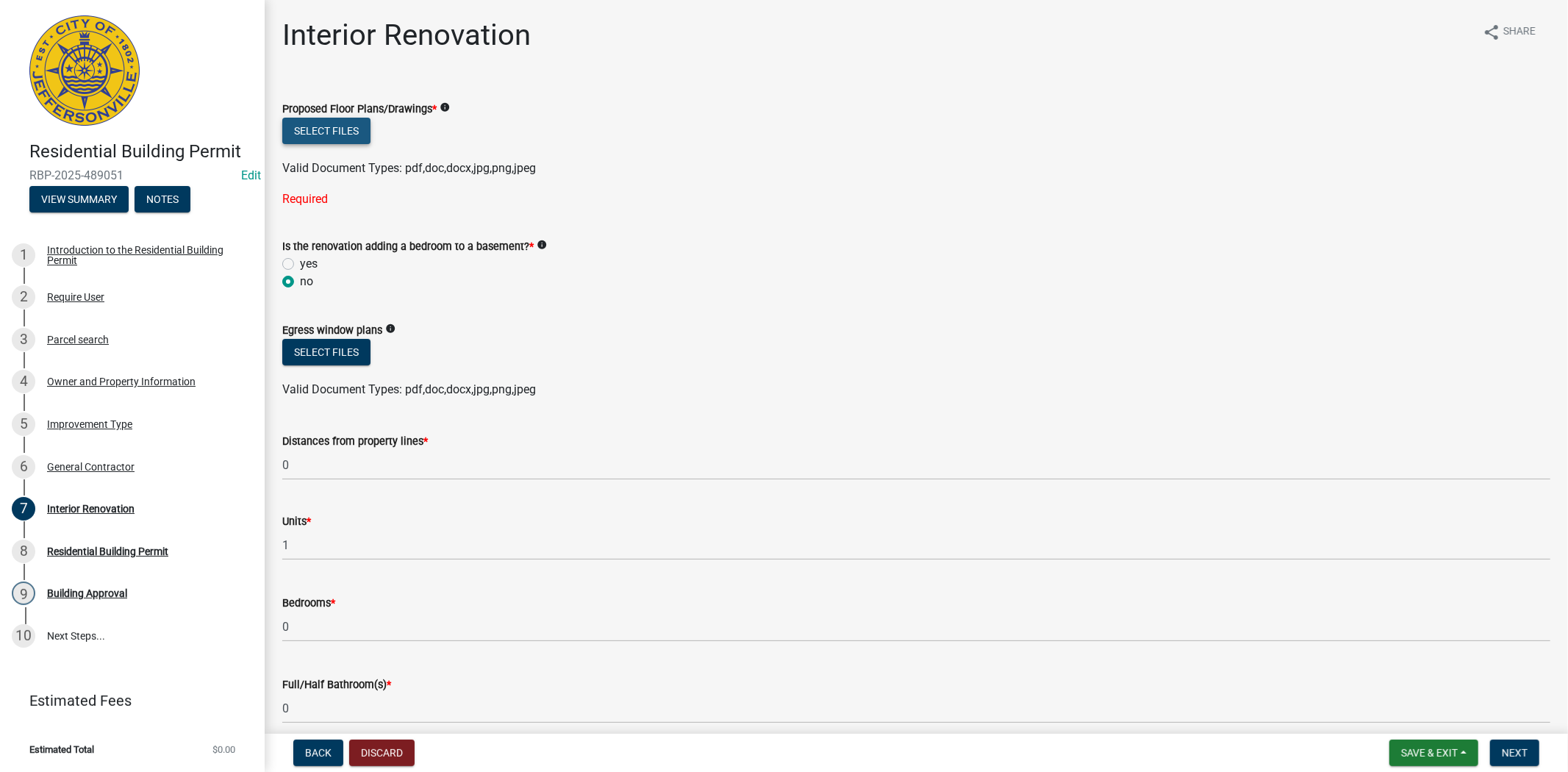
click at [308, 132] on button "Select files" at bounding box center [326, 130] width 89 height 26
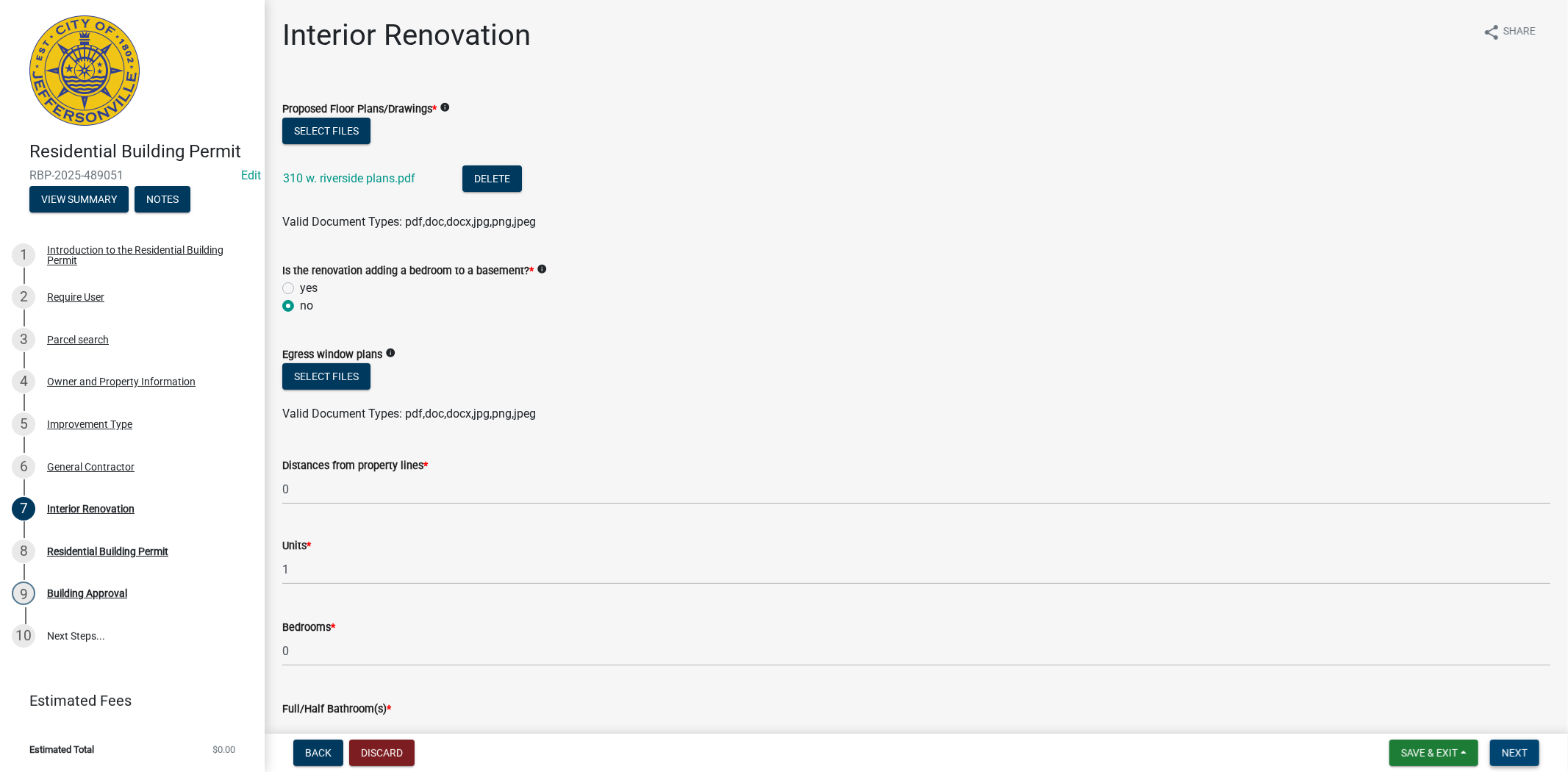
click at [1509, 753] on span "Next" at bounding box center [1514, 753] width 25 height 11
click at [1508, 755] on span "Next" at bounding box center [1514, 753] width 25 height 11
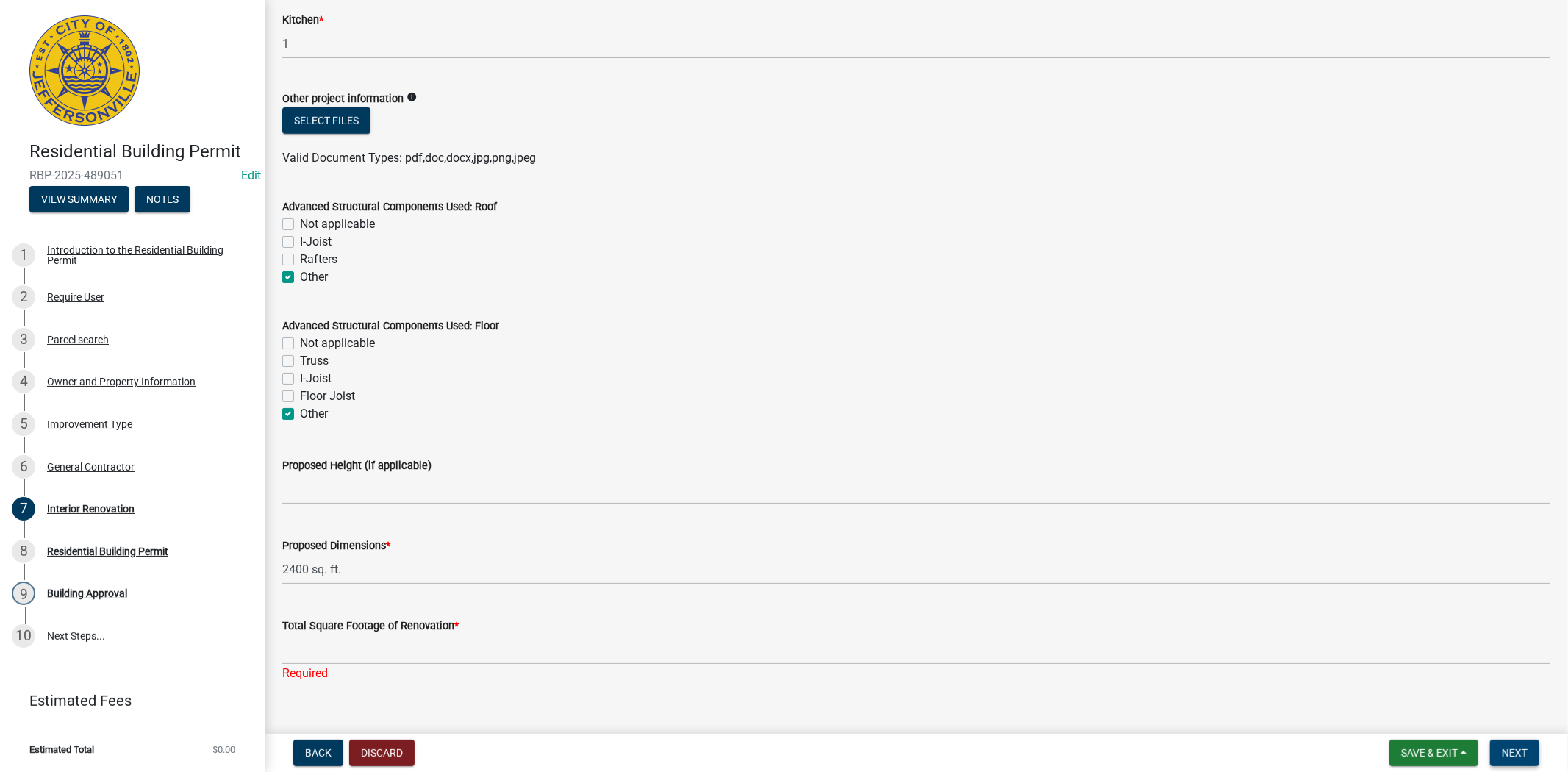
scroll to position [794, 0]
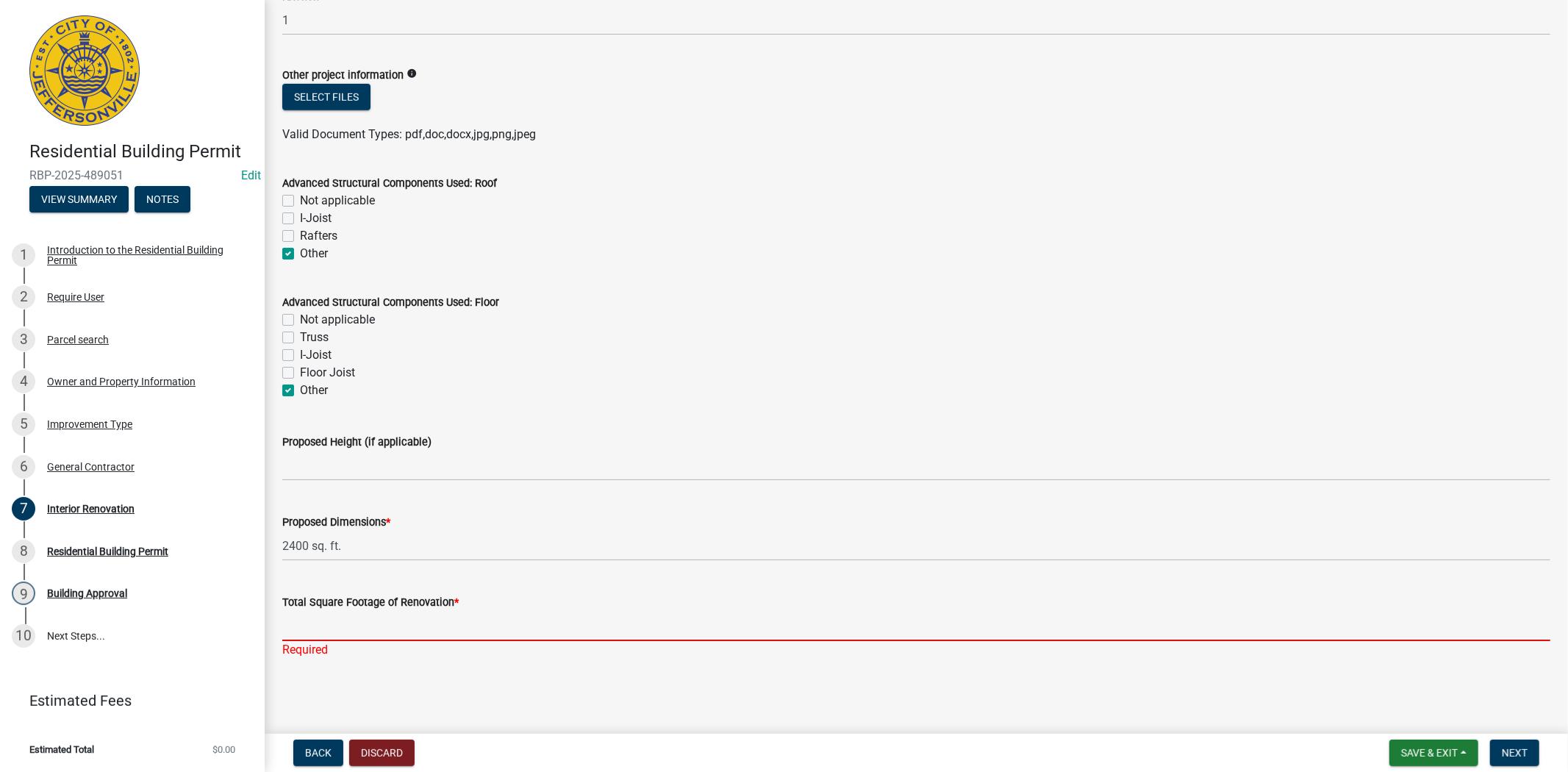
click at [308, 633] on input "Total Square Footage of Renovation *" at bounding box center [916, 626] width 1268 height 30
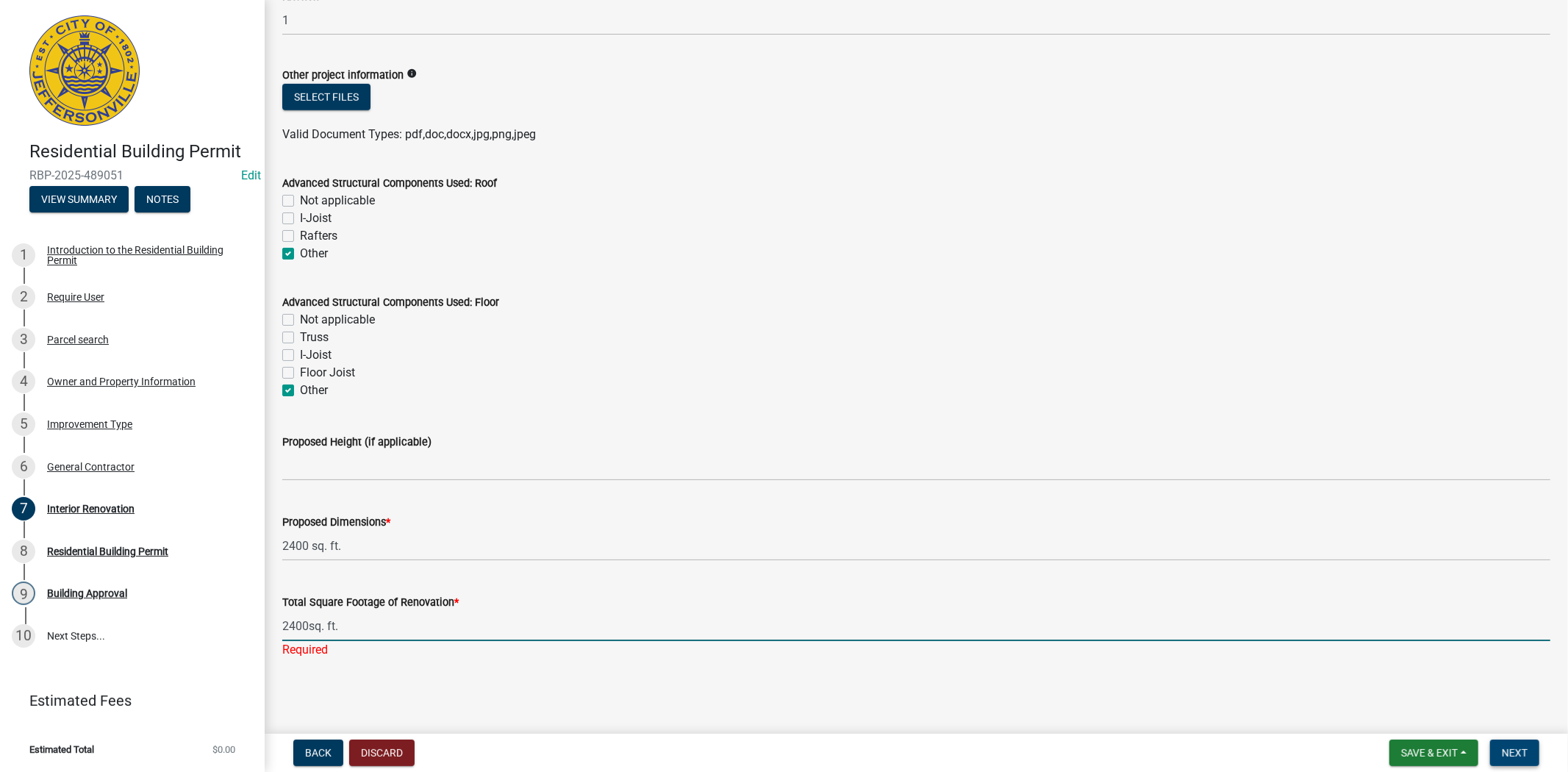
type input "2400sq. ft."
click at [1520, 751] on span "Next" at bounding box center [1514, 753] width 25 height 11
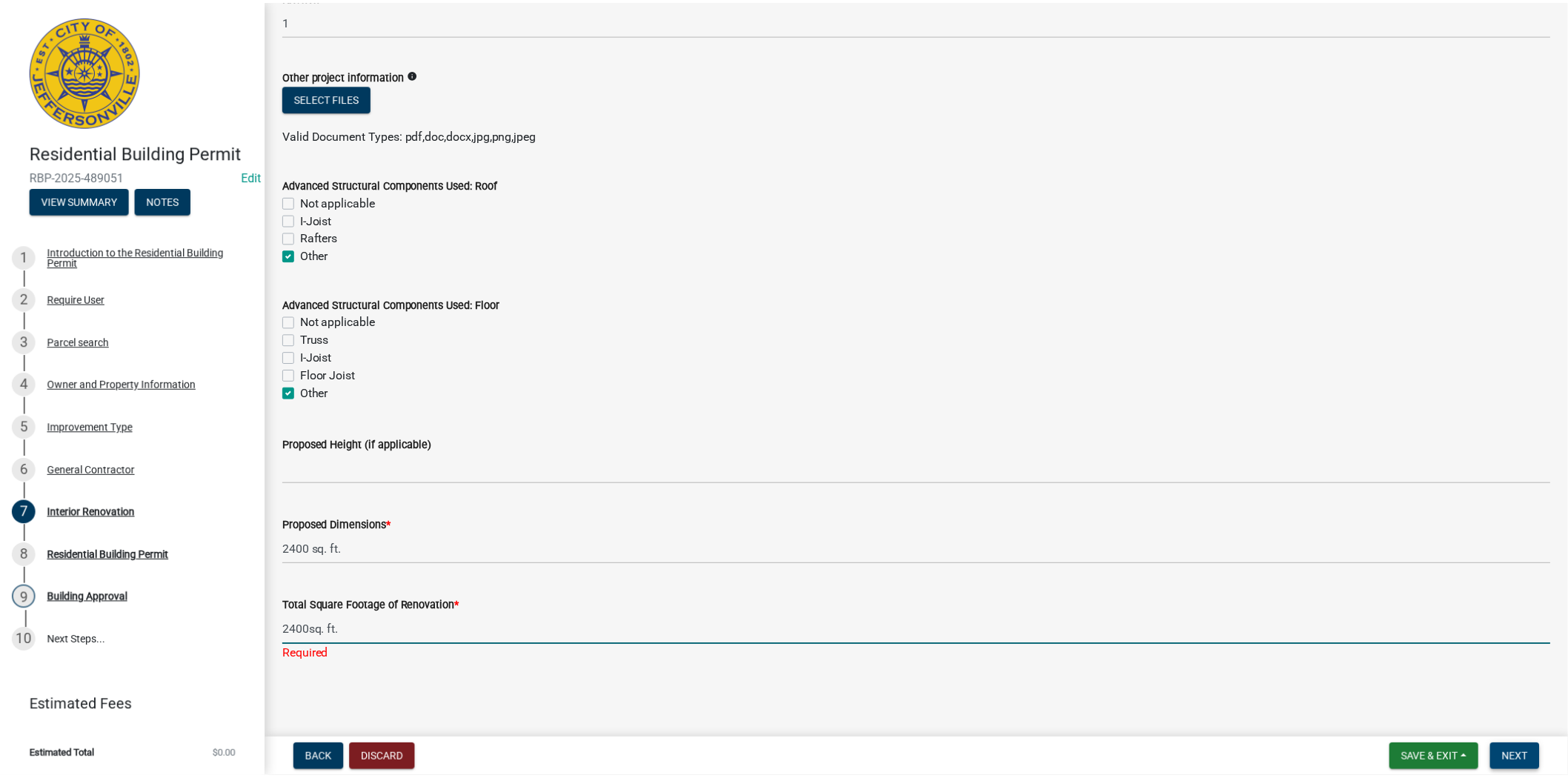
scroll to position [0, 0]
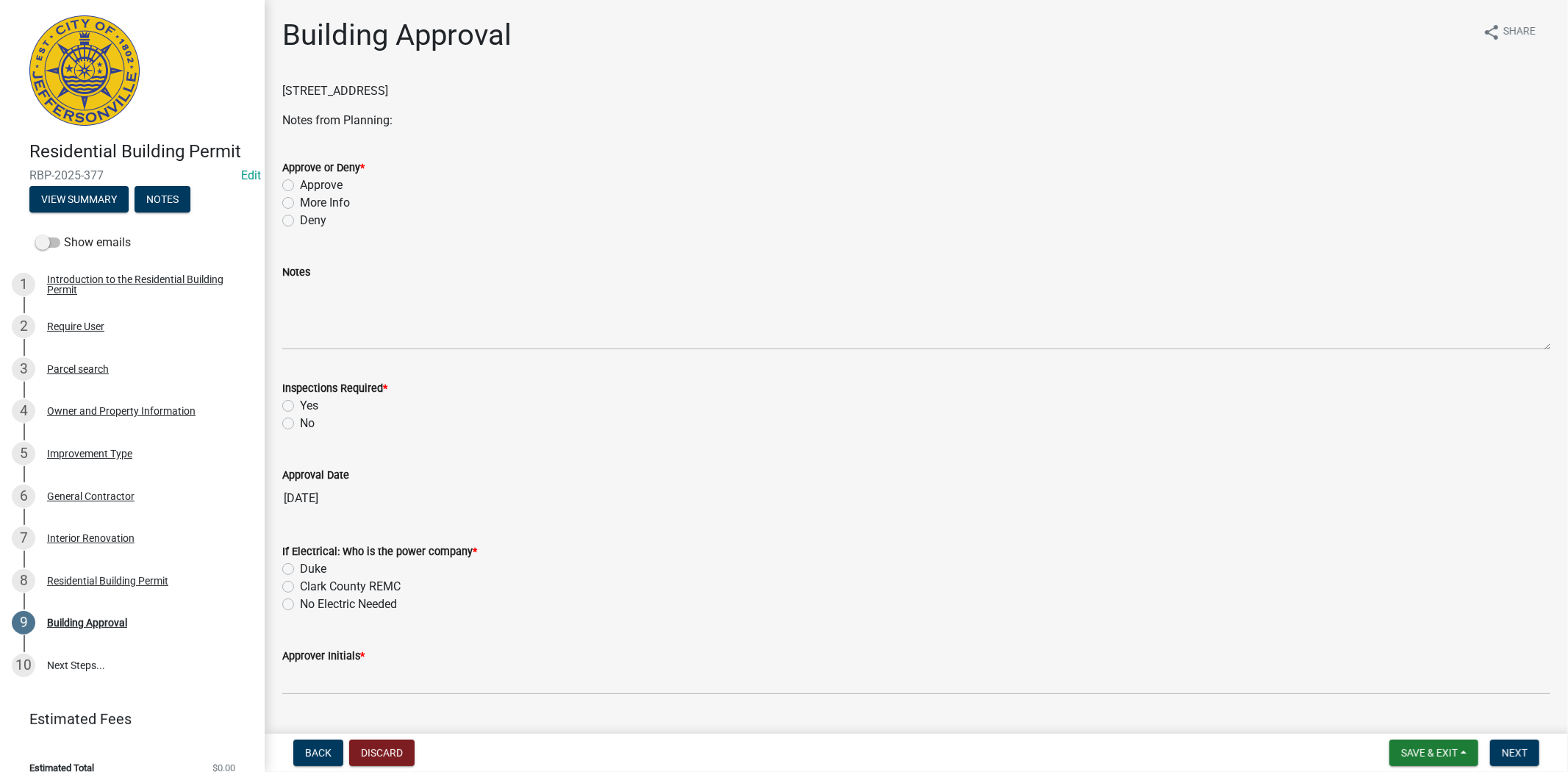
click at [300, 185] on label "Approve" at bounding box center [321, 185] width 43 height 18
click at [300, 185] on input "Approve" at bounding box center [305, 181] width 10 height 10
radio input "true"
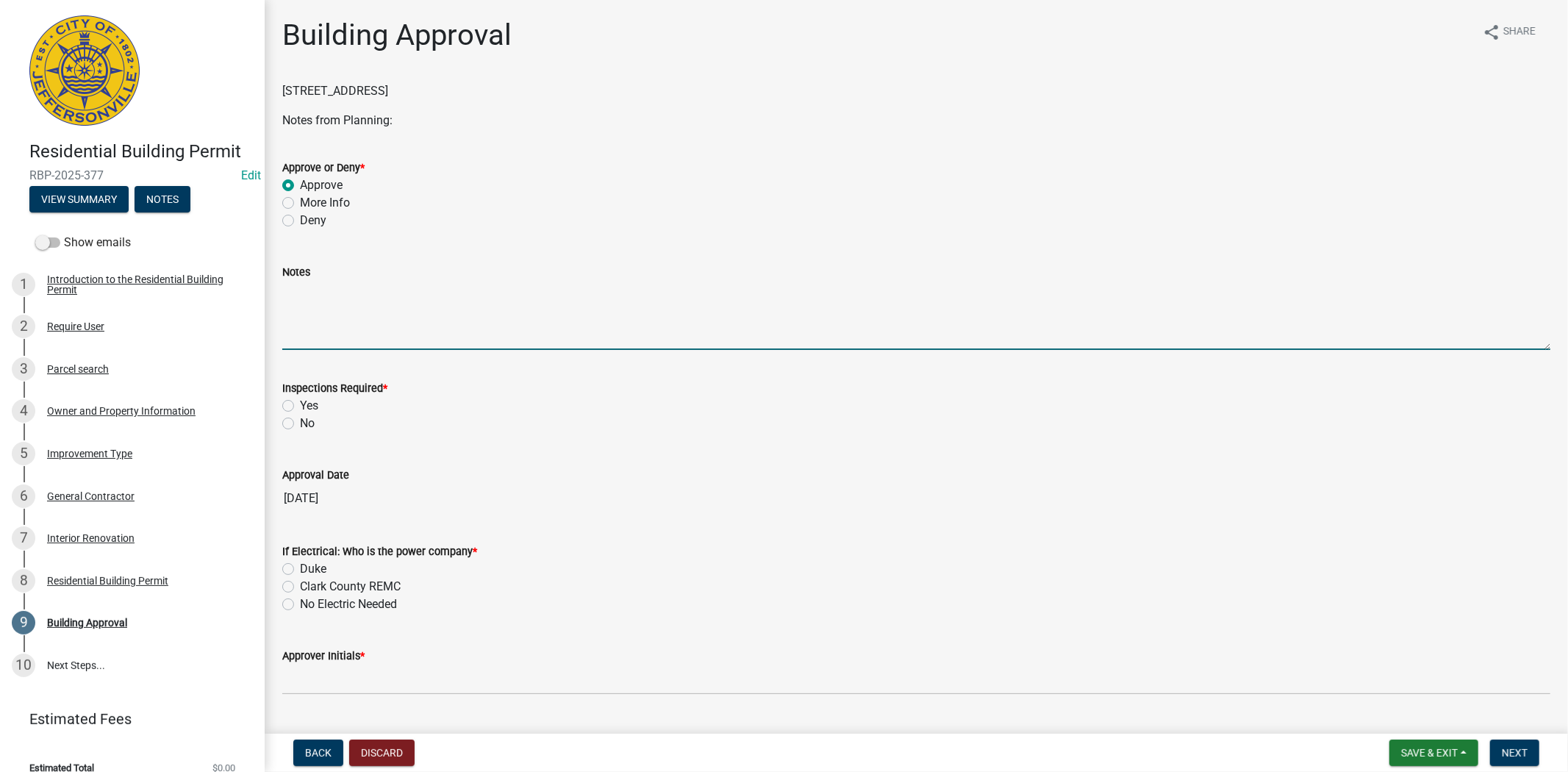
click at [294, 302] on textarea "Notes" at bounding box center [916, 315] width 1268 height 69
type textarea "plans approved by LW"
click at [300, 405] on label "Yes" at bounding box center [309, 406] width 18 height 18
click at [300, 405] on input "Yes" at bounding box center [305, 402] width 10 height 10
radio input "true"
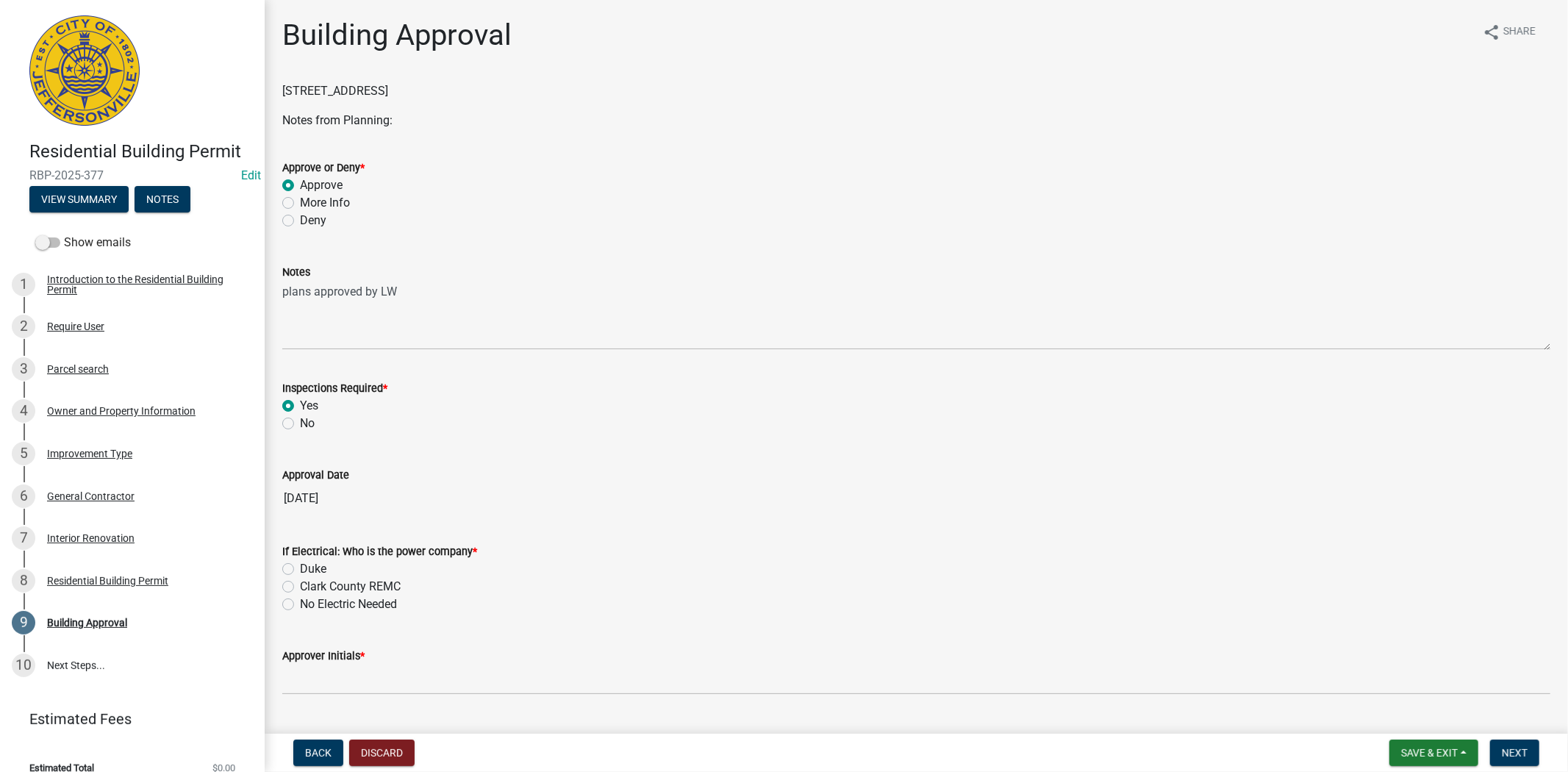
click at [300, 569] on label "Duke" at bounding box center [313, 569] width 26 height 18
click at [300, 569] on input "Duke" at bounding box center [305, 565] width 10 height 10
radio input "true"
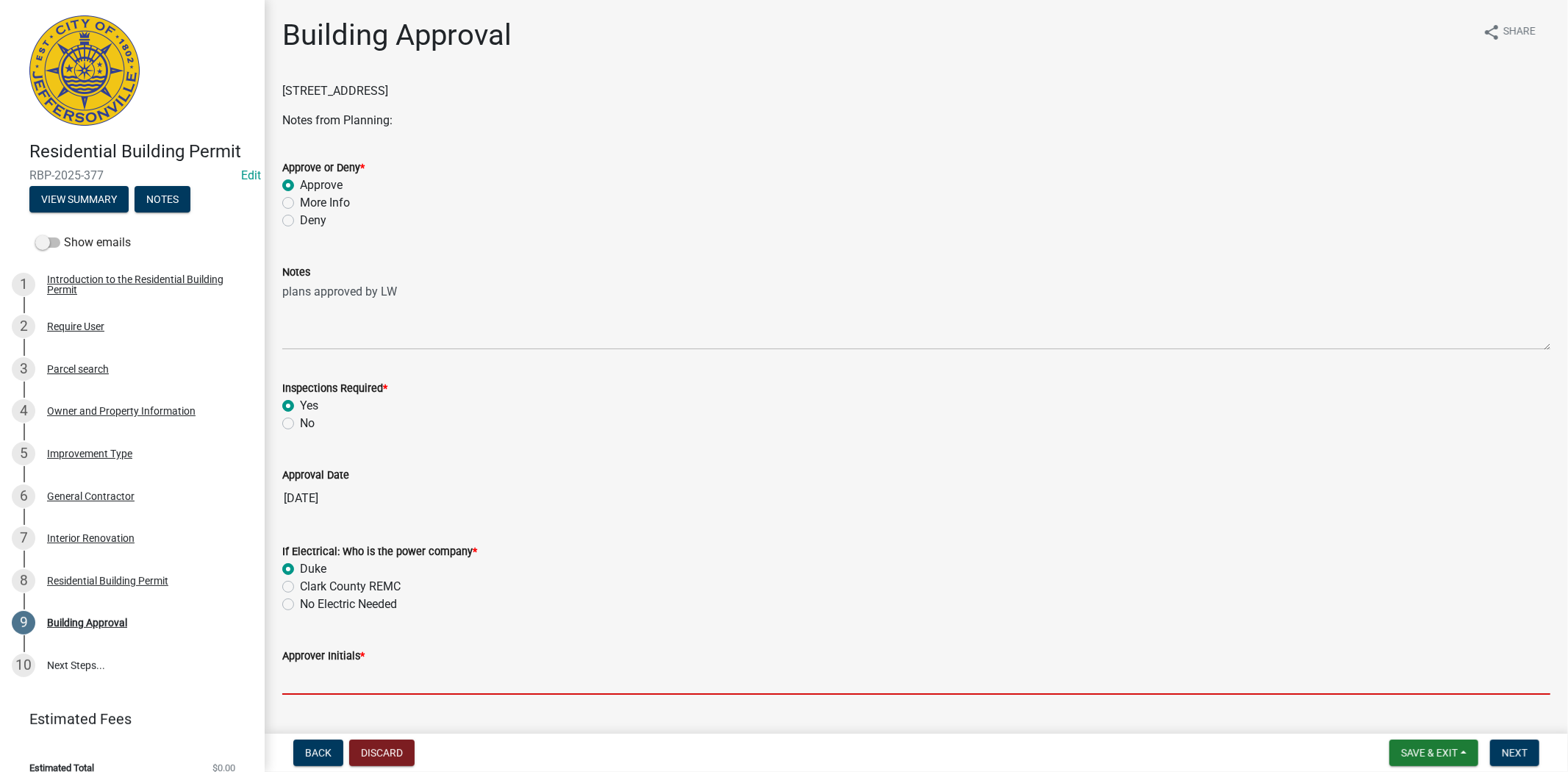
click at [304, 684] on input "Approver Initials *" at bounding box center [916, 679] width 1268 height 30
type input "MKF BY LW"
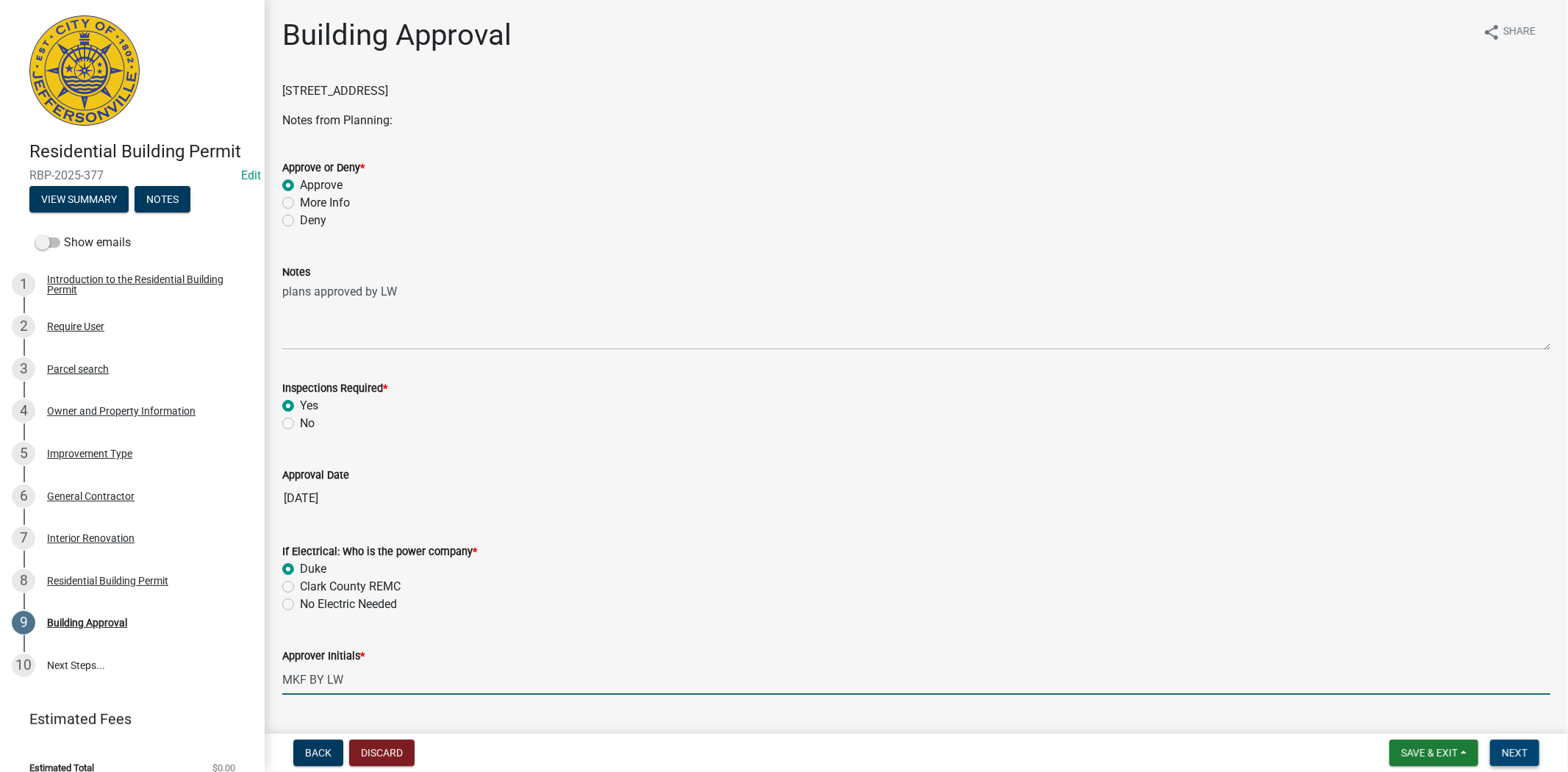
click at [1511, 759] on button "Next" at bounding box center [1515, 753] width 49 height 26
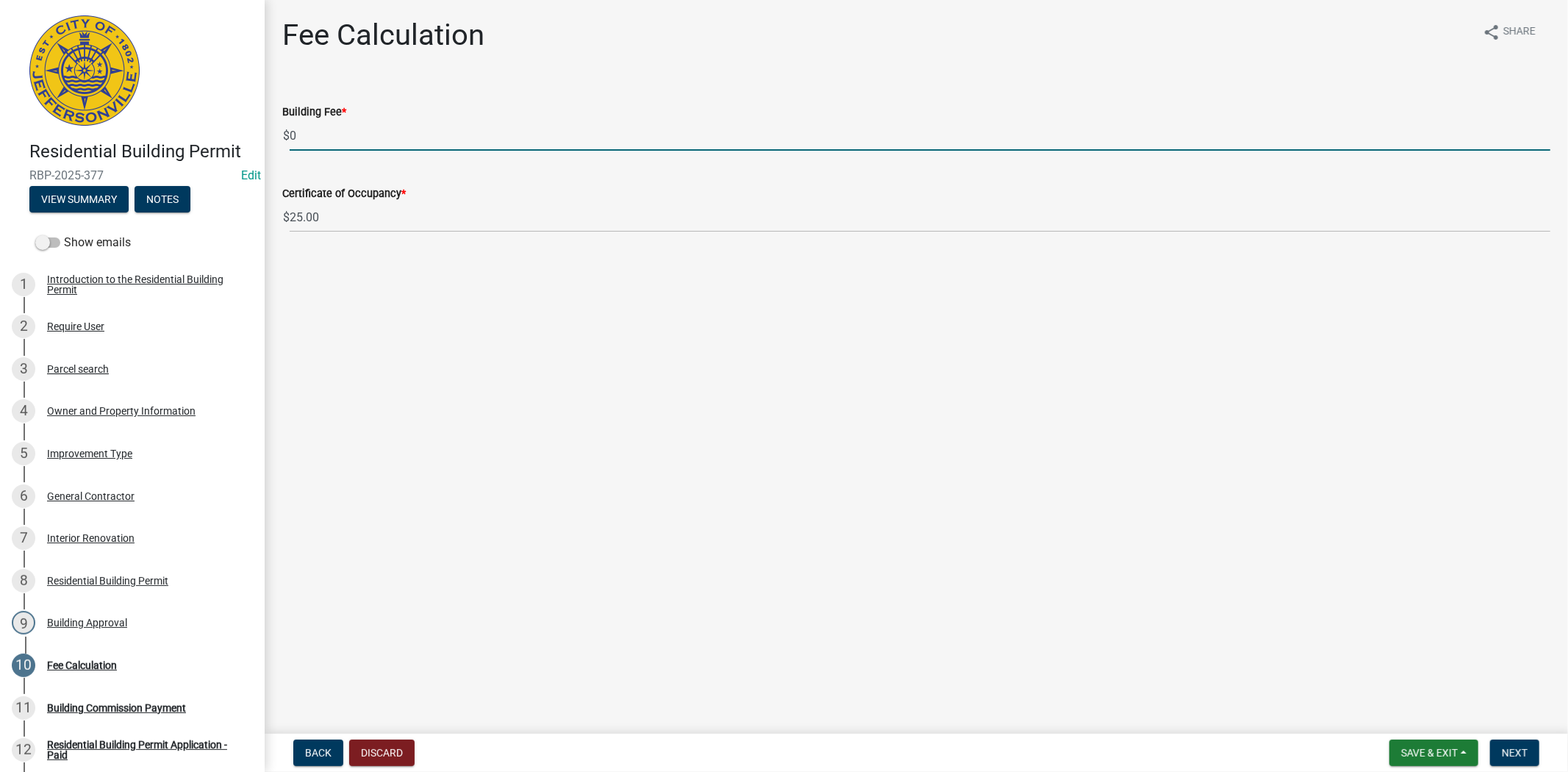
click at [312, 138] on input "0" at bounding box center [919, 135] width 1260 height 30
type input "0"
type input "192.00"
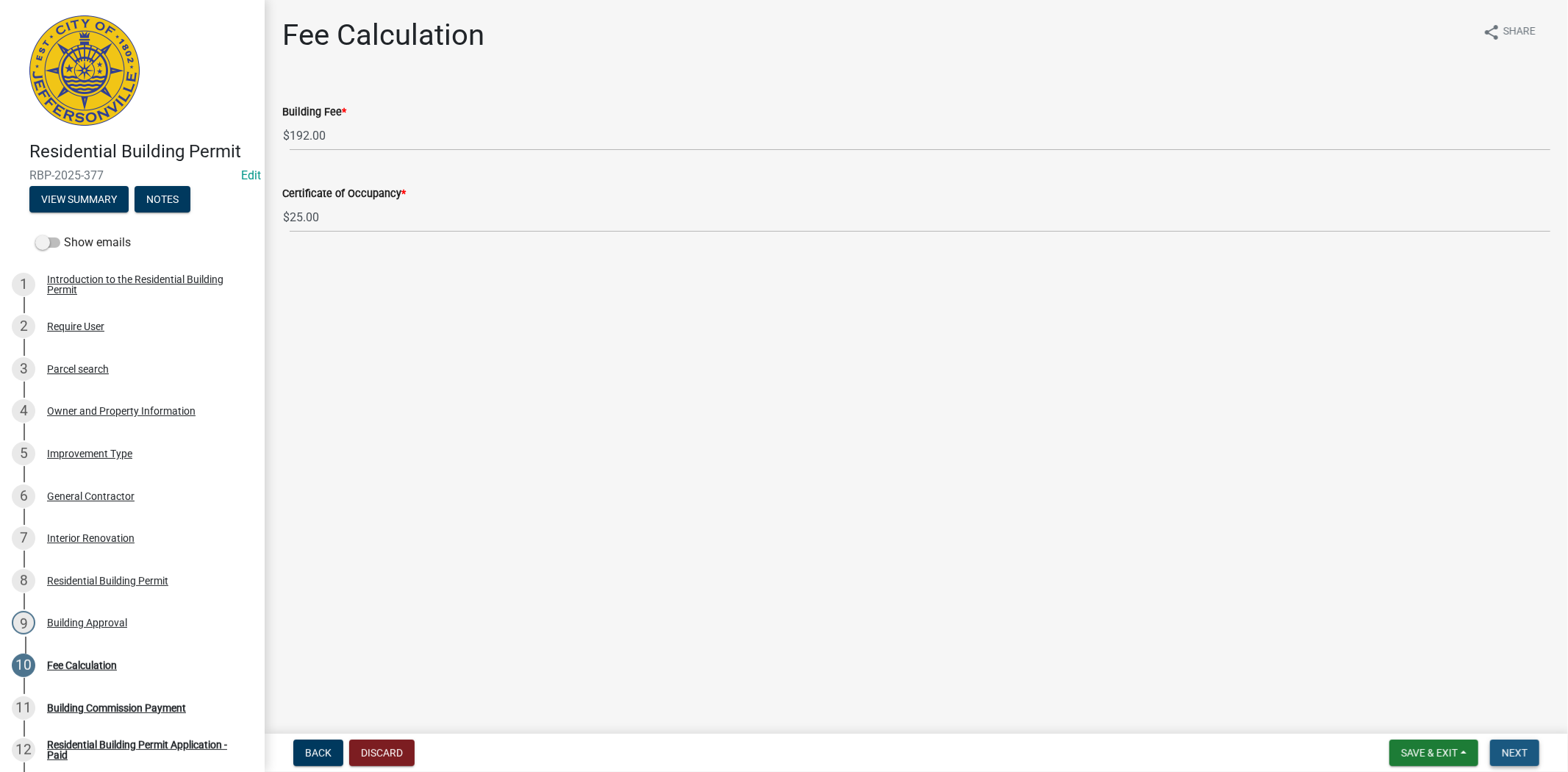
click at [1519, 747] on span "Next" at bounding box center [1514, 753] width 25 height 11
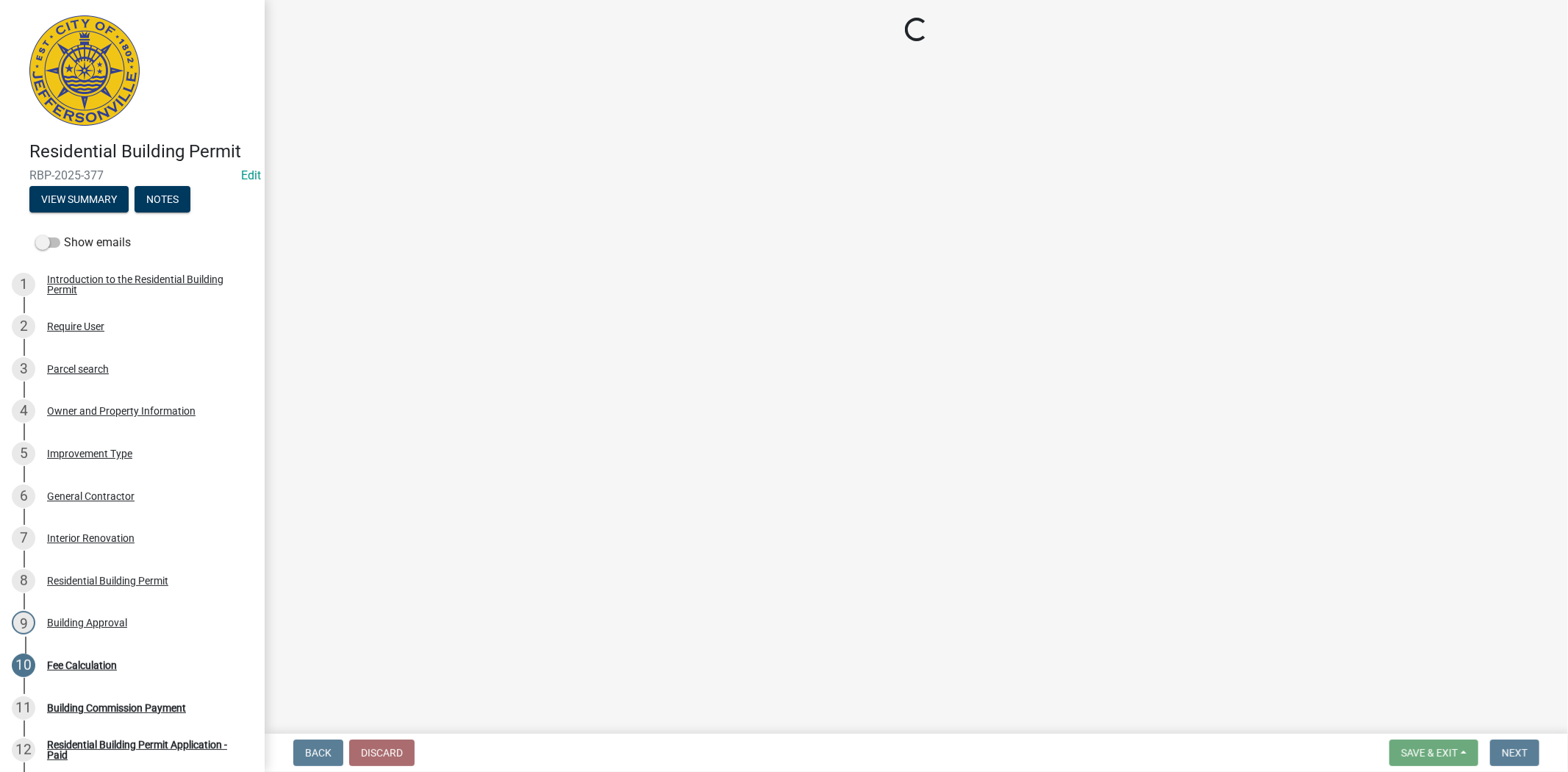
select select "3: 3"
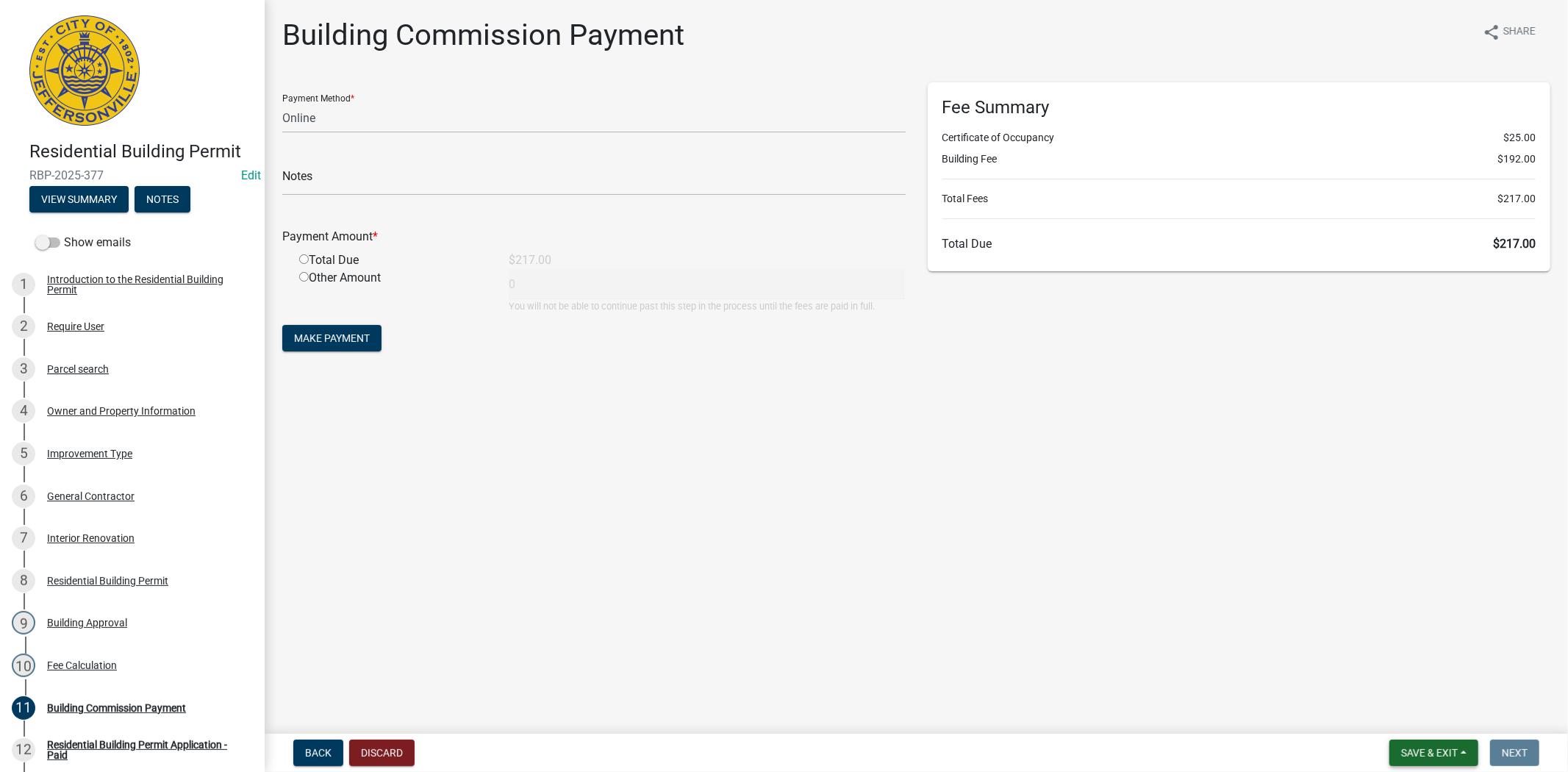
click at [1428, 755] on span "Save & Exit" at bounding box center [1429, 753] width 57 height 11
click at [1406, 720] on button "Save & Exit" at bounding box center [1419, 715] width 117 height 35
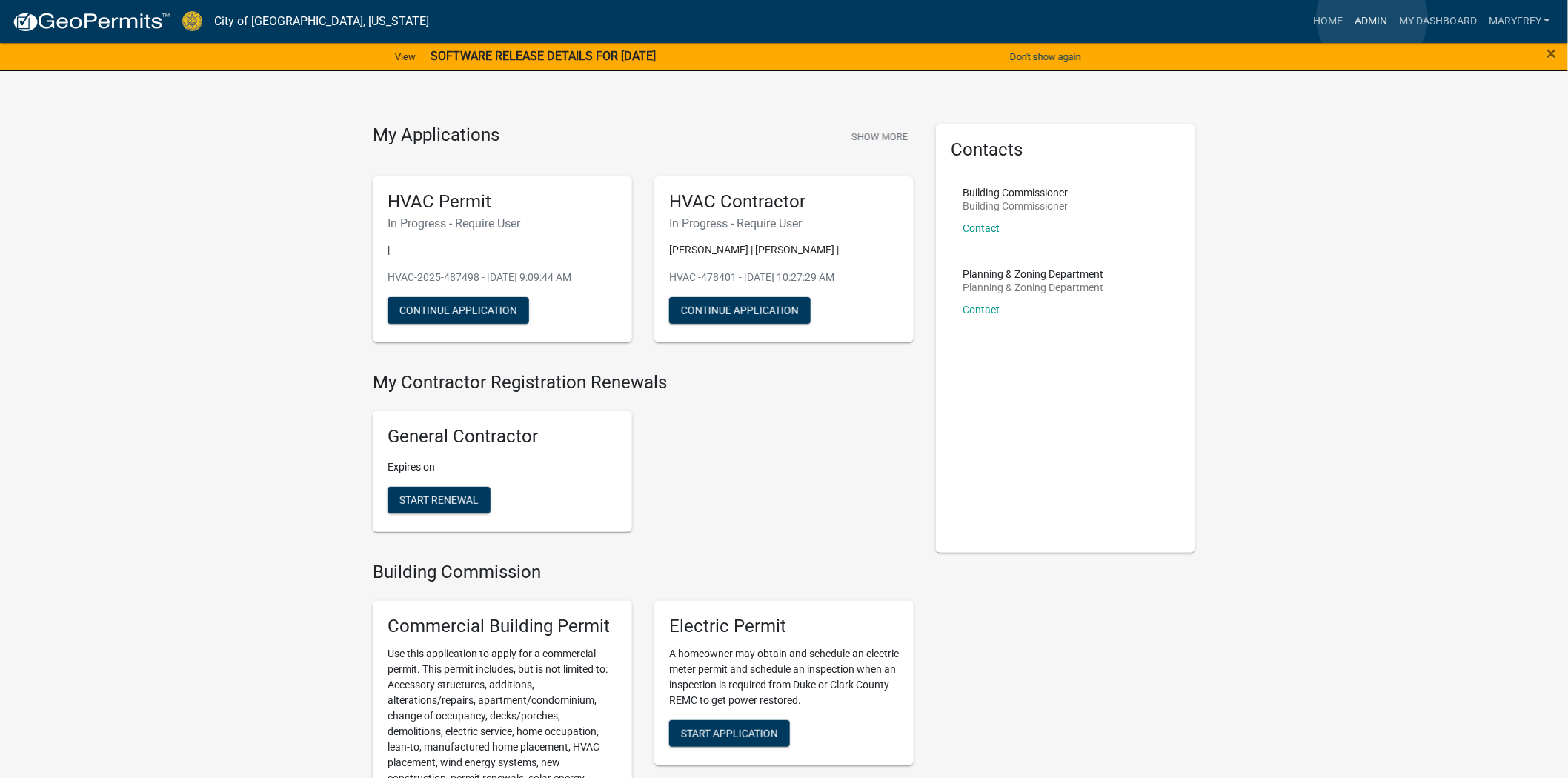
click at [1373, 18] on link "Admin" at bounding box center [1371, 21] width 45 height 28
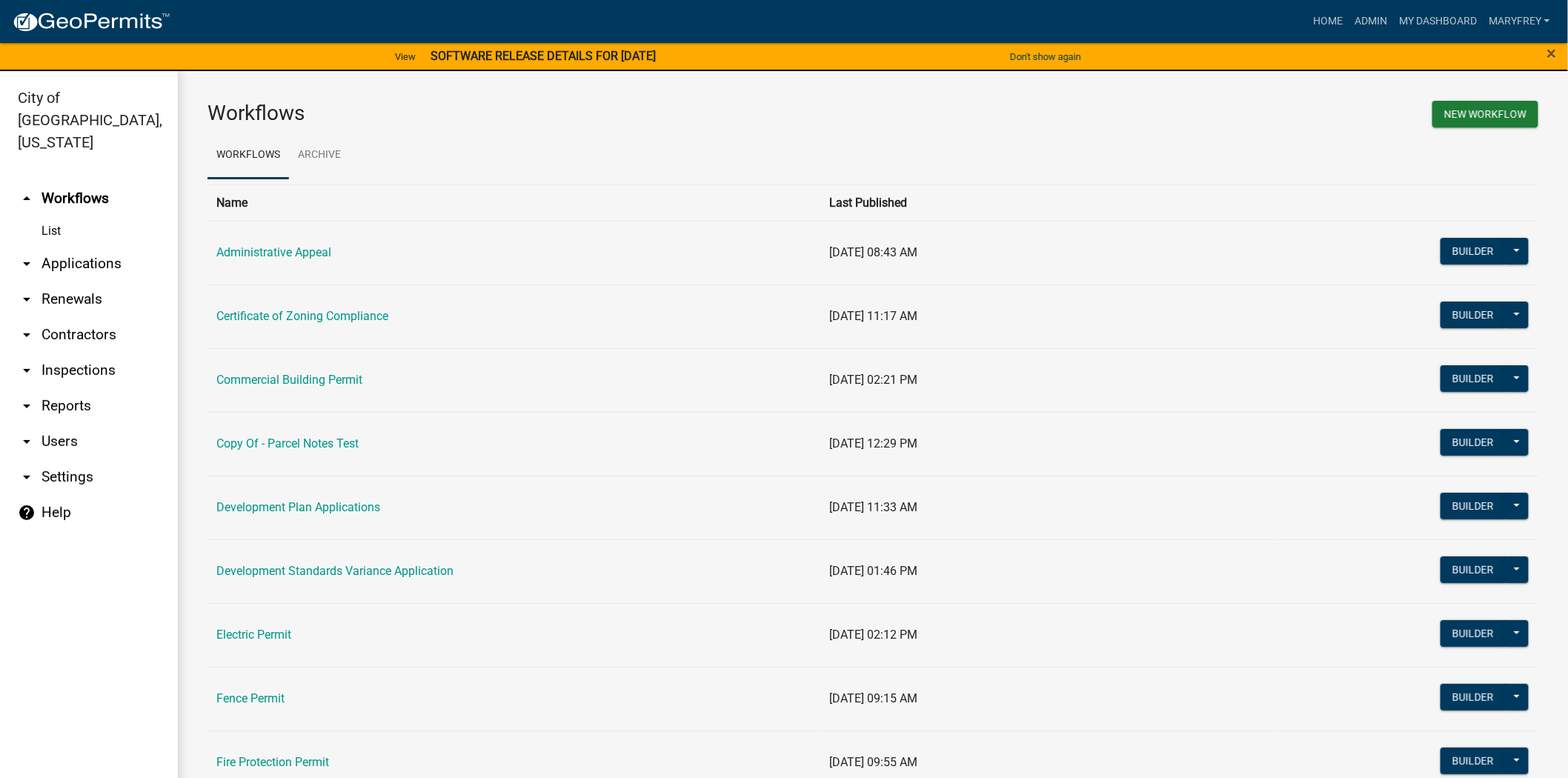
click at [83, 246] on link "arrow_drop_down Applications" at bounding box center [88, 264] width 178 height 36
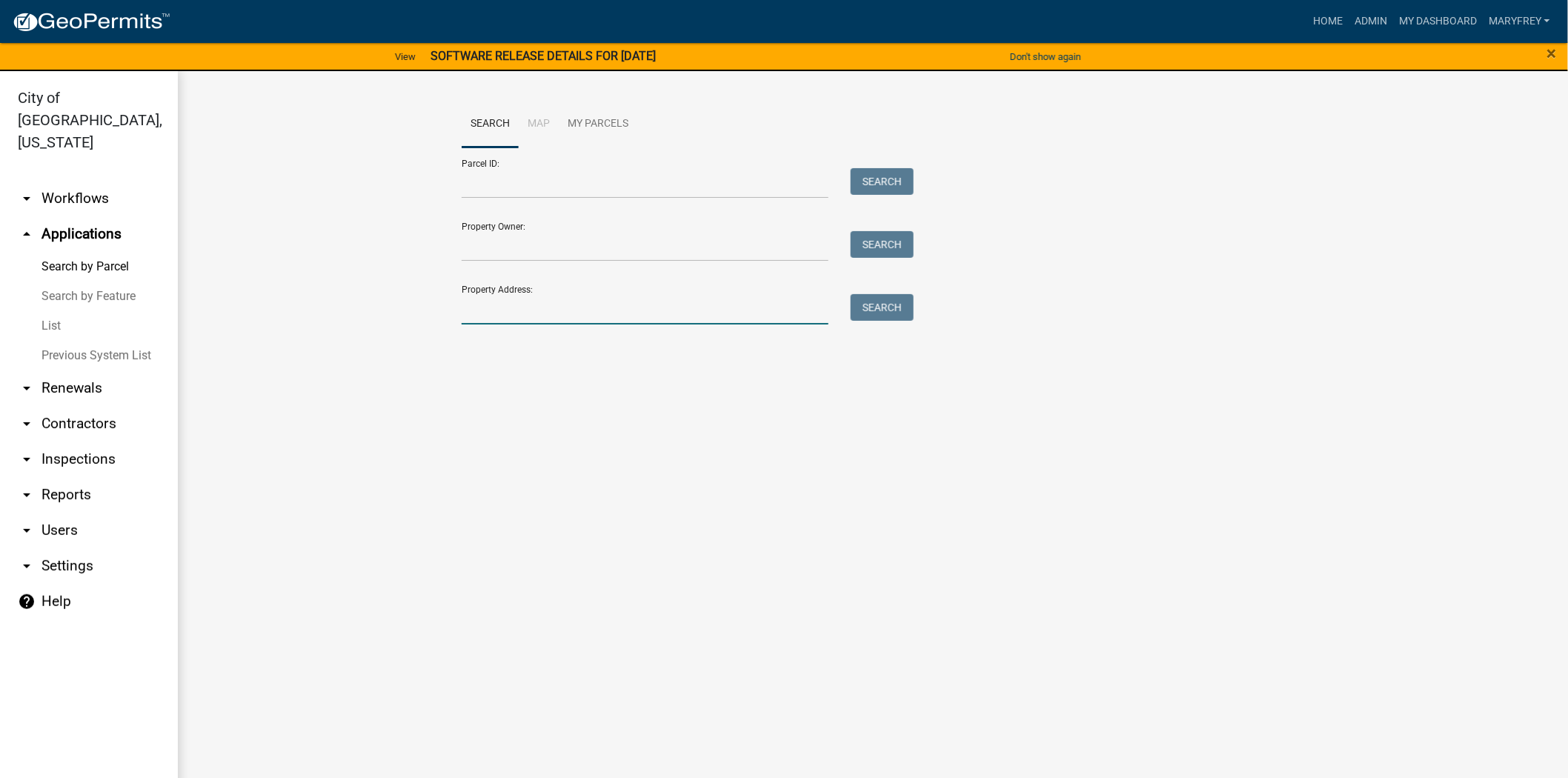
click at [517, 312] on input "Property Address:" at bounding box center [645, 309] width 367 height 31
type input "310 riverside"
click at [875, 305] on button "Search" at bounding box center [882, 308] width 63 height 26
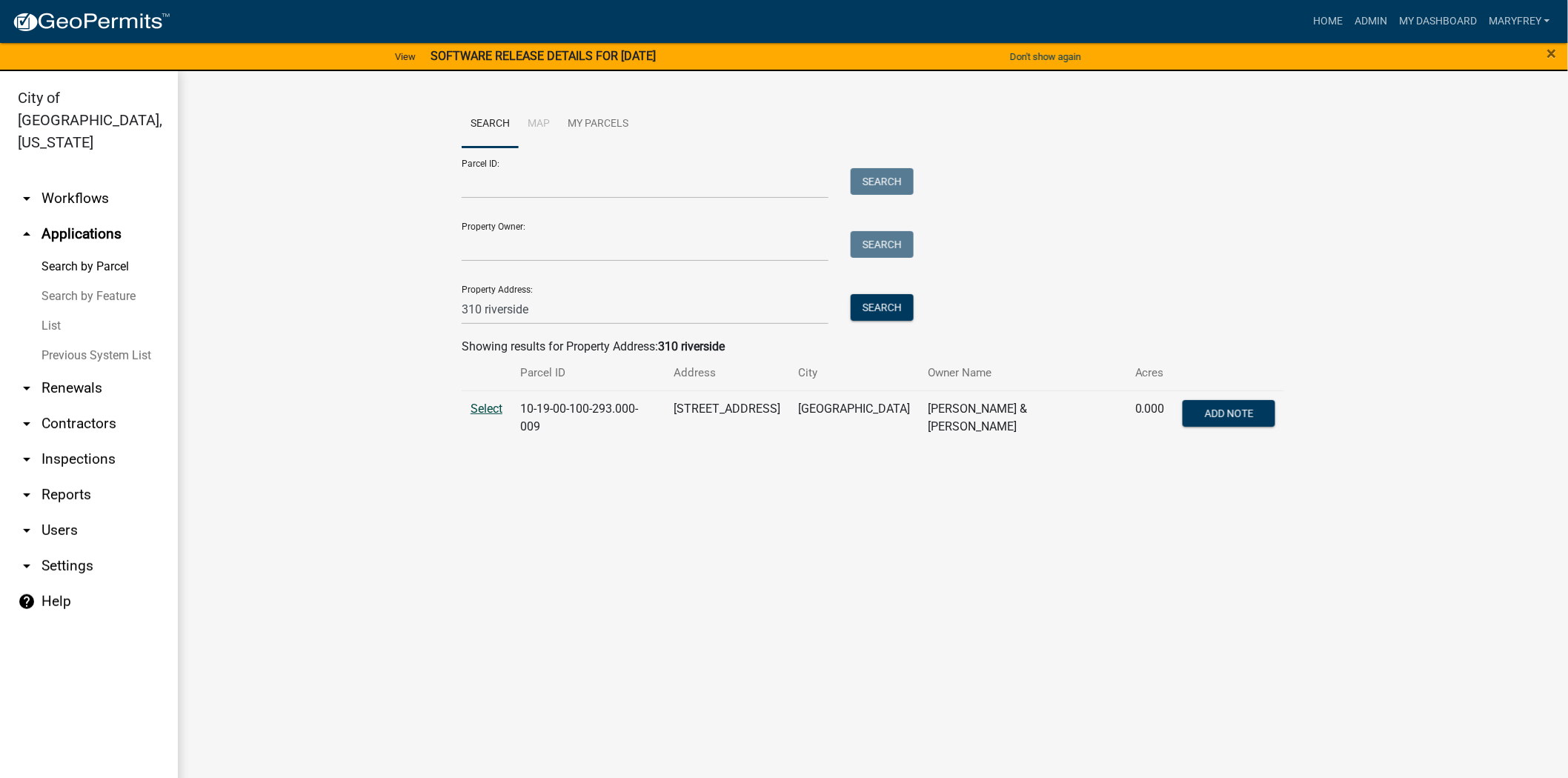
click at [482, 404] on span "Select" at bounding box center [486, 408] width 32 height 14
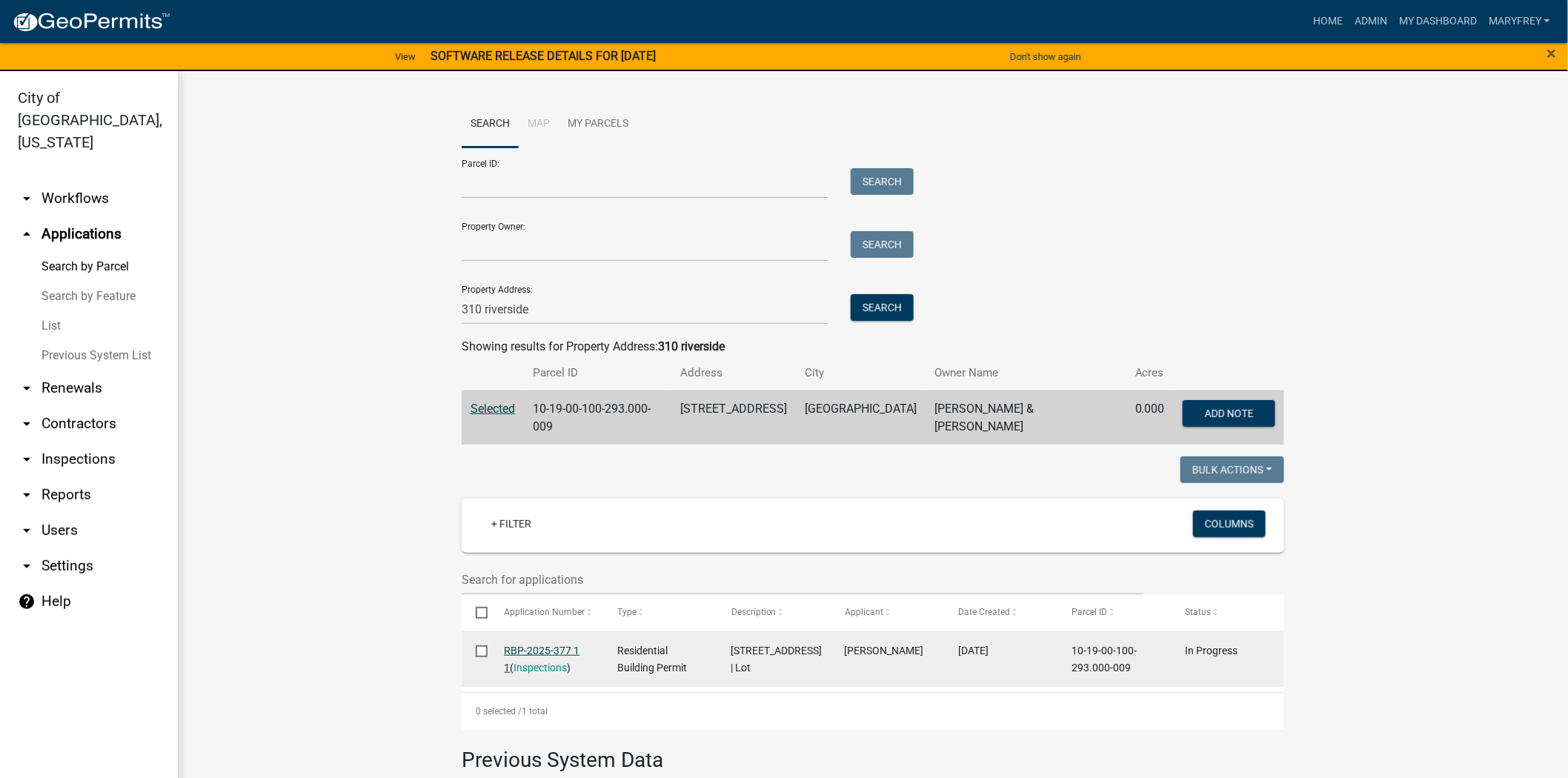
click at [520, 645] on link "RBP-2025-377 1 1" at bounding box center [542, 659] width 75 height 29
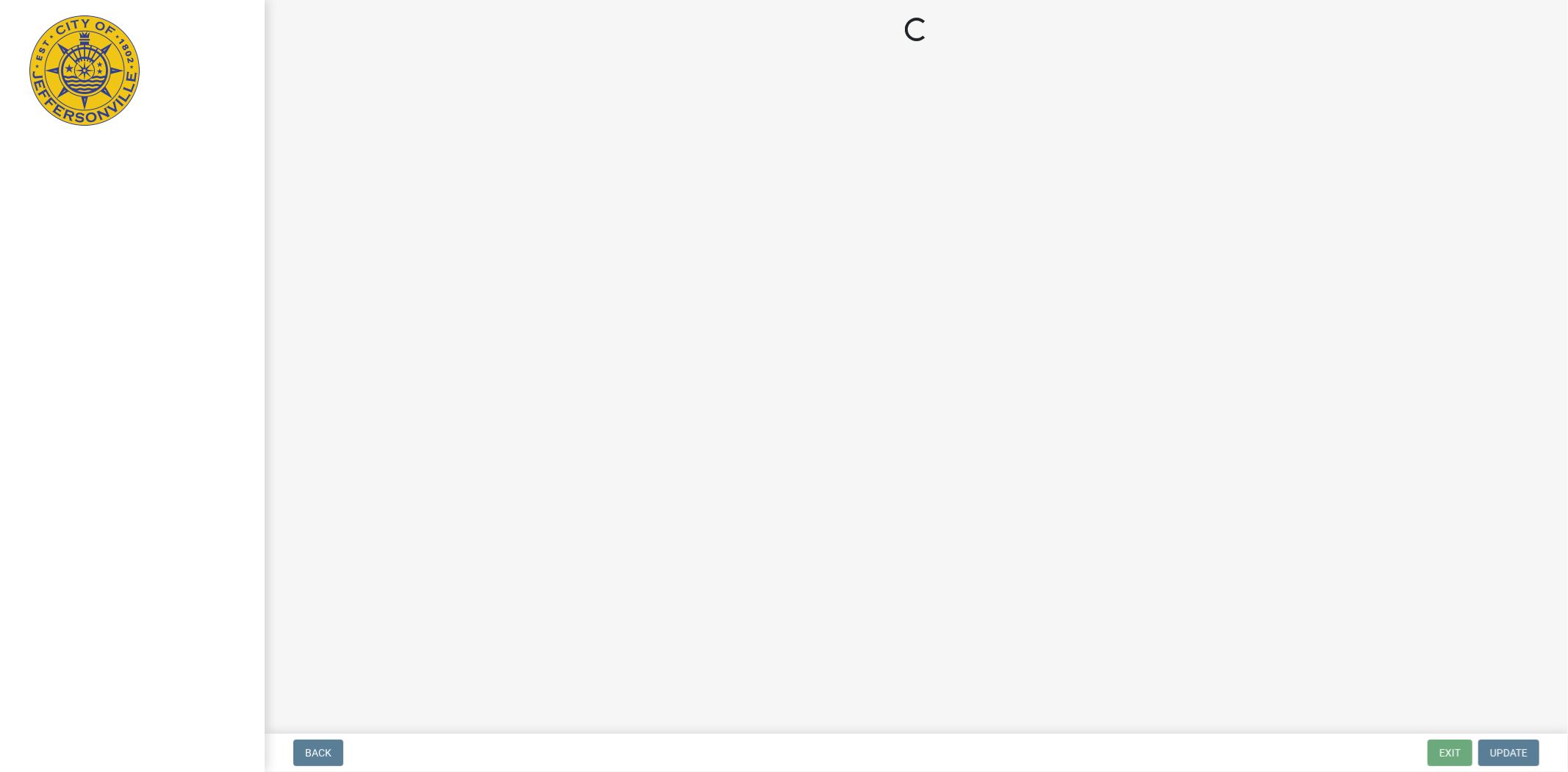
select select "3: 3"
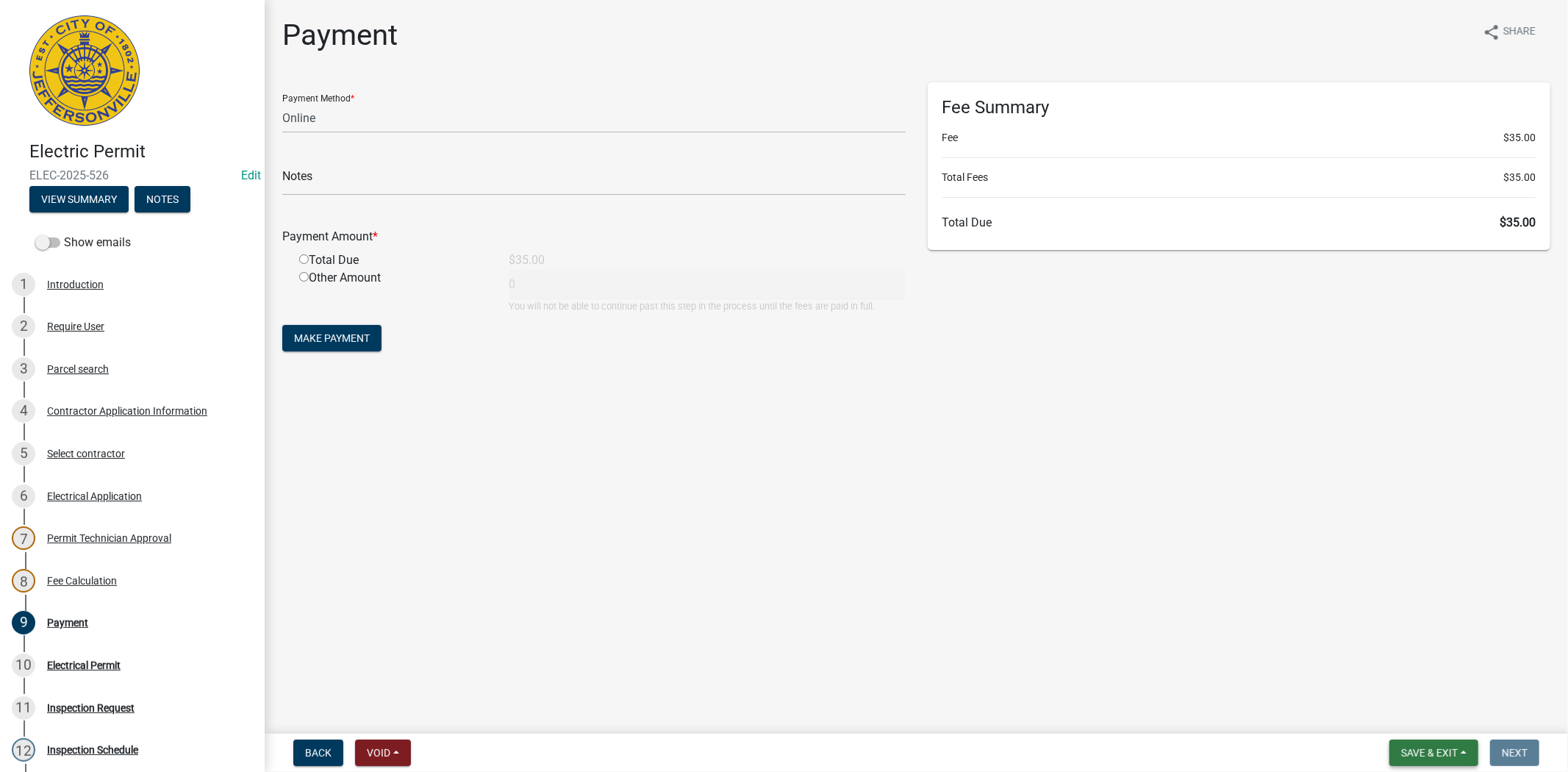
click at [1434, 758] on button "Save & Exit" at bounding box center [1434, 753] width 89 height 26
click at [1420, 725] on button "Save & Exit" at bounding box center [1419, 715] width 117 height 35
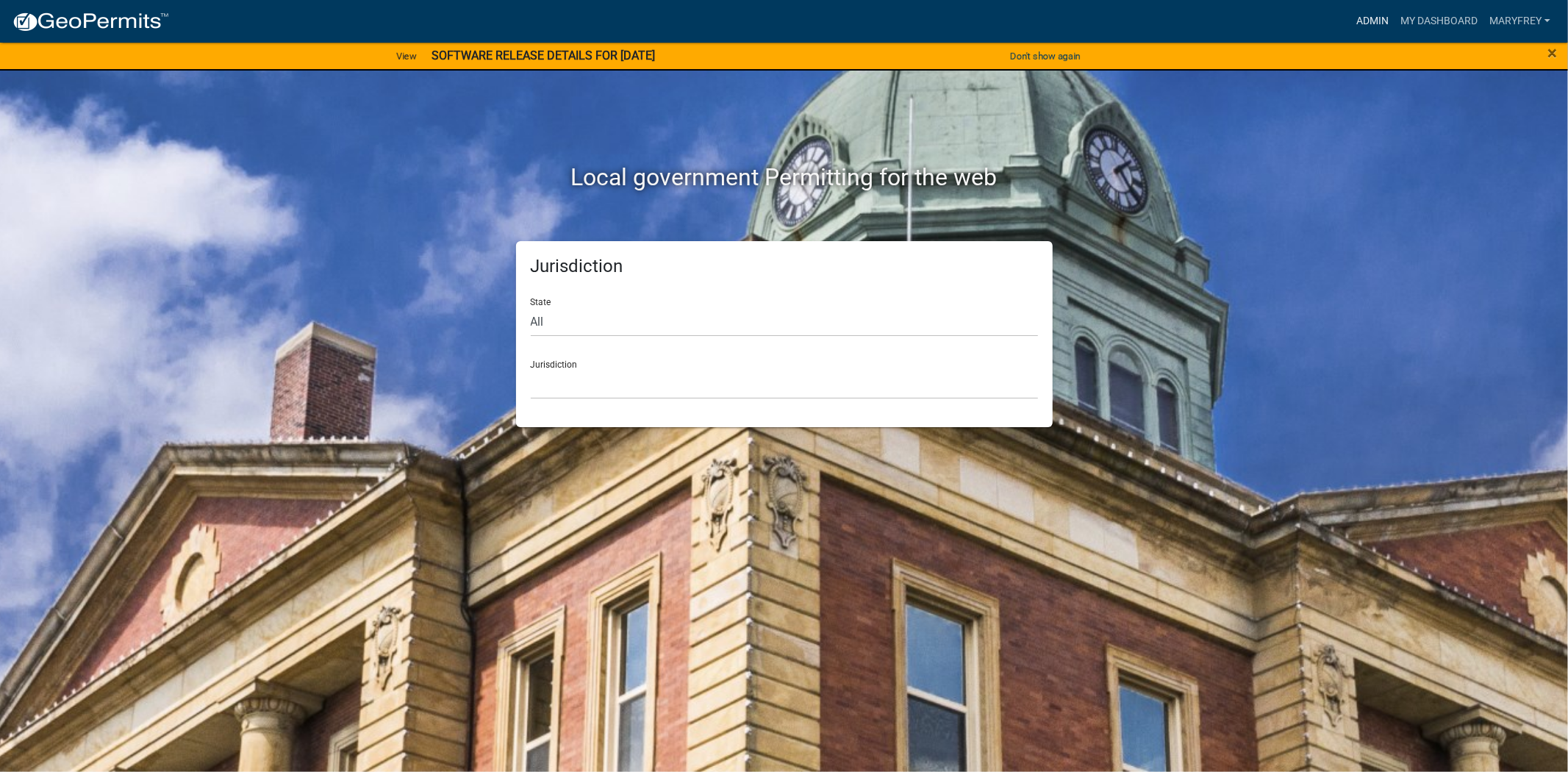
click at [766, 15] on link "Admin" at bounding box center [1372, 21] width 44 height 28
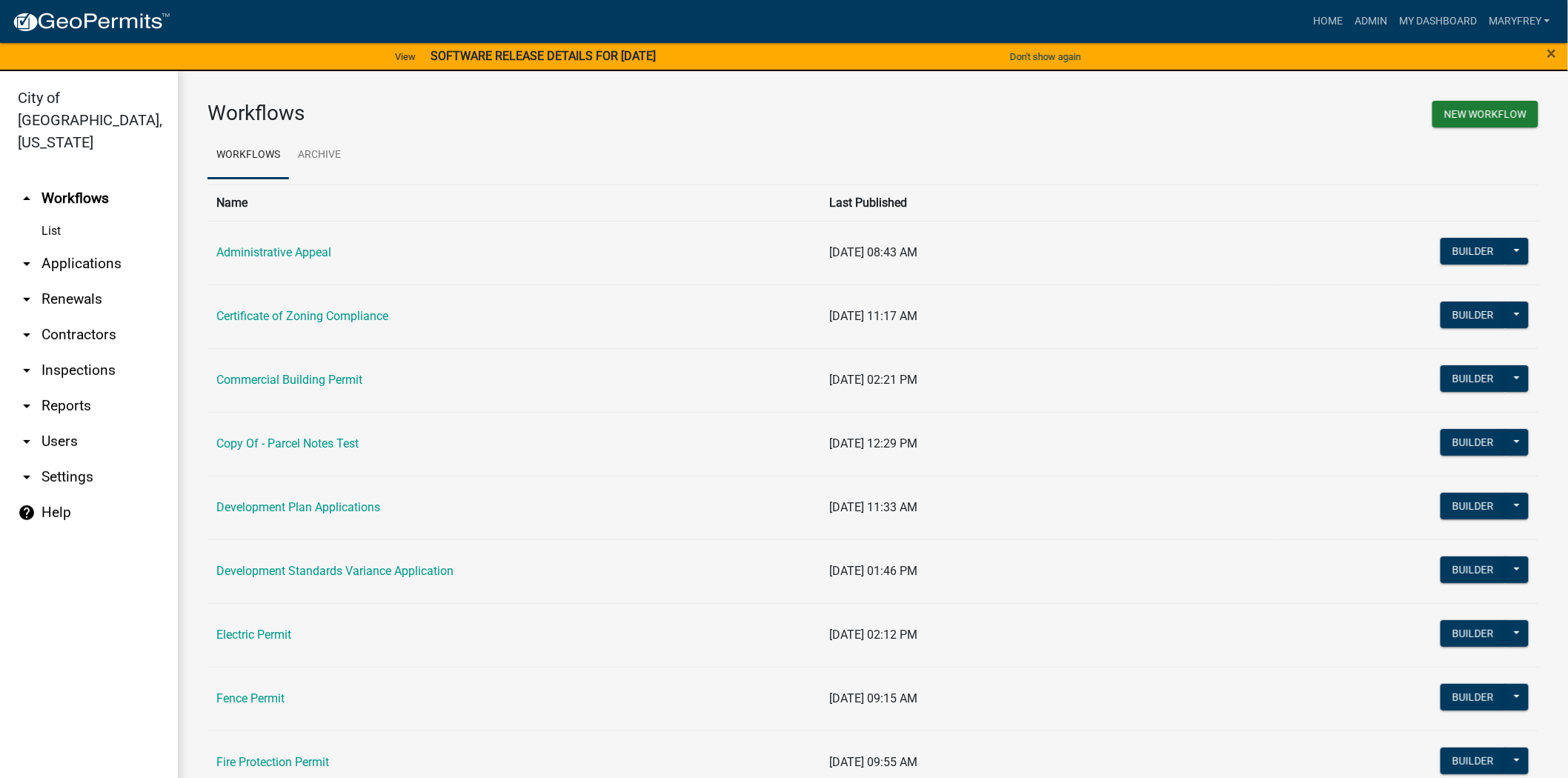
click at [109, 317] on link "arrow_drop_down Contractors" at bounding box center [88, 335] width 178 height 36
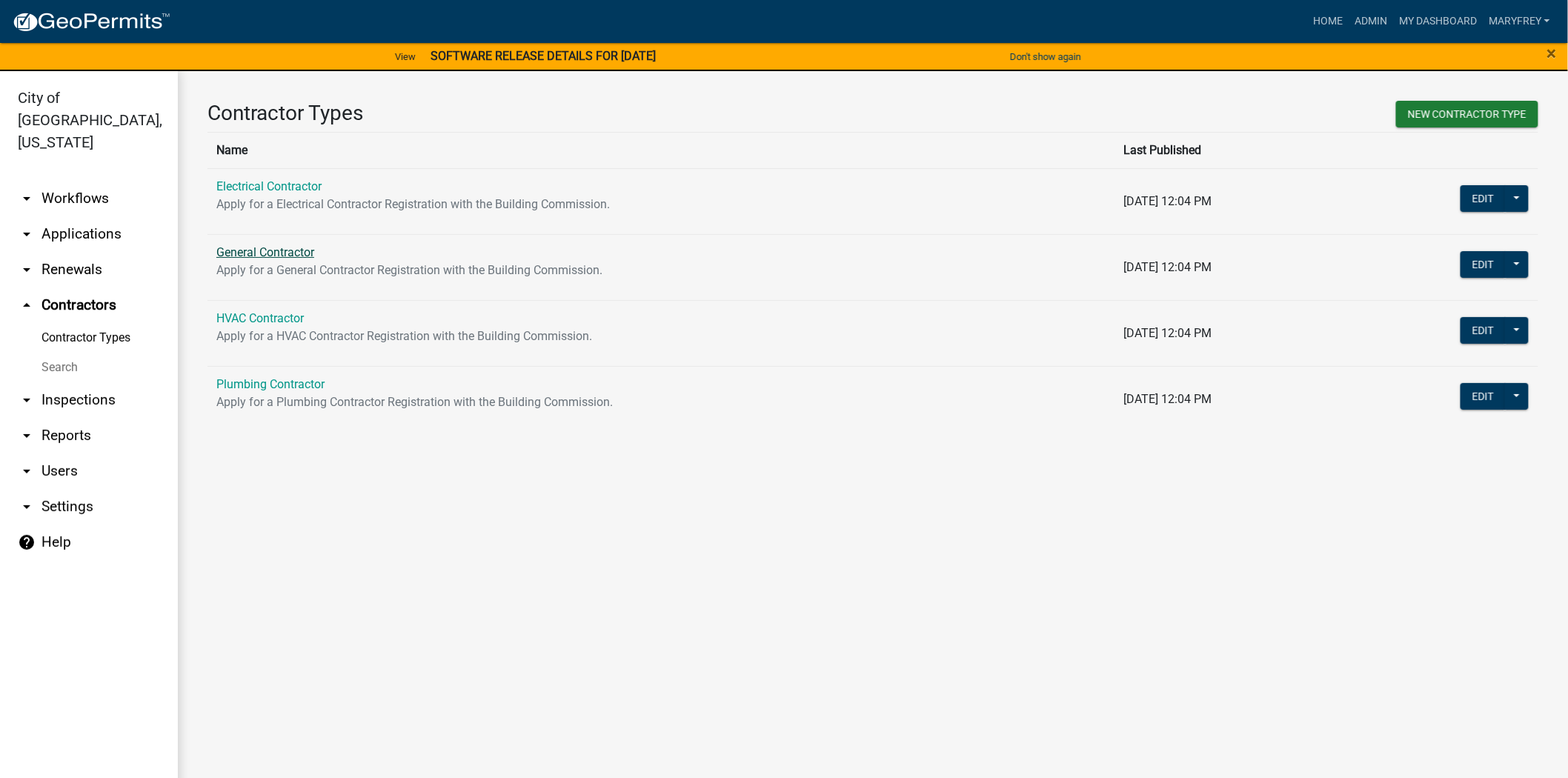
click at [250, 256] on link "General Contractor" at bounding box center [265, 252] width 98 height 14
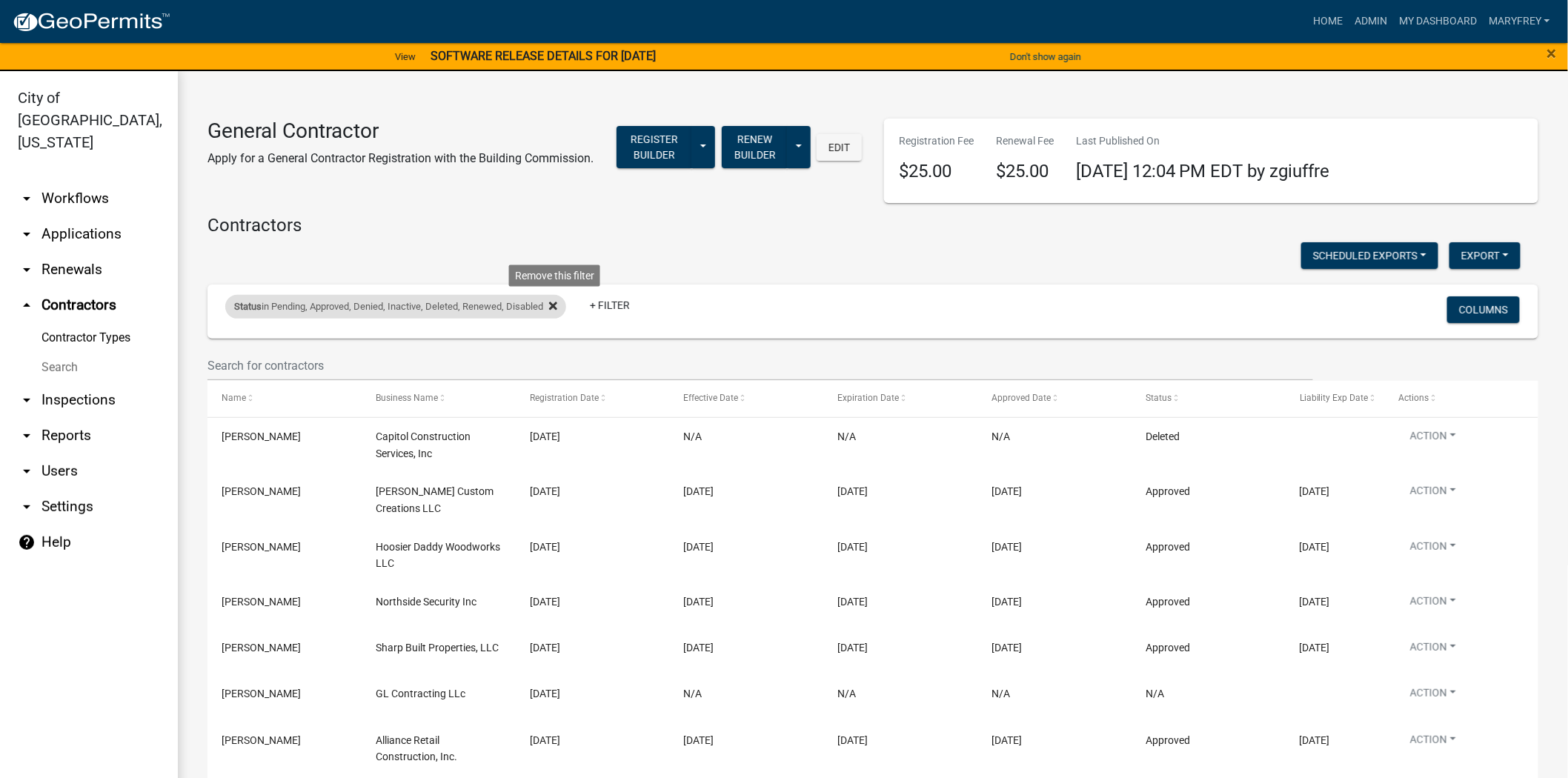
click at [557, 305] on icon at bounding box center [553, 307] width 8 height 8
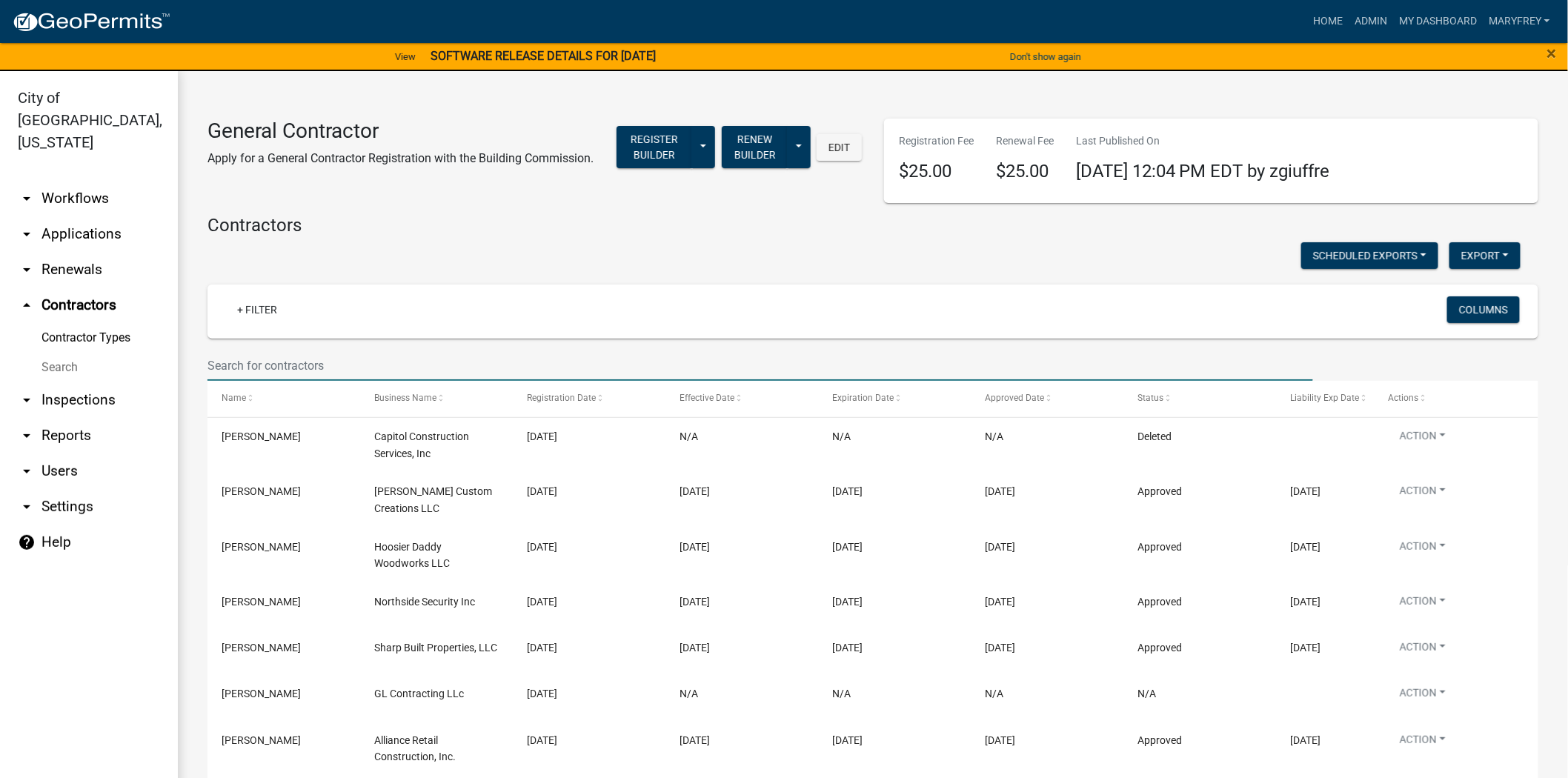
click at [225, 355] on input "text" at bounding box center [760, 365] width 1106 height 31
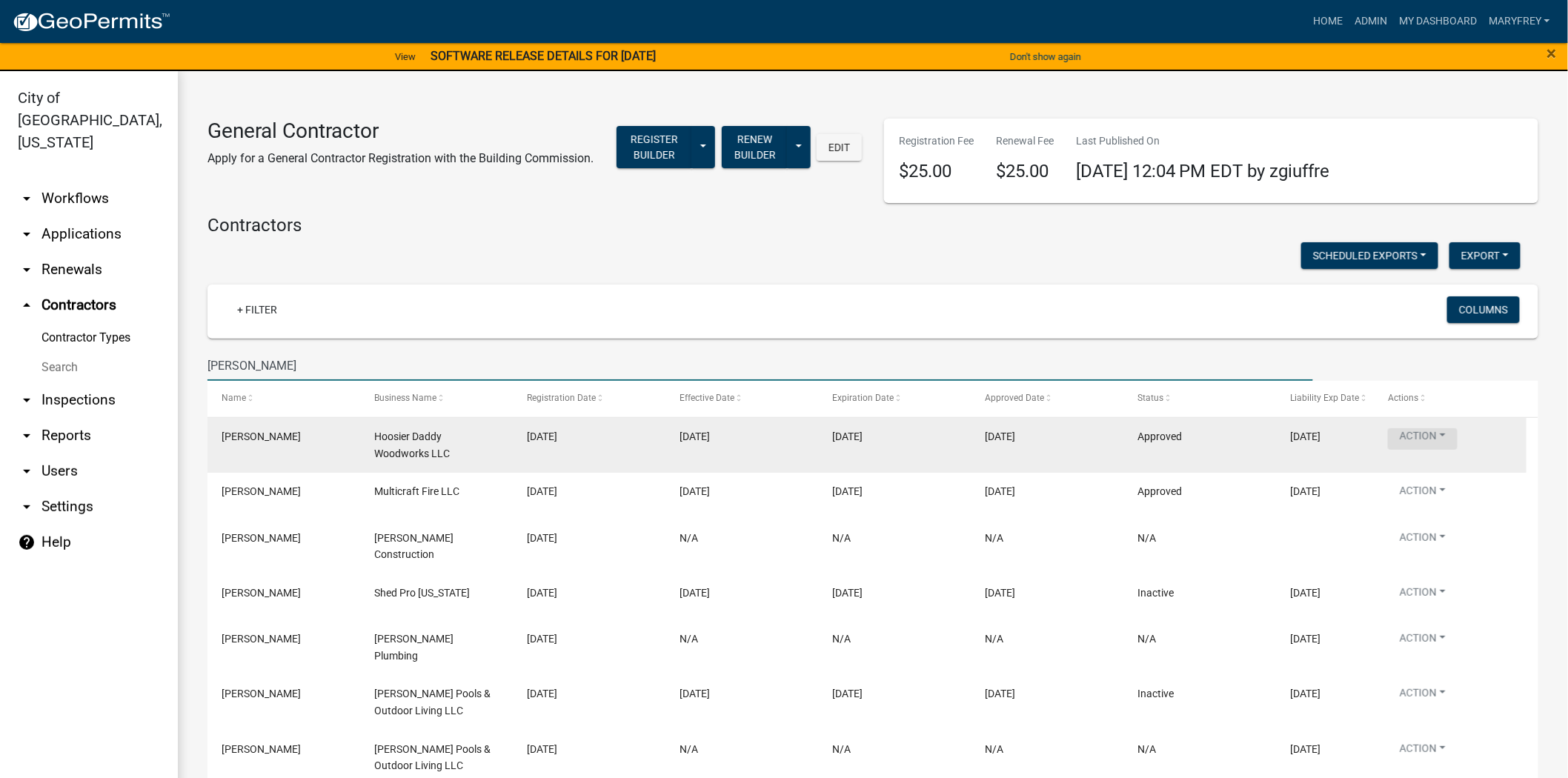
type input "[PERSON_NAME]"
click at [772, 355] on button "Action" at bounding box center [1423, 439] width 69 height 21
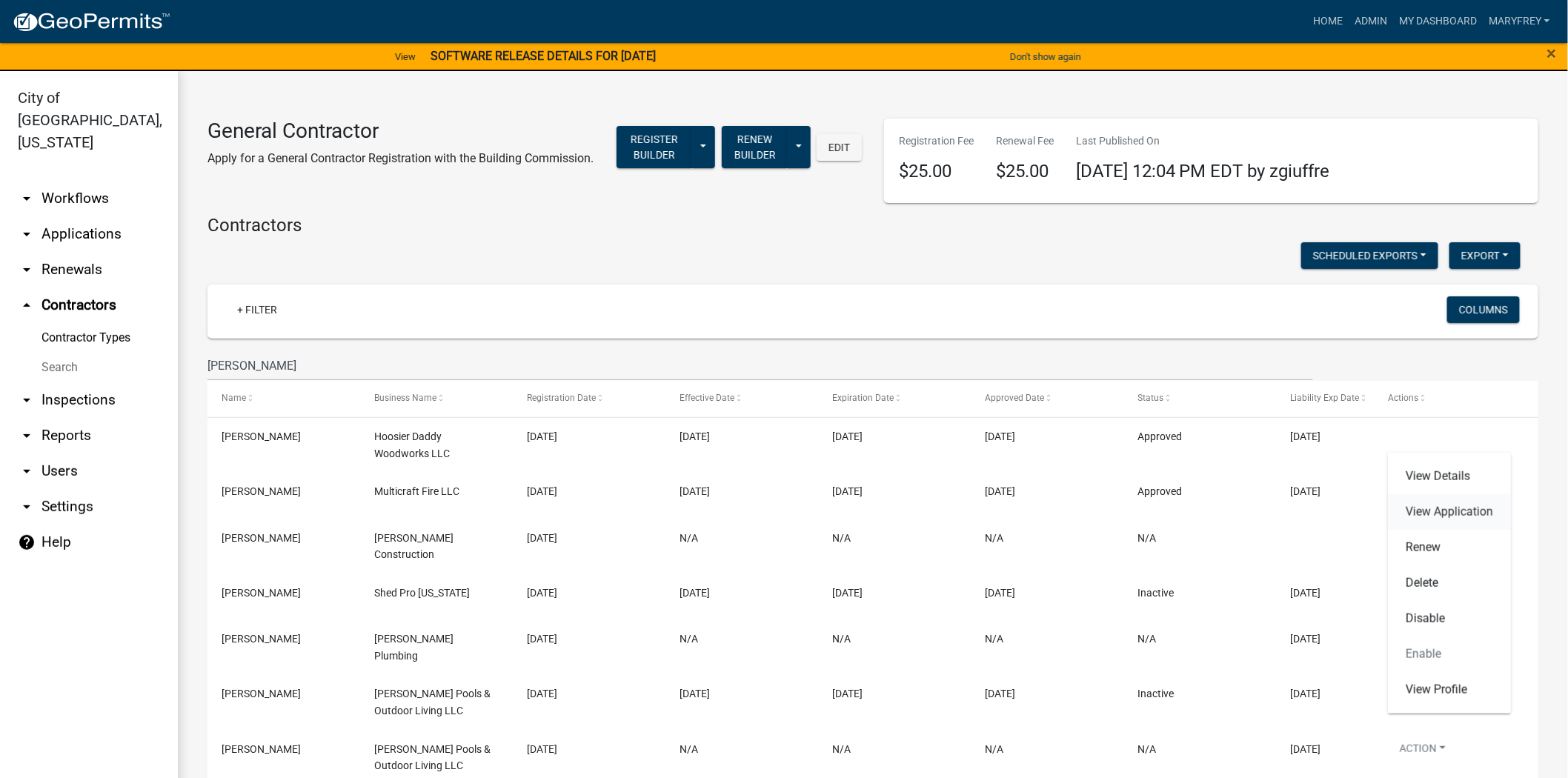
click at [772, 355] on link "View Application" at bounding box center [1450, 512] width 123 height 36
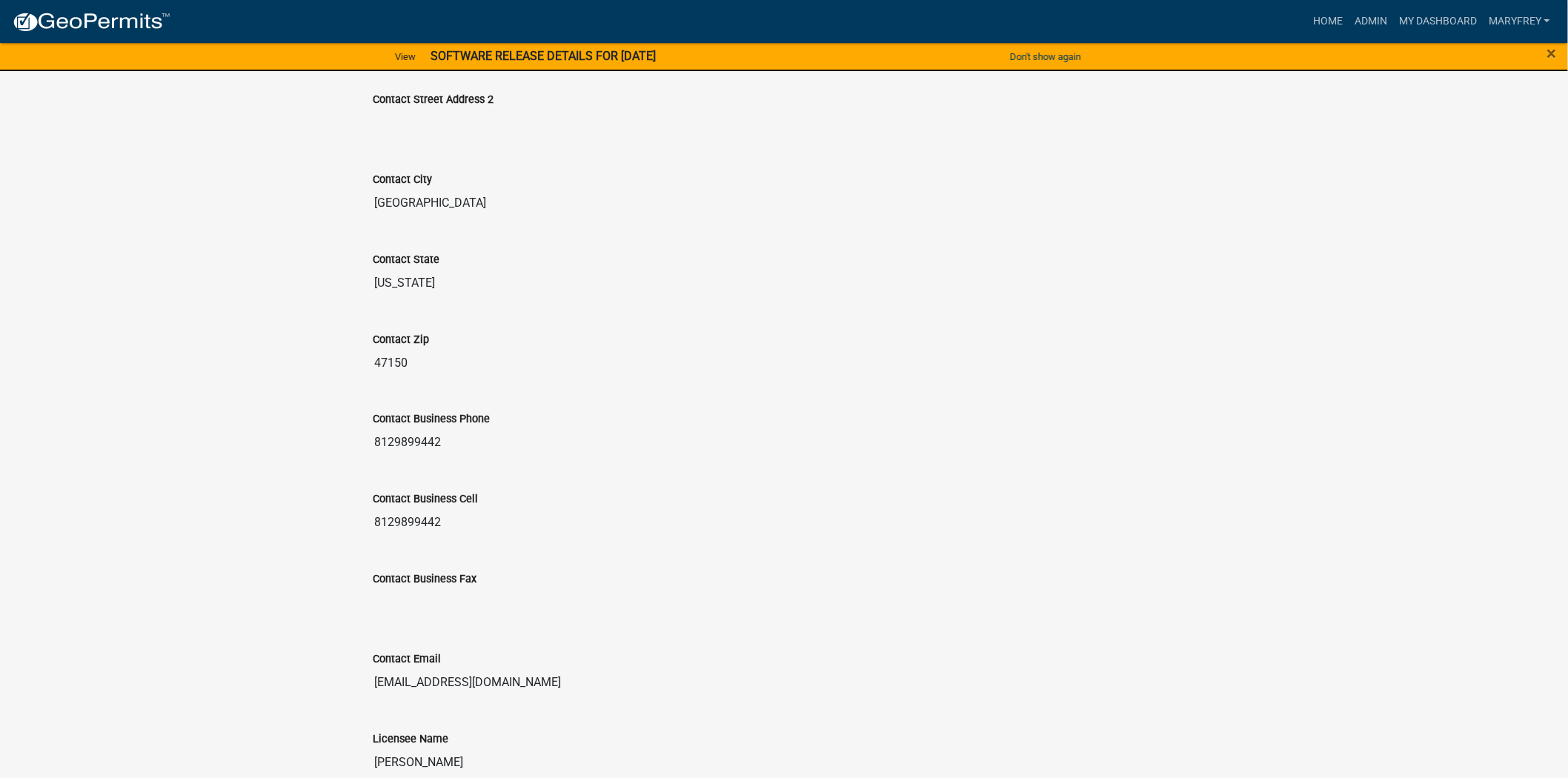
scroll to position [767, 0]
